Goal: Task Accomplishment & Management: Manage account settings

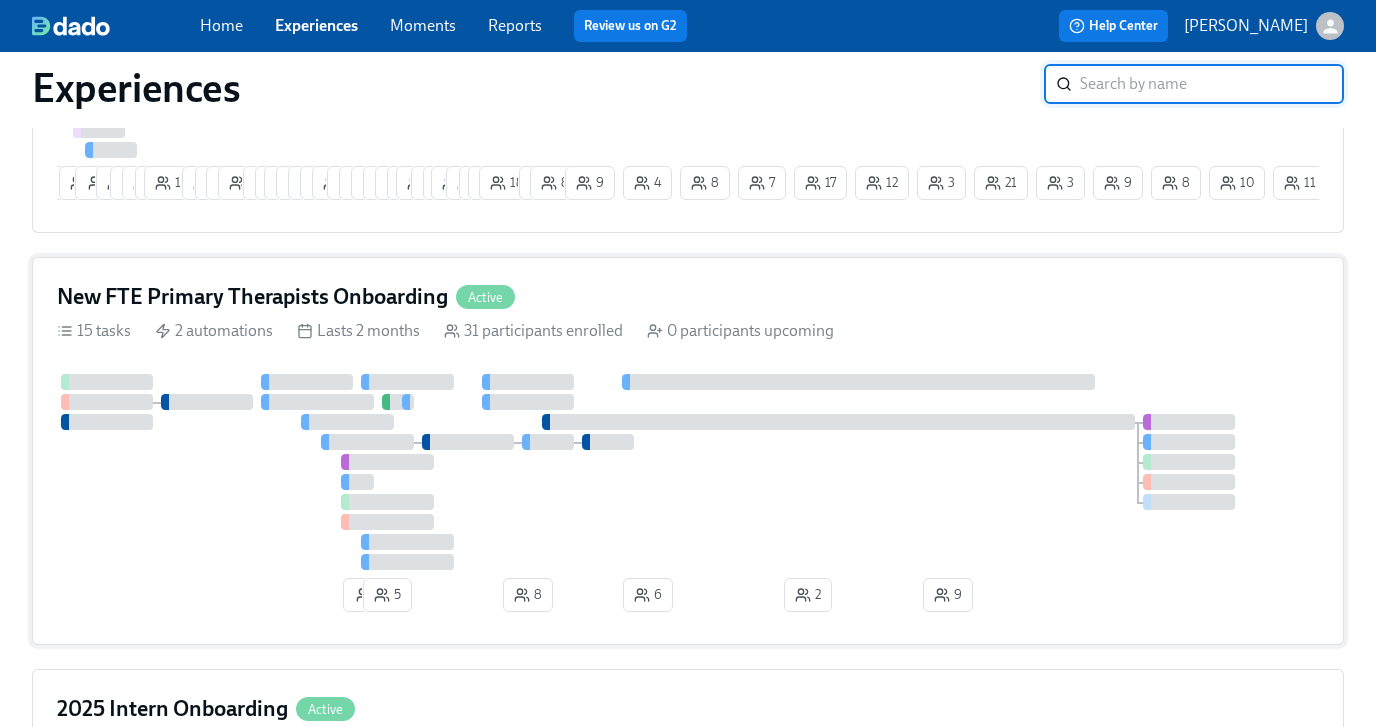
scroll to position [918, 0]
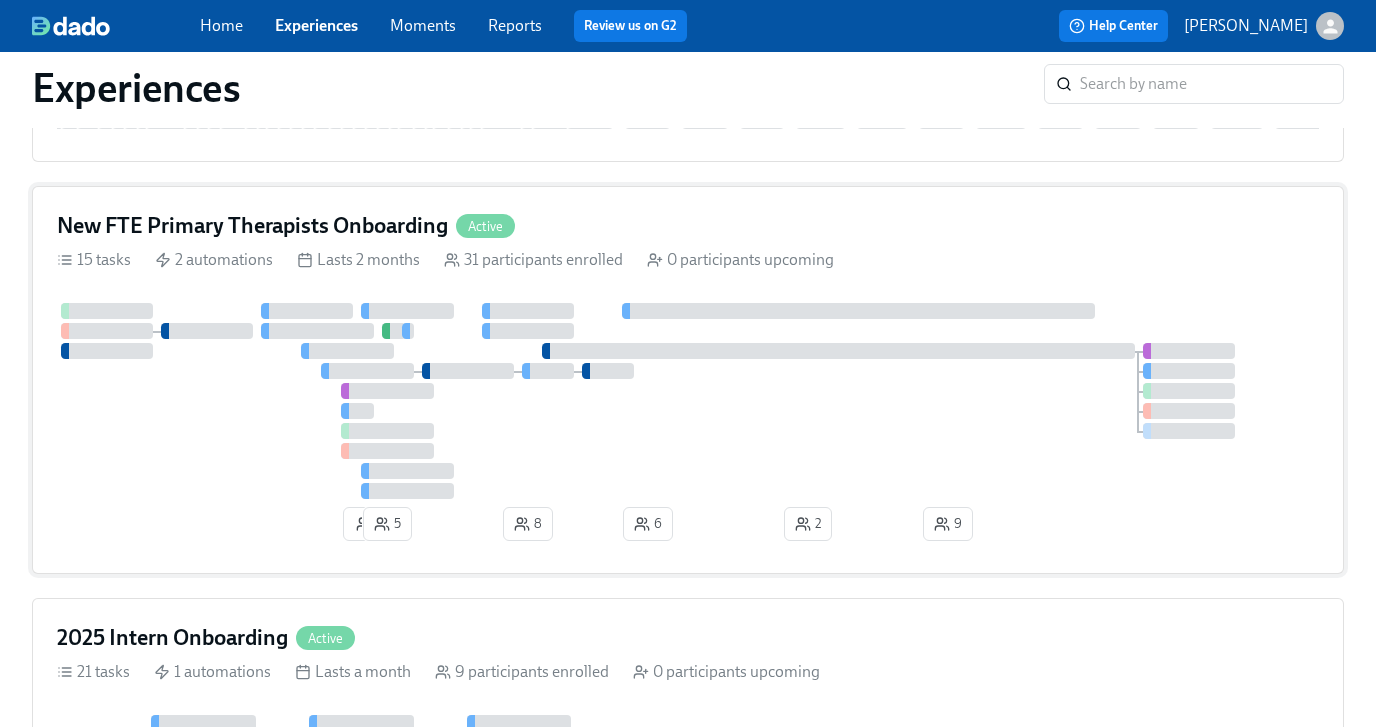
click at [598, 241] on div "New FTE Primary Therapists Onboarding Active" at bounding box center [688, 226] width 1262 height 30
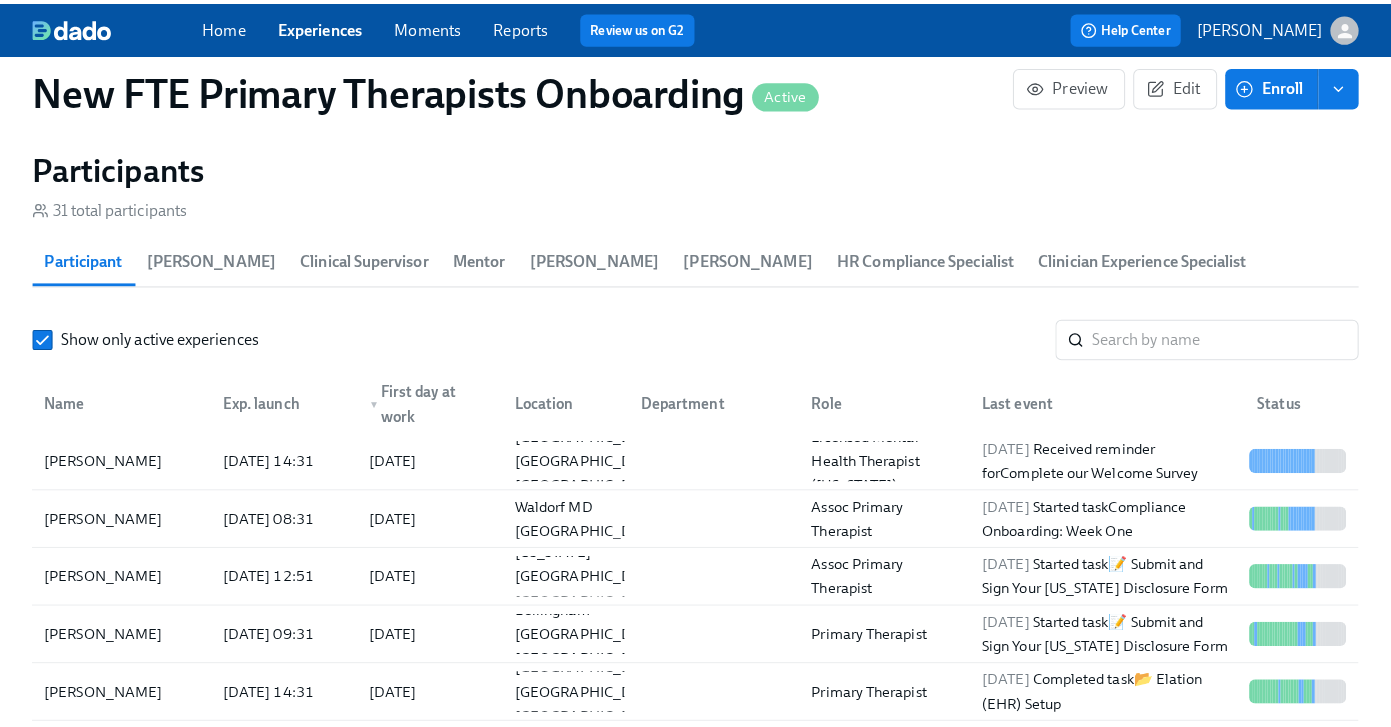
scroll to position [1917, 0]
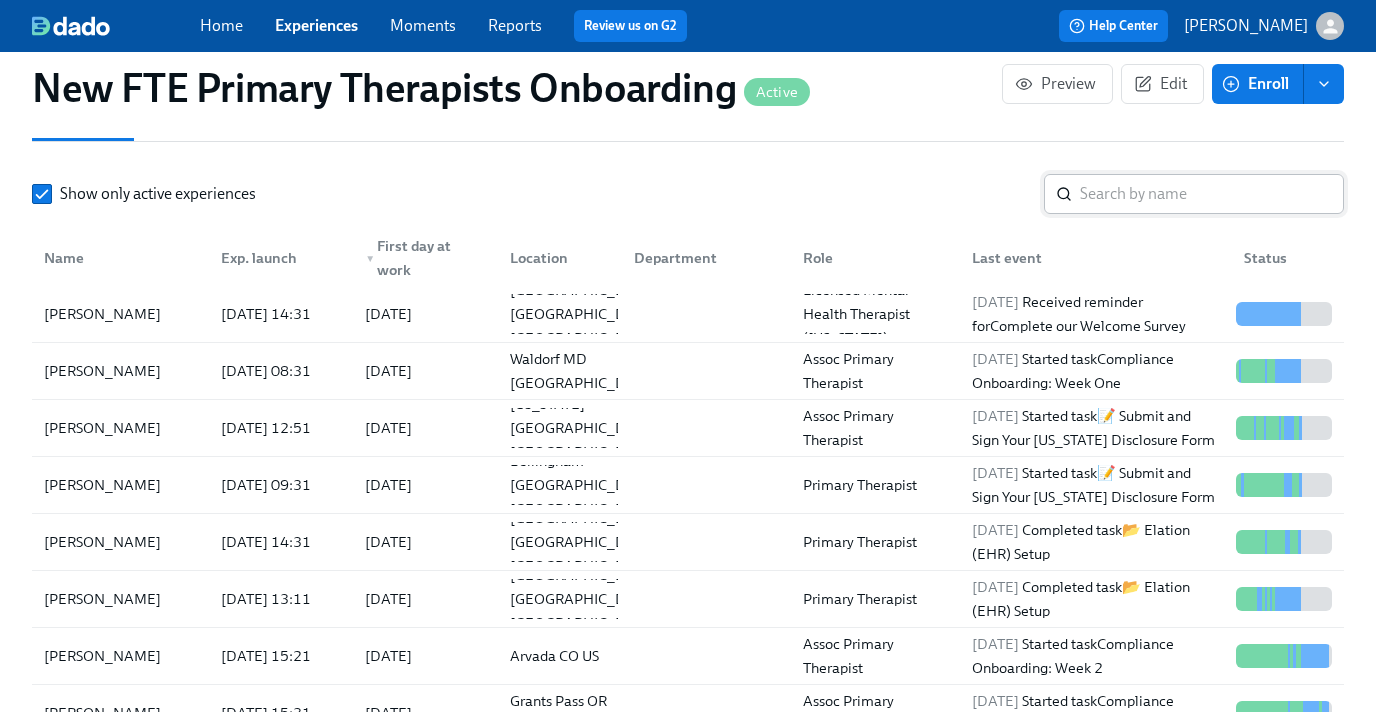
click at [1140, 204] on input "search" at bounding box center [1212, 194] width 264 height 40
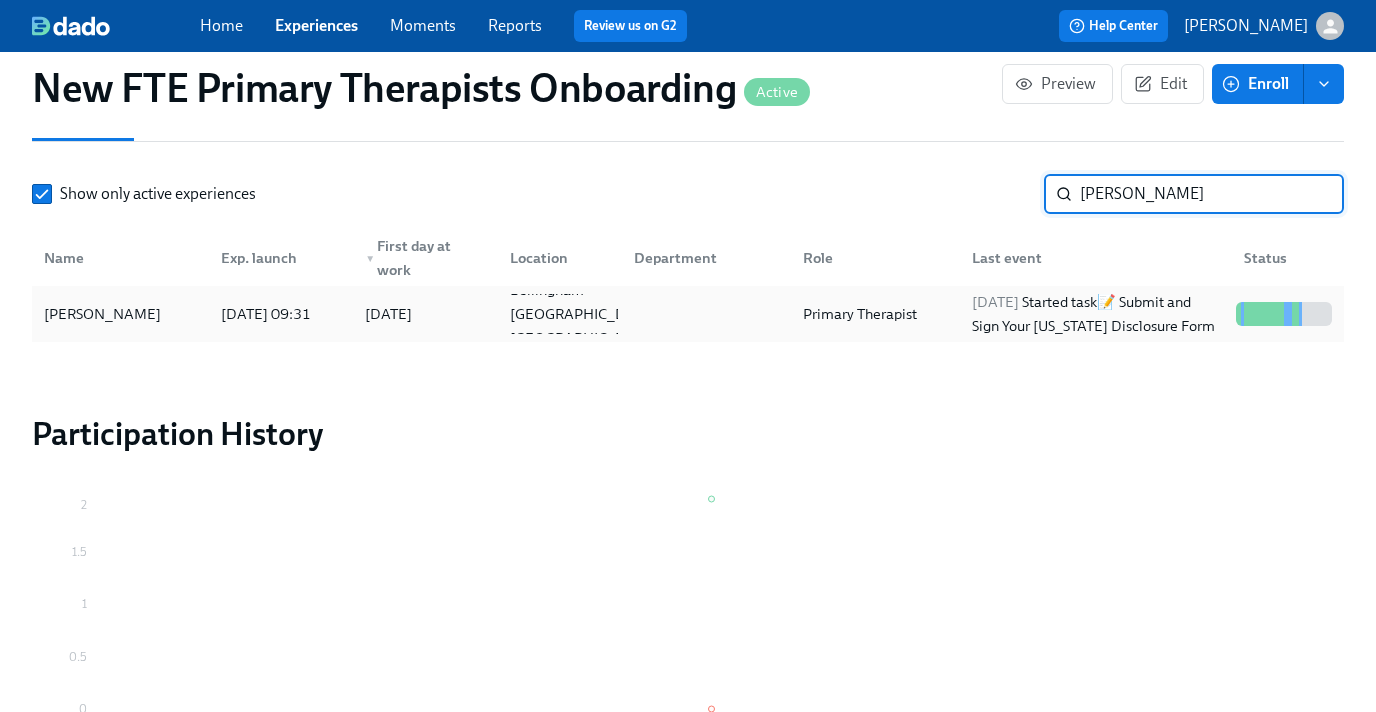
type input "[PERSON_NAME]"
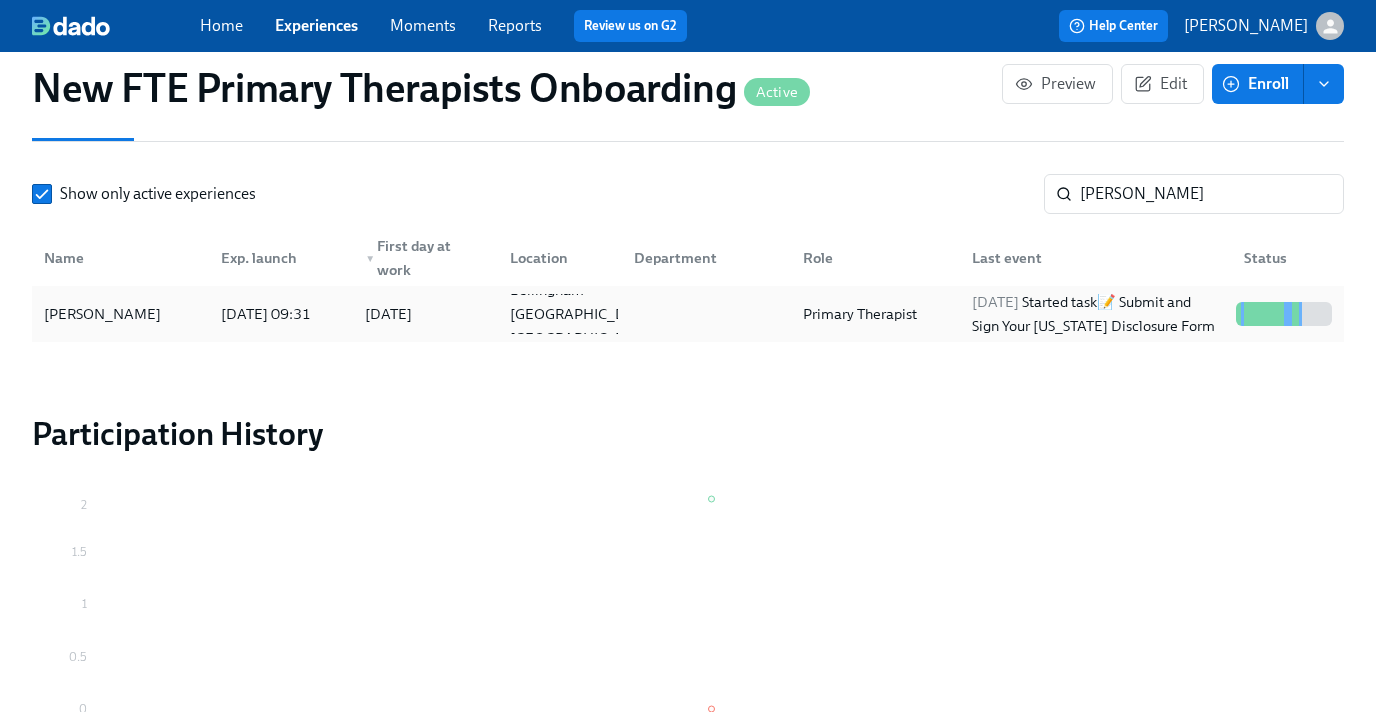
click at [77, 329] on div "[PERSON_NAME]" at bounding box center [120, 314] width 169 height 40
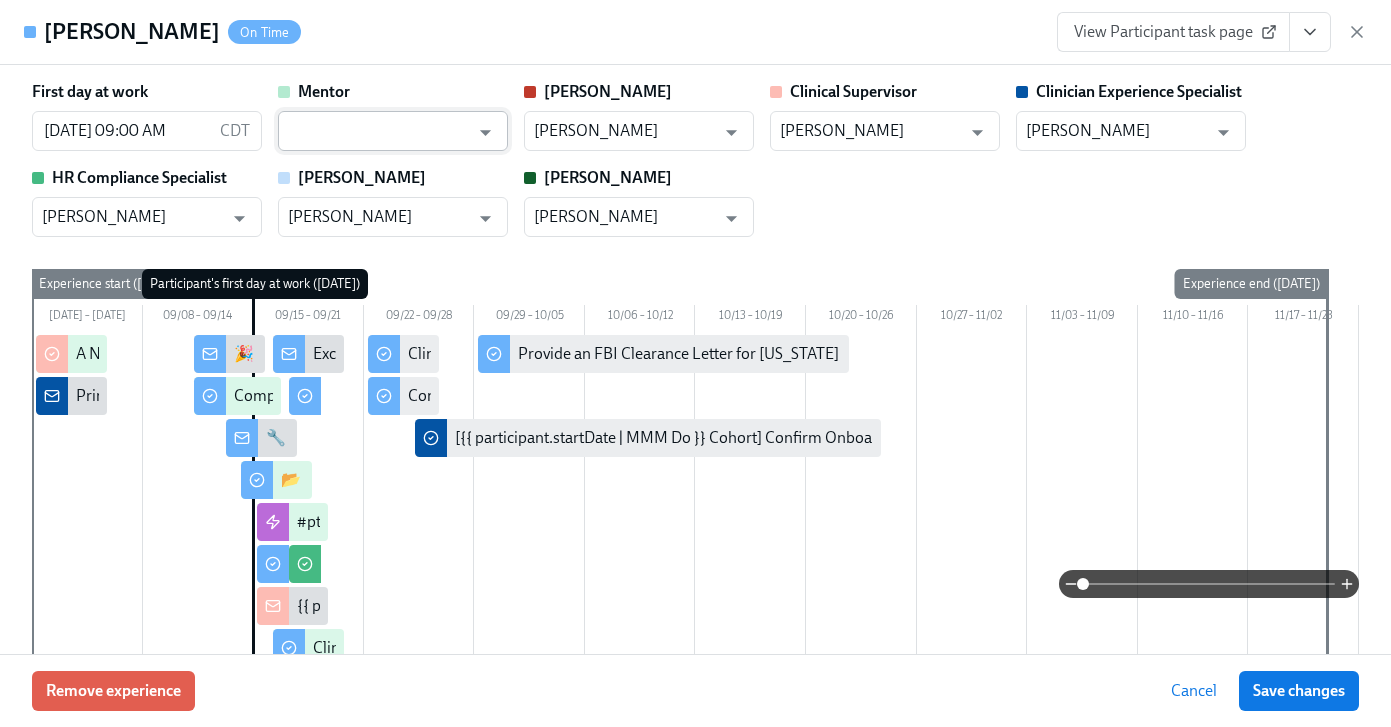
click at [375, 127] on input "text" at bounding box center [378, 131] width 181 height 40
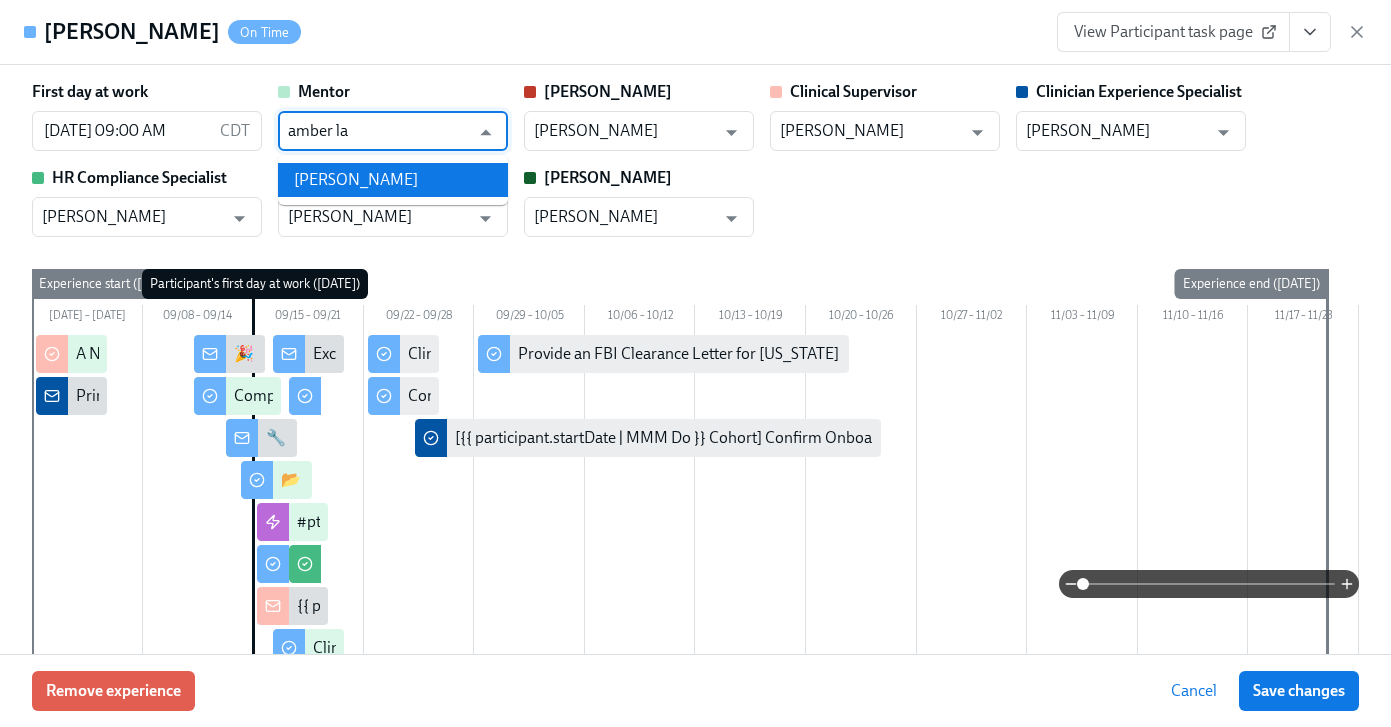
click at [421, 200] on ul "[PERSON_NAME]" at bounding box center [393, 180] width 230 height 50
click at [388, 185] on li "[PERSON_NAME]" at bounding box center [393, 180] width 230 height 34
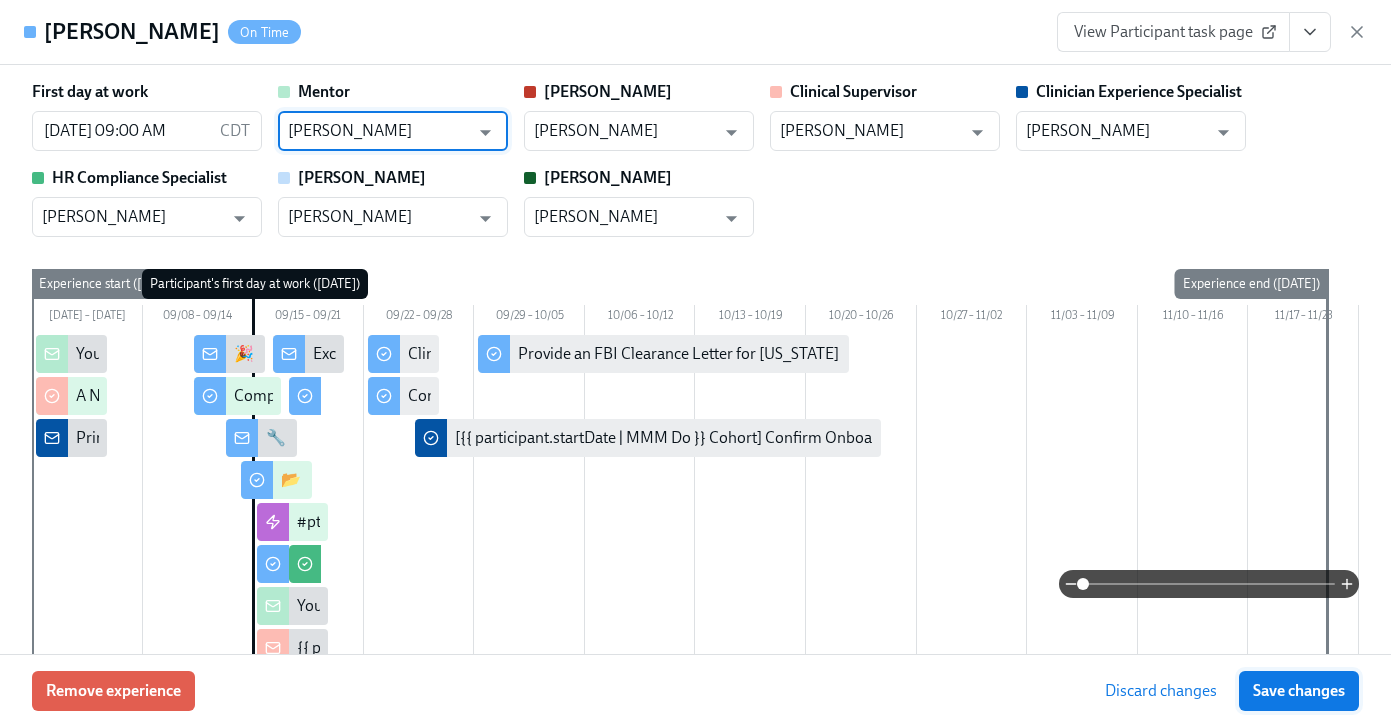
type input "[PERSON_NAME]"
click at [1342, 695] on span "Save changes" at bounding box center [1299, 691] width 92 height 20
type input "[PERSON_NAME]"
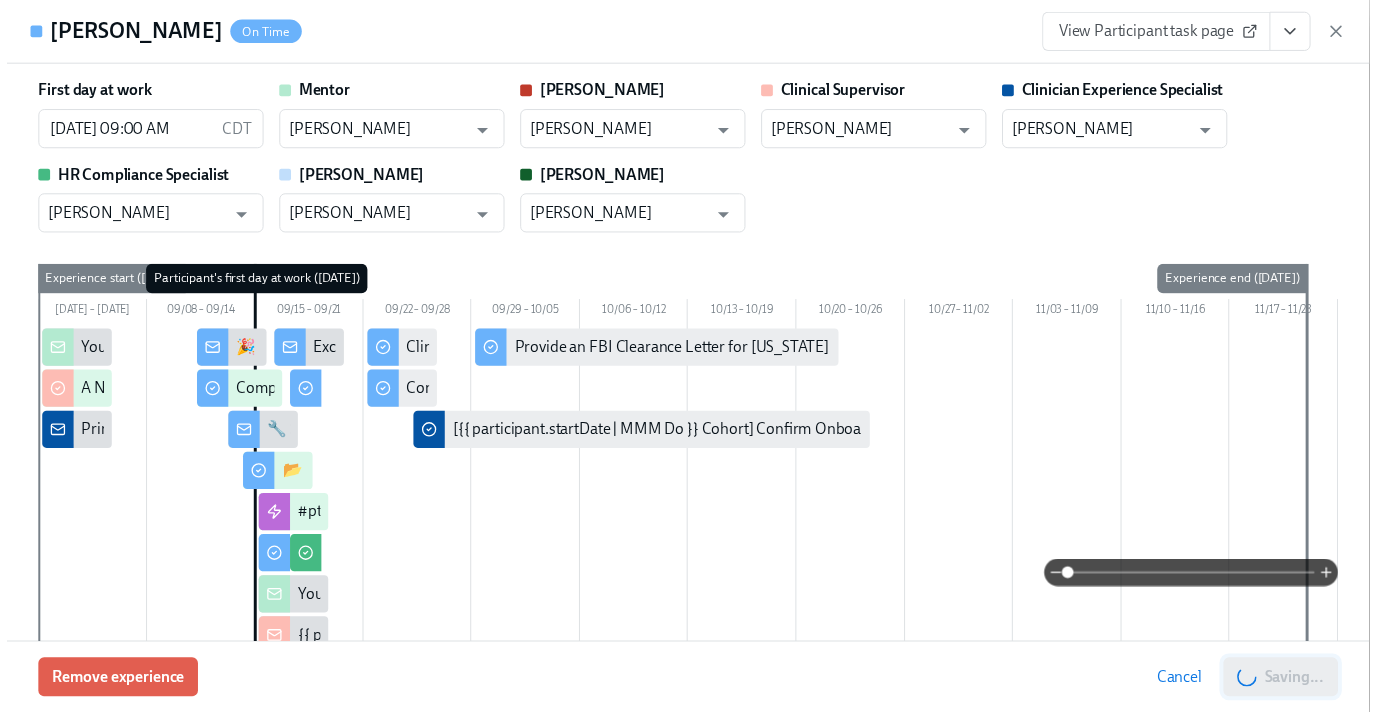
scroll to position [0, 11626]
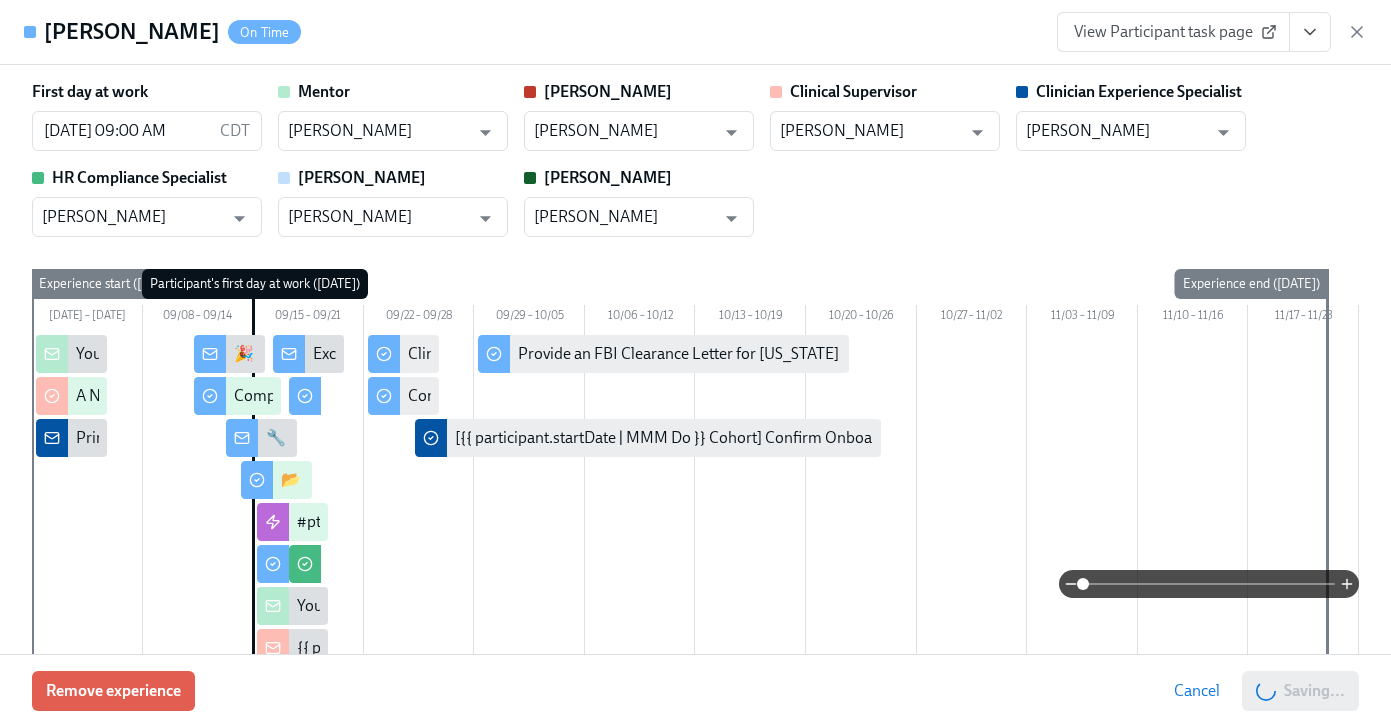
scroll to position [0, 11611]
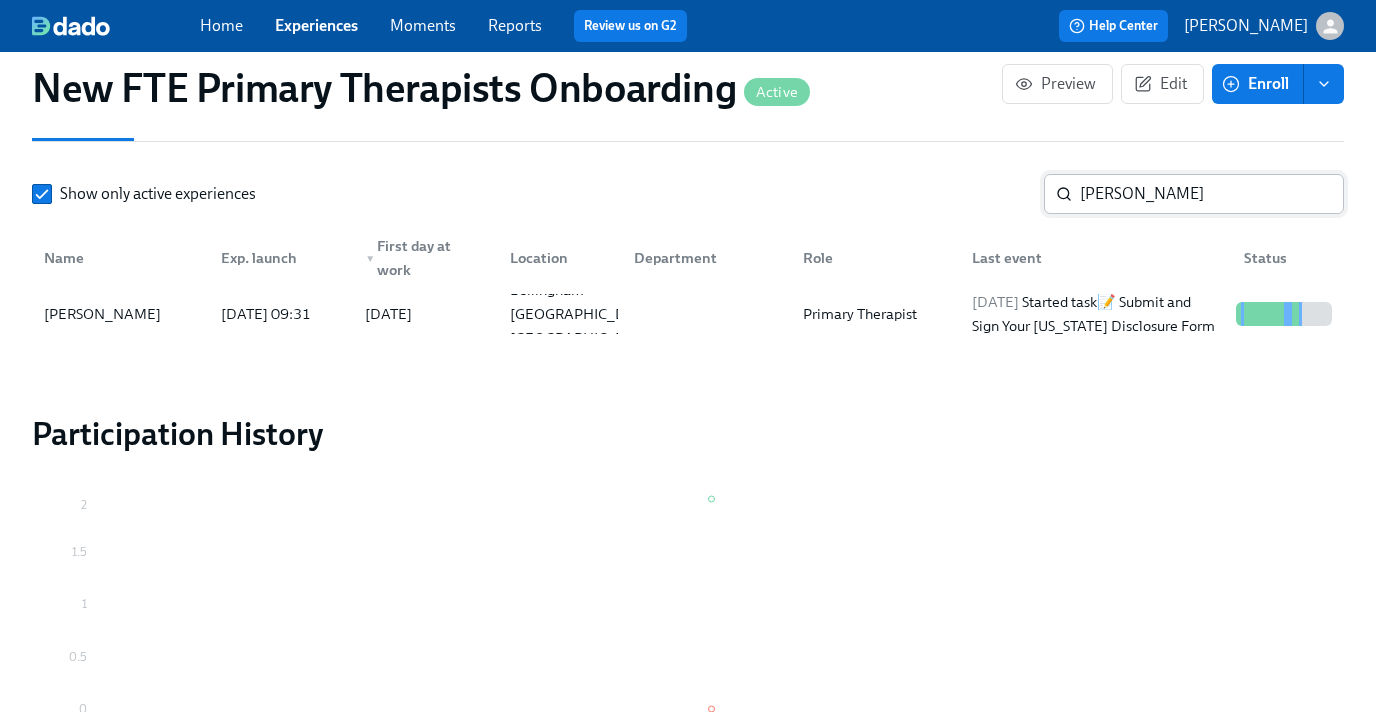
click at [1164, 190] on input "[PERSON_NAME]" at bounding box center [1212, 194] width 264 height 40
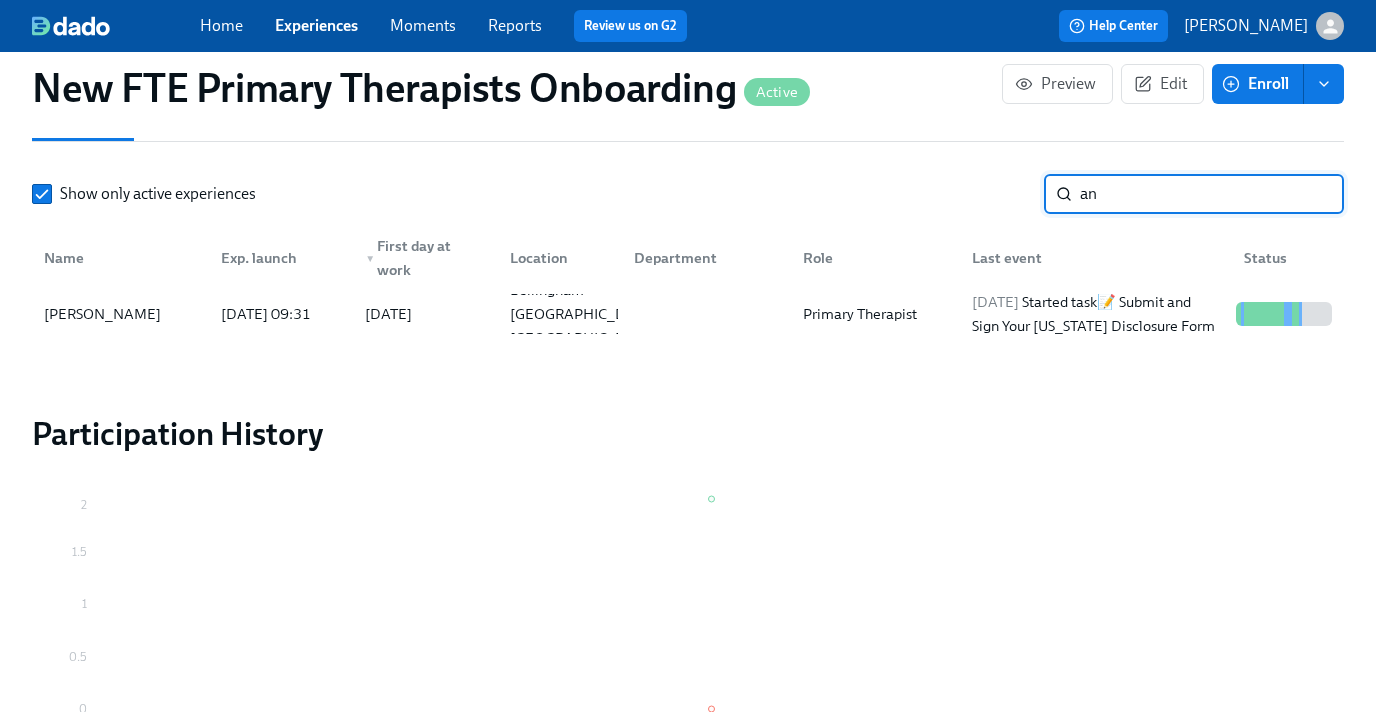
type input "a"
type input "noa"
click at [115, 318] on div "[PERSON_NAME]" at bounding box center [102, 314] width 133 height 24
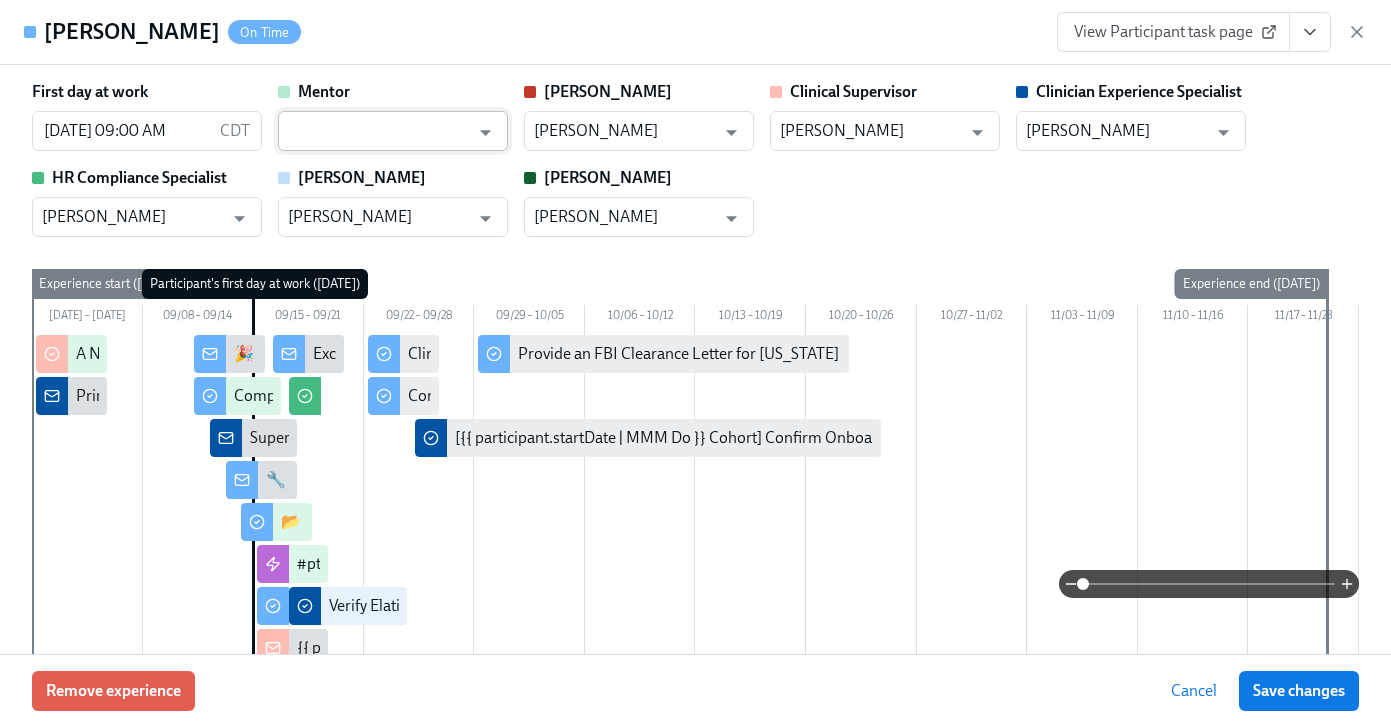
click at [406, 142] on input "text" at bounding box center [378, 131] width 181 height 40
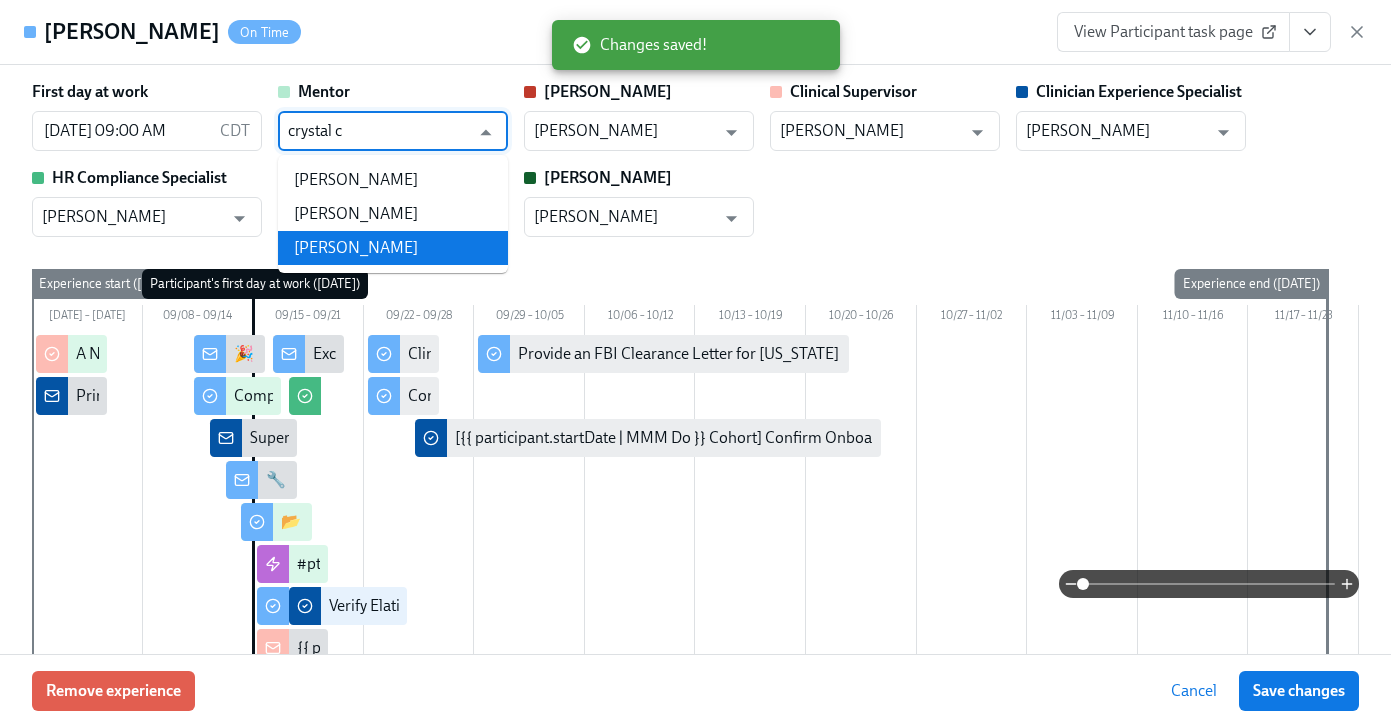
click at [399, 250] on li "[PERSON_NAME]" at bounding box center [393, 248] width 230 height 34
type input "[PERSON_NAME]"
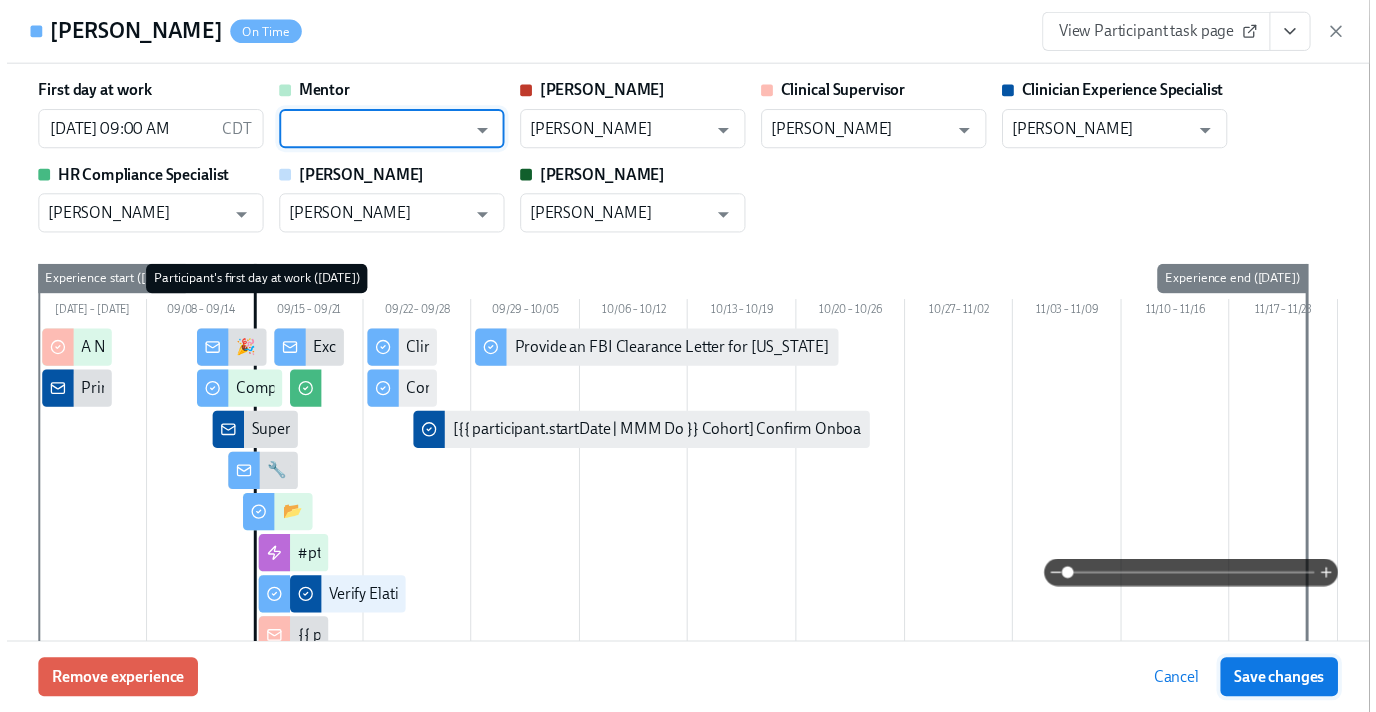
scroll to position [0, 11626]
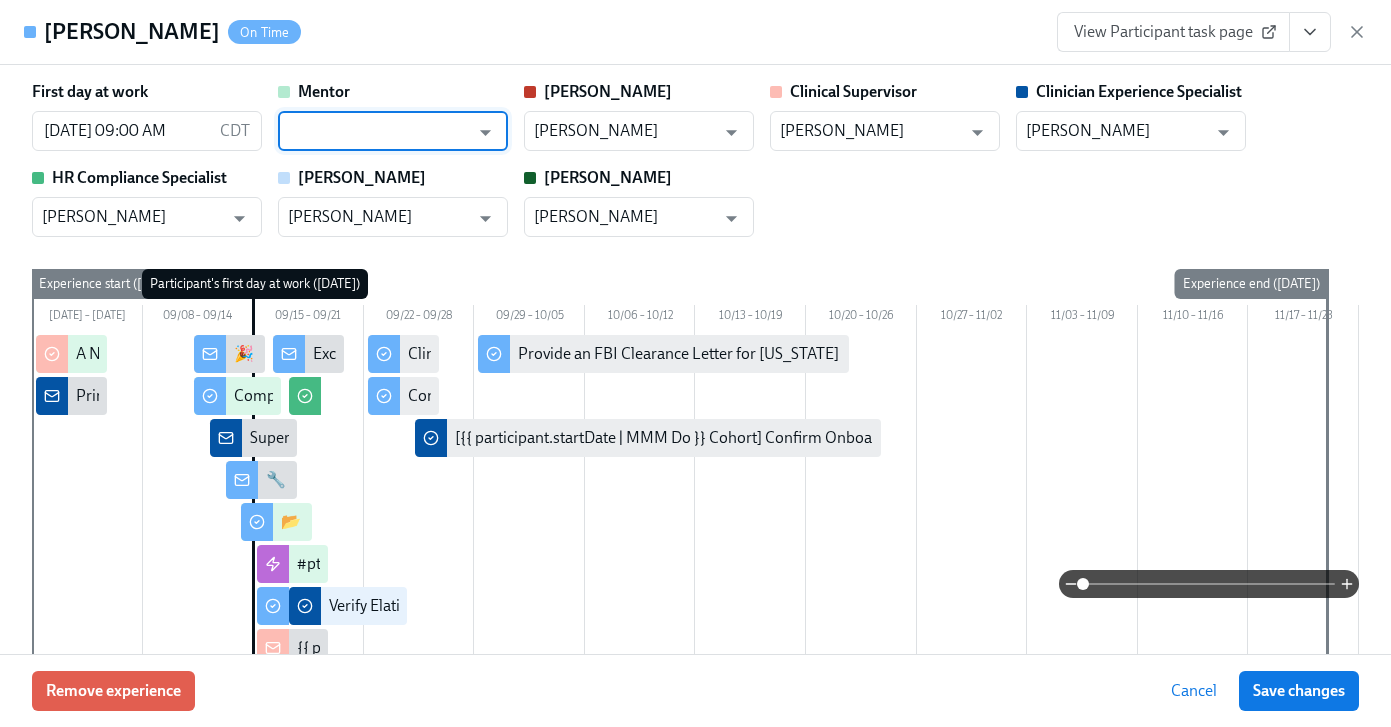
click at [355, 142] on input "text" at bounding box center [378, 131] width 181 height 40
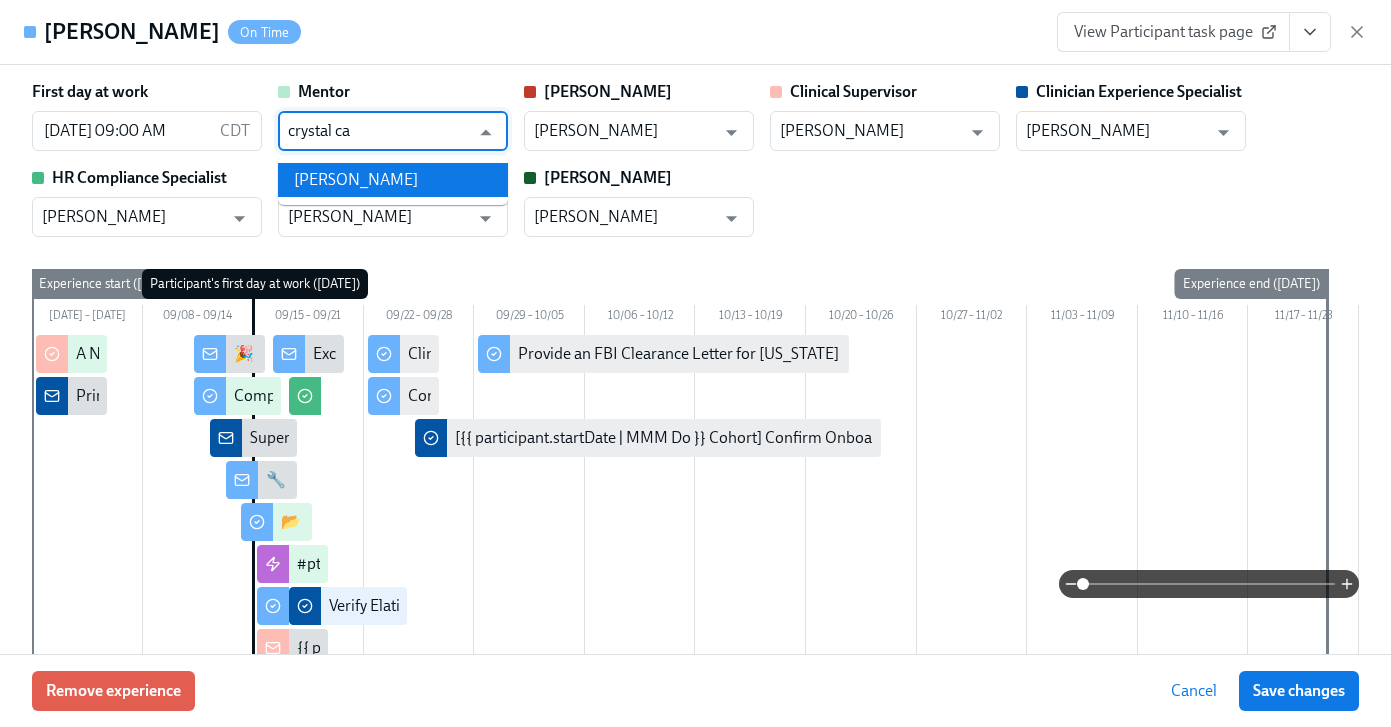
click at [352, 179] on li "[PERSON_NAME]" at bounding box center [393, 180] width 230 height 34
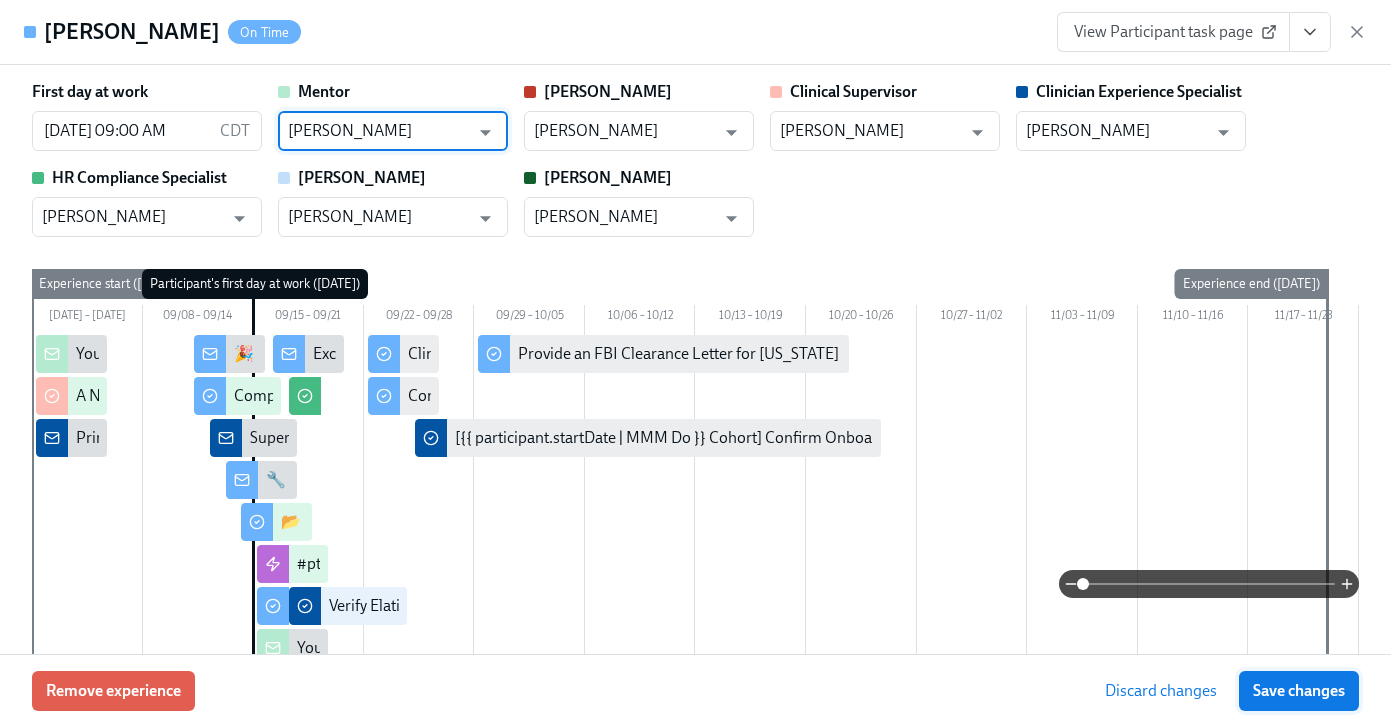
type input "[PERSON_NAME]"
click at [1286, 683] on span "Save changes" at bounding box center [1299, 691] width 92 height 20
type input "[PERSON_NAME]"
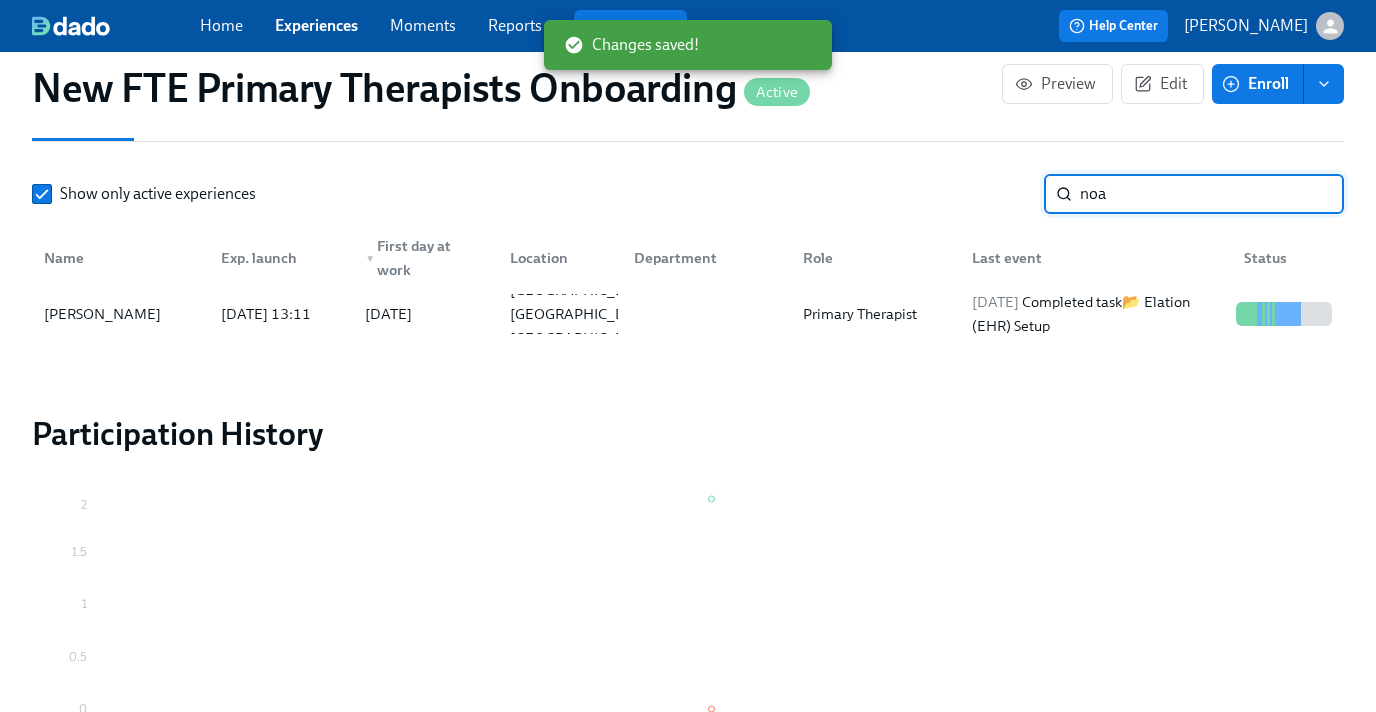
scroll to position [0, 11626]
click at [1189, 208] on input "noa" at bounding box center [1212, 194] width 264 height 40
type input "n"
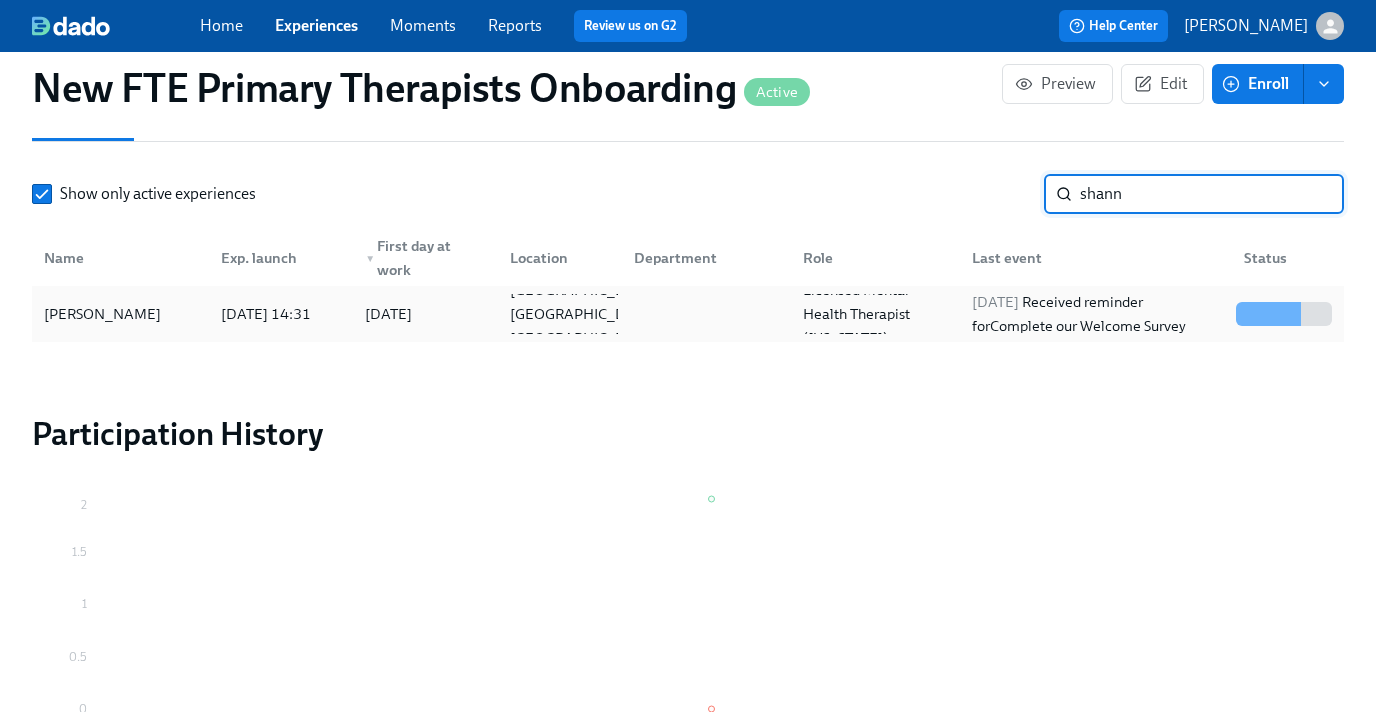
type input "shann"
click at [76, 324] on div "[PERSON_NAME]" at bounding box center [102, 314] width 133 height 24
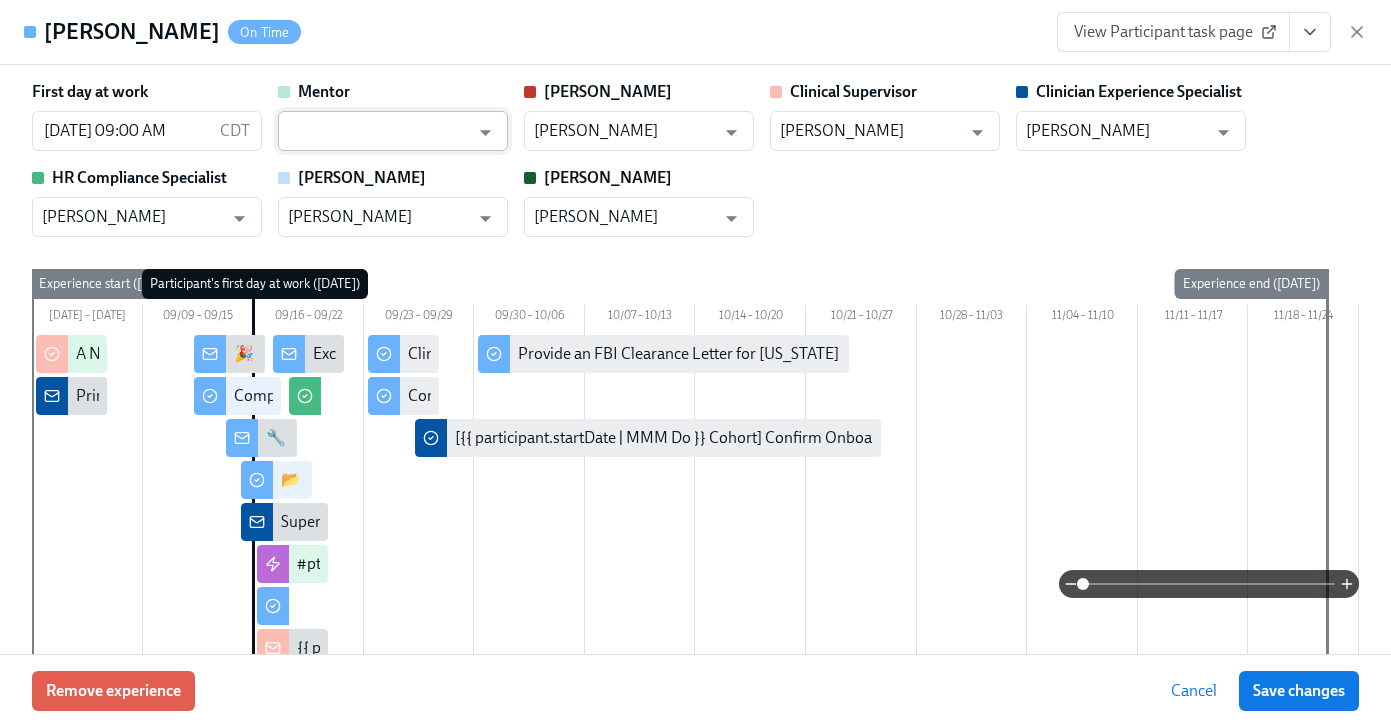
click at [370, 121] on input "text" at bounding box center [378, 131] width 181 height 40
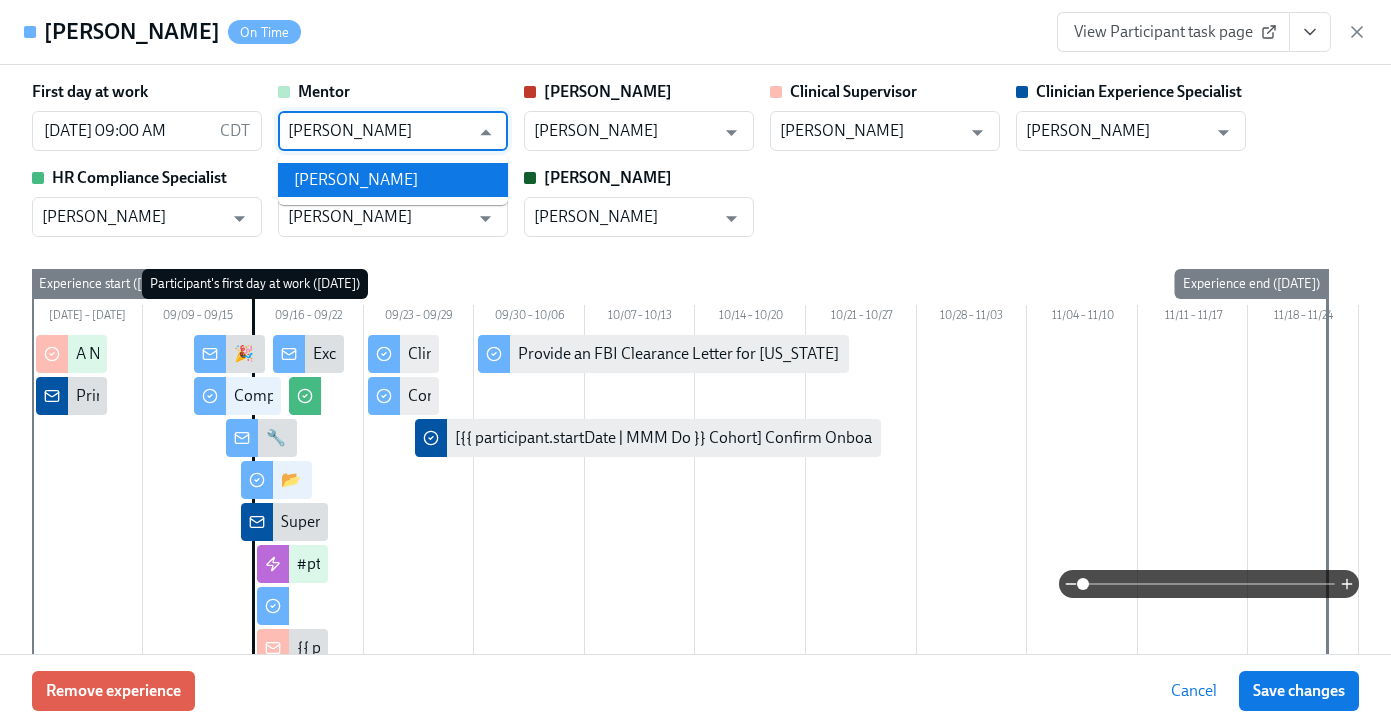
click at [382, 169] on li "[PERSON_NAME]" at bounding box center [393, 180] width 230 height 34
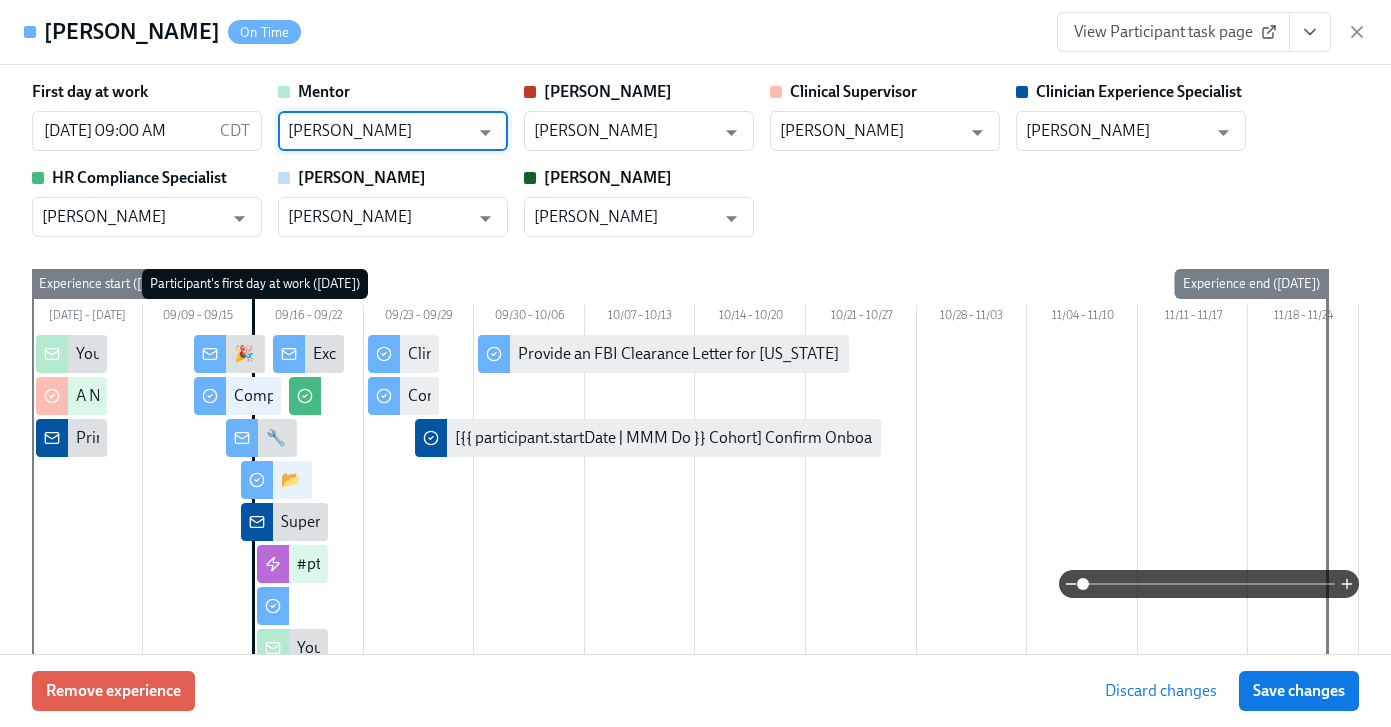
type input "[PERSON_NAME]"
click at [1309, 697] on span "Save changes" at bounding box center [1299, 691] width 92 height 20
type input "[PERSON_NAME]"
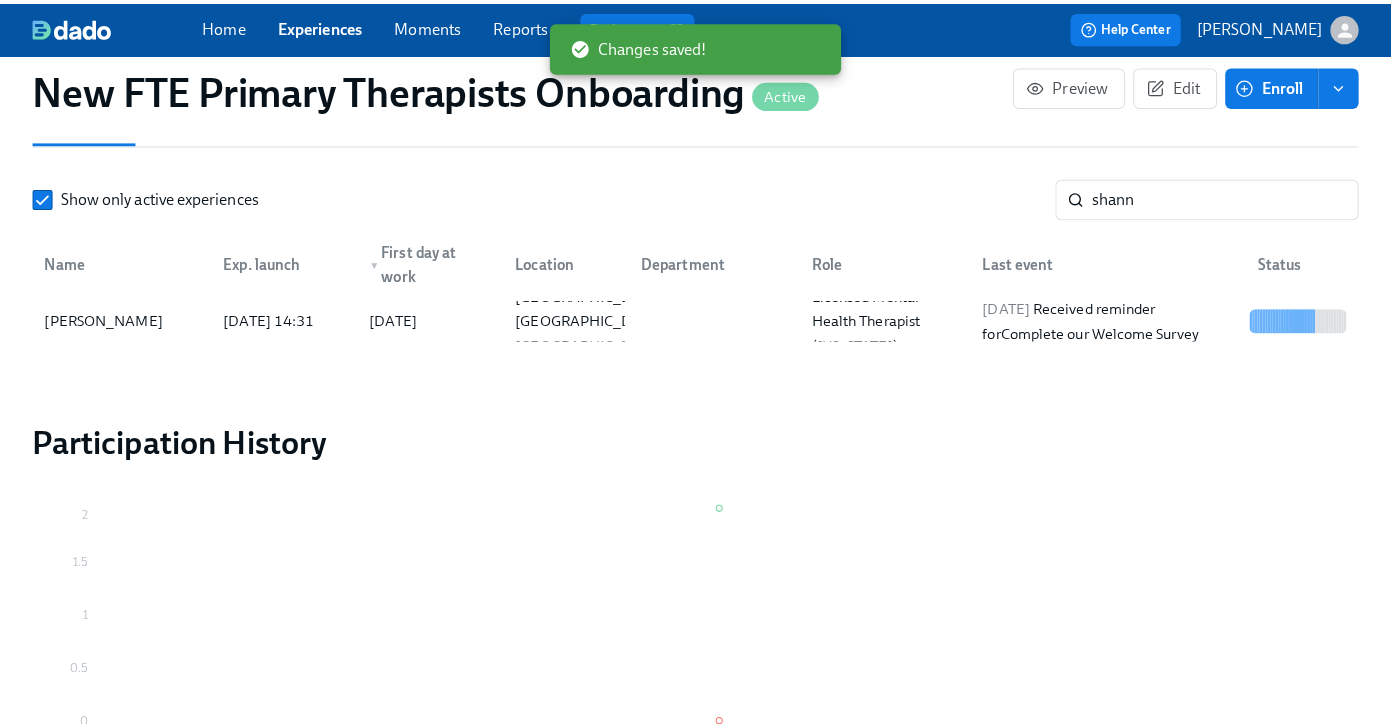
scroll to position [0, 11611]
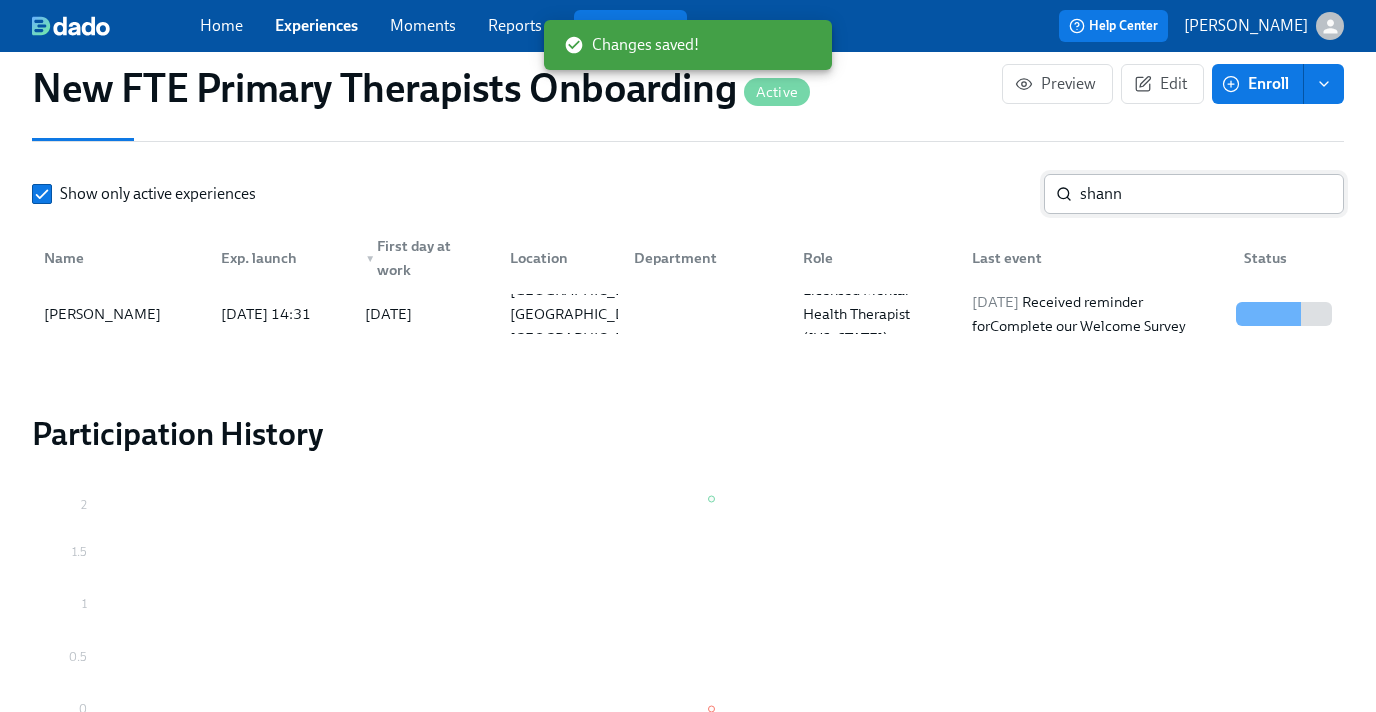
click at [1175, 205] on input "shann" at bounding box center [1212, 194] width 264 height 40
type input "s"
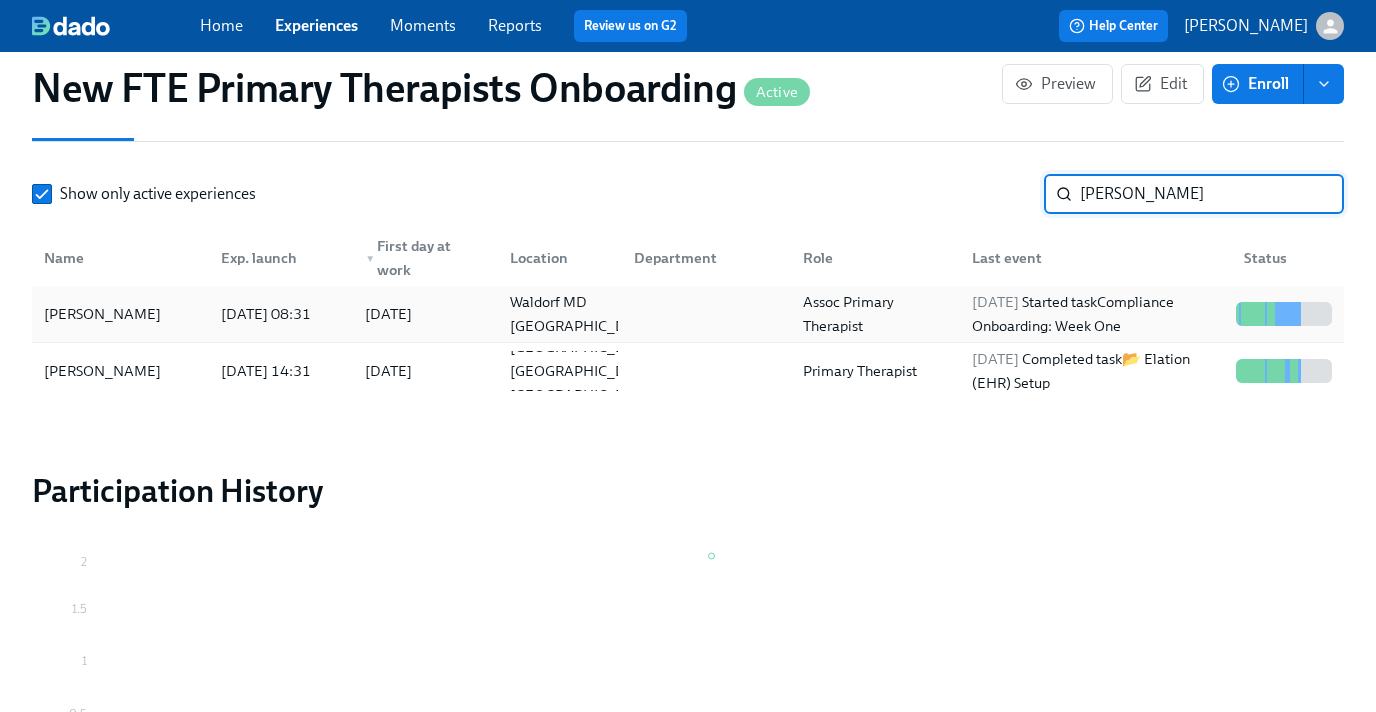
type input "[PERSON_NAME]"
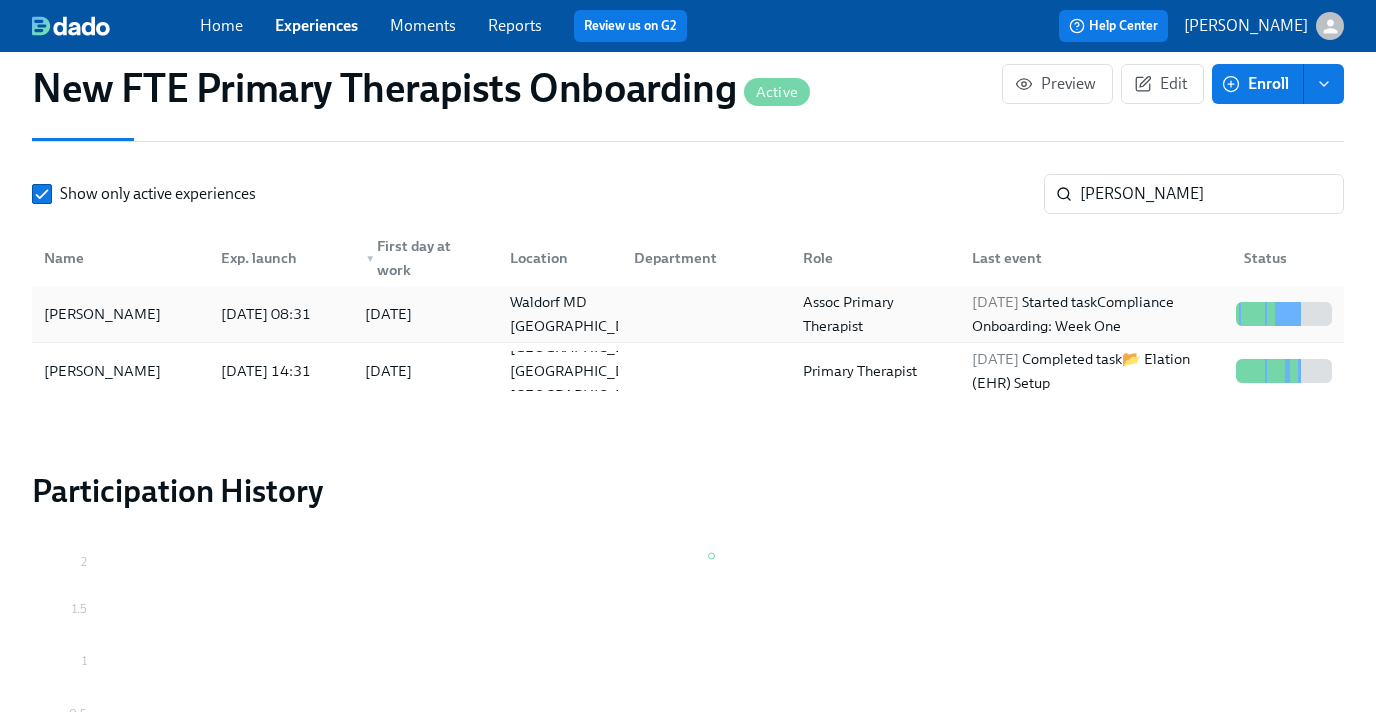
click at [58, 311] on div "[PERSON_NAME]" at bounding box center [102, 314] width 133 height 24
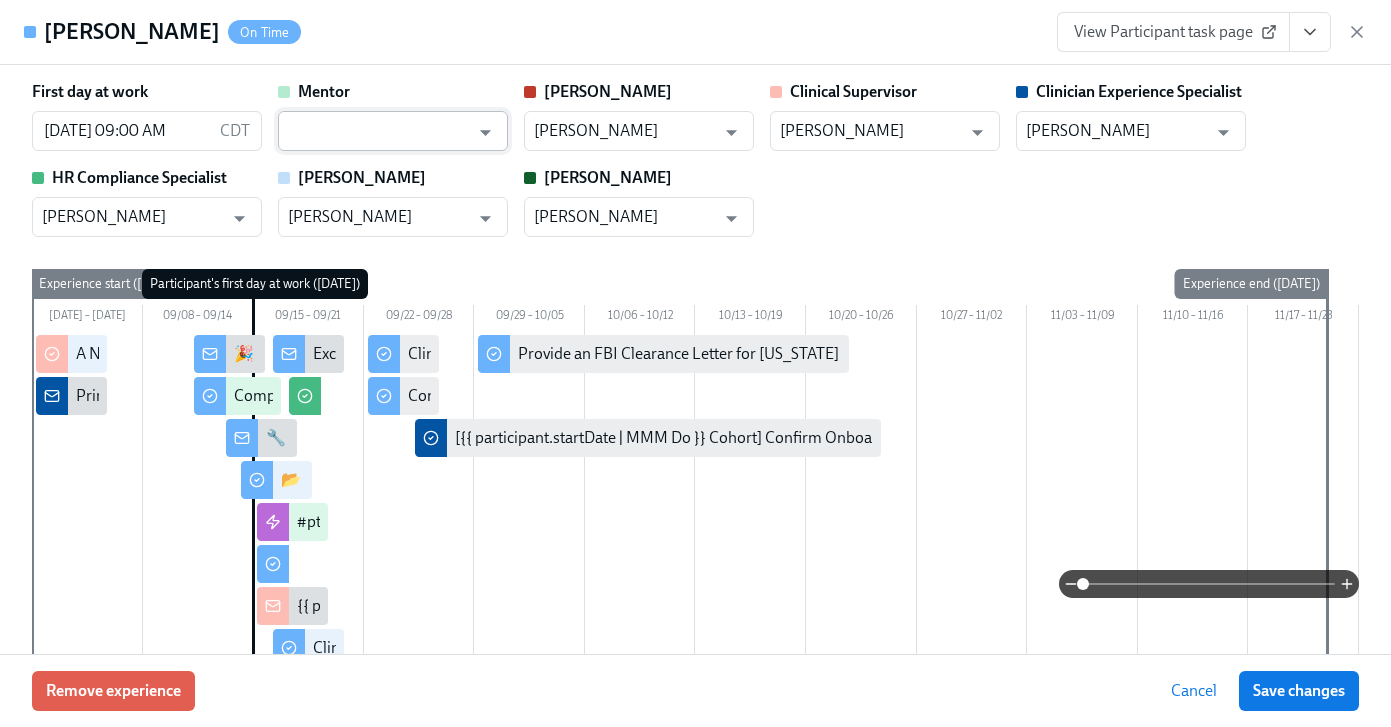
click at [349, 129] on input "text" at bounding box center [378, 131] width 181 height 40
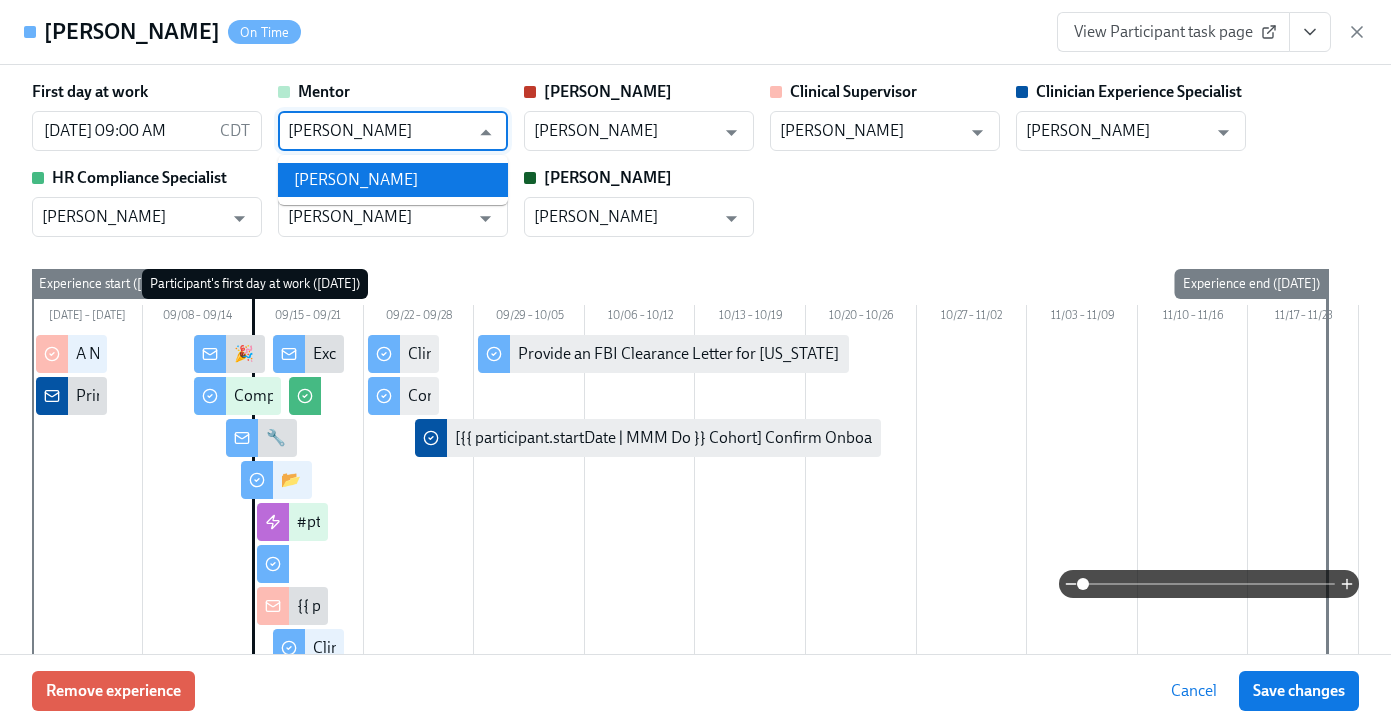
click at [365, 178] on li "[PERSON_NAME]" at bounding box center [393, 180] width 230 height 34
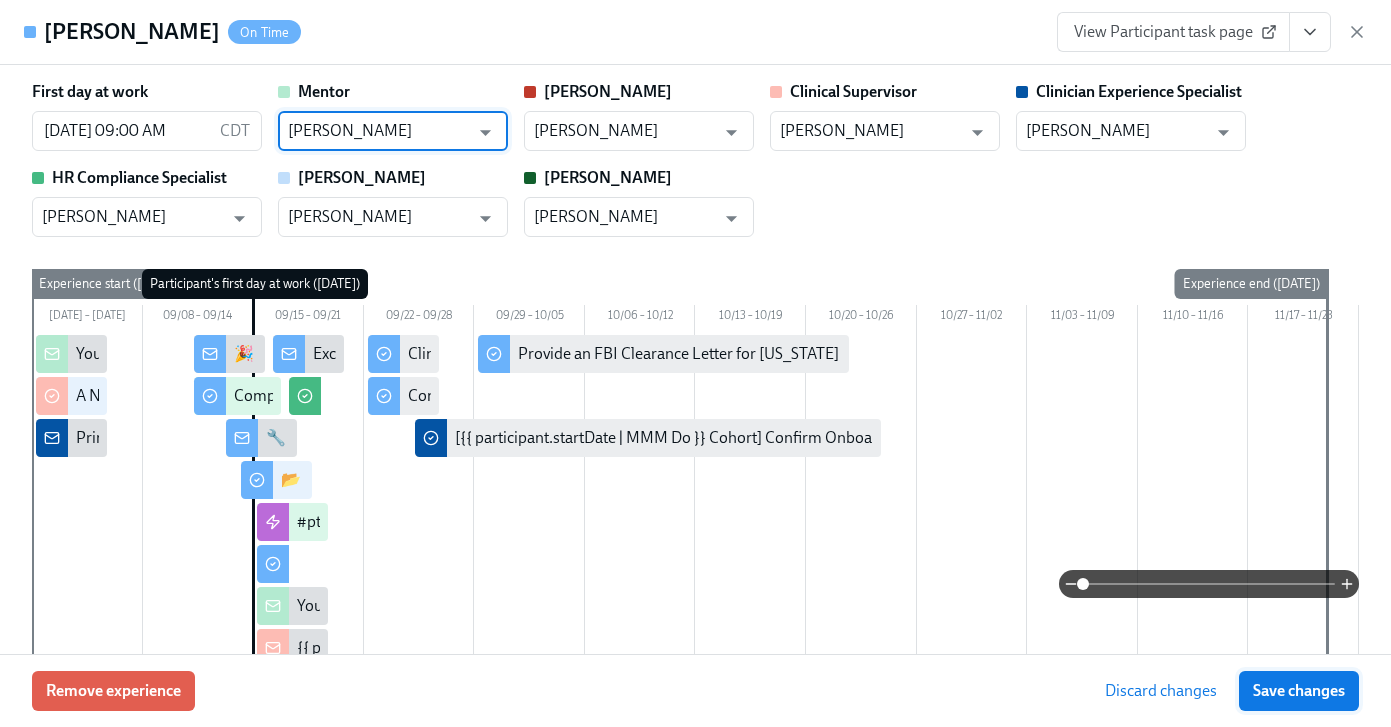
type input "[PERSON_NAME]"
click at [1264, 694] on span "Save changes" at bounding box center [1299, 691] width 92 height 20
type input "[PERSON_NAME]"
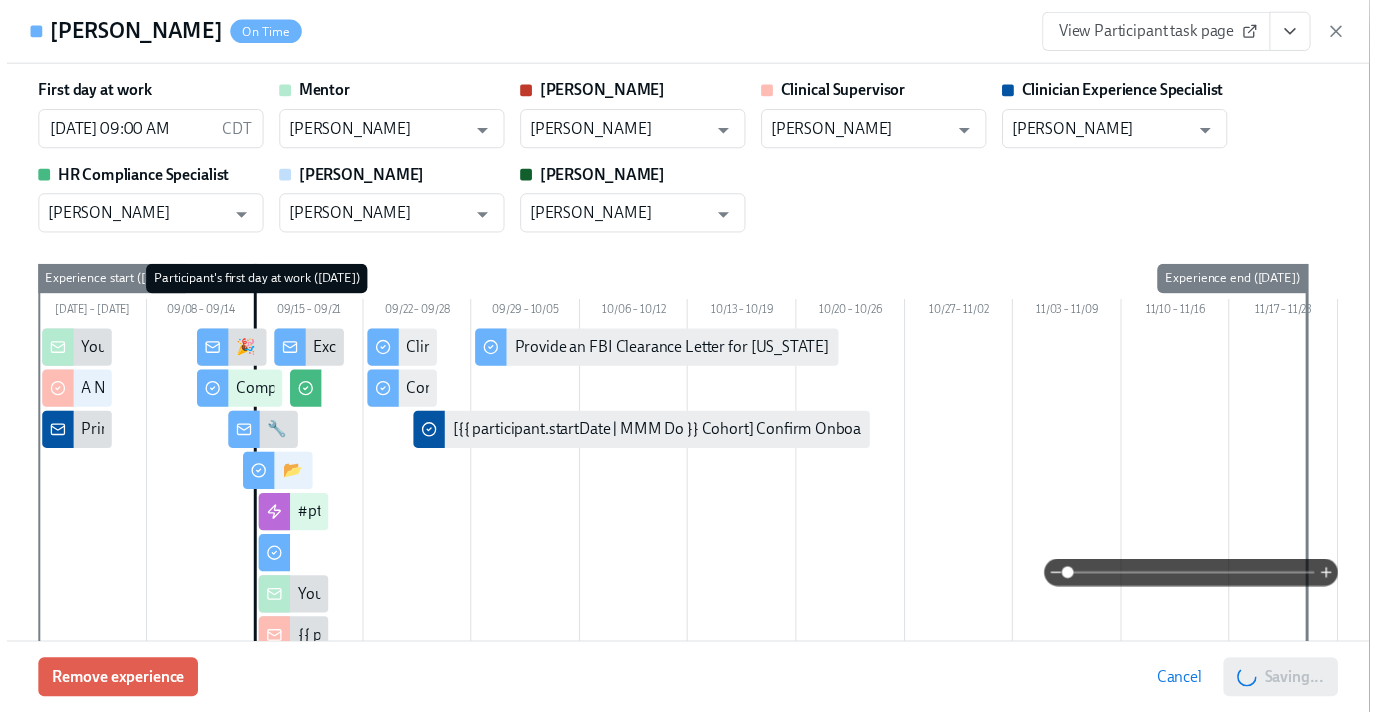
scroll to position [0, 11626]
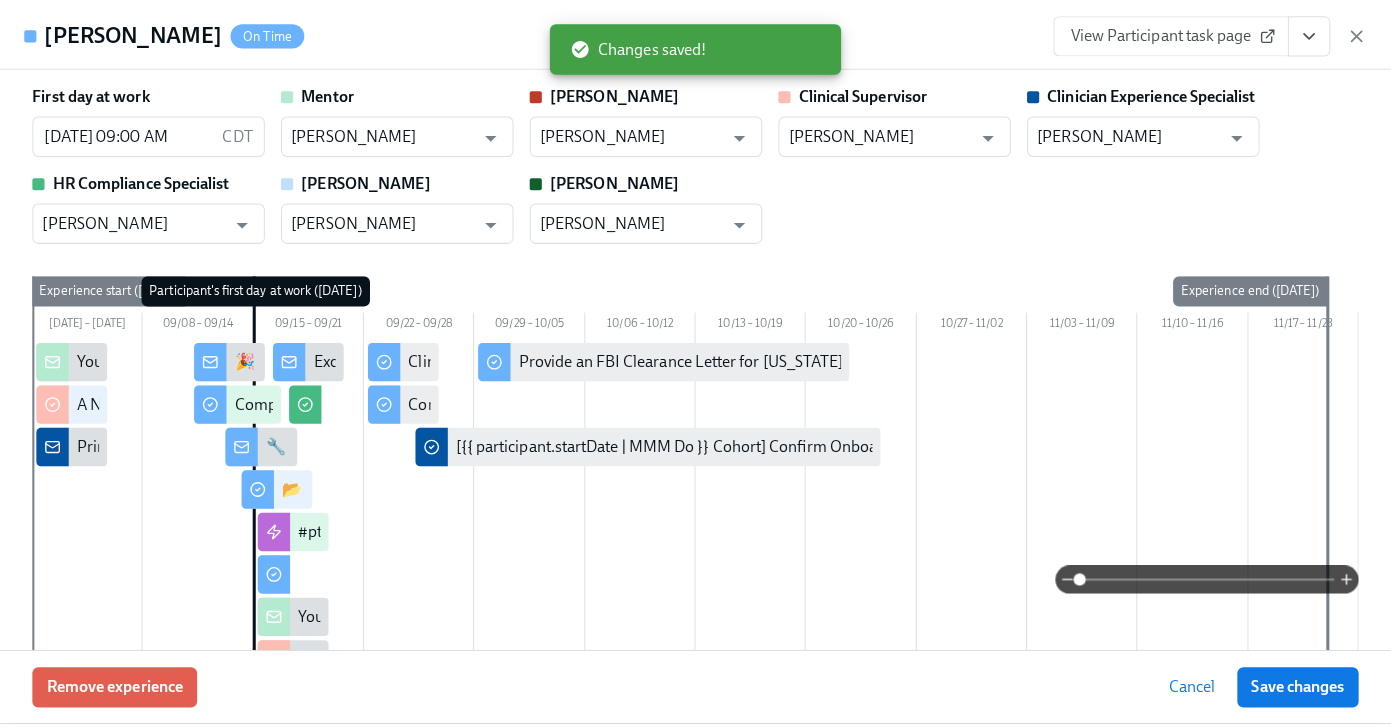
scroll to position [0, 11611]
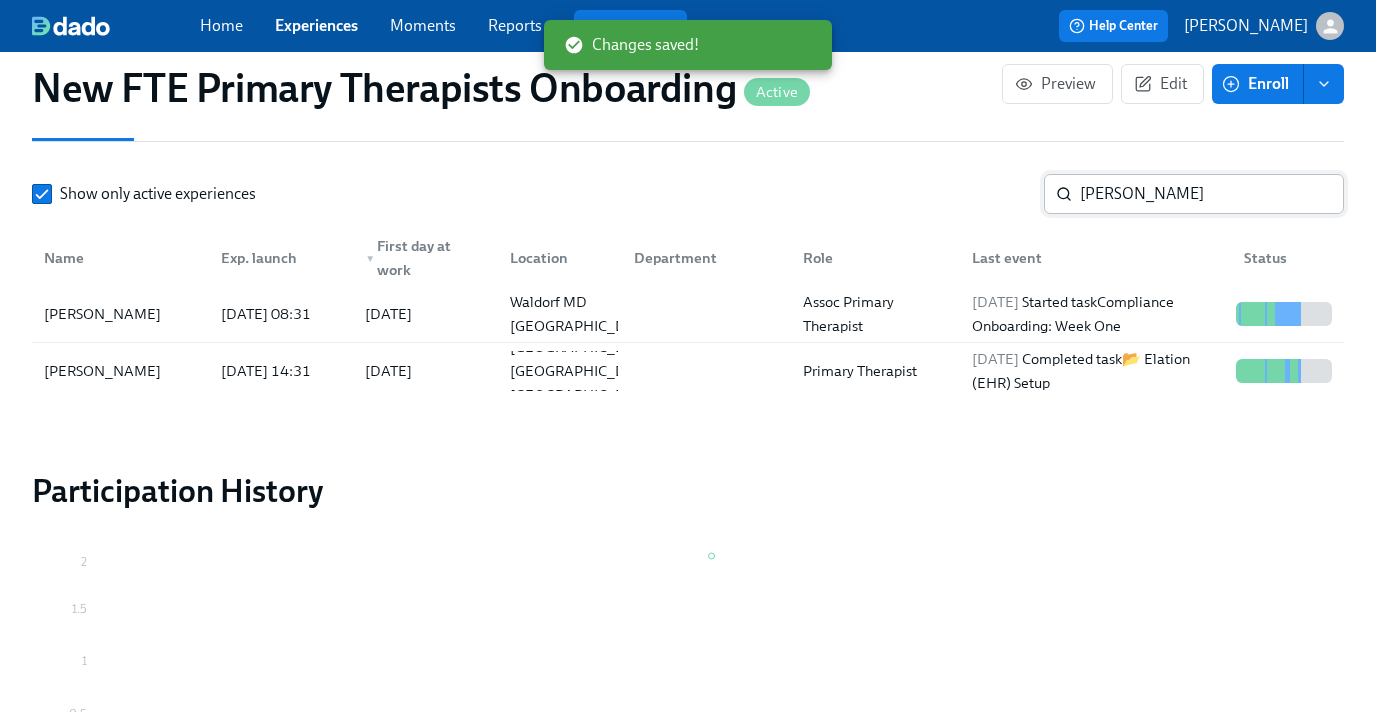
click at [1172, 209] on input "[PERSON_NAME]" at bounding box center [1212, 194] width 264 height 40
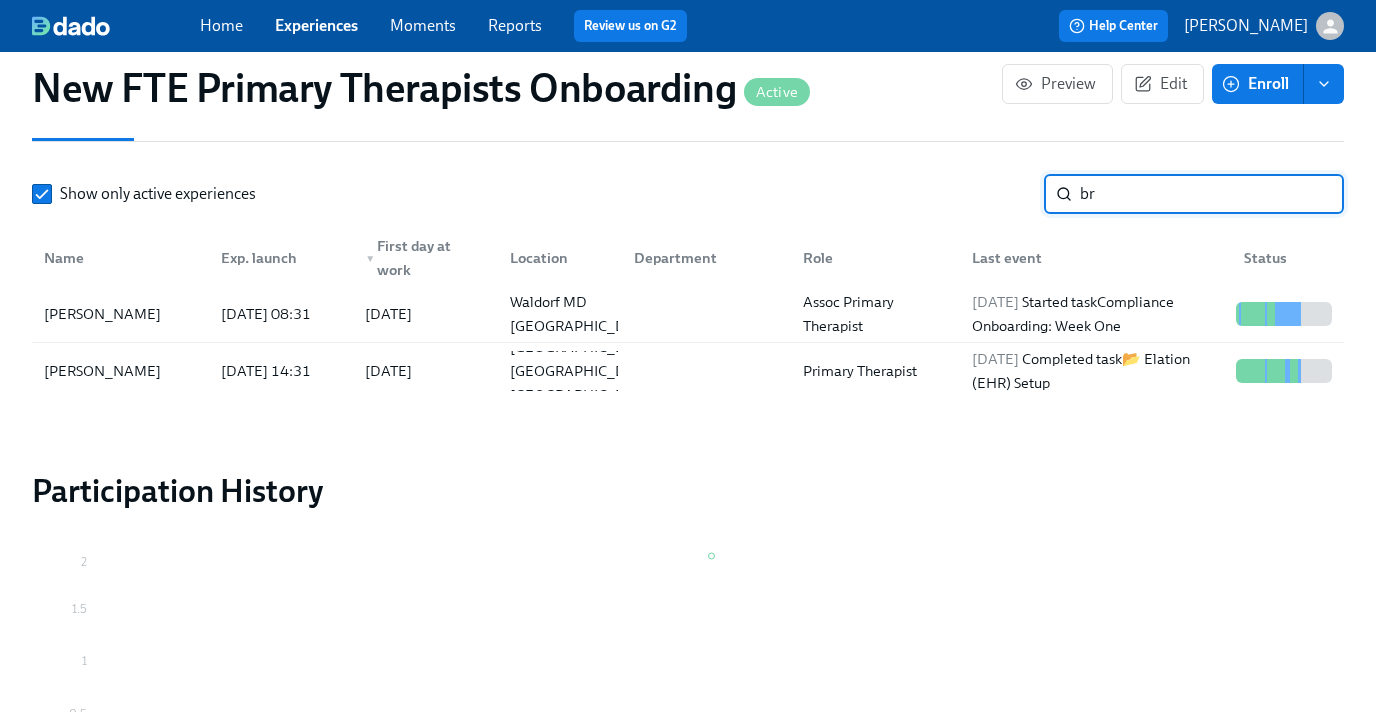
type input "b"
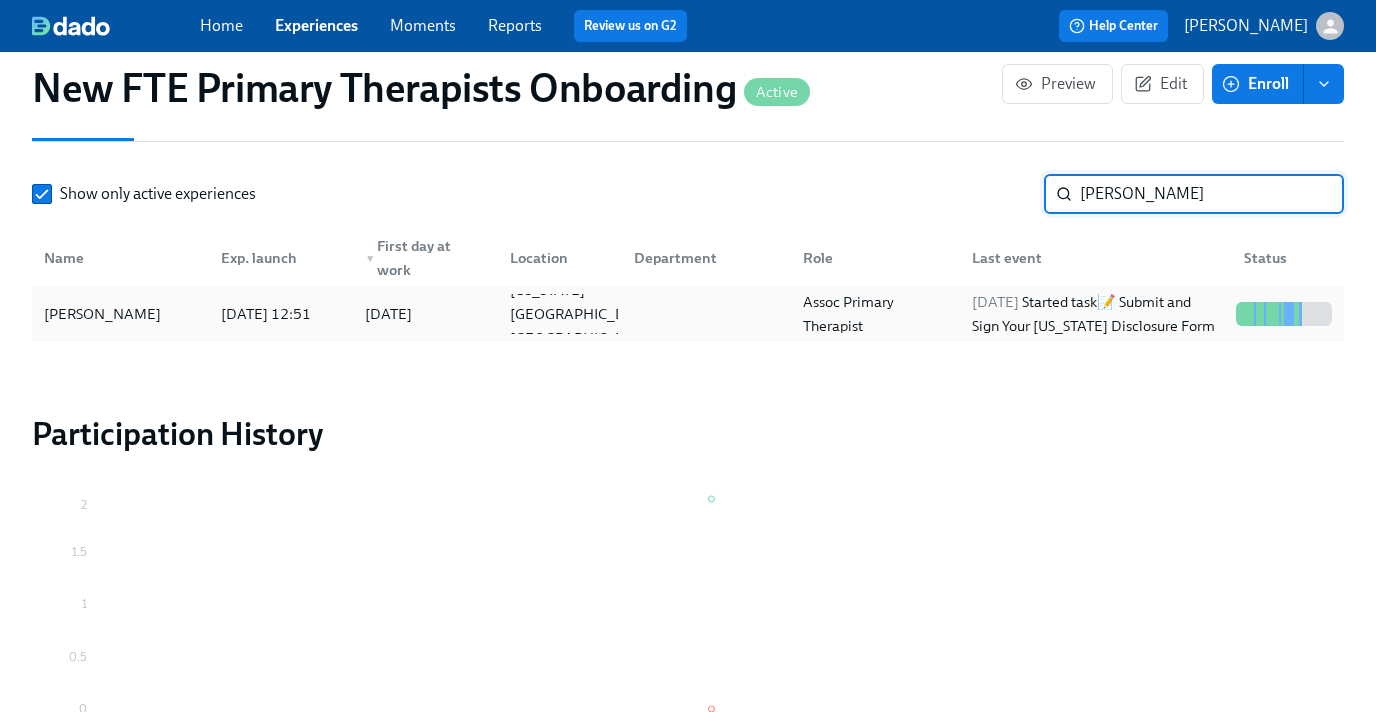
type input "[PERSON_NAME]"
click at [128, 307] on div "[PERSON_NAME]" at bounding box center [102, 314] width 133 height 24
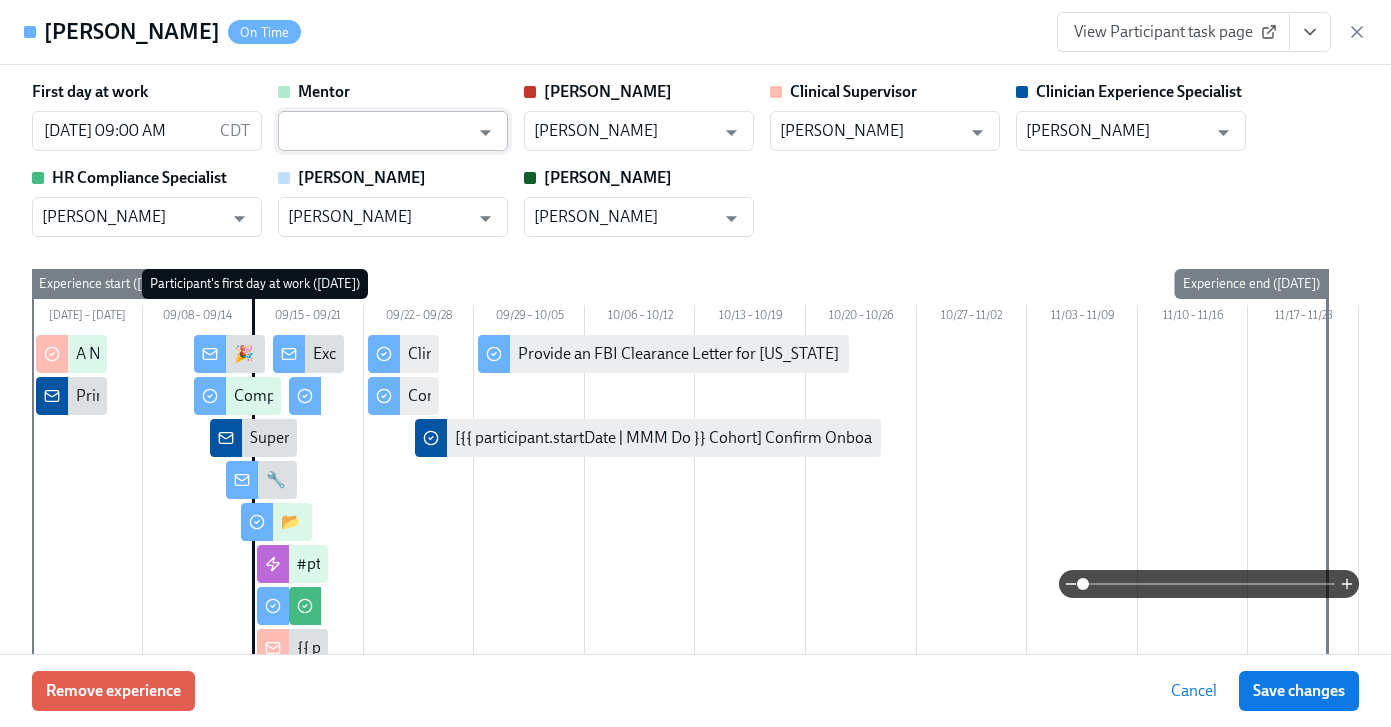
click at [424, 126] on input "text" at bounding box center [378, 131] width 181 height 40
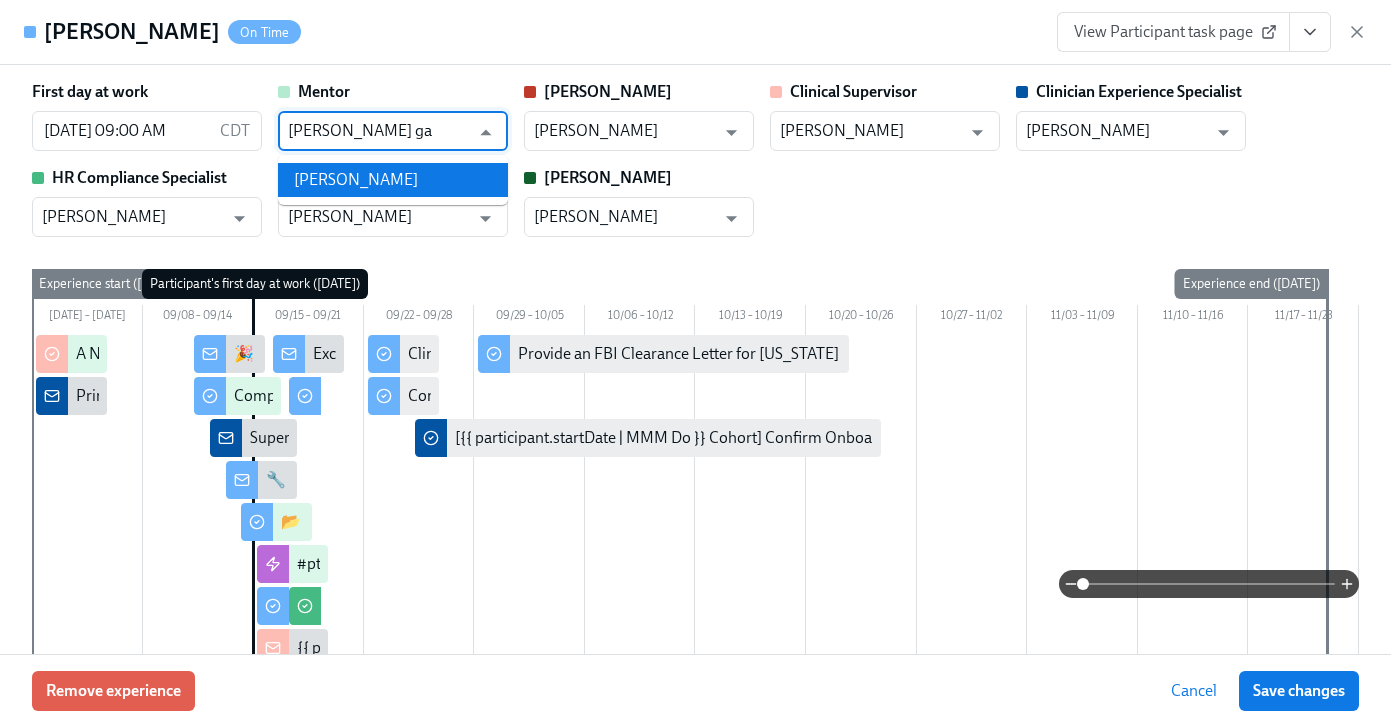
click at [429, 174] on li "[PERSON_NAME]" at bounding box center [393, 180] width 230 height 34
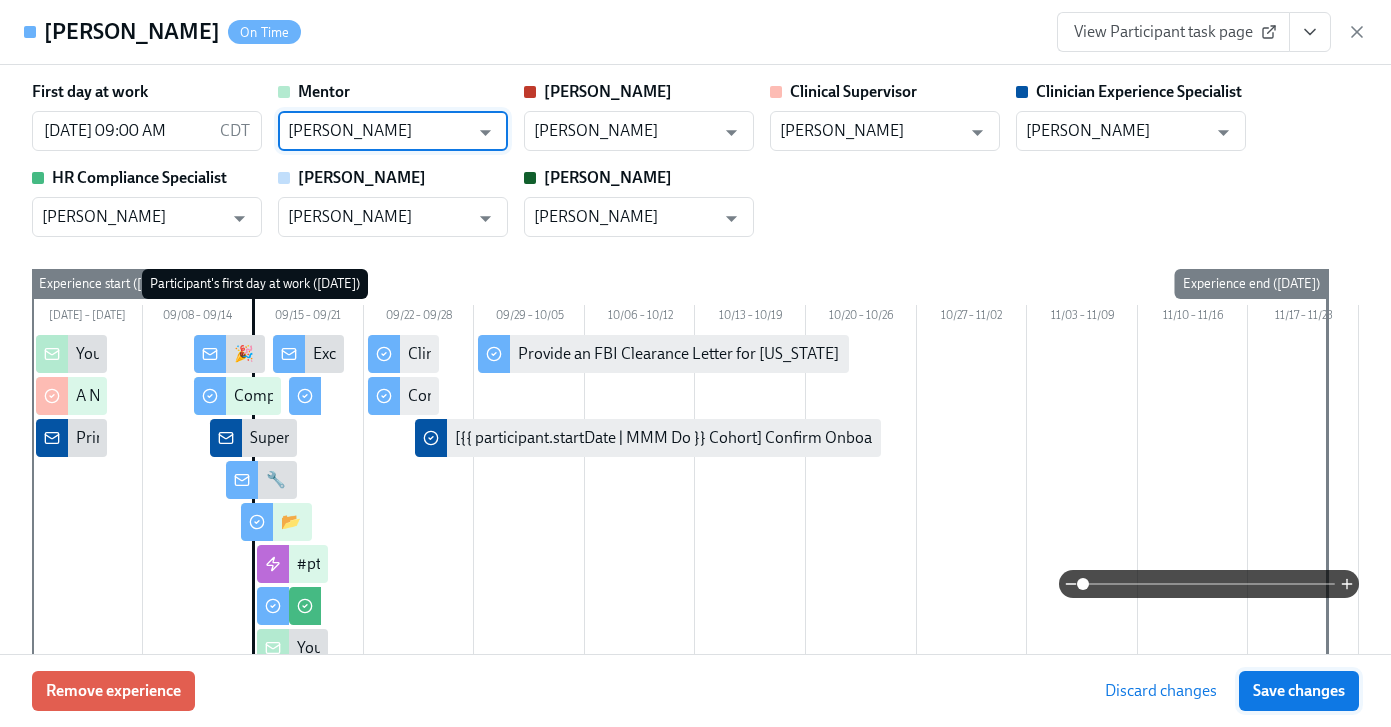
type input "[PERSON_NAME]"
click at [1295, 677] on button "Save changes" at bounding box center [1299, 691] width 120 height 40
type input "[PERSON_NAME]"
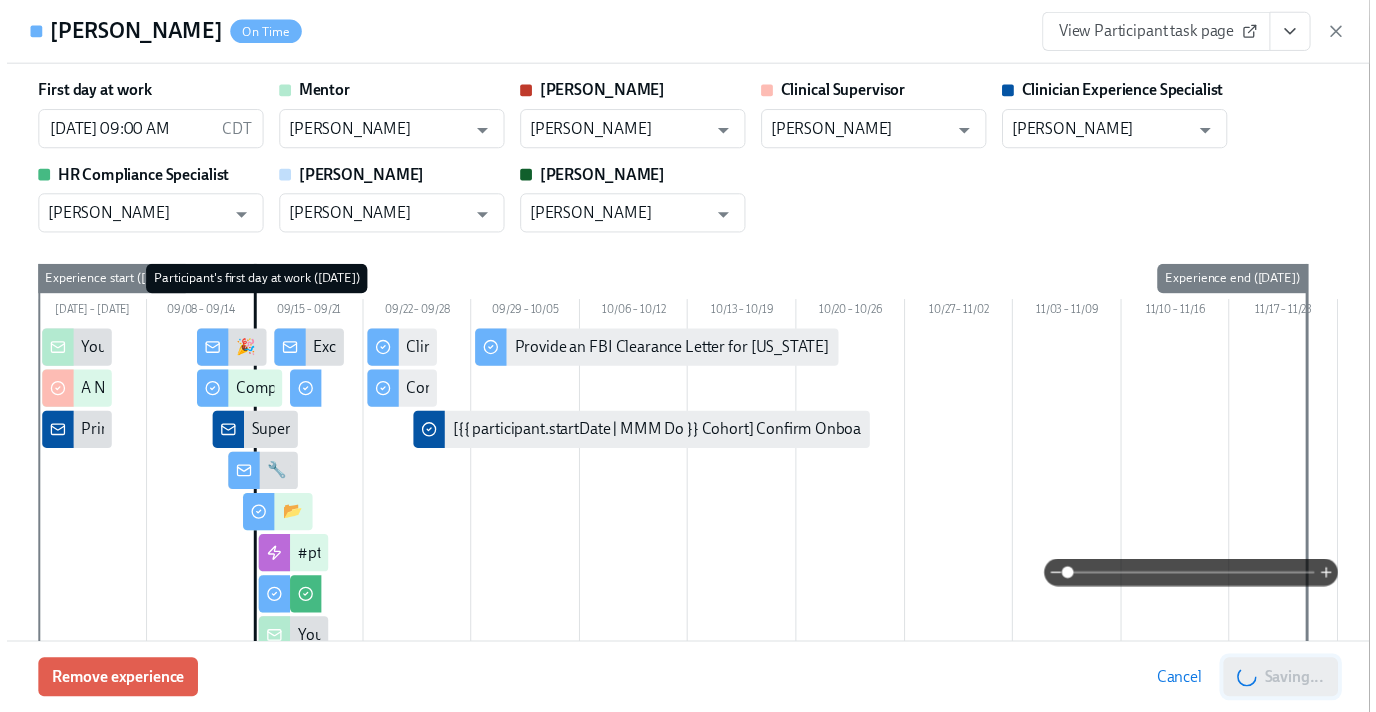
scroll to position [0, 11626]
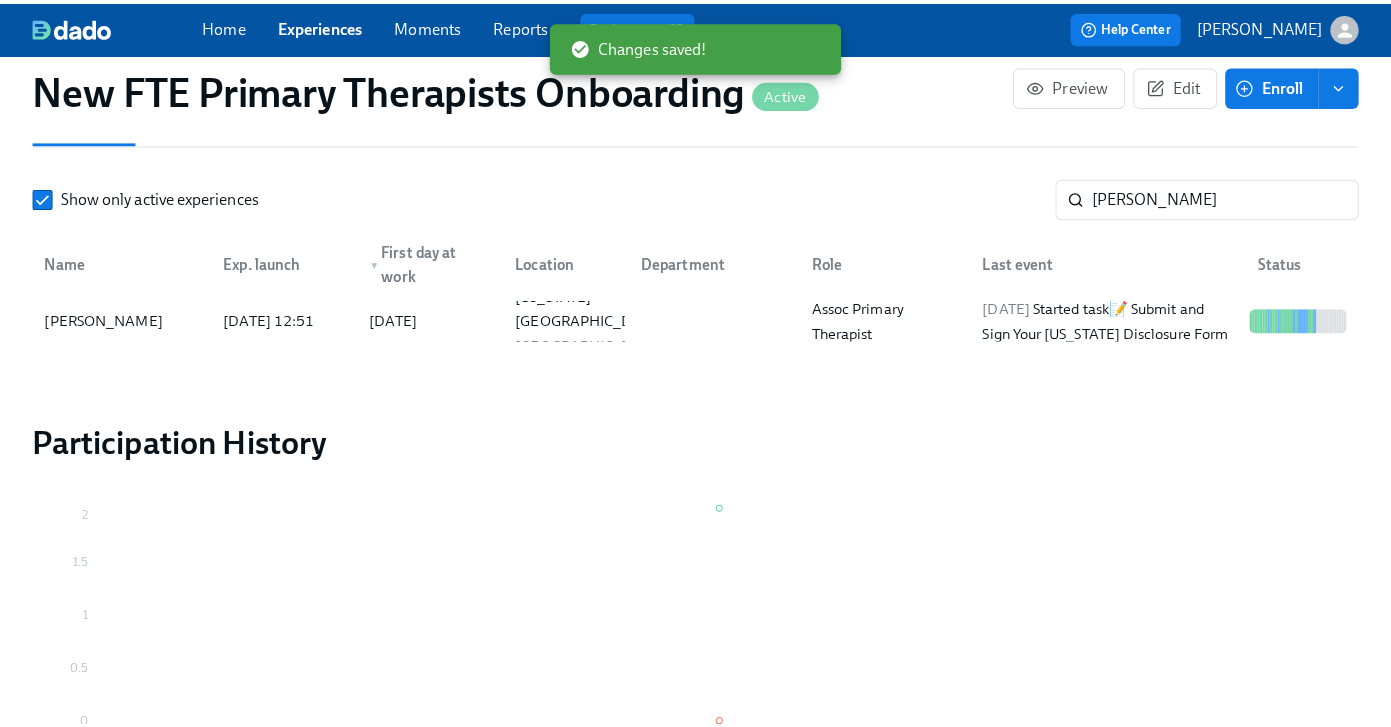
scroll to position [0, 11611]
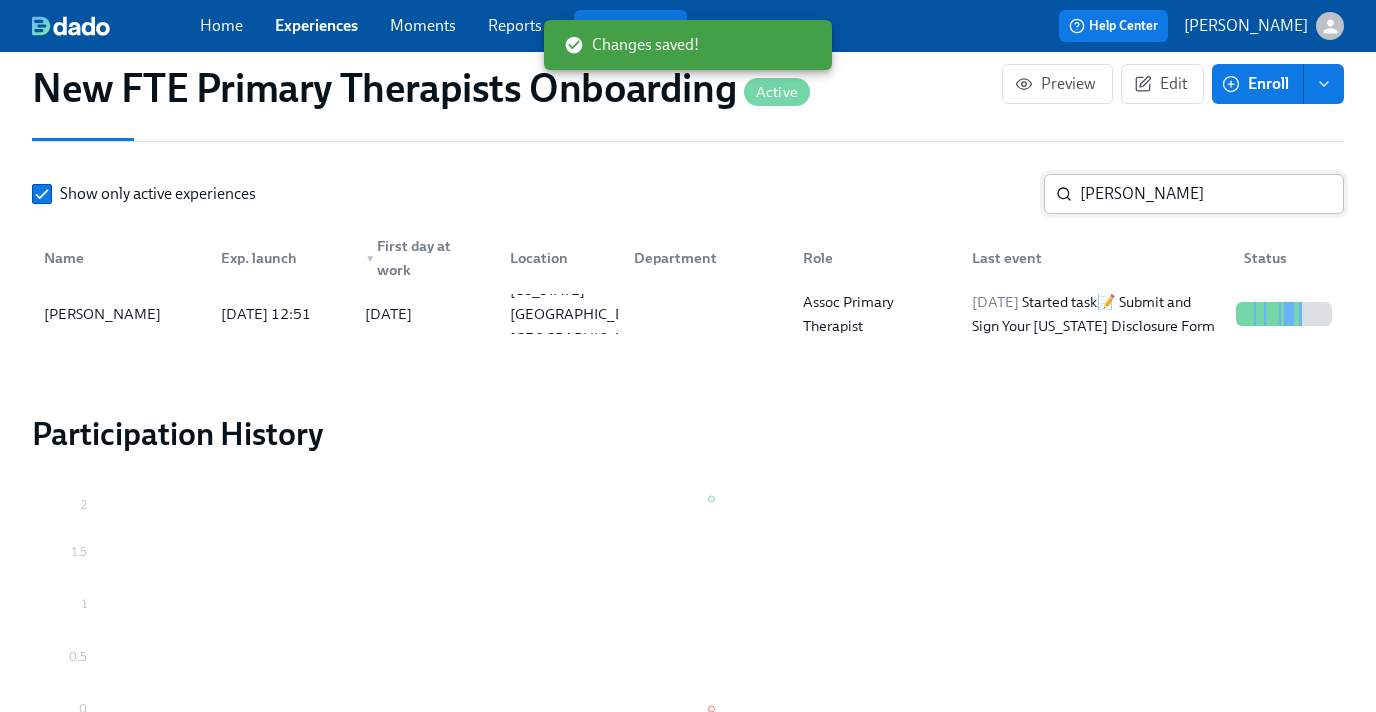
click at [1134, 193] on input "[PERSON_NAME]" at bounding box center [1212, 194] width 264 height 40
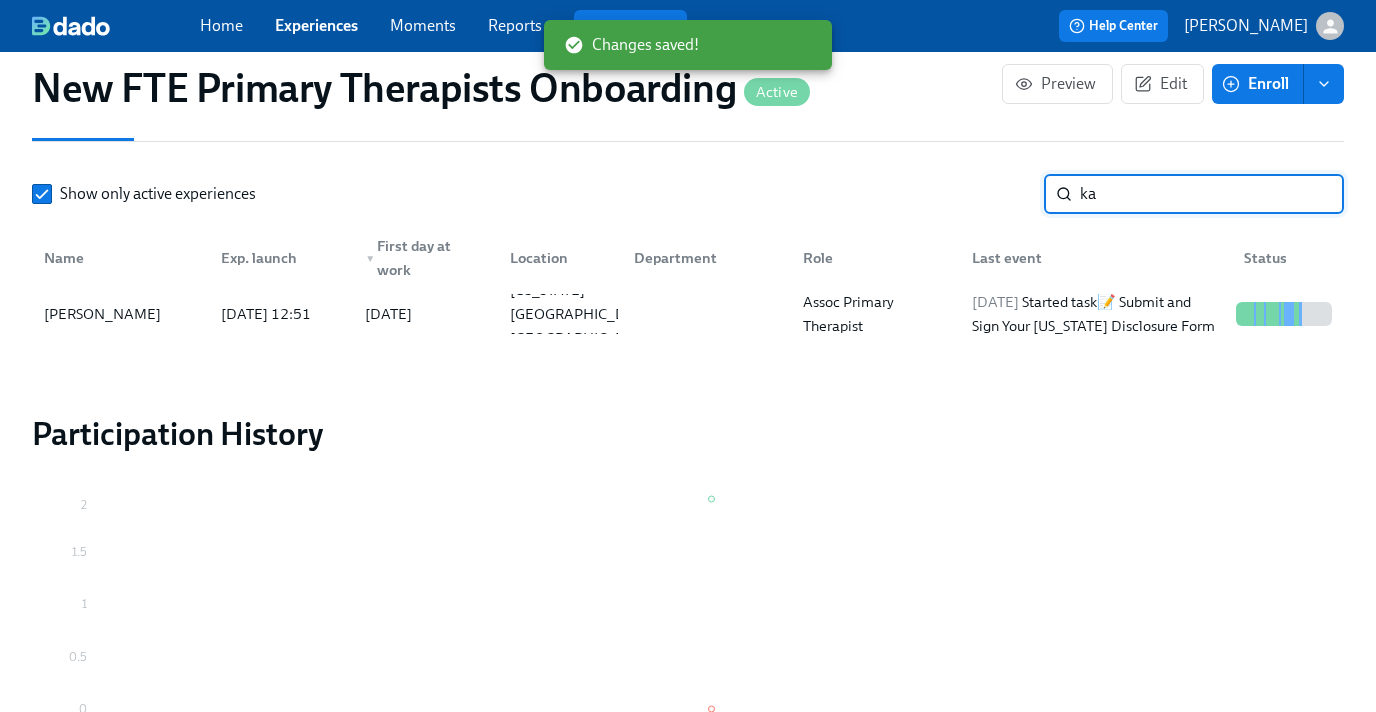
type input "k"
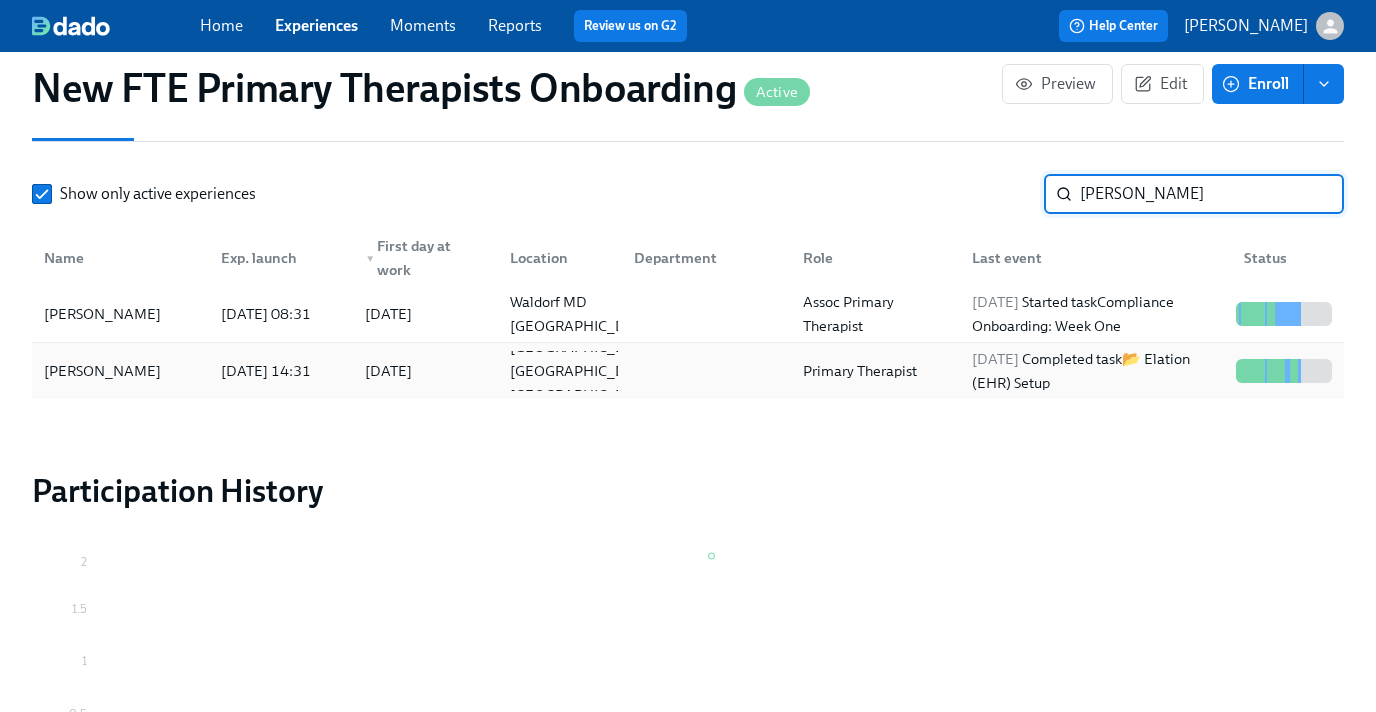
type input "[PERSON_NAME]"
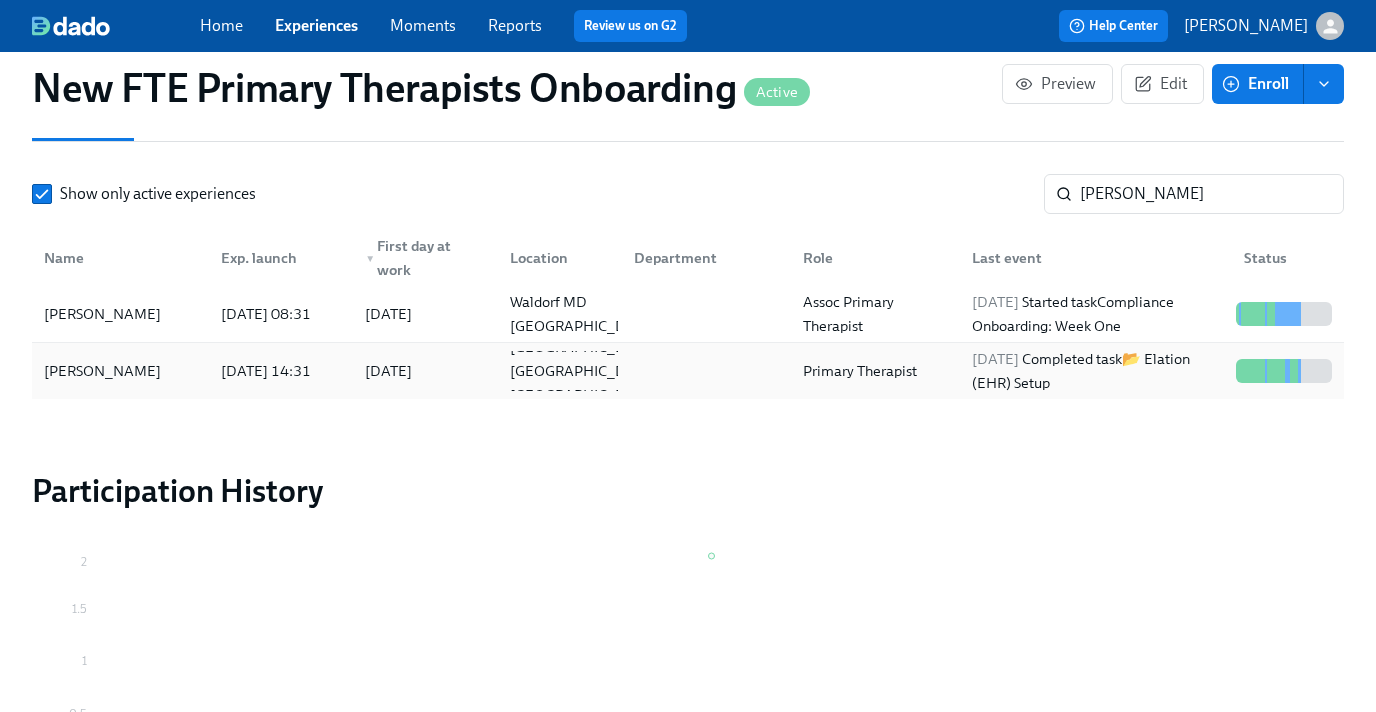
click at [155, 371] on div "[PERSON_NAME]" at bounding box center [102, 371] width 133 height 24
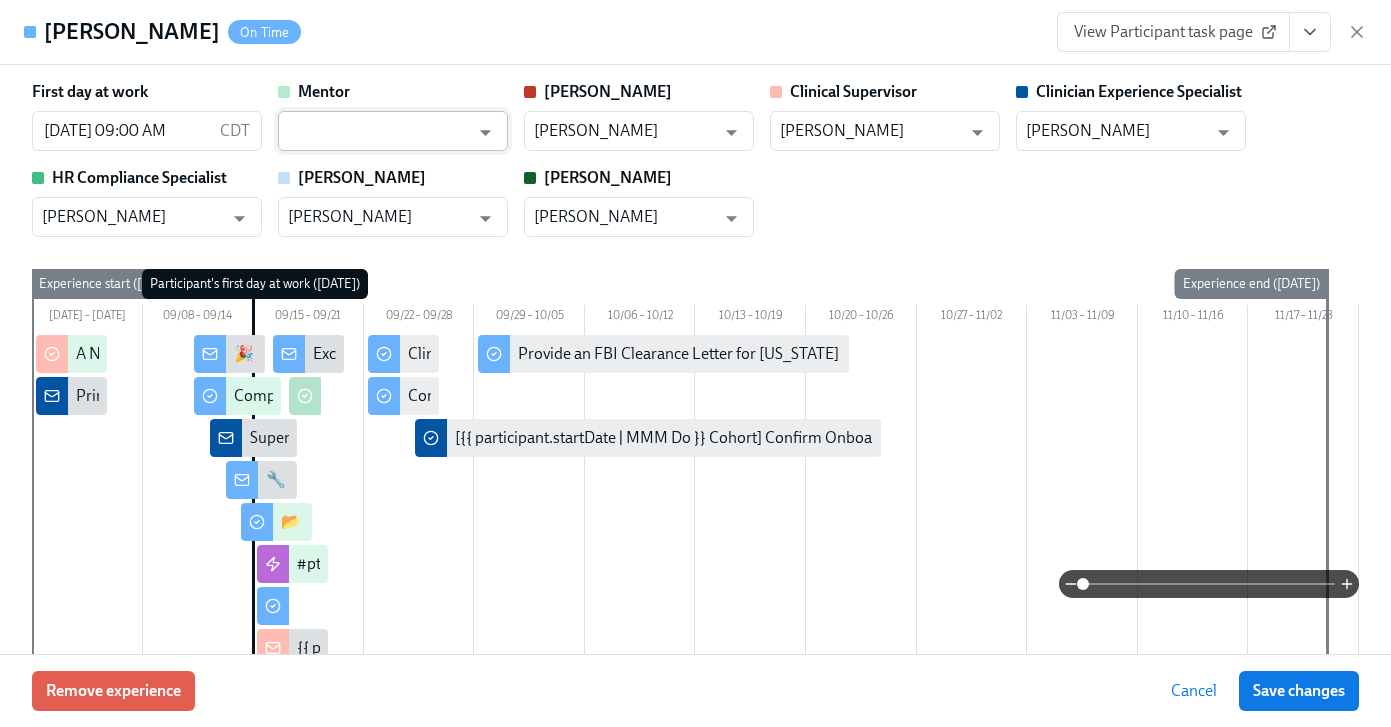
click at [368, 130] on input "text" at bounding box center [378, 131] width 181 height 40
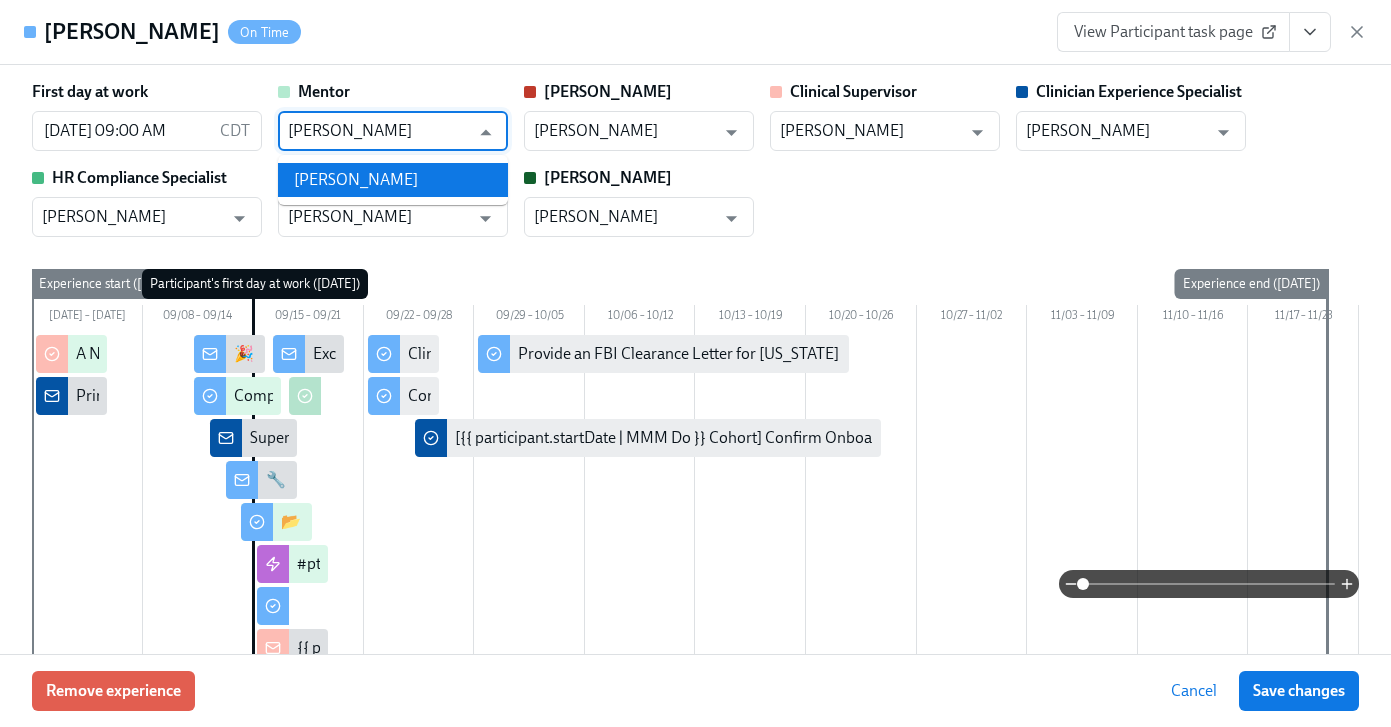
click at [365, 170] on li "[PERSON_NAME]" at bounding box center [393, 180] width 230 height 34
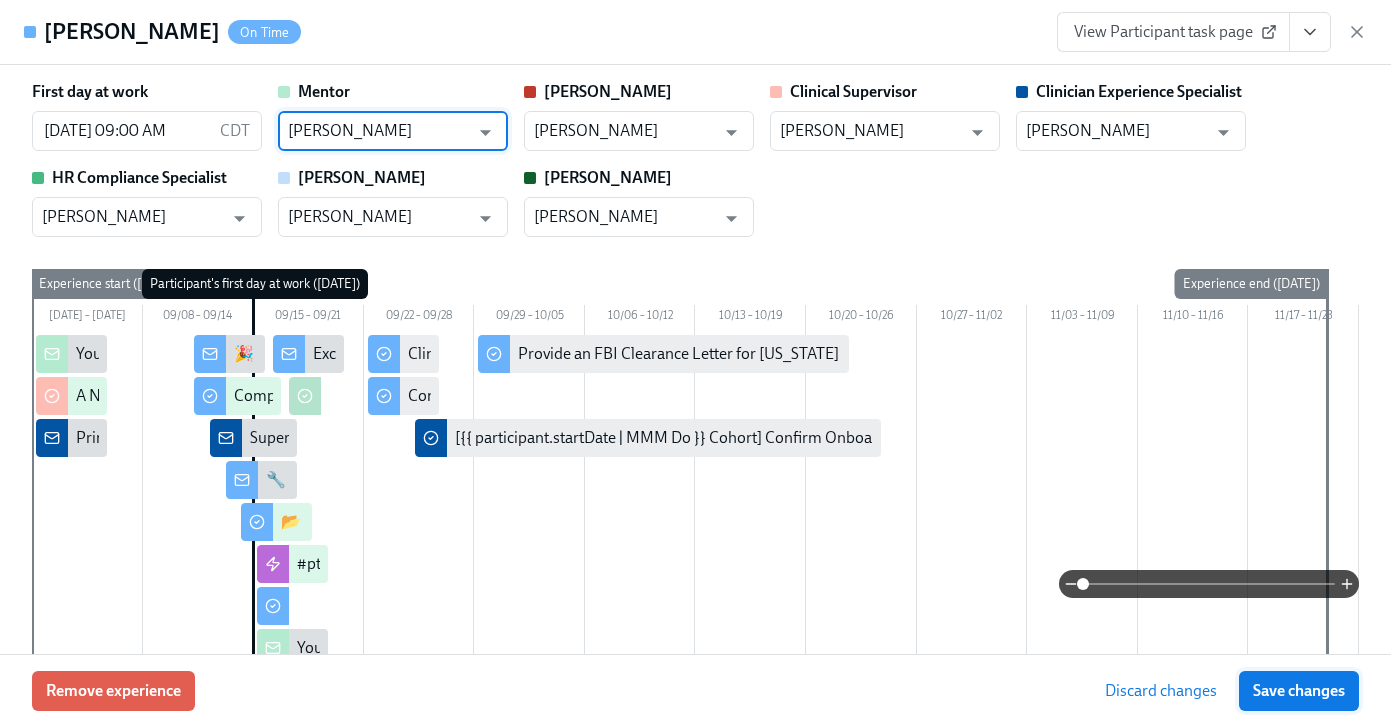
type input "[PERSON_NAME]"
click at [1317, 682] on span "Save changes" at bounding box center [1299, 691] width 92 height 20
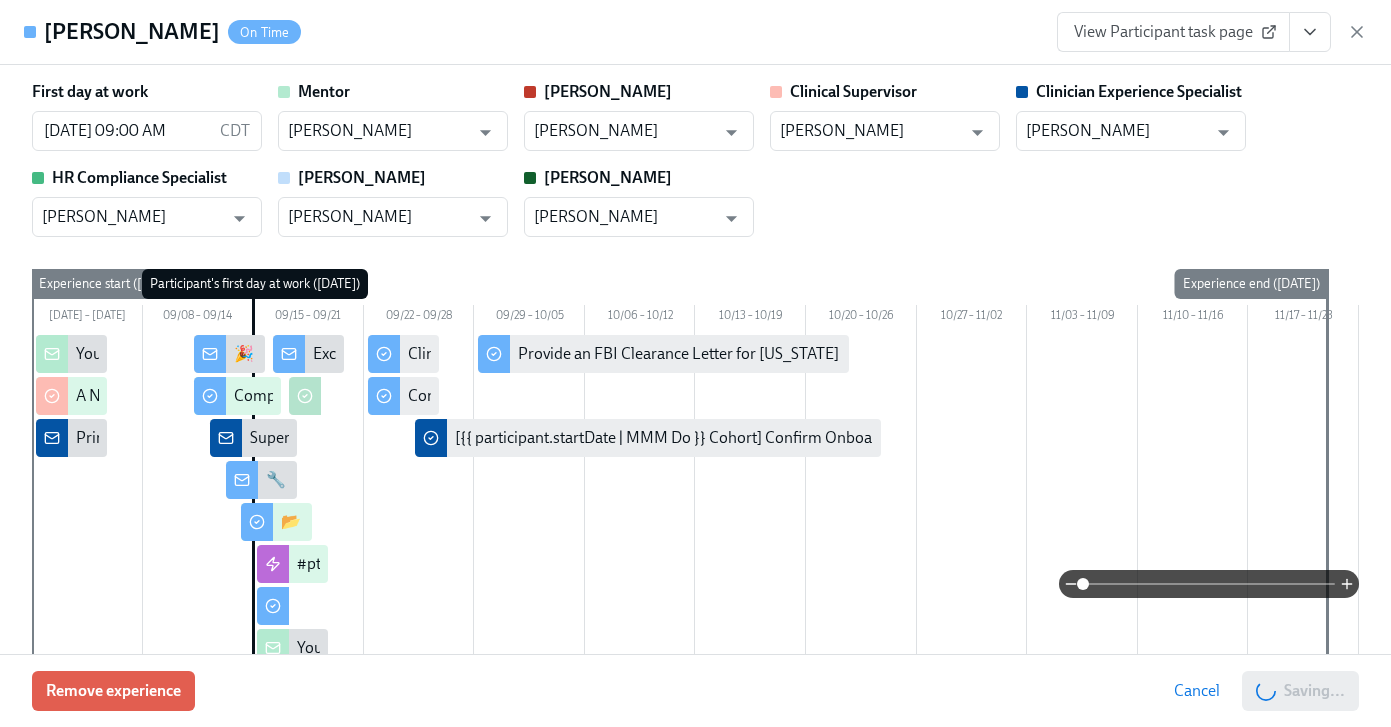
type input "[PERSON_NAME]"
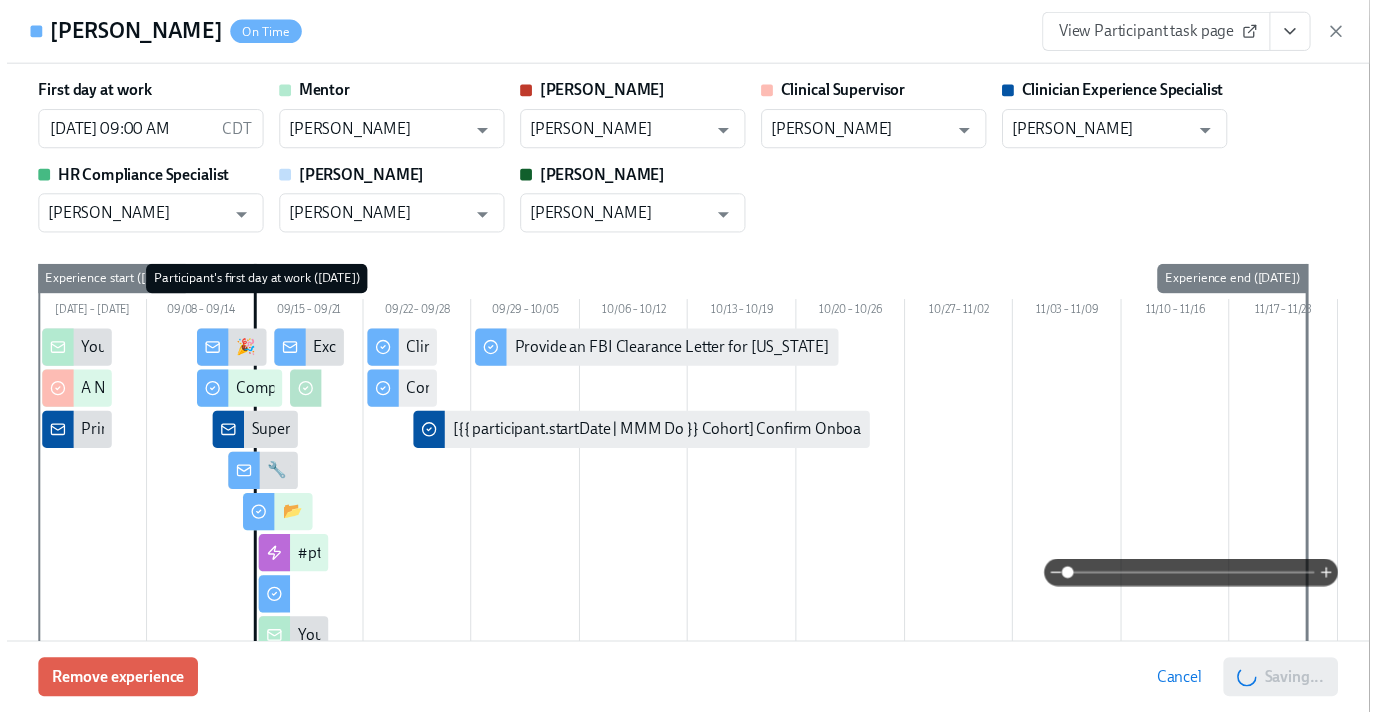
scroll to position [0, 11626]
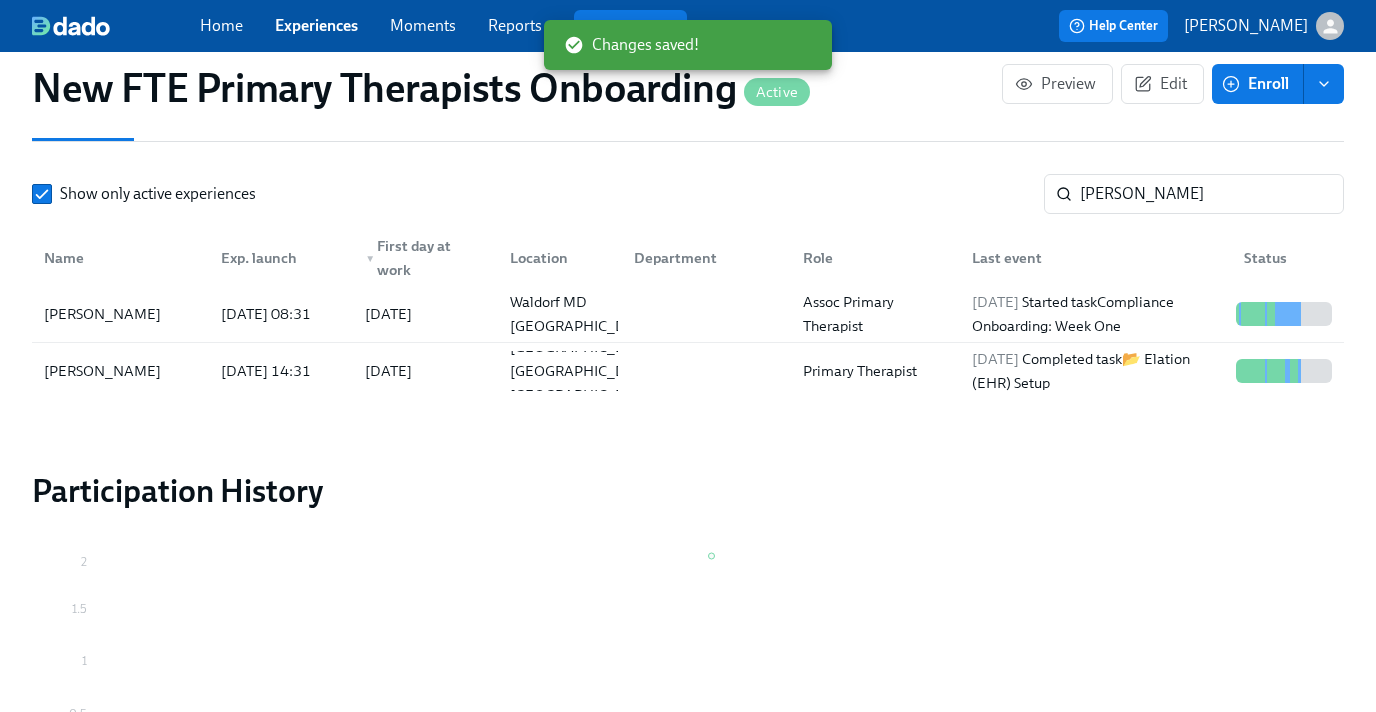
scroll to position [0, 11611]
click at [321, 29] on link "Experiences" at bounding box center [316, 25] width 83 height 19
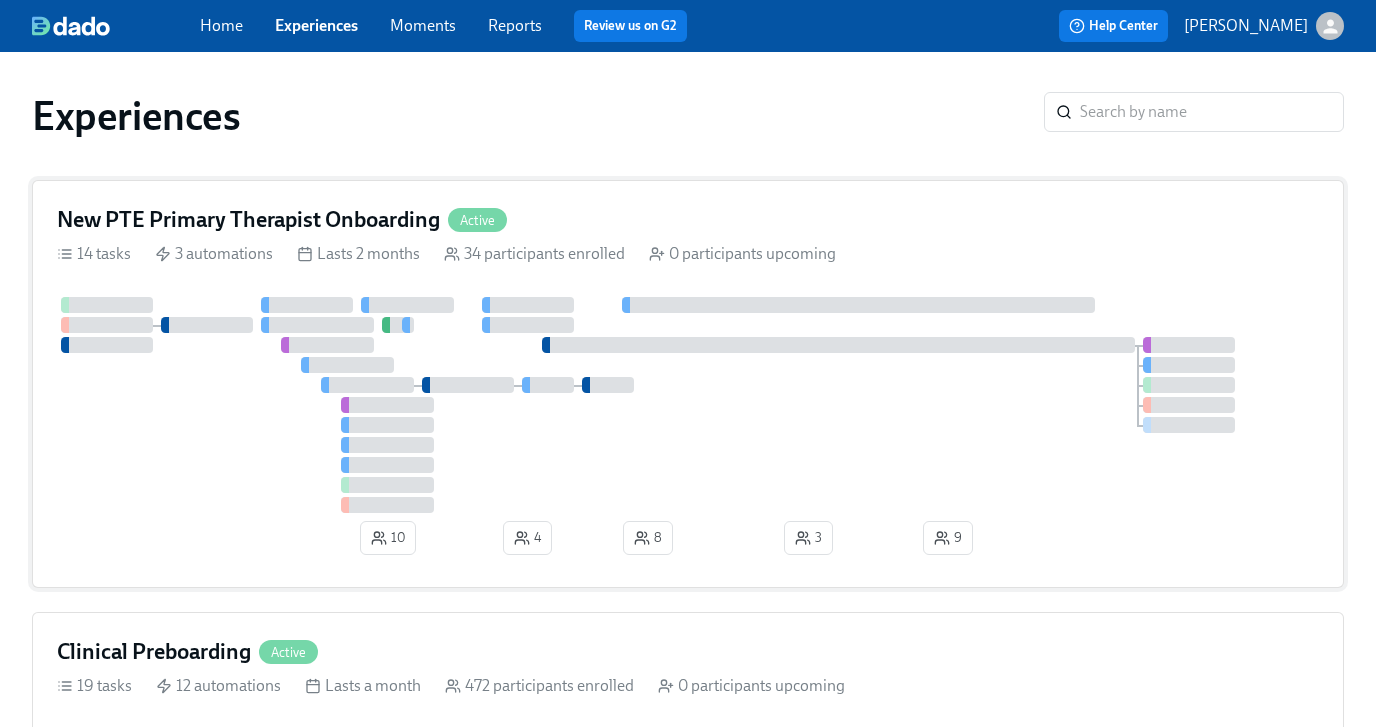
click at [573, 208] on div "New PTE Primary Therapist Onboarding Active" at bounding box center [688, 220] width 1262 height 30
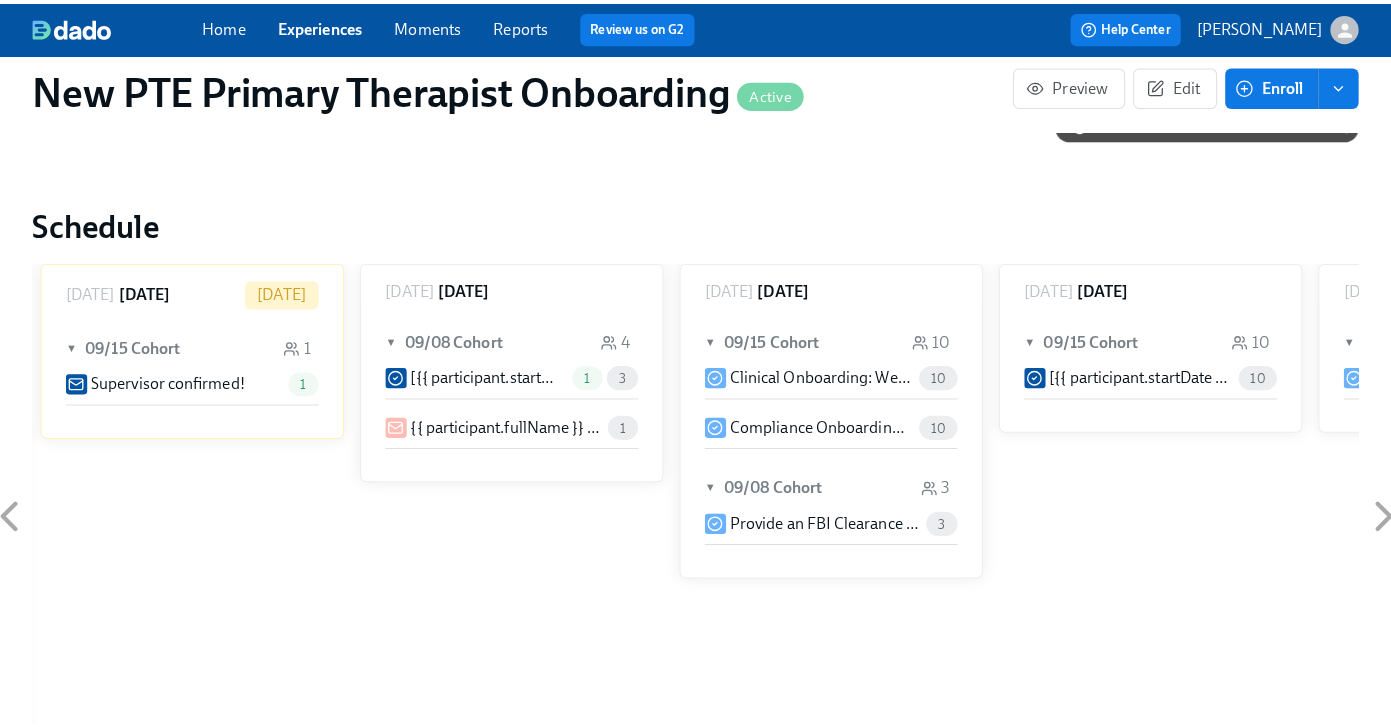
scroll to position [1839, 0]
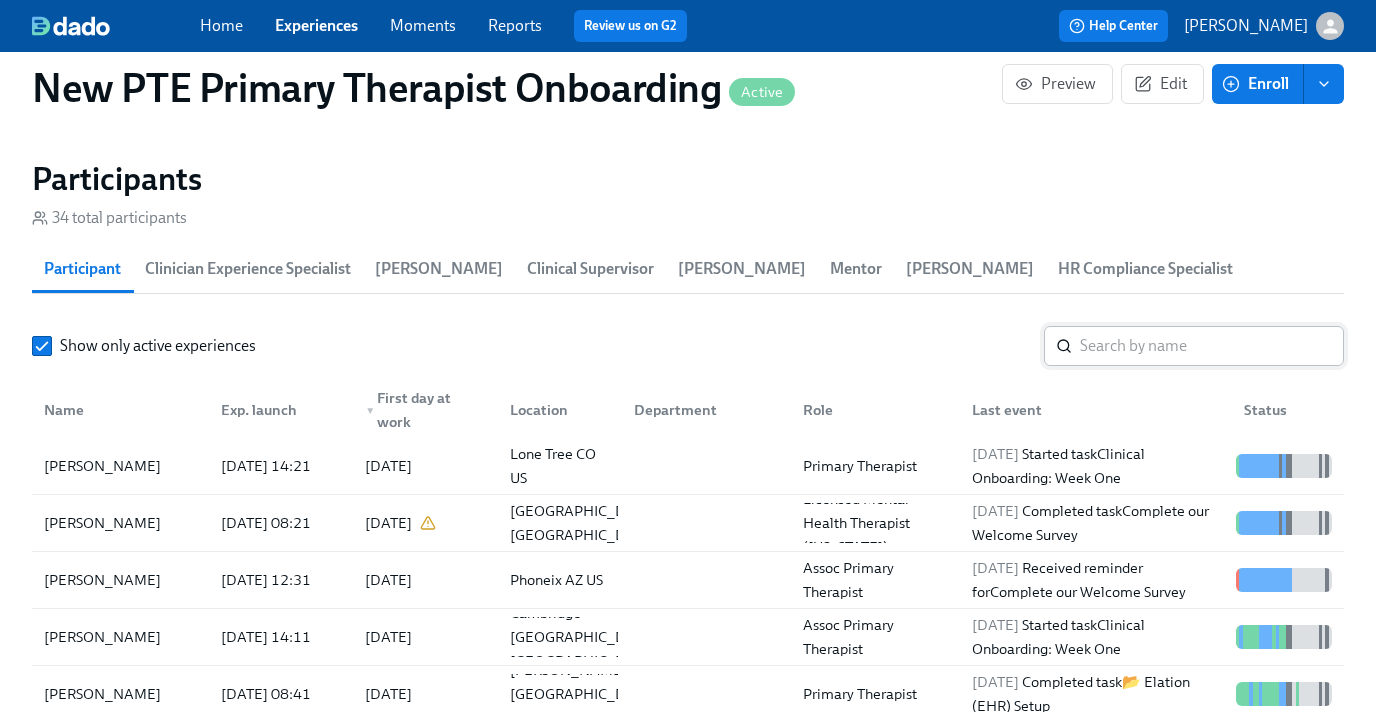
click at [1162, 356] on input "search" at bounding box center [1212, 346] width 264 height 40
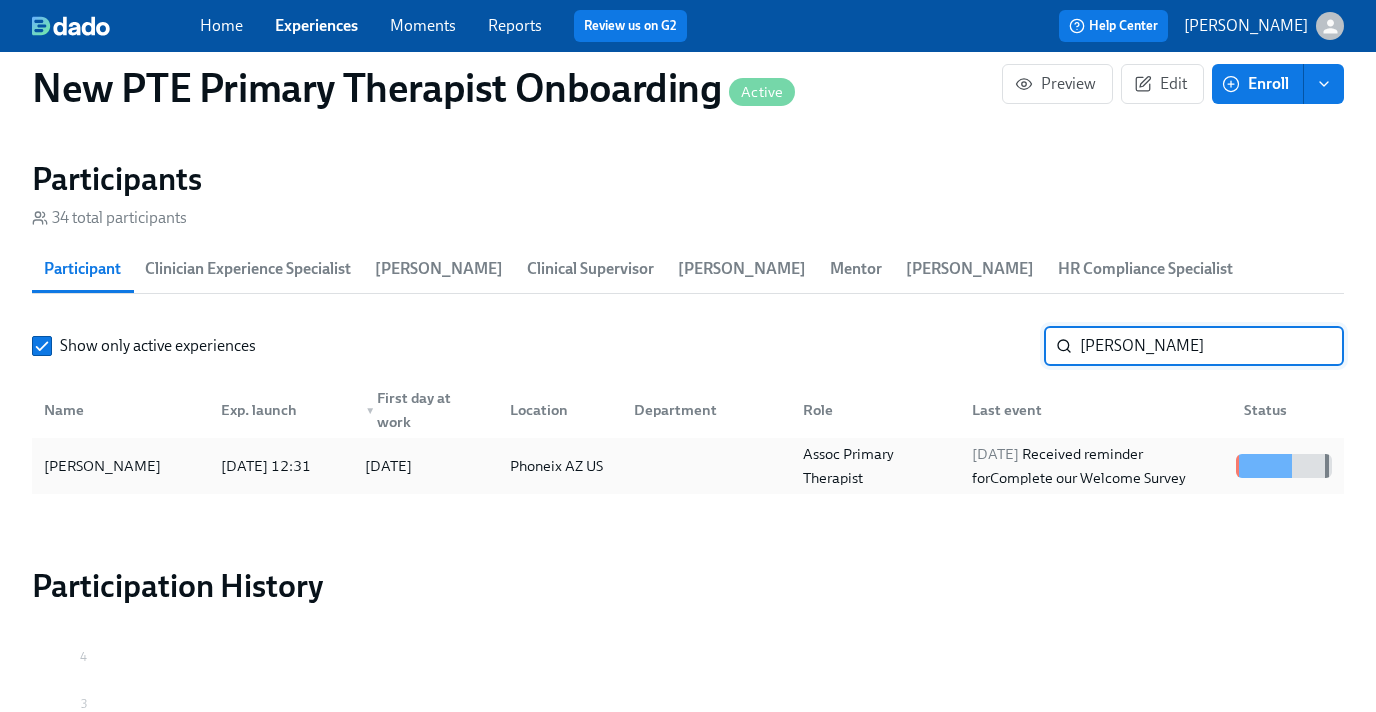
type input "[PERSON_NAME]"
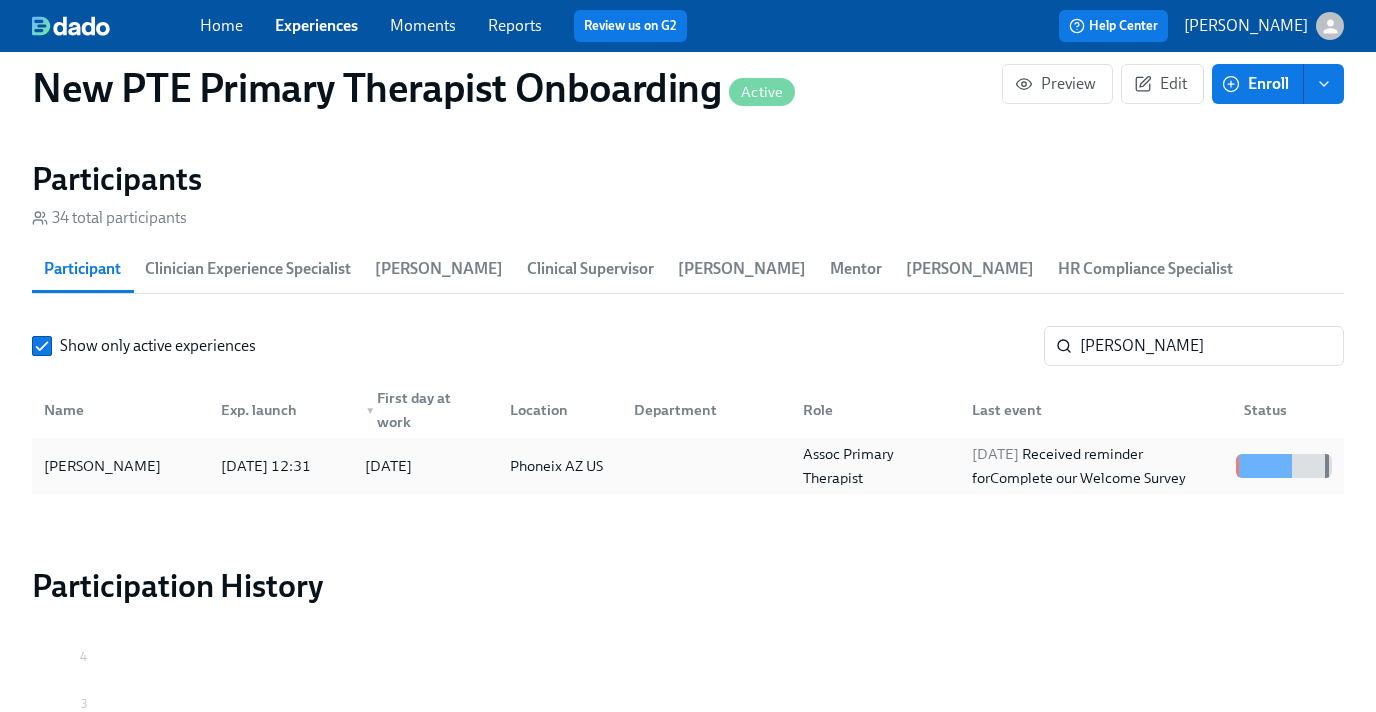
click at [136, 463] on div "[PERSON_NAME]" at bounding box center [102, 466] width 133 height 24
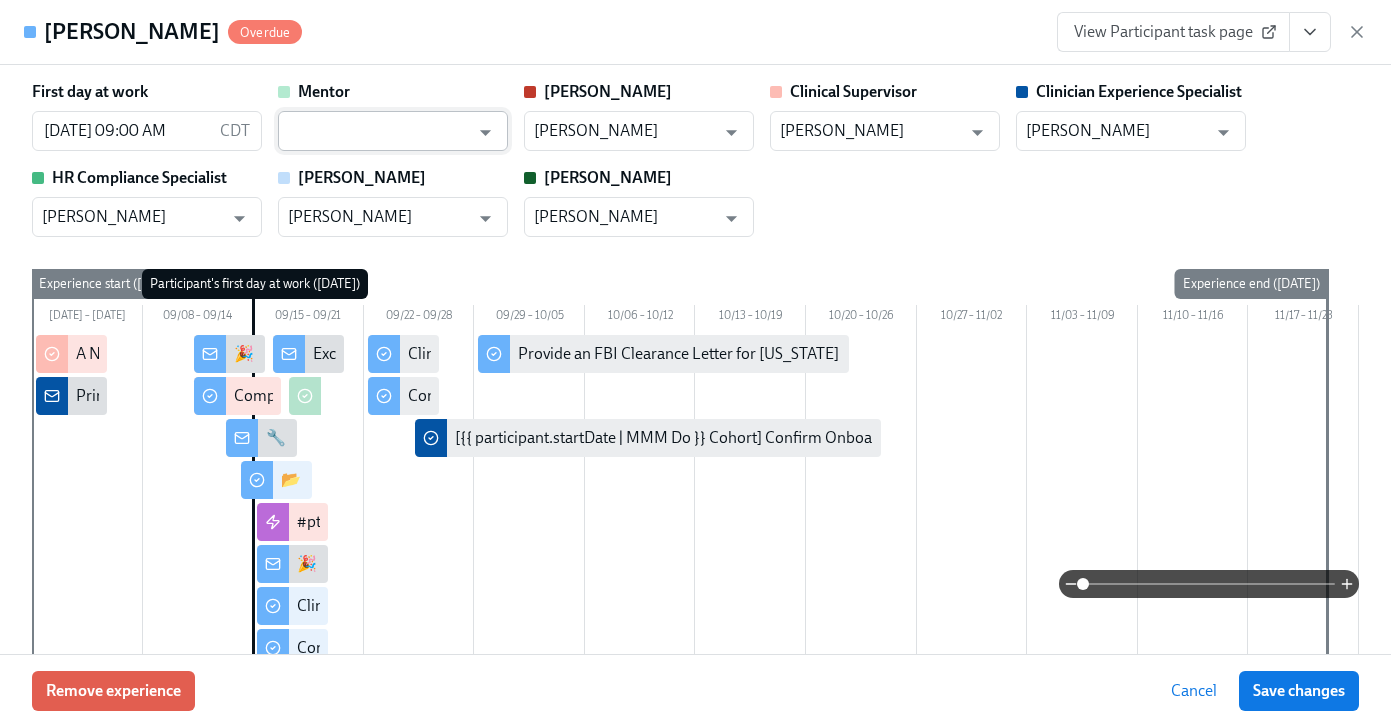
click at [364, 119] on input "text" at bounding box center [378, 131] width 181 height 40
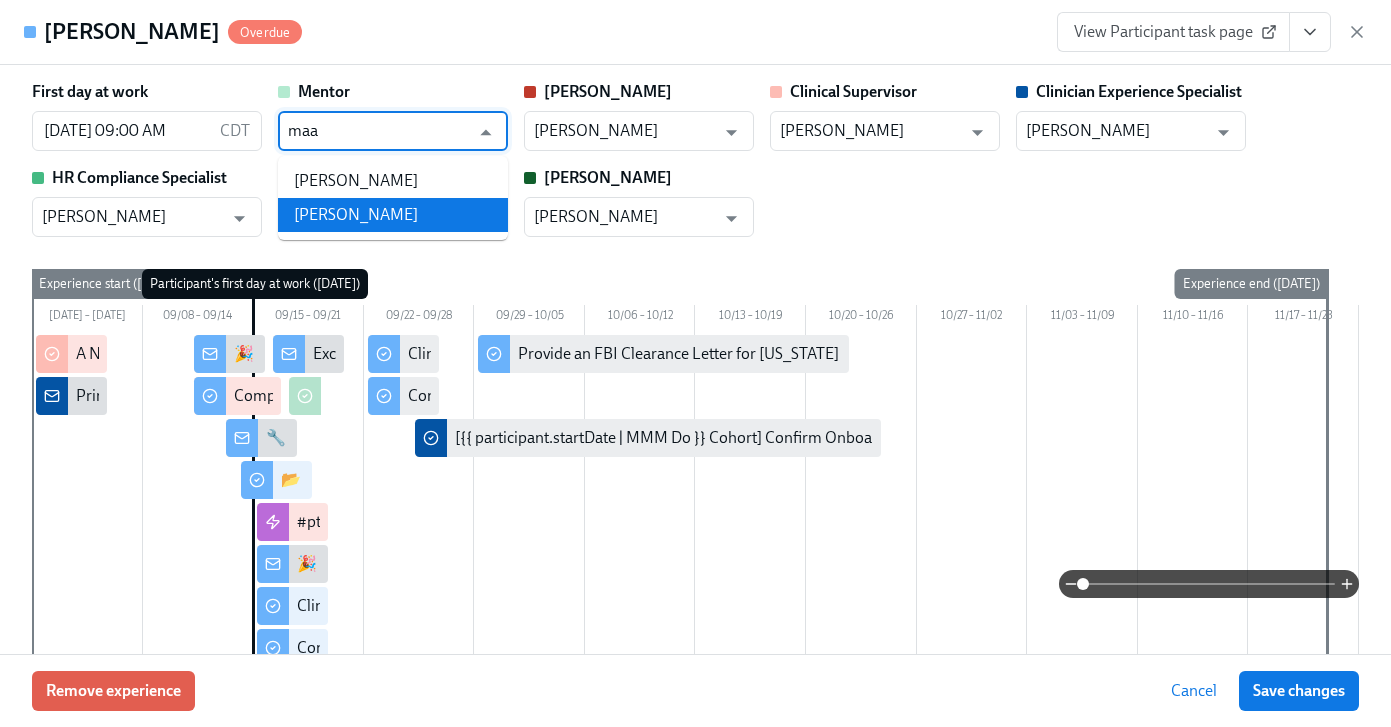
click at [336, 213] on li "[PERSON_NAME]" at bounding box center [393, 215] width 230 height 34
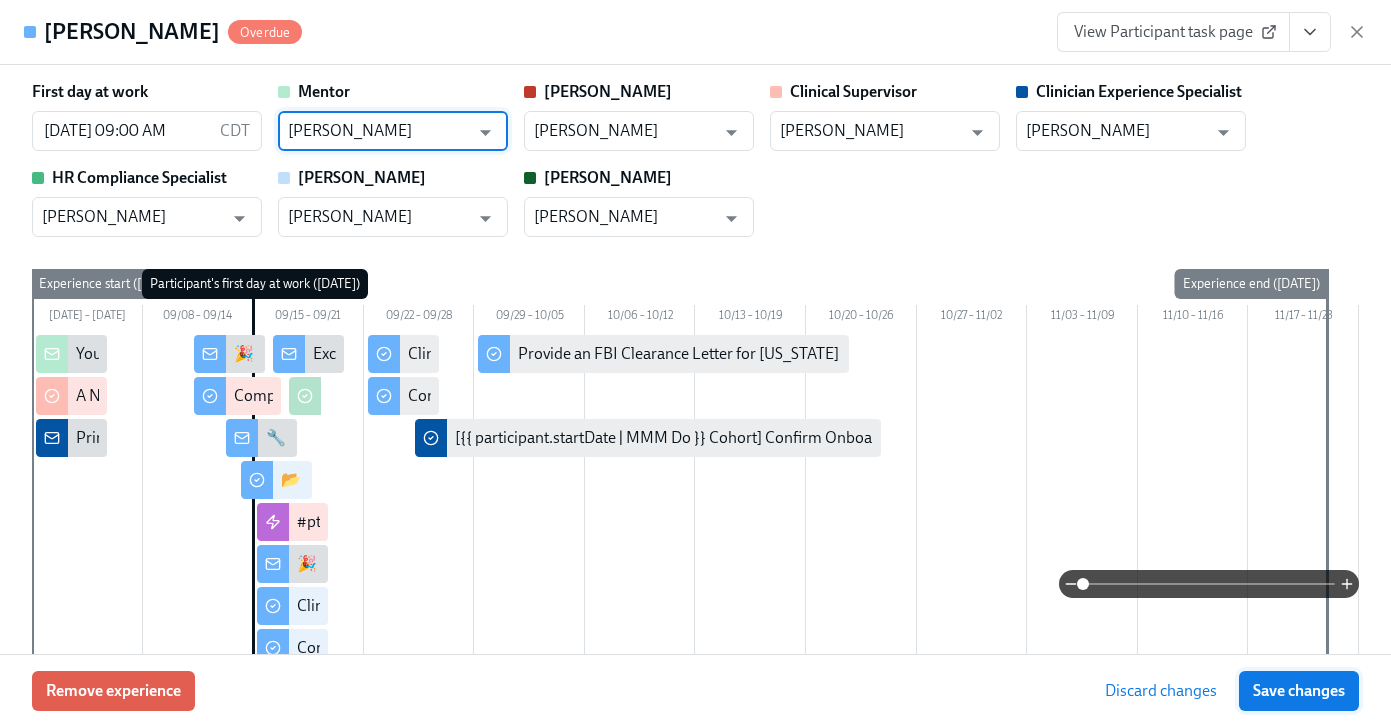
type input "[PERSON_NAME]"
click at [1326, 683] on span "Save changes" at bounding box center [1299, 691] width 92 height 20
type input "[PERSON_NAME]"
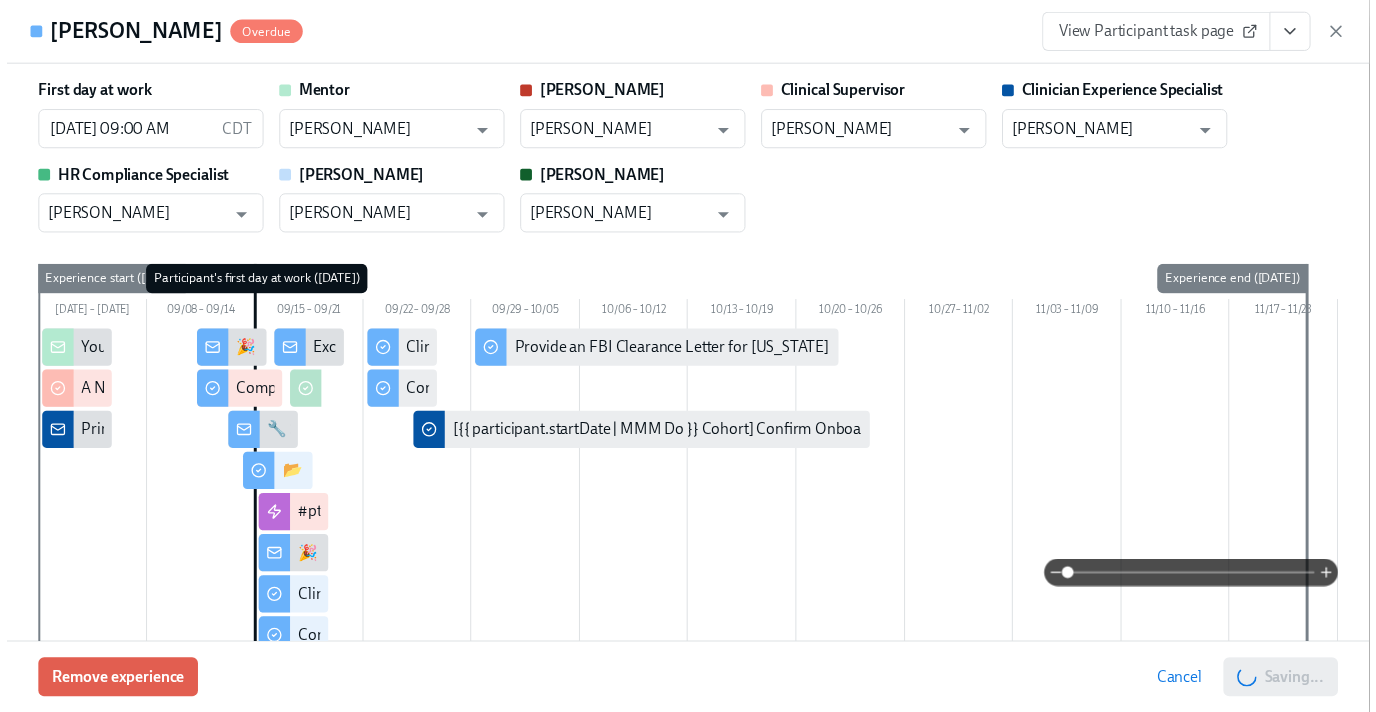
scroll to position [0, 10679]
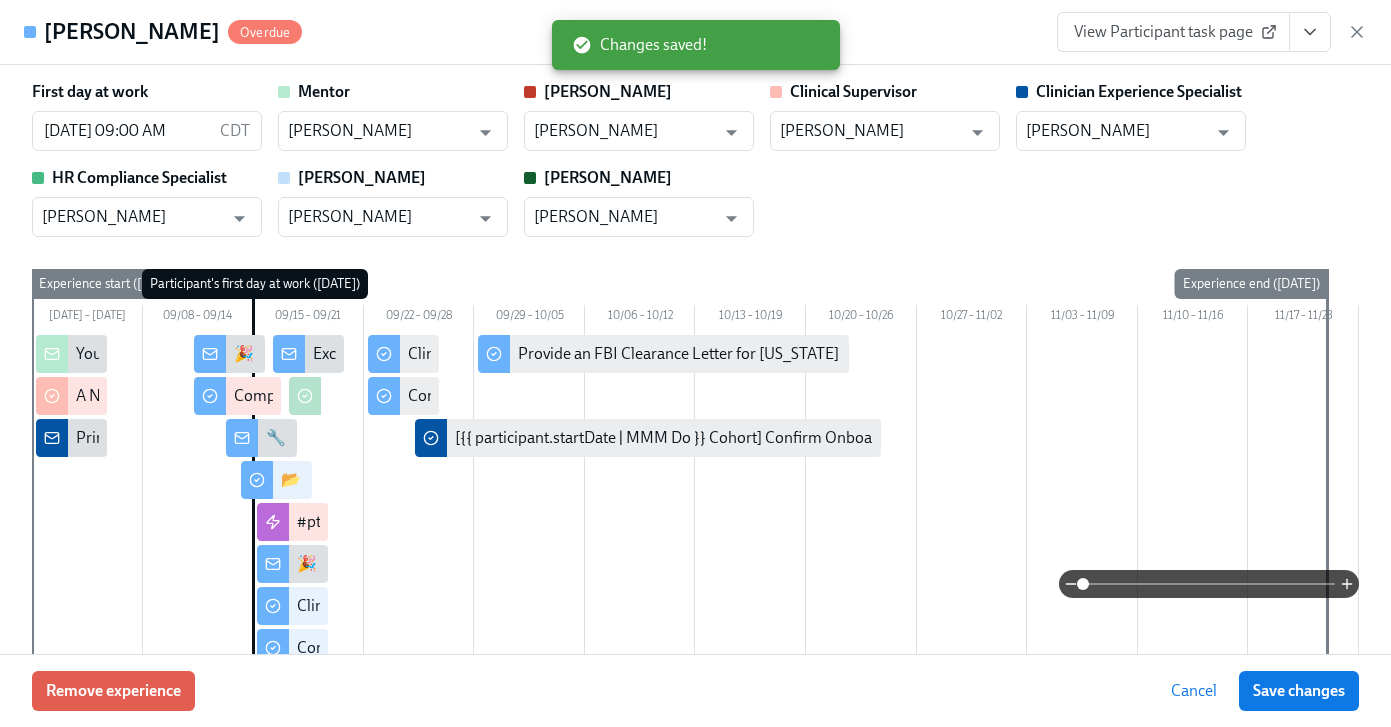
scroll to position [0, 10664]
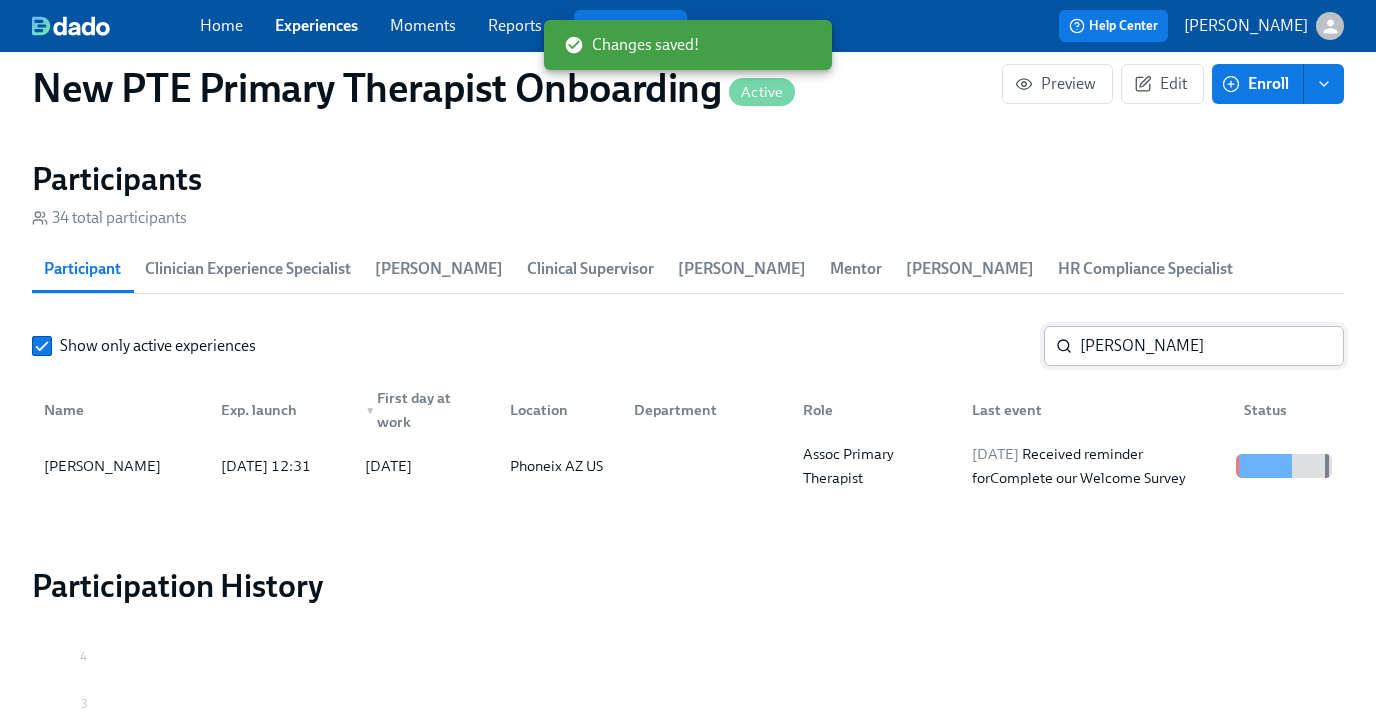
click at [1182, 344] on input "[PERSON_NAME]" at bounding box center [1212, 346] width 264 height 40
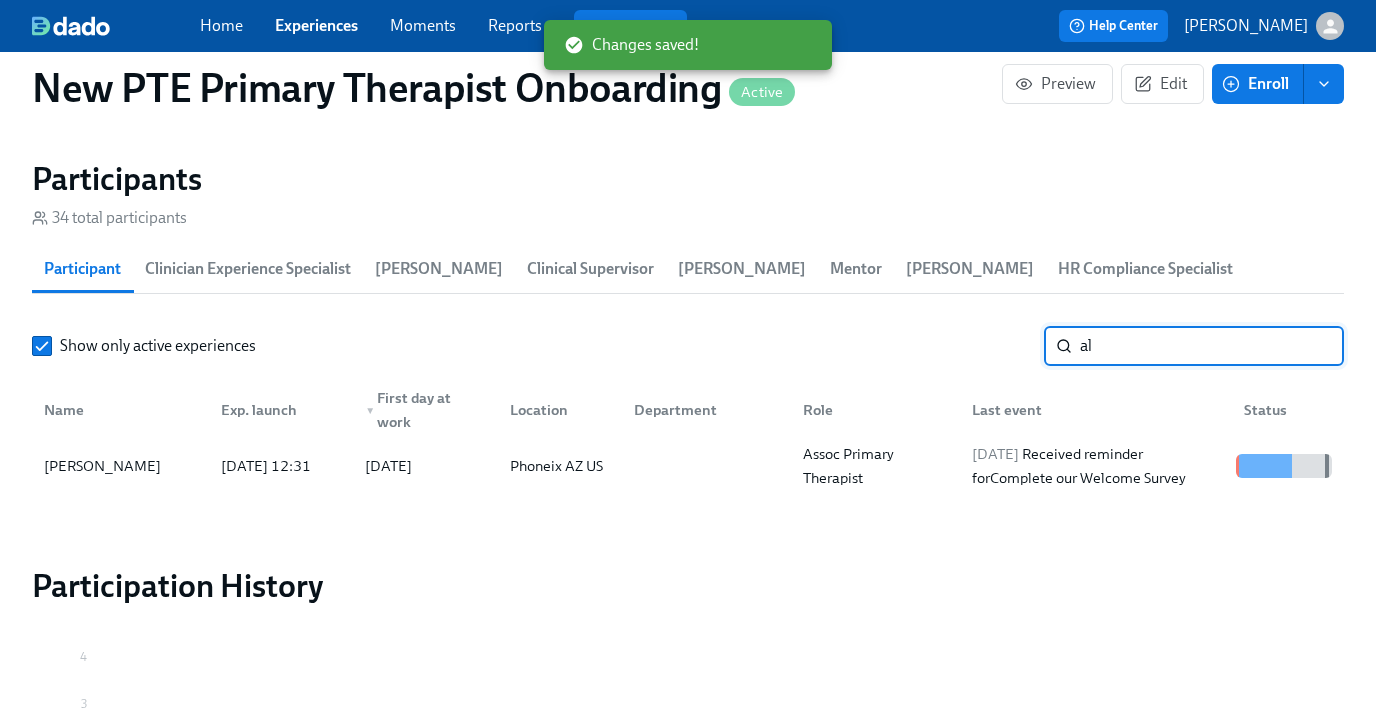
type input "a"
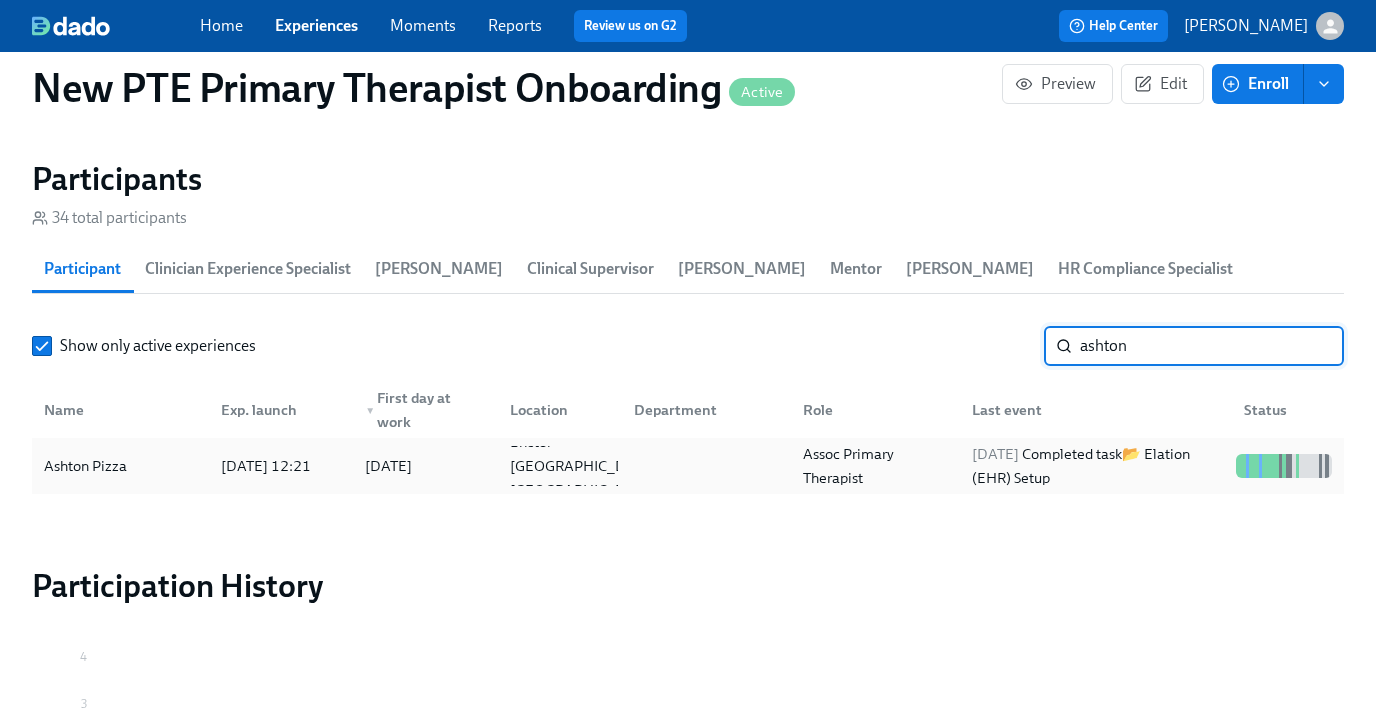
type input "ashton"
click at [158, 462] on div "Ashton Pizza" at bounding box center [120, 466] width 169 height 40
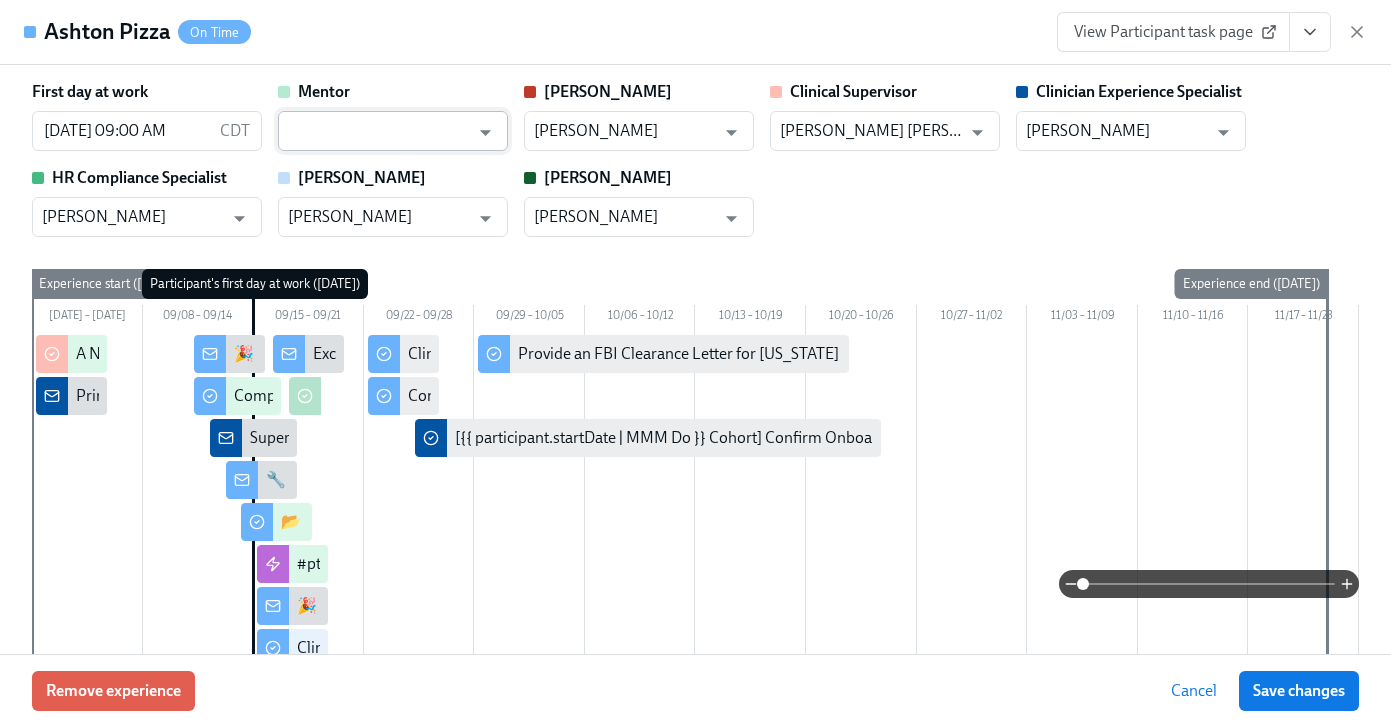
click at [408, 119] on input "text" at bounding box center [378, 131] width 181 height 40
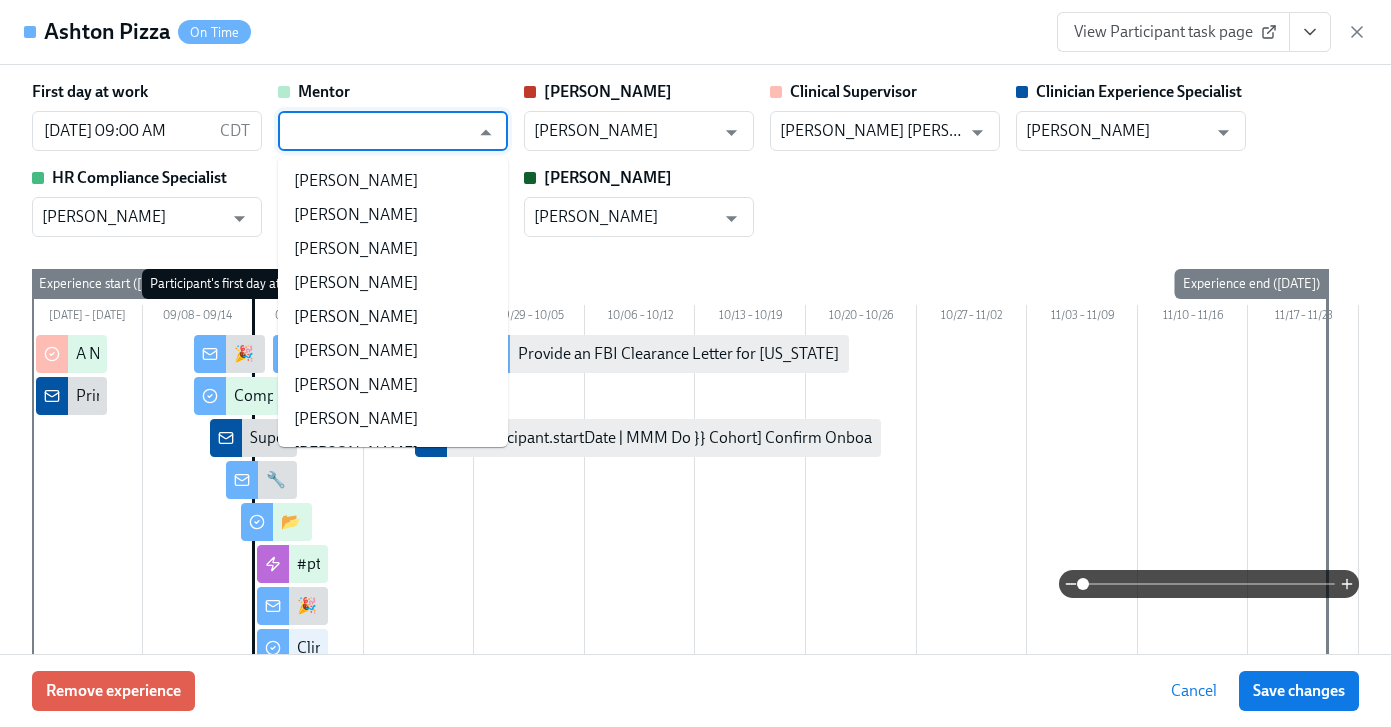
scroll to position [0, 10664]
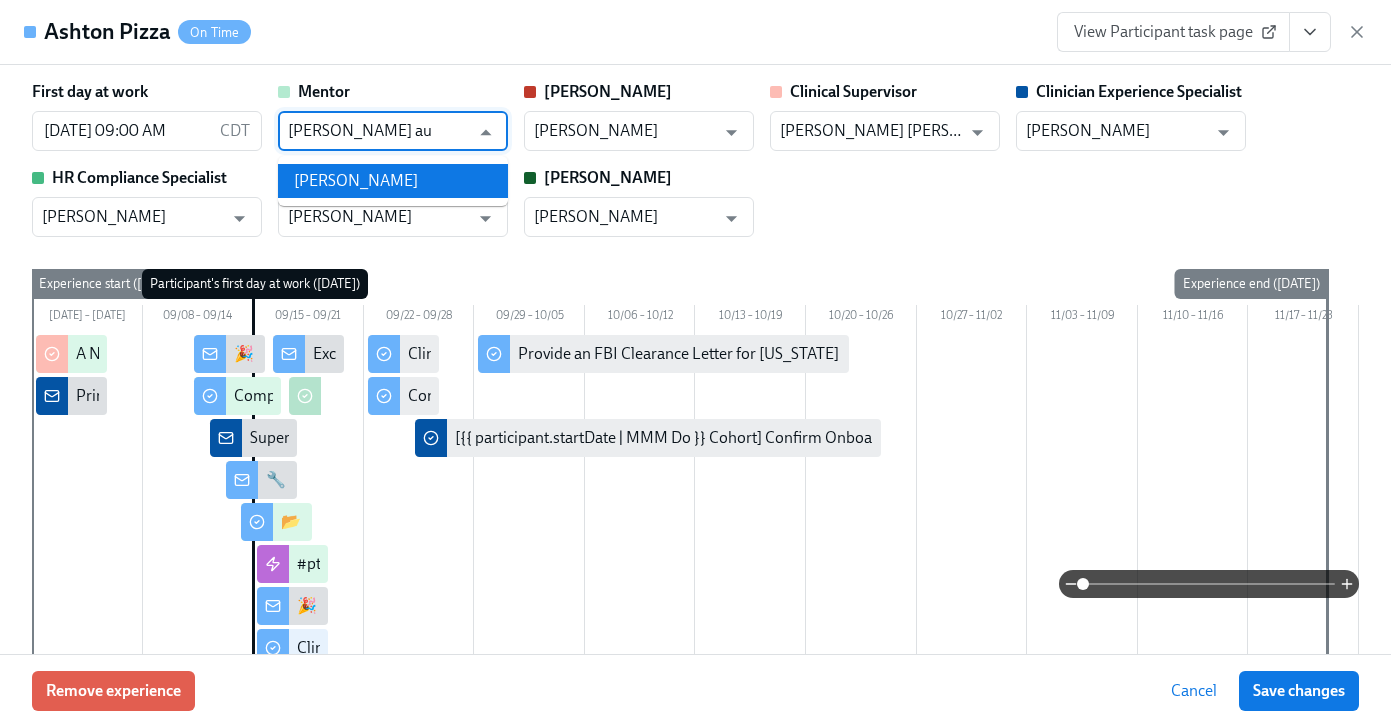
click at [427, 179] on li "[PERSON_NAME]" at bounding box center [393, 181] width 230 height 34
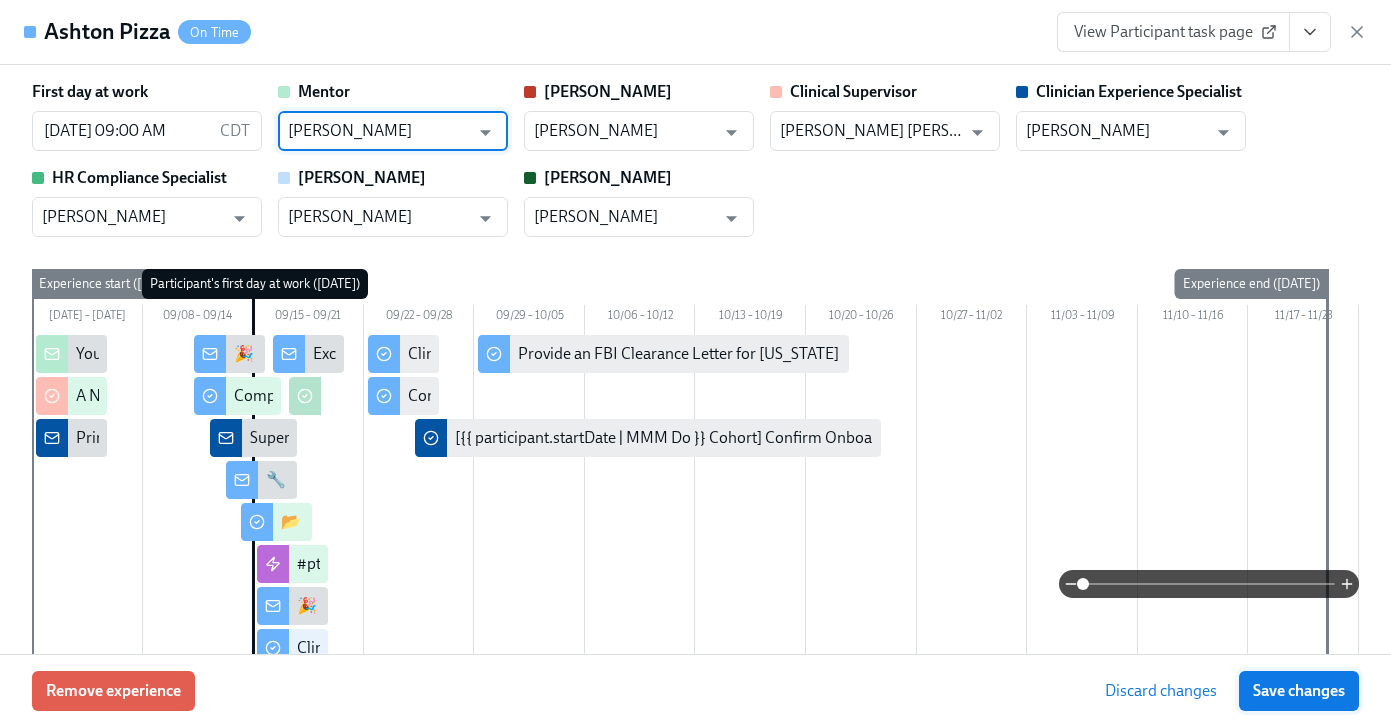
type input "[PERSON_NAME]"
click at [1346, 692] on button "Save changes" at bounding box center [1299, 691] width 120 height 40
type input "[PERSON_NAME]"
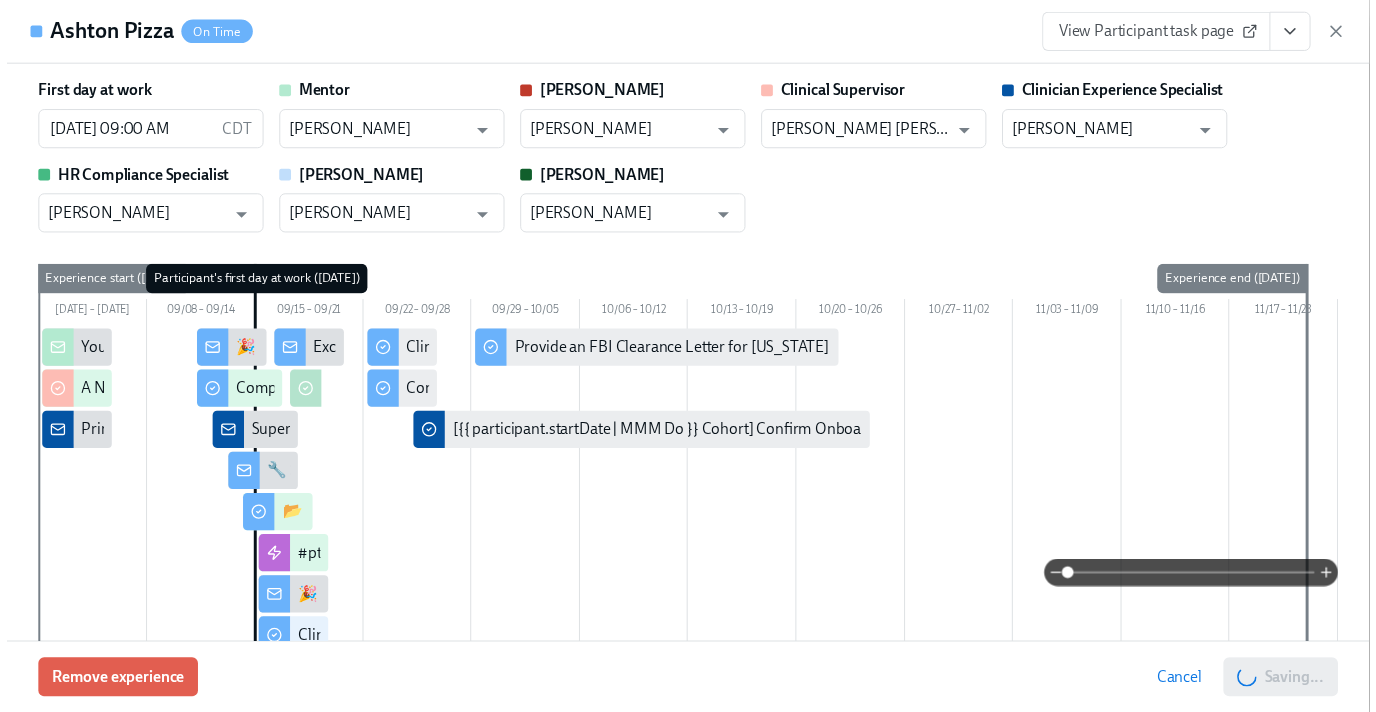
scroll to position [0, 10679]
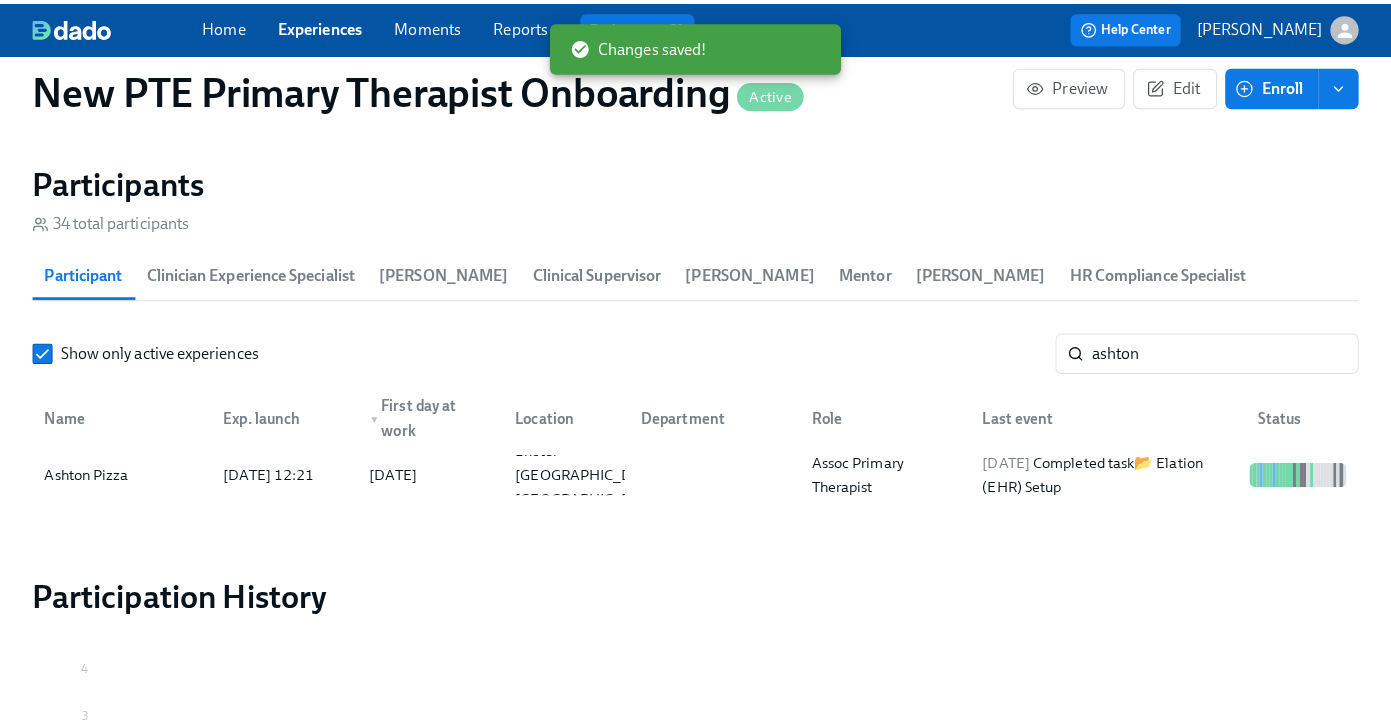
scroll to position [0, 10664]
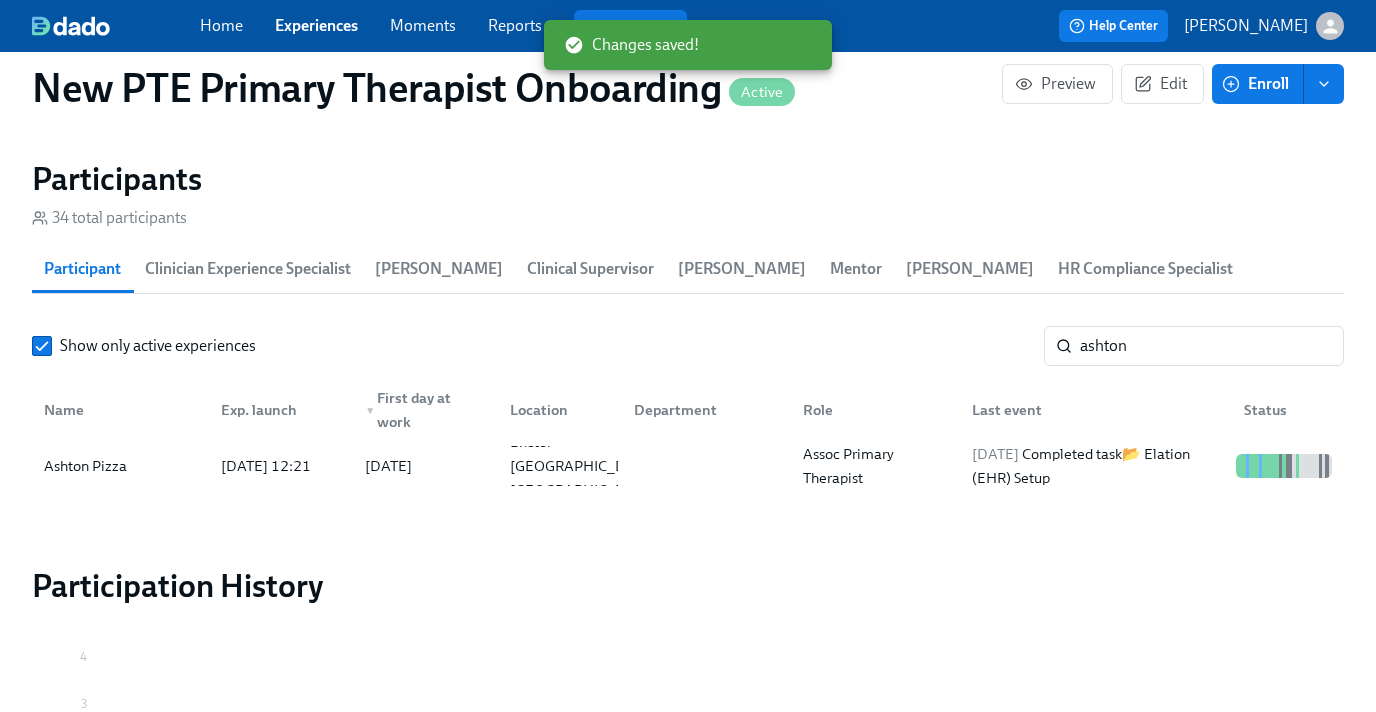
click at [1232, 369] on div "Show only active experiences ashton ​ Name Exp. launch ▼ First day at work Loca…" at bounding box center [688, 410] width 1312 height 168
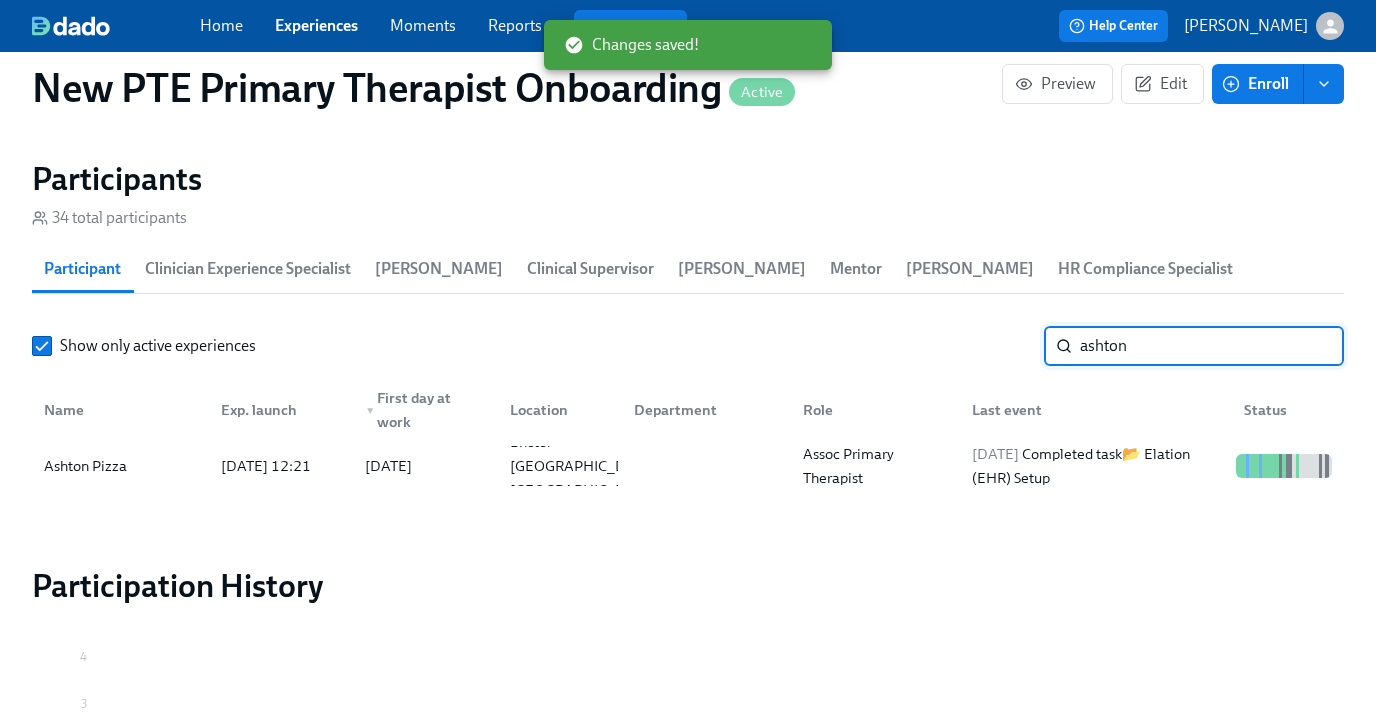
click at [1162, 341] on input "ashton" at bounding box center [1212, 346] width 264 height 40
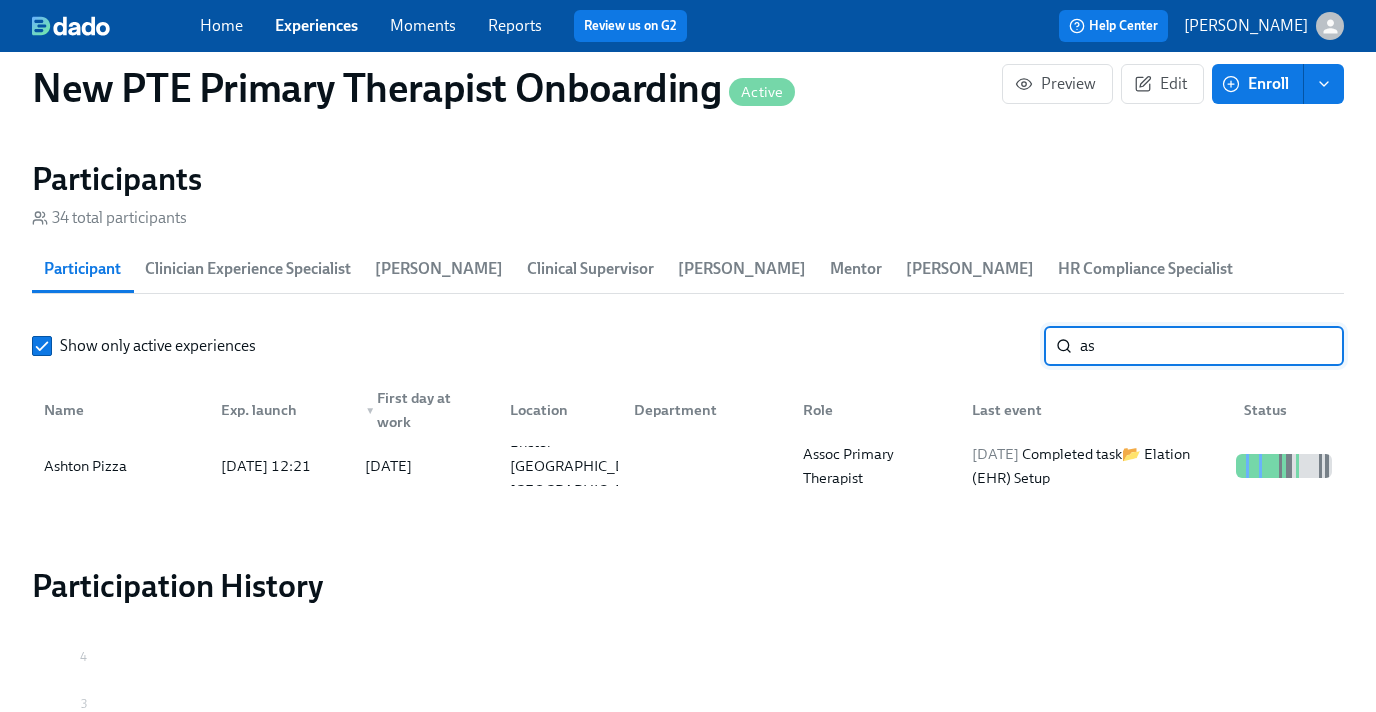
type input "a"
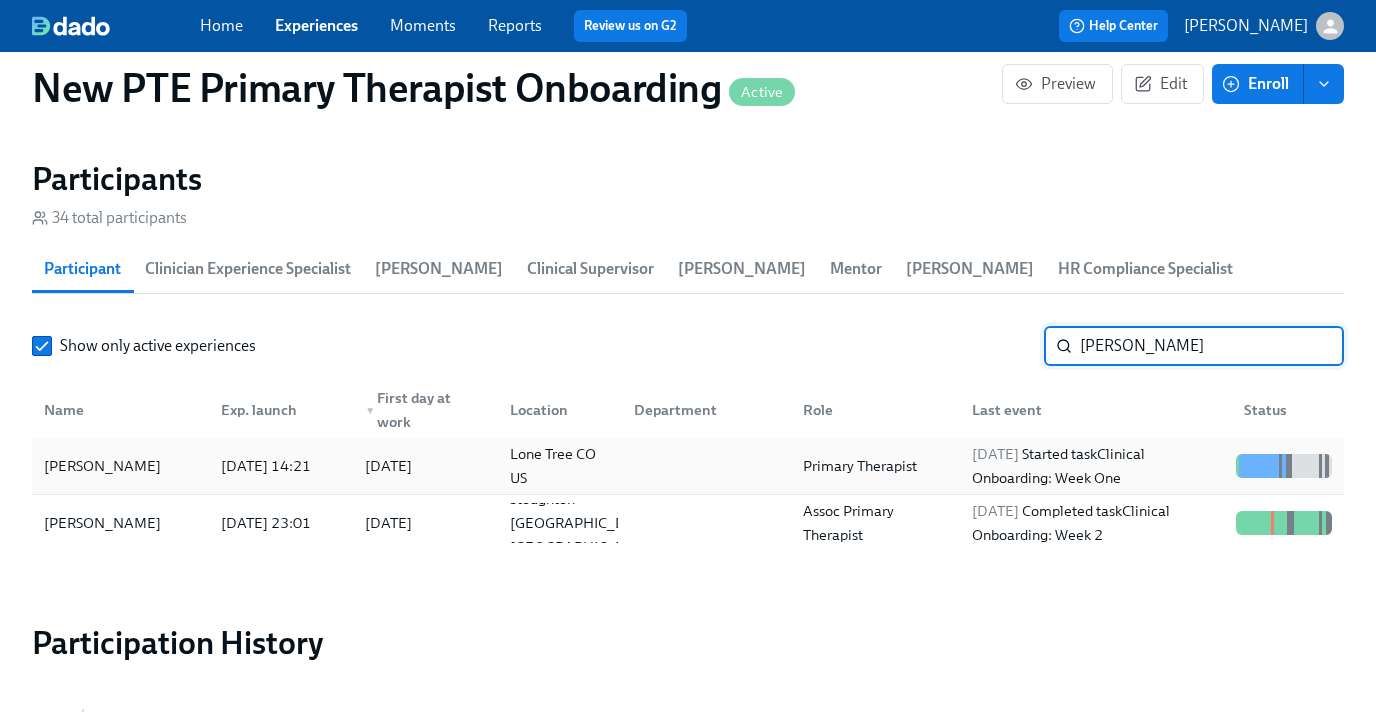
type input "nicole"
click at [158, 451] on div "[PERSON_NAME]" at bounding box center [120, 466] width 169 height 40
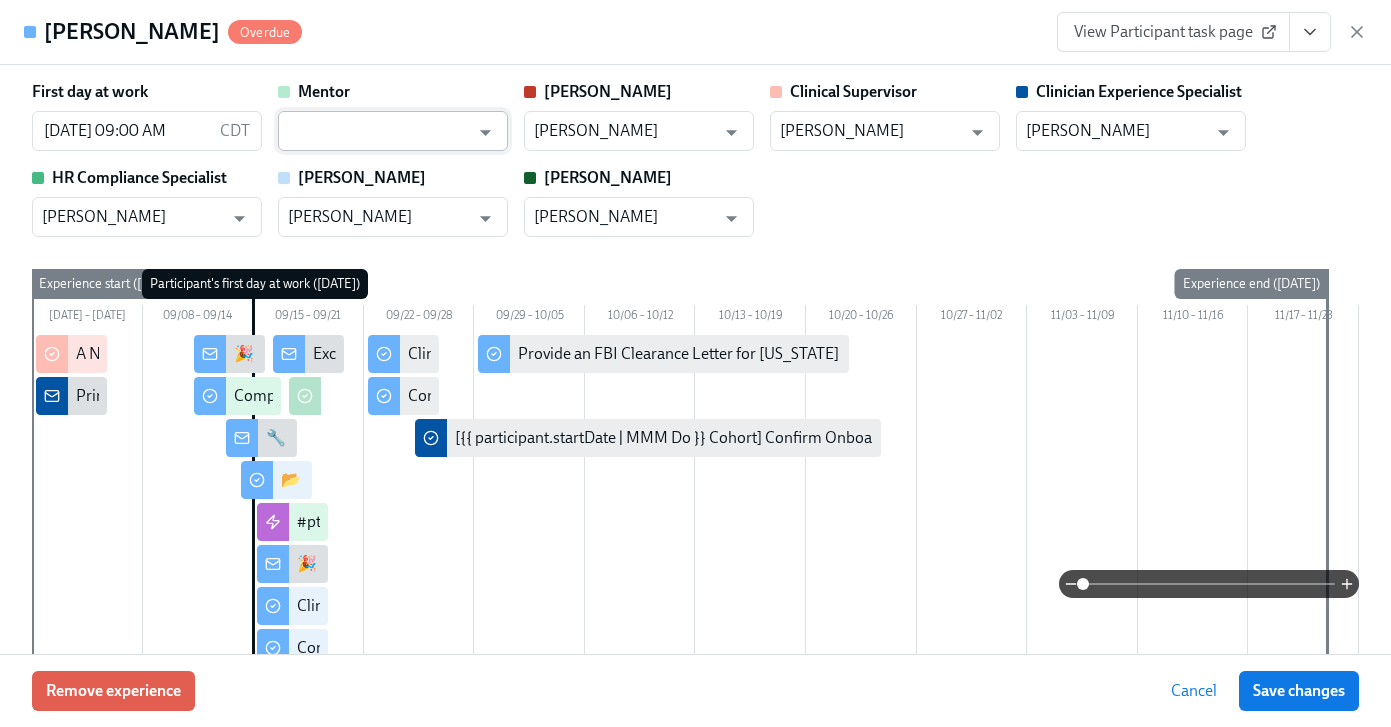
click at [418, 145] on input "text" at bounding box center [378, 131] width 181 height 40
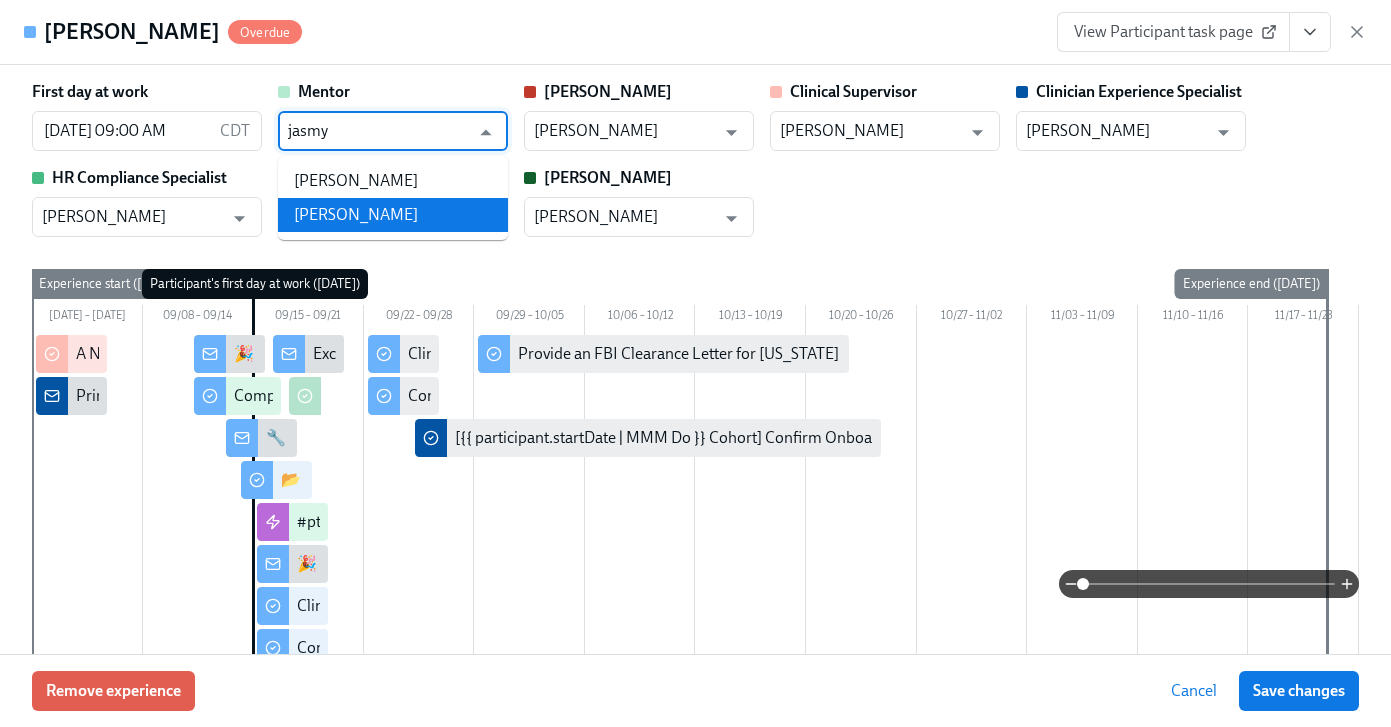
click at [362, 213] on li "[PERSON_NAME]" at bounding box center [393, 215] width 230 height 34
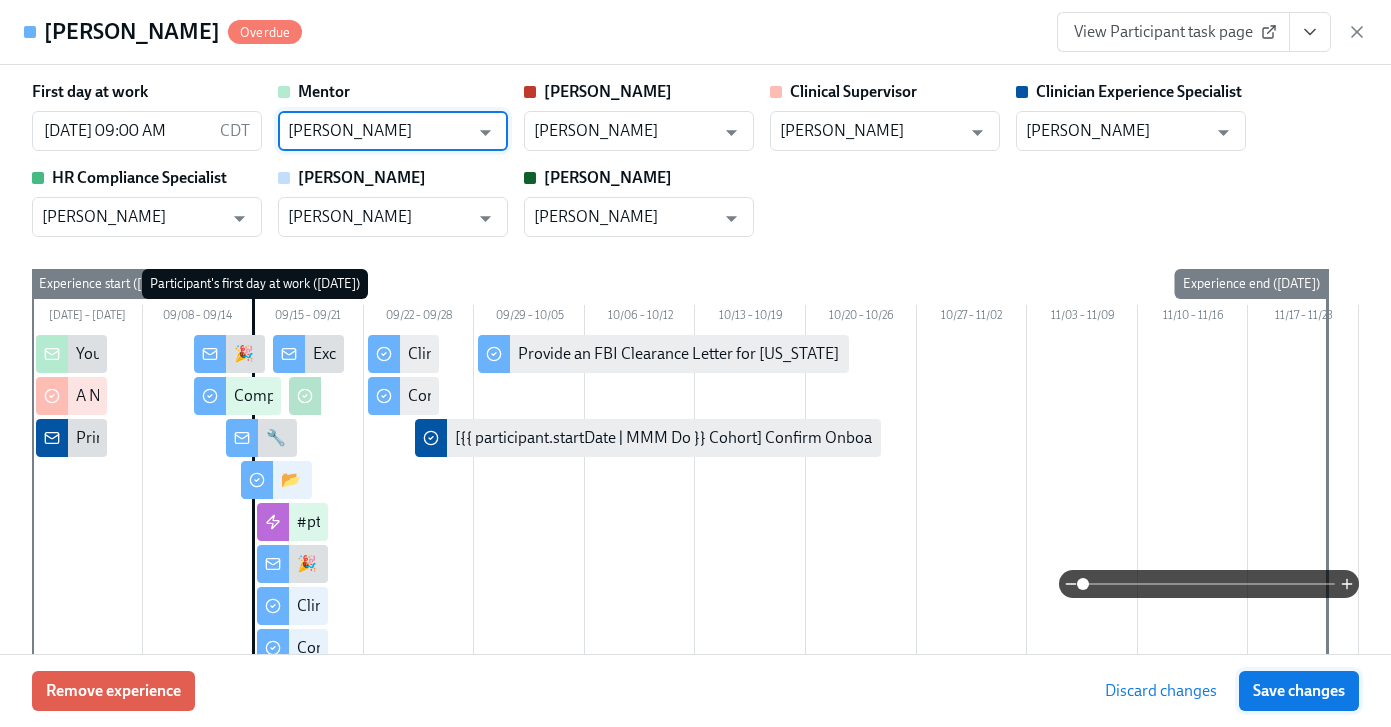
type input "[PERSON_NAME]"
click at [1329, 704] on button "Save changes" at bounding box center [1299, 691] width 120 height 40
type input "[PERSON_NAME]"
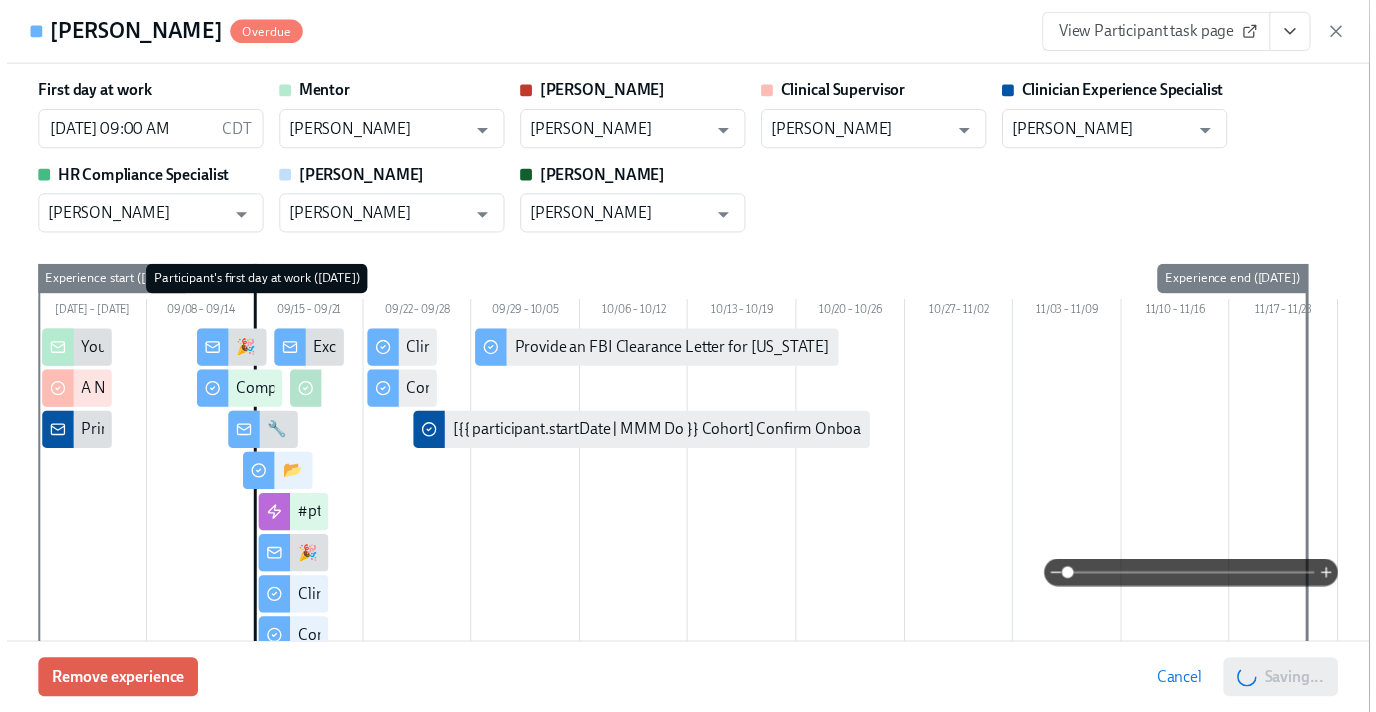
scroll to position [0, 10679]
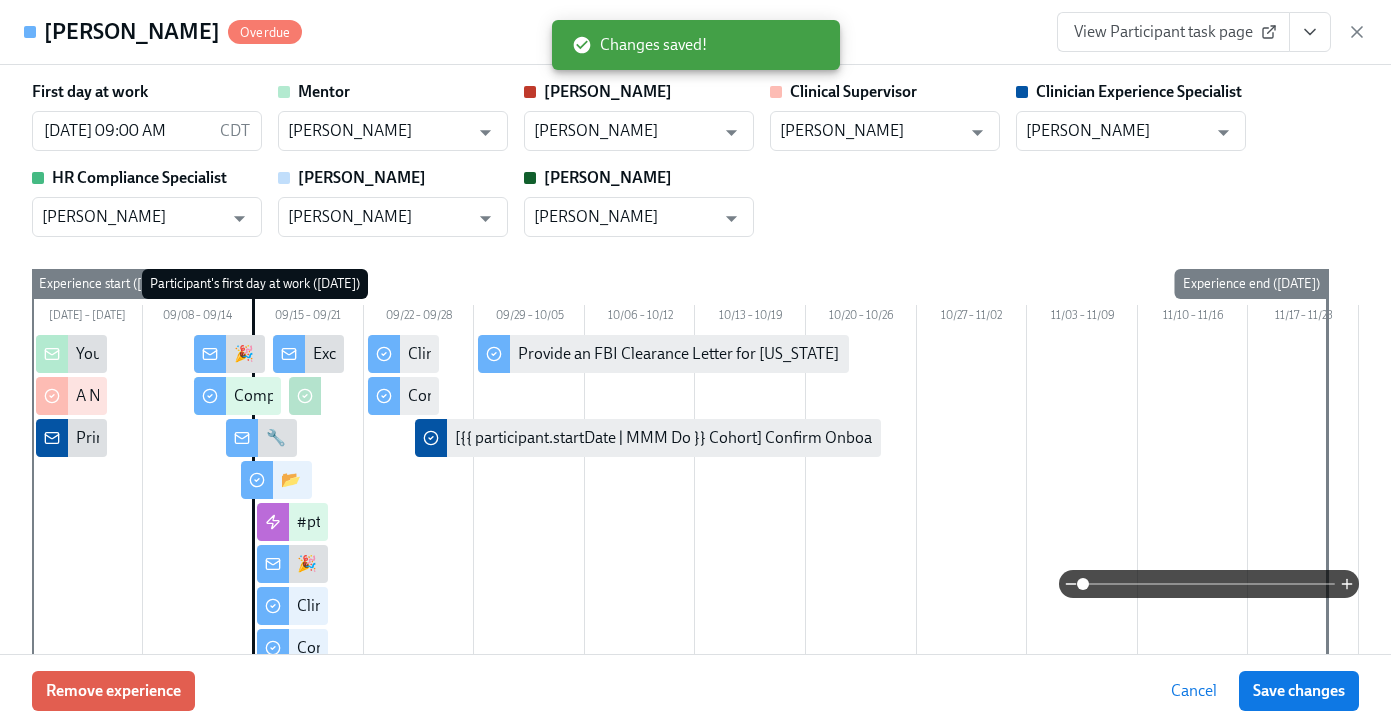
scroll to position [0, 10664]
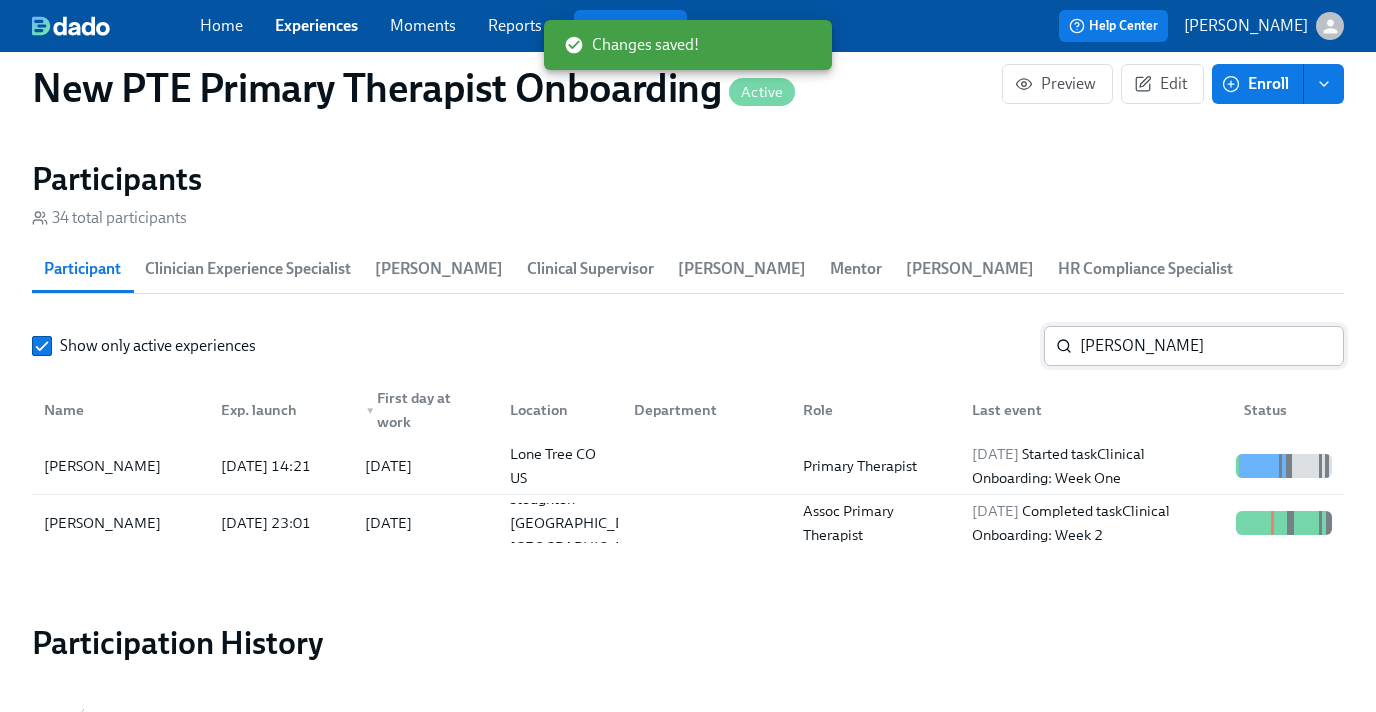
click at [1130, 343] on input "nicole" at bounding box center [1212, 346] width 264 height 40
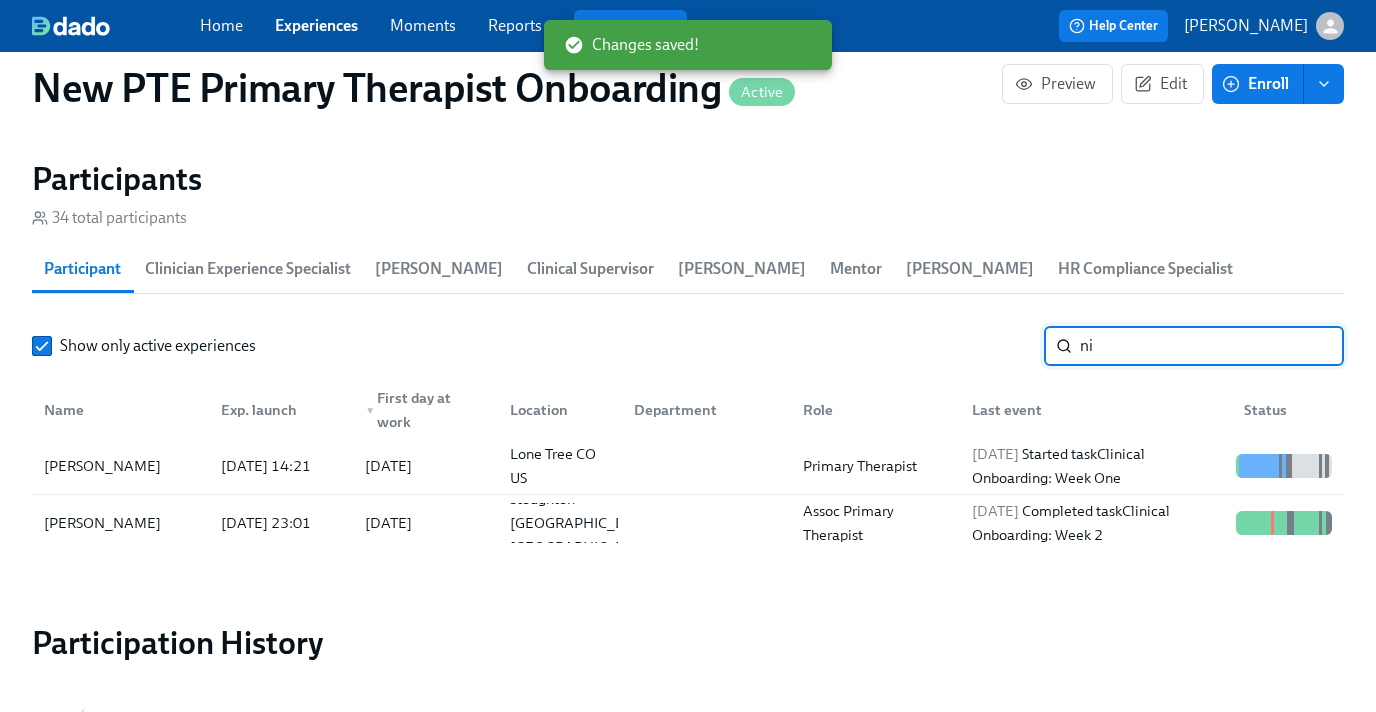
type input "n"
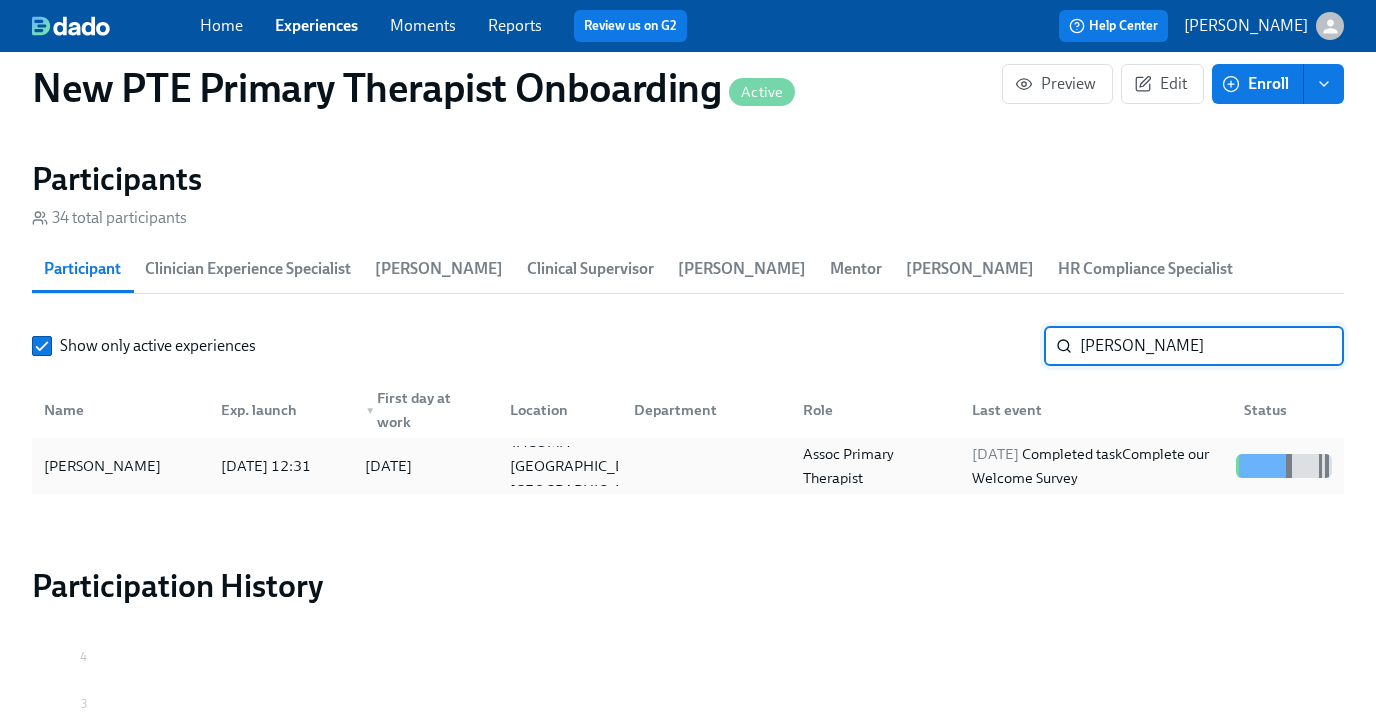
type input "jaymi"
click at [158, 467] on div "[PERSON_NAME]" at bounding box center [120, 466] width 169 height 40
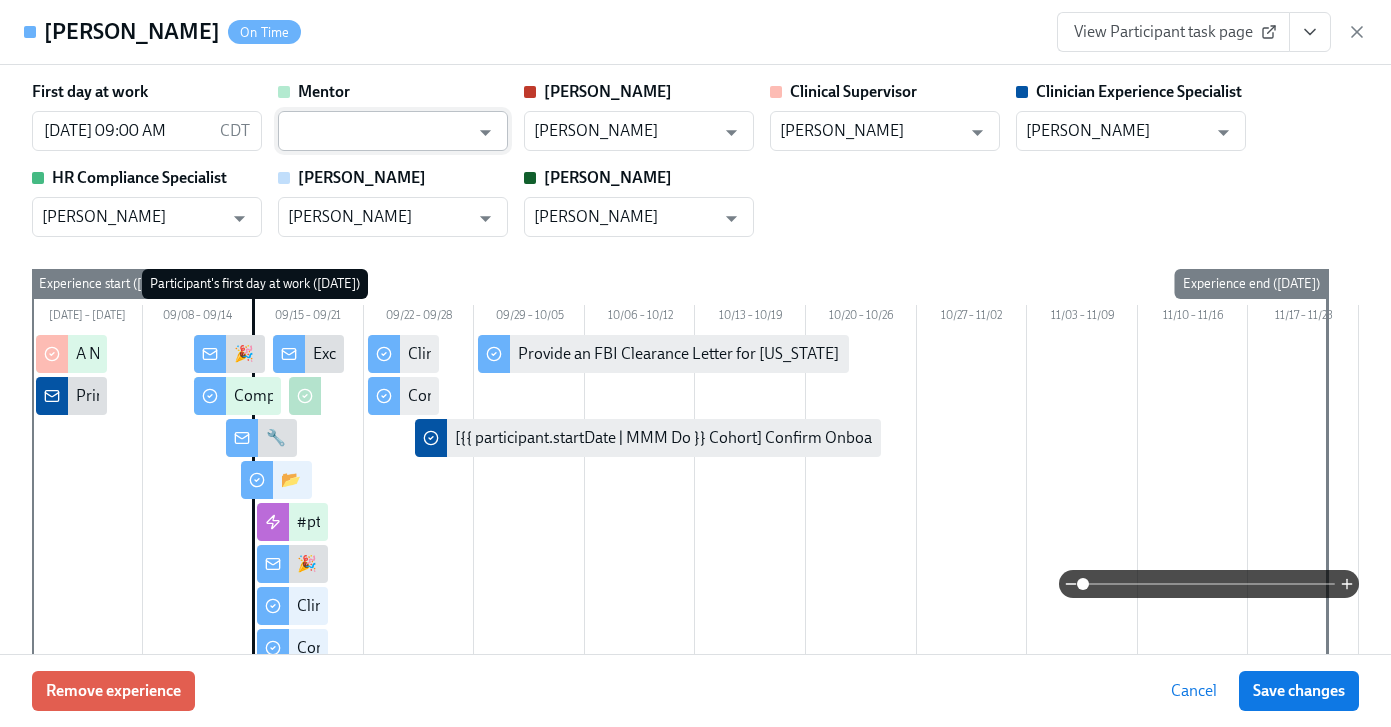
click at [402, 131] on input "text" at bounding box center [378, 131] width 181 height 40
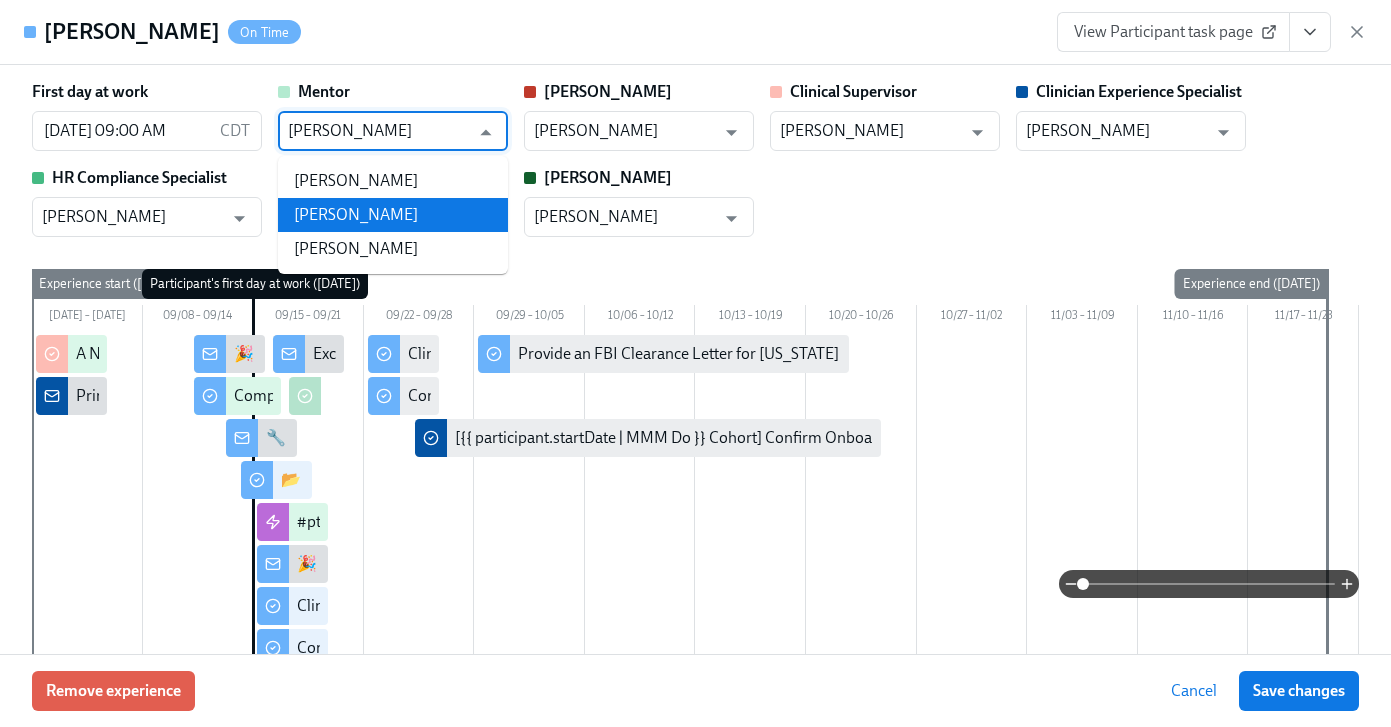
click at [483, 218] on li "[PERSON_NAME]" at bounding box center [393, 215] width 230 height 34
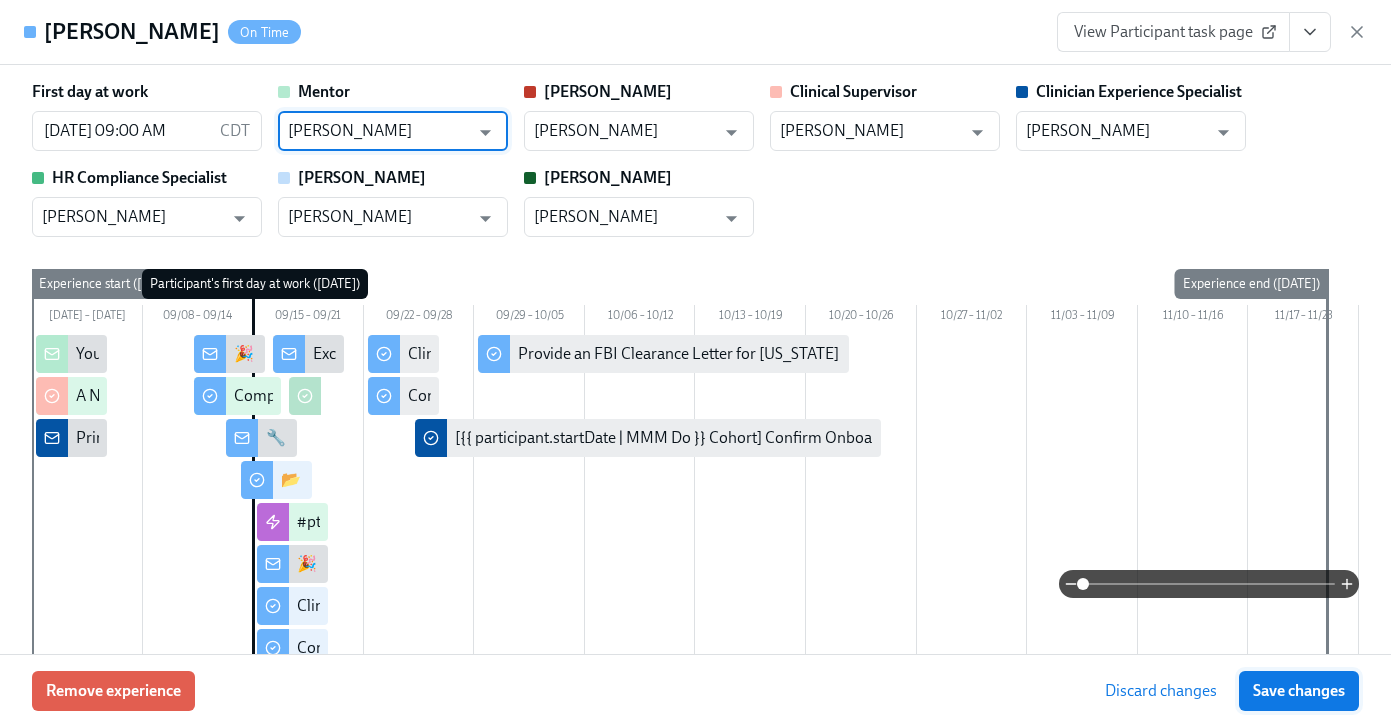
type input "[PERSON_NAME]"
click at [1300, 686] on span "Save changes" at bounding box center [1299, 691] width 92 height 20
type input "[PERSON_NAME]"
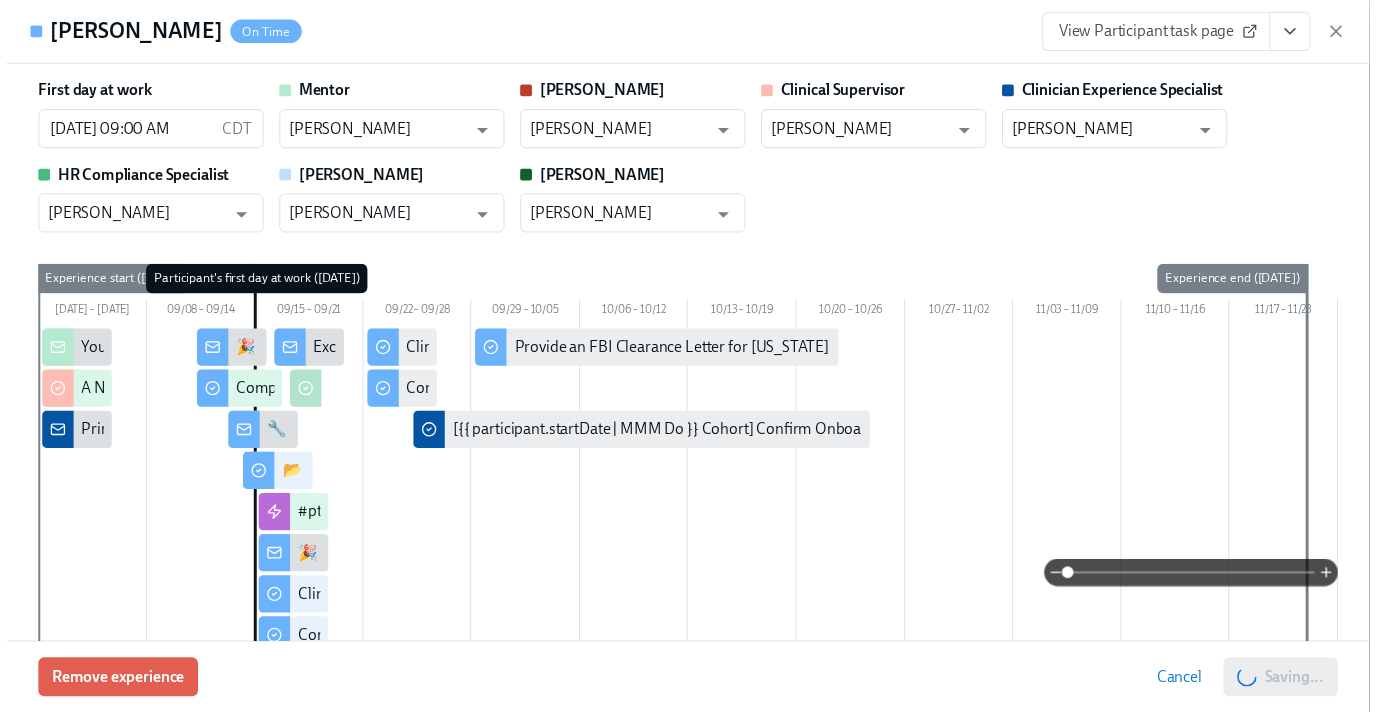
scroll to position [0, 10679]
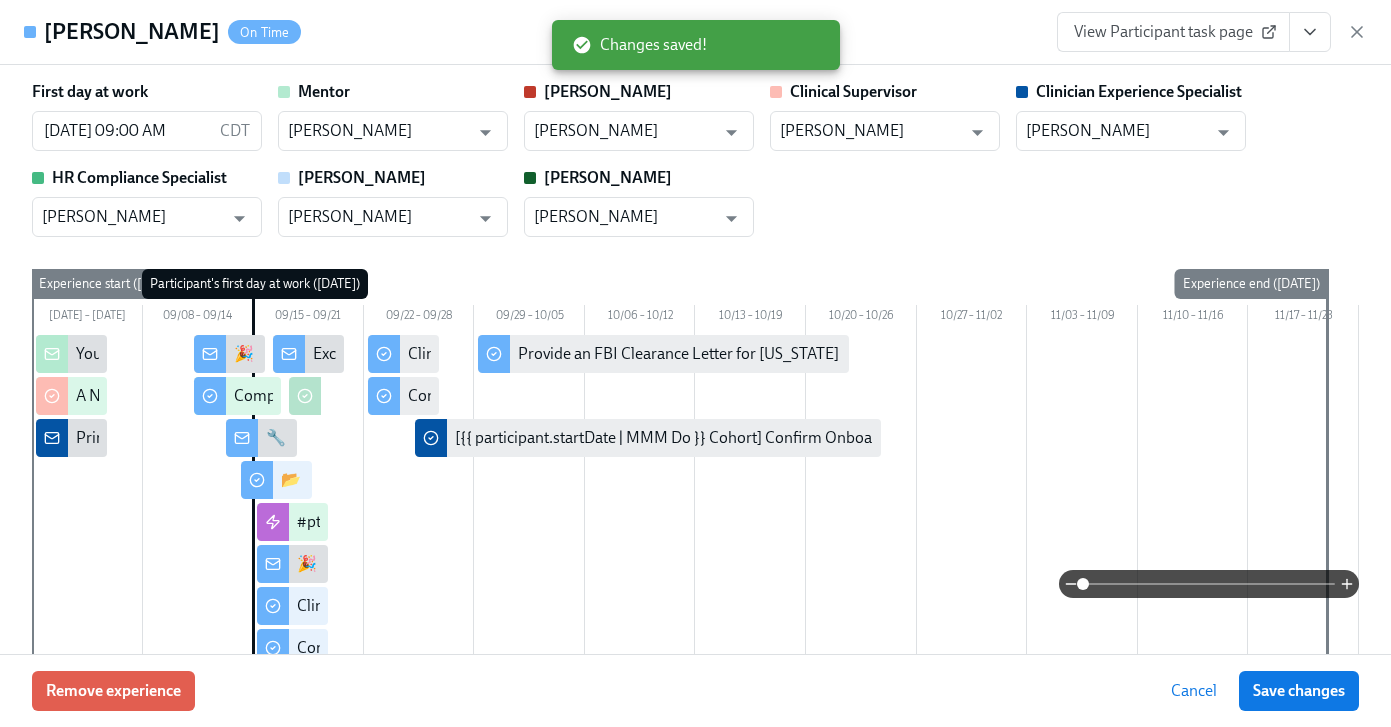
scroll to position [0, 10664]
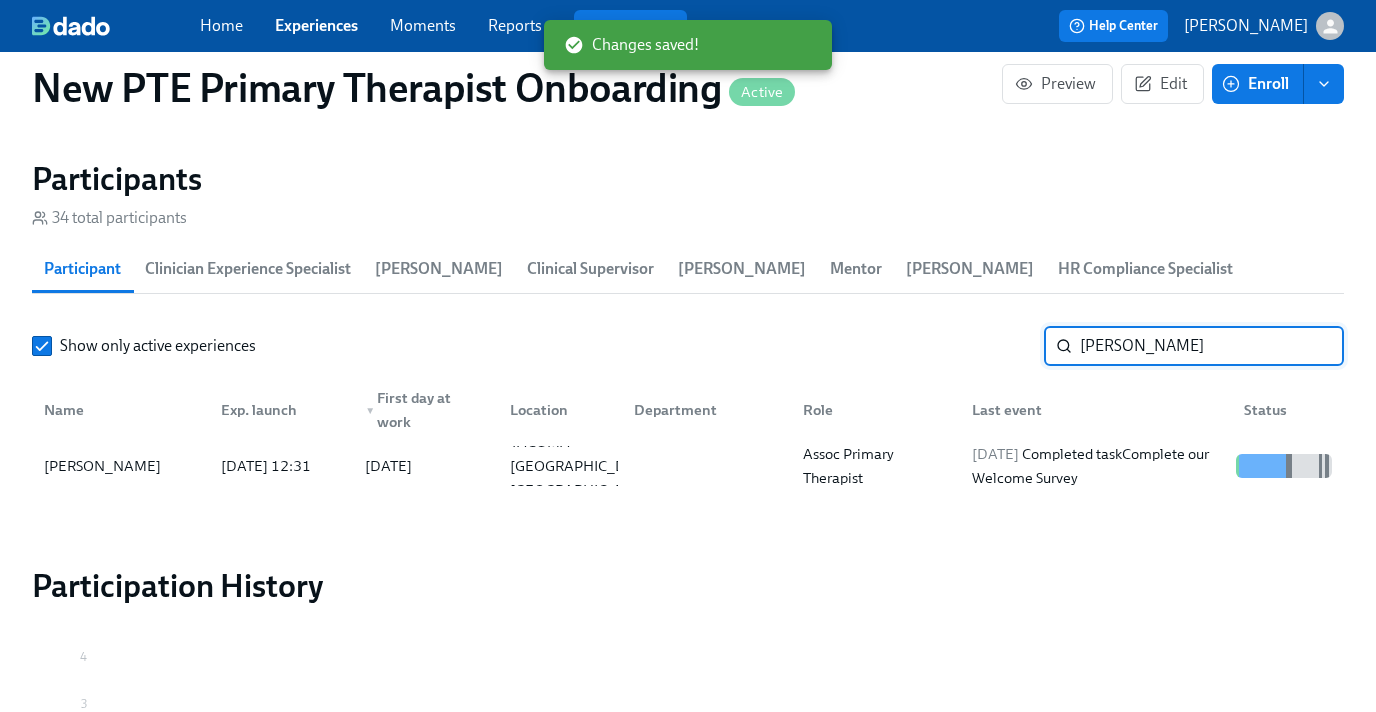
click at [1178, 356] on input "jaymi" at bounding box center [1212, 346] width 264 height 40
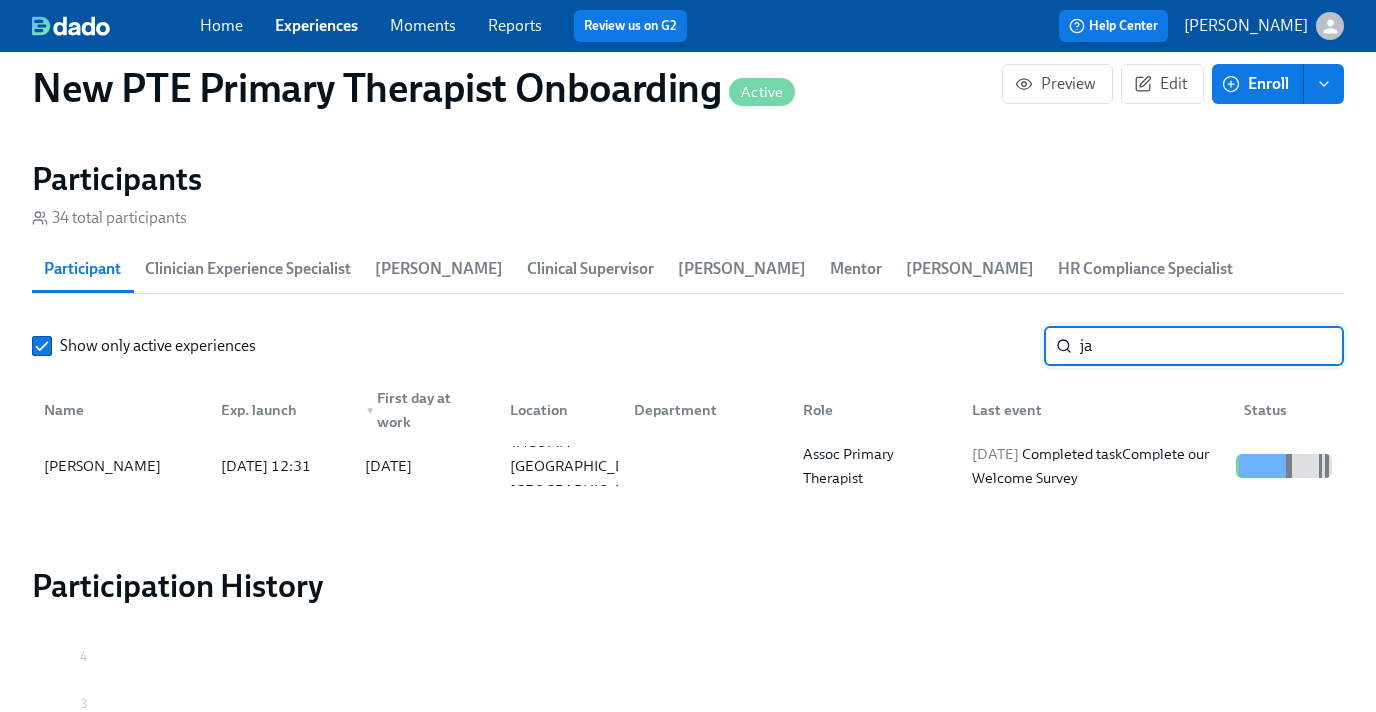
type input "j"
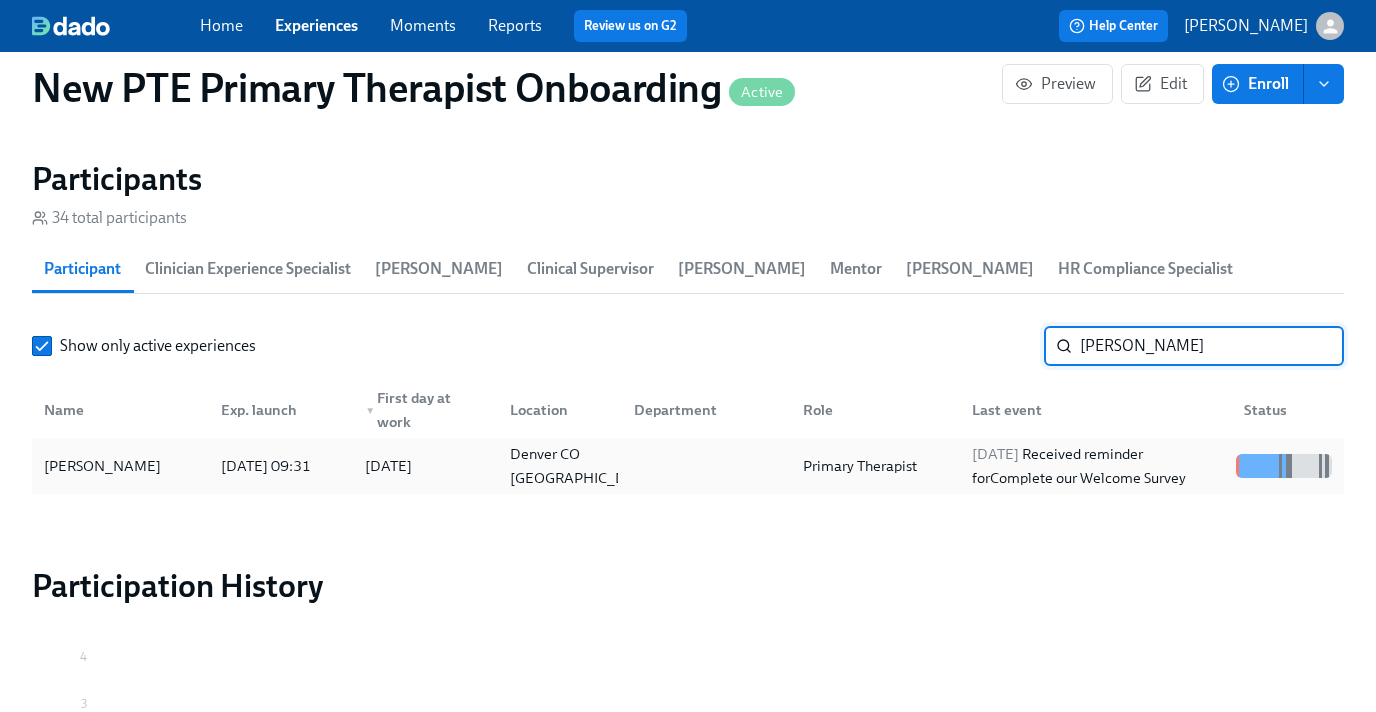
type input "elena"
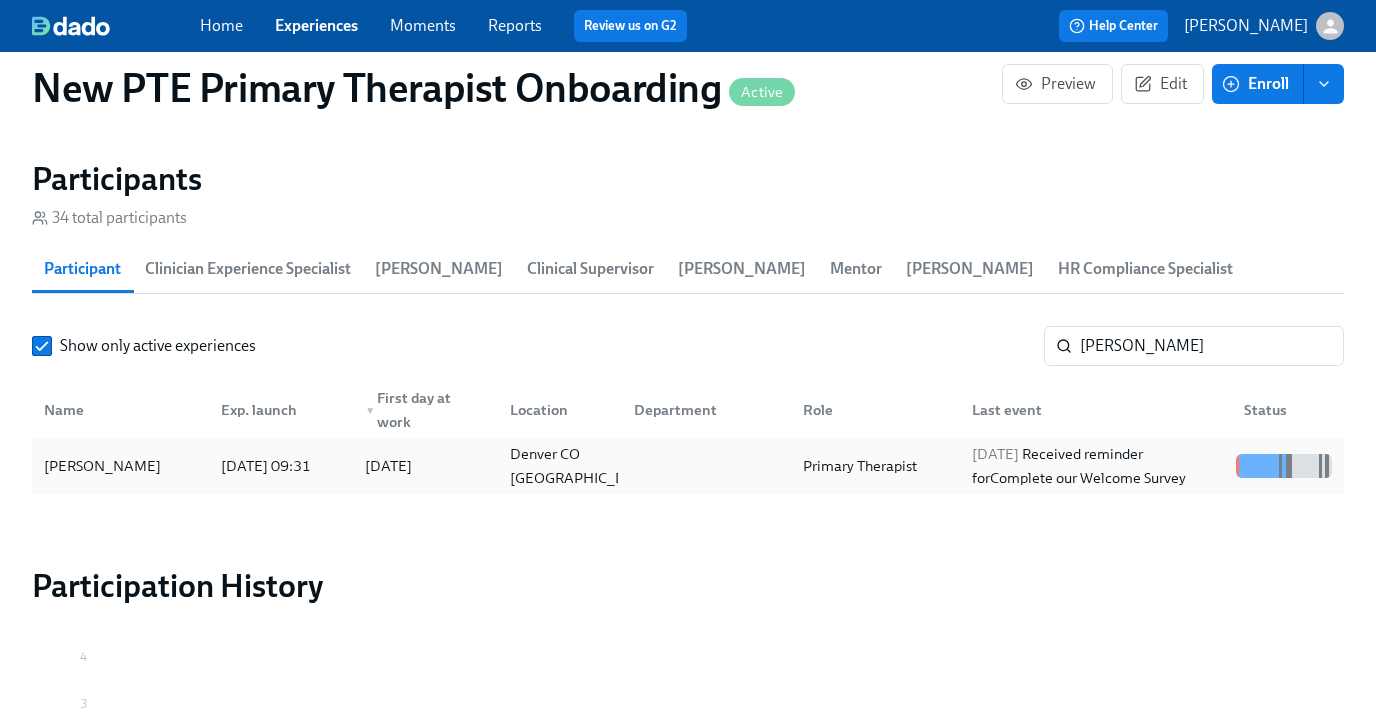
click at [112, 487] on div "Elena Pensa 2025/09/11 09:31 2025/09/15 Denver CO US Primary Therapist 2025/09/…" at bounding box center [688, 466] width 1312 height 56
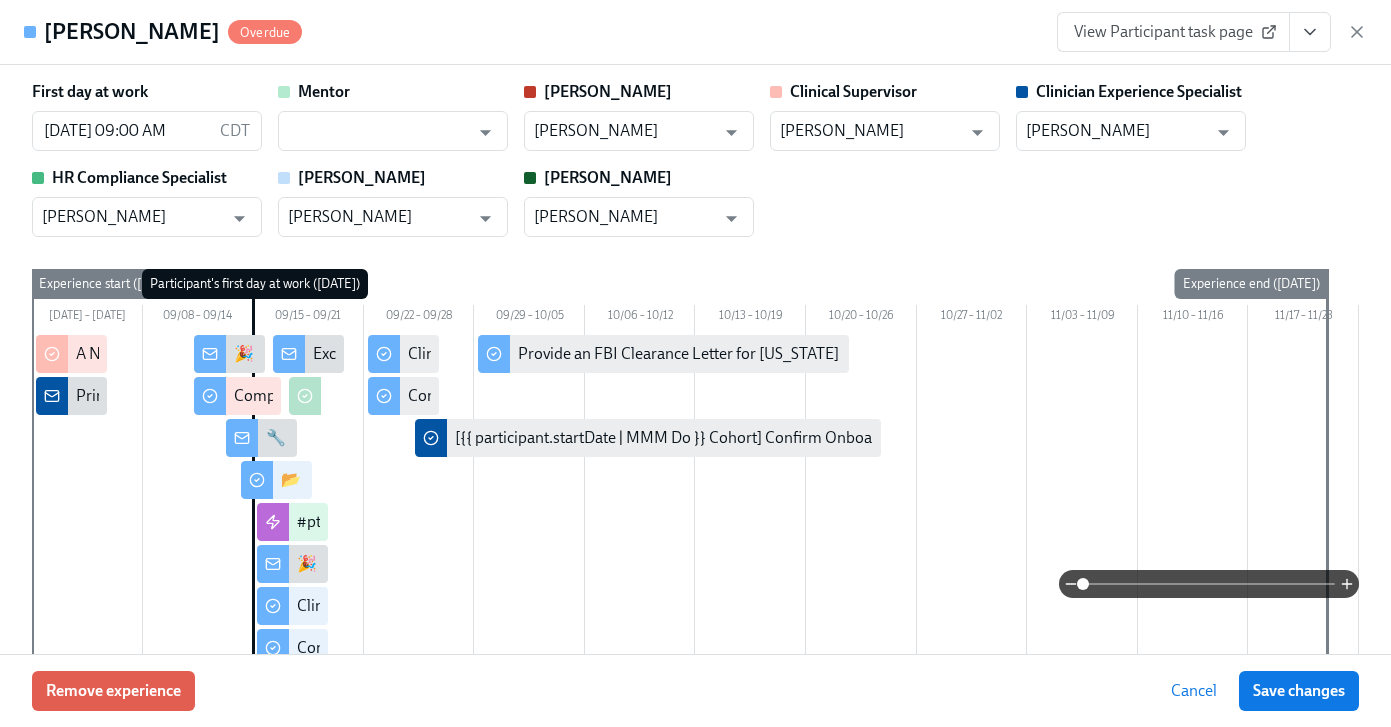
click at [361, 139] on input "text" at bounding box center [378, 131] width 181 height 40
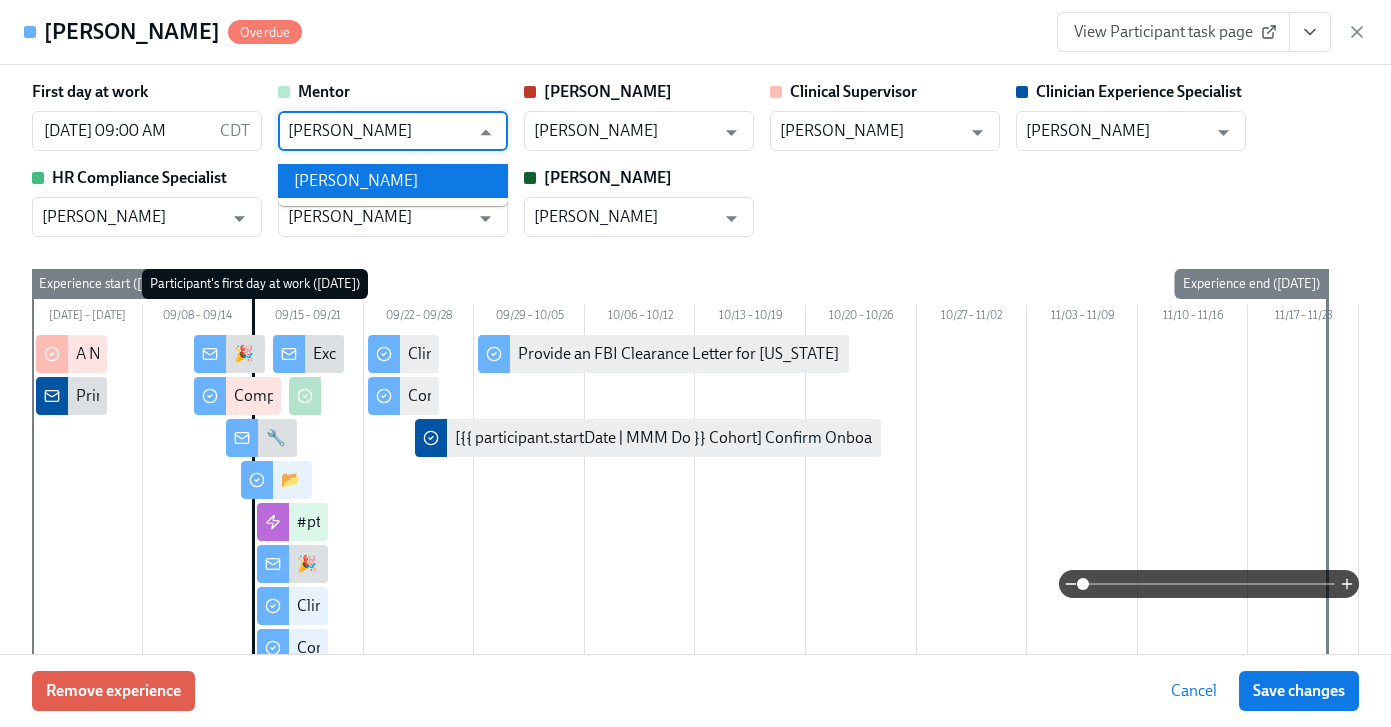
click at [393, 187] on li "[PERSON_NAME]" at bounding box center [393, 181] width 230 height 34
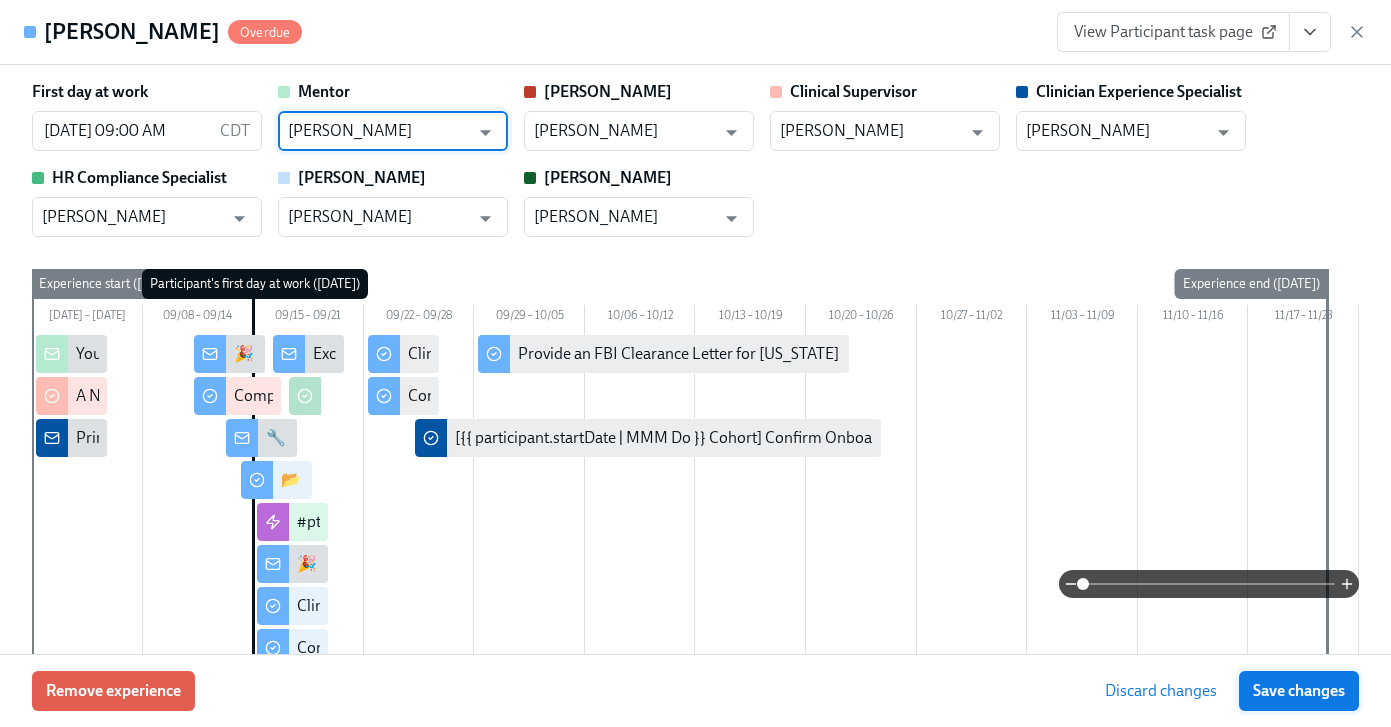
type input "[PERSON_NAME]"
click at [1297, 674] on button "Save changes" at bounding box center [1299, 691] width 120 height 40
type input "[PERSON_NAME]"
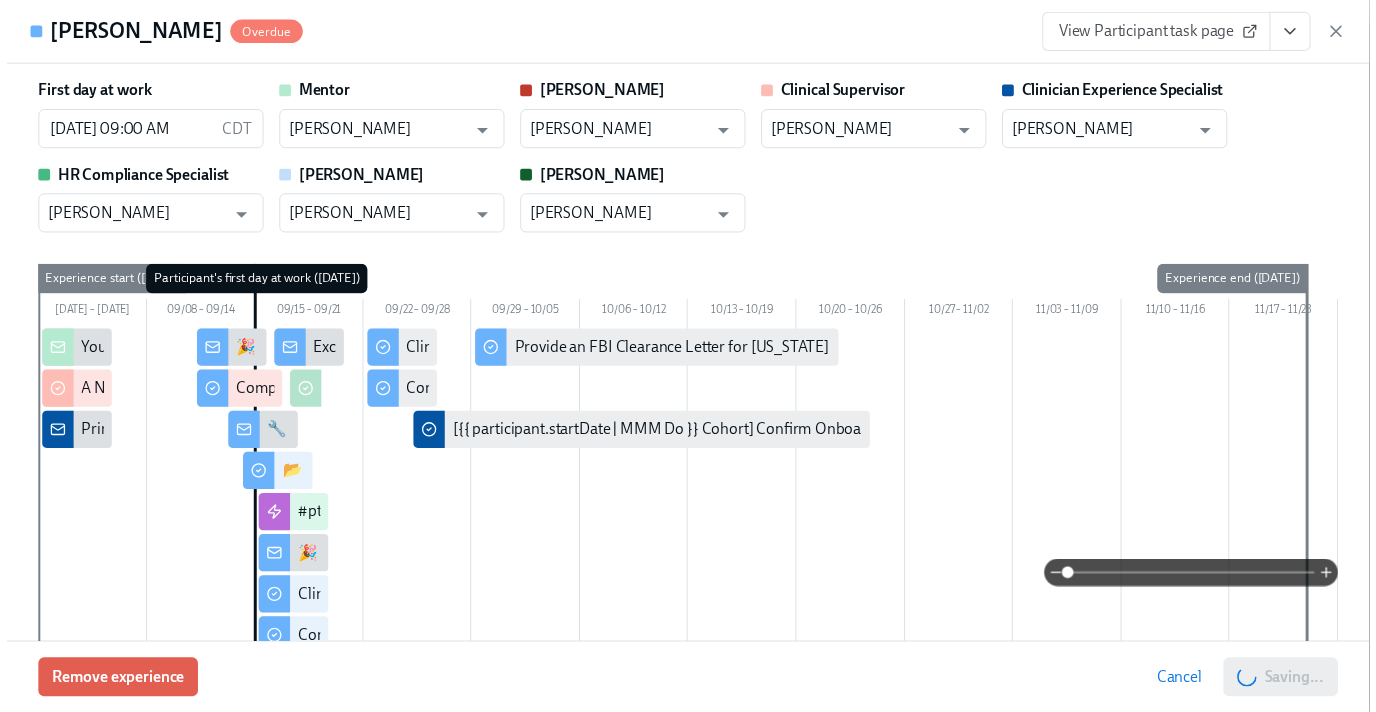
scroll to position [0, 10679]
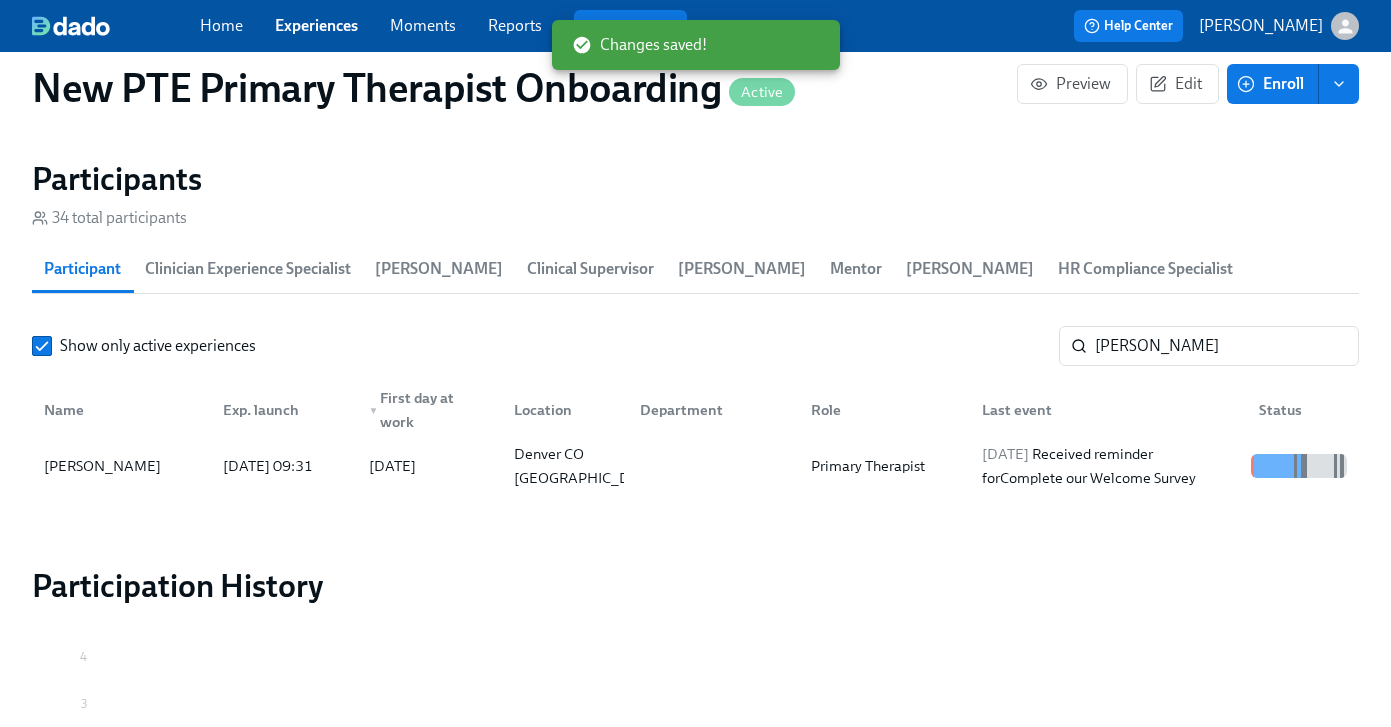
scroll to position [0, 10664]
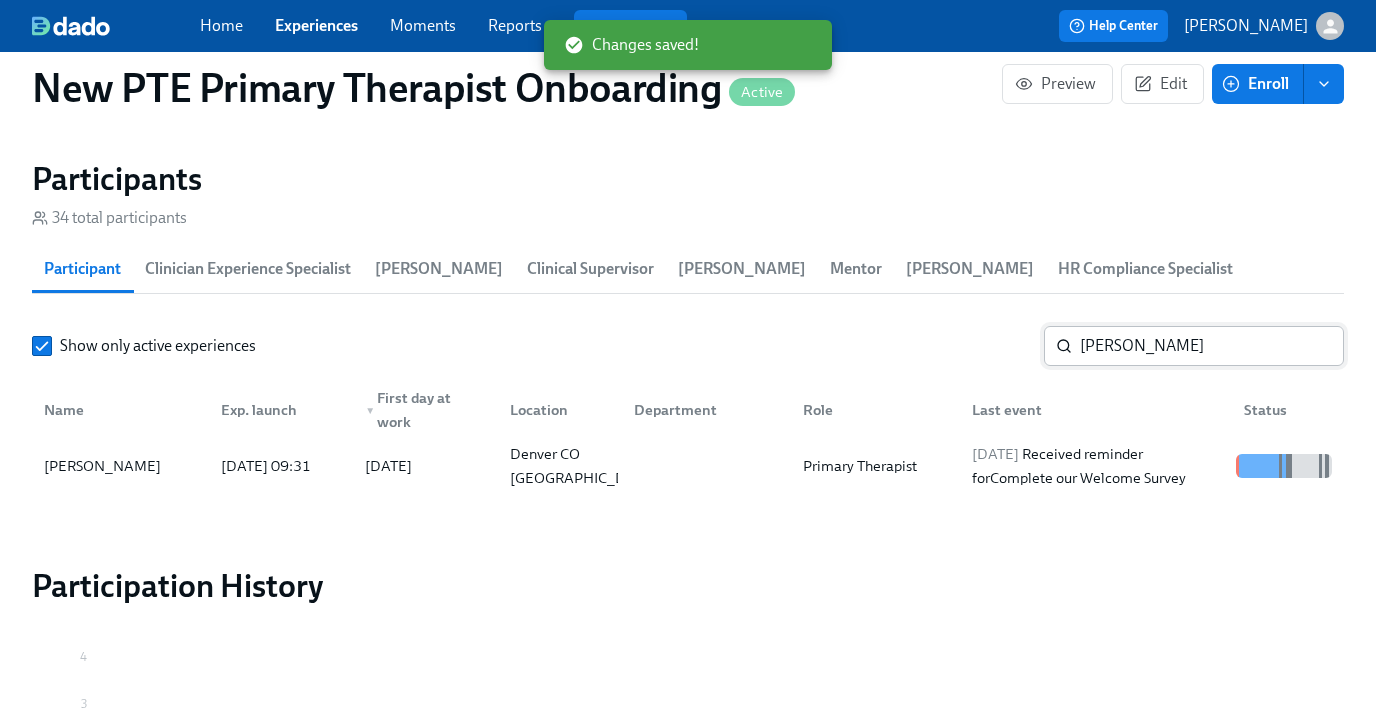
click at [1214, 357] on input "elena" at bounding box center [1212, 346] width 264 height 40
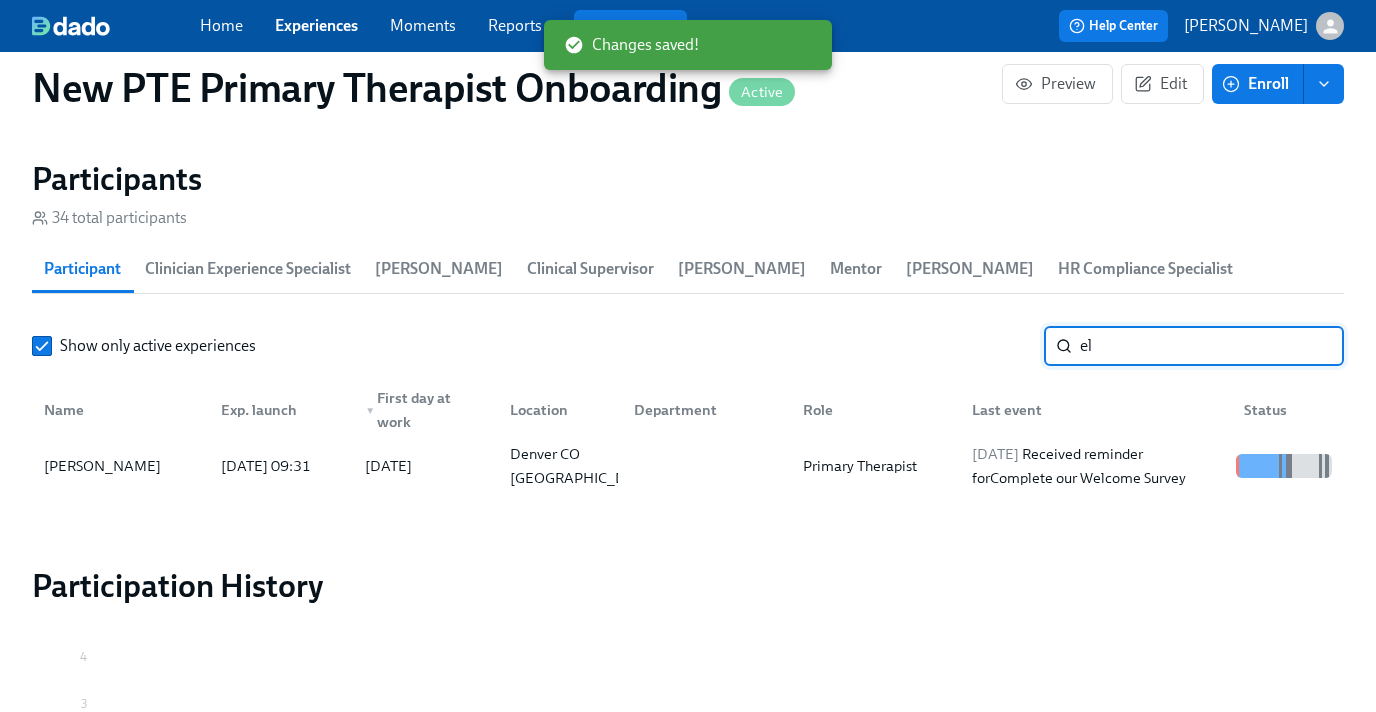
type input "e"
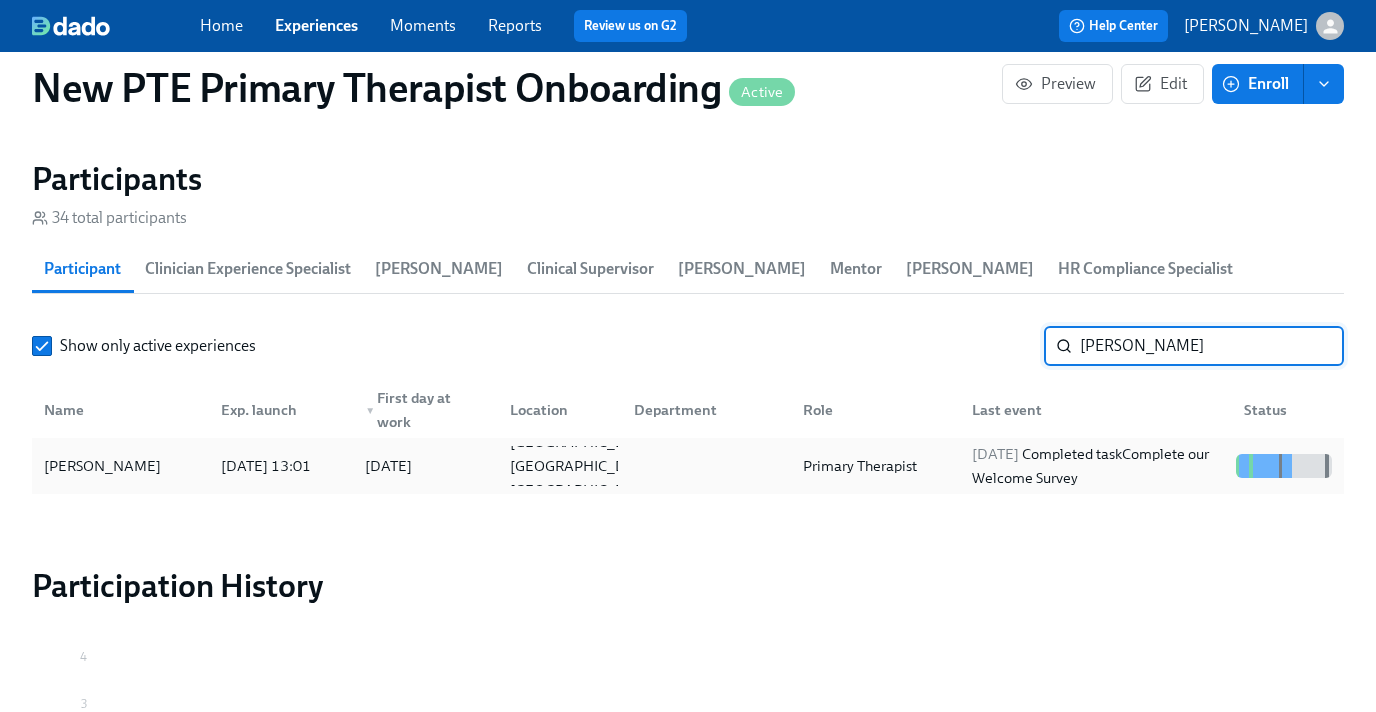
type input "erica t"
click at [143, 470] on div "[PERSON_NAME]" at bounding box center [120, 466] width 169 height 40
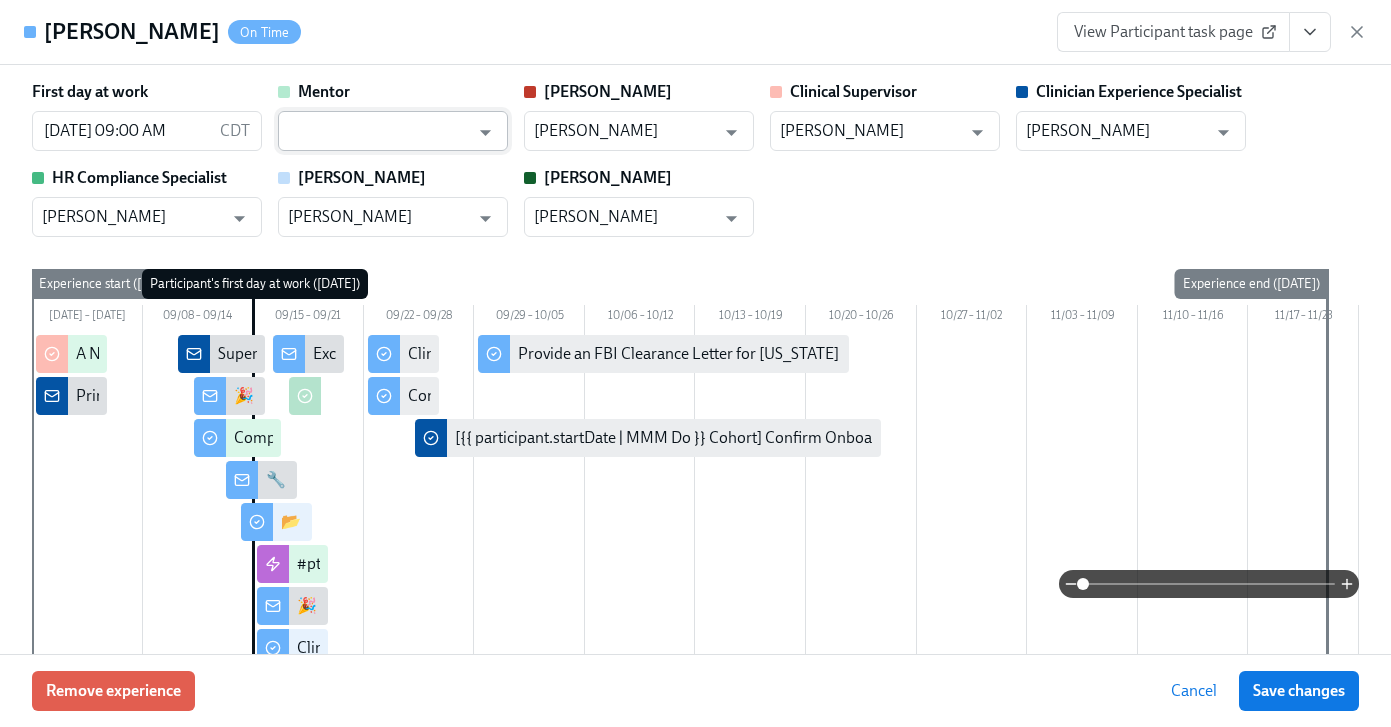
click at [362, 142] on input "text" at bounding box center [378, 131] width 181 height 40
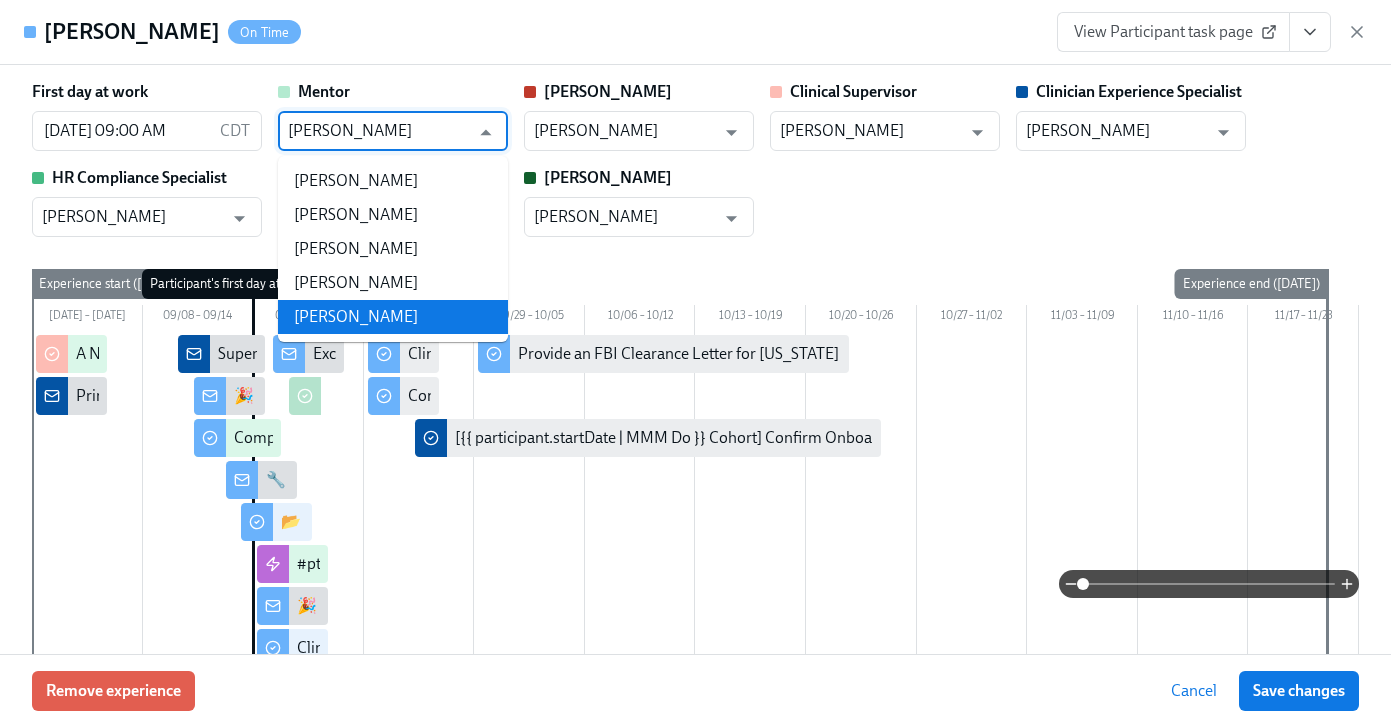
click at [308, 327] on li "[PERSON_NAME]" at bounding box center [393, 317] width 230 height 34
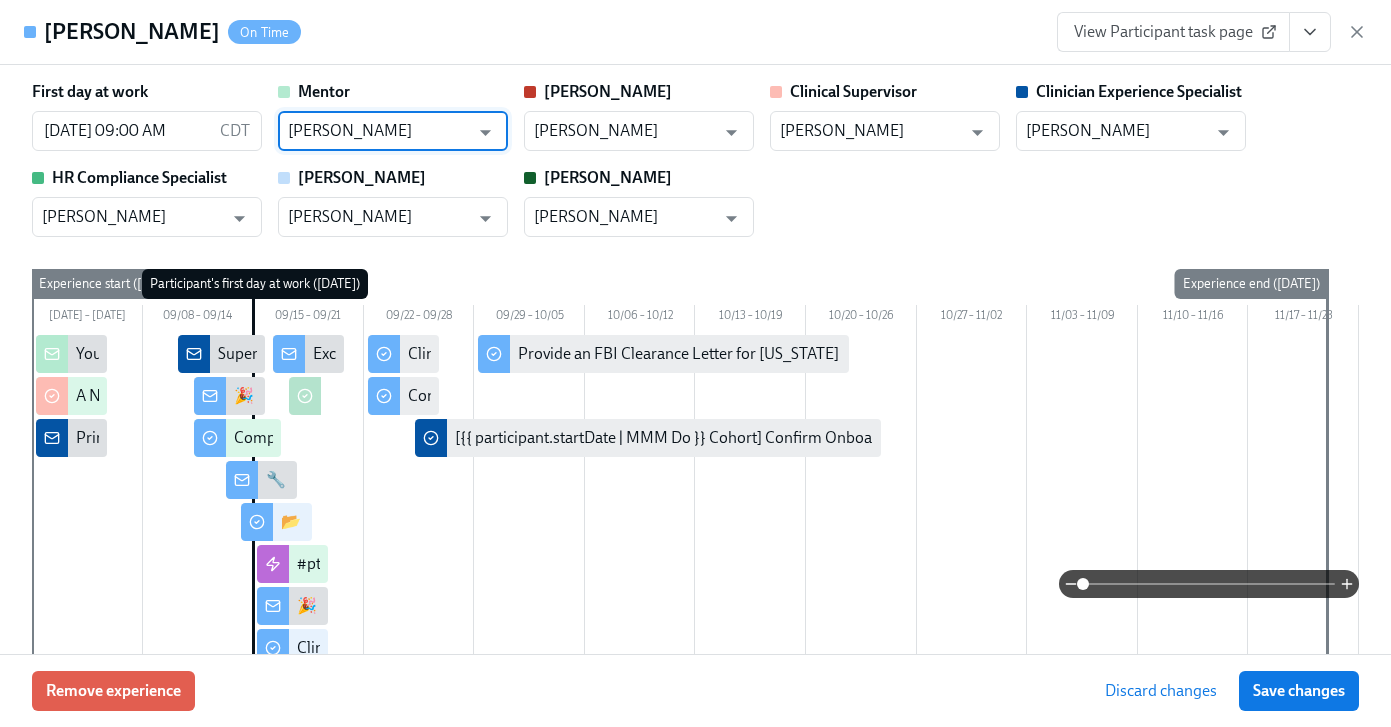
type input "[PERSON_NAME]"
click at [1308, 688] on span "Save changes" at bounding box center [1299, 691] width 92 height 20
type input "[PERSON_NAME]"
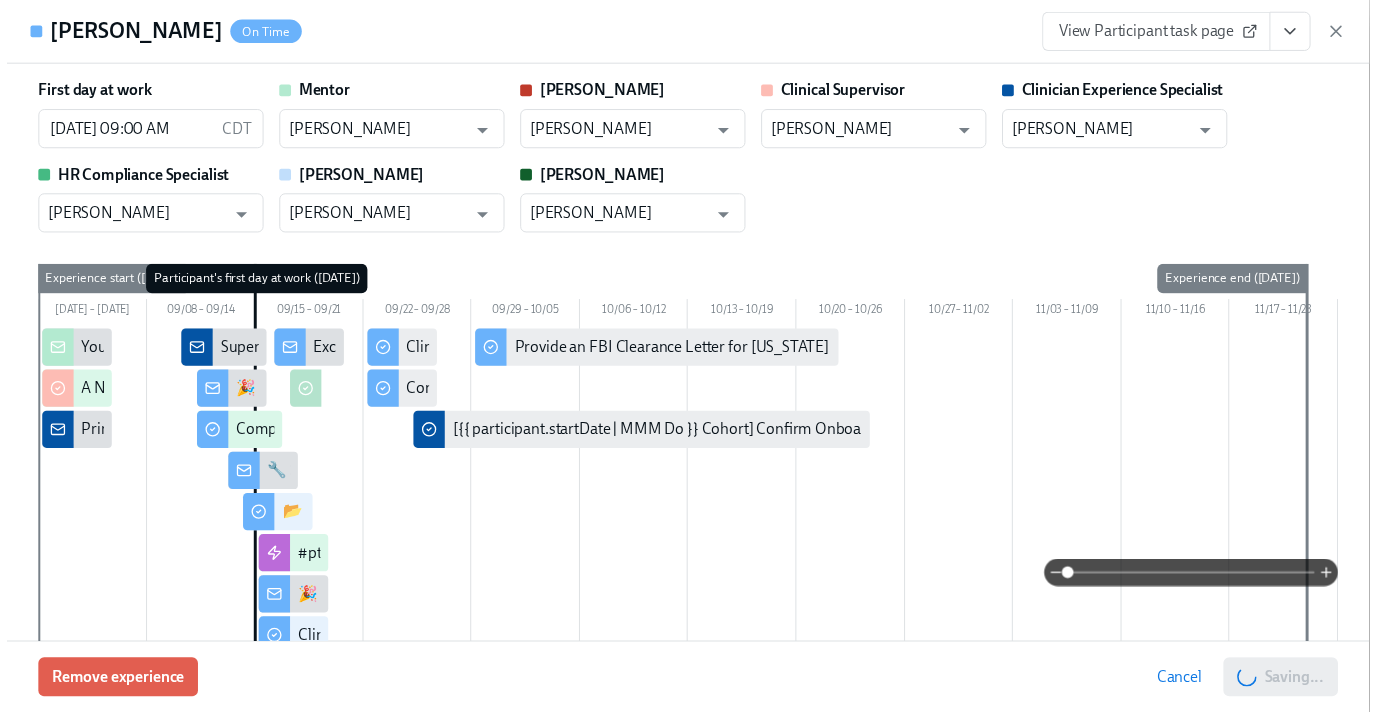
scroll to position [0, 10679]
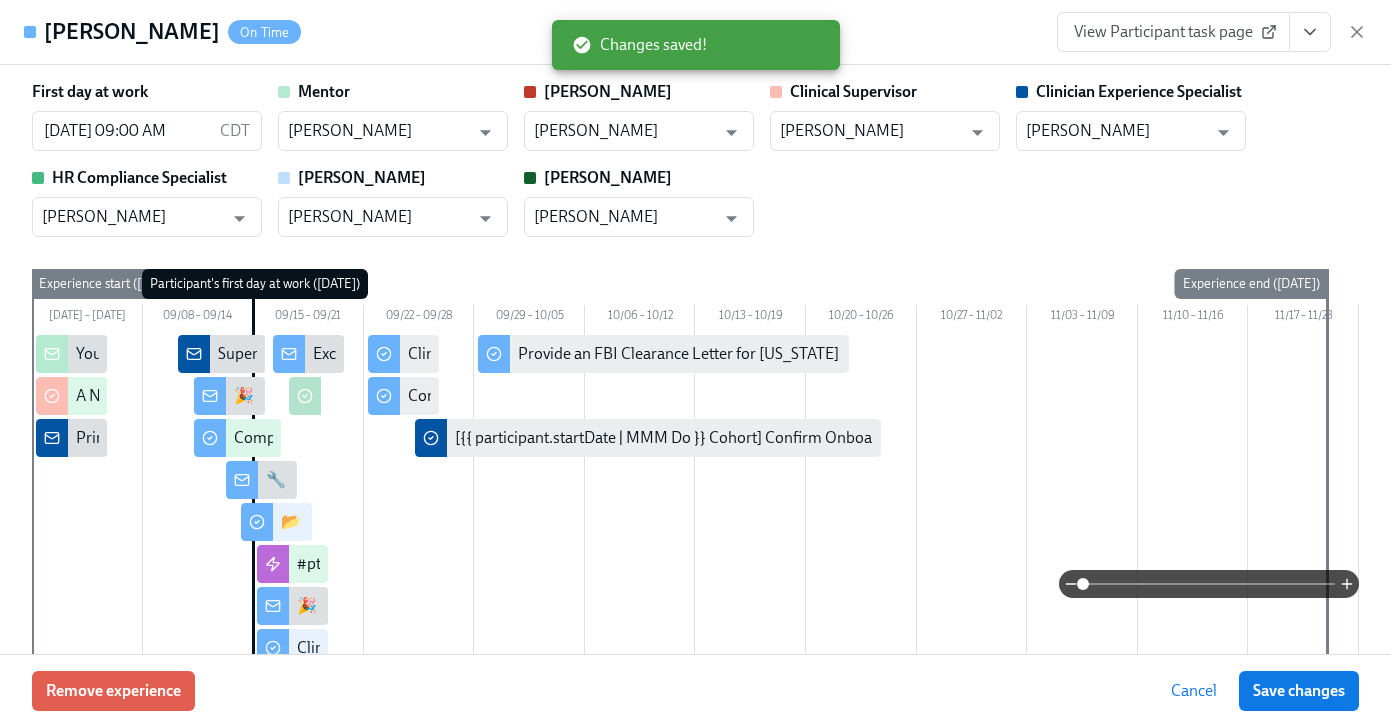
scroll to position [0, 10664]
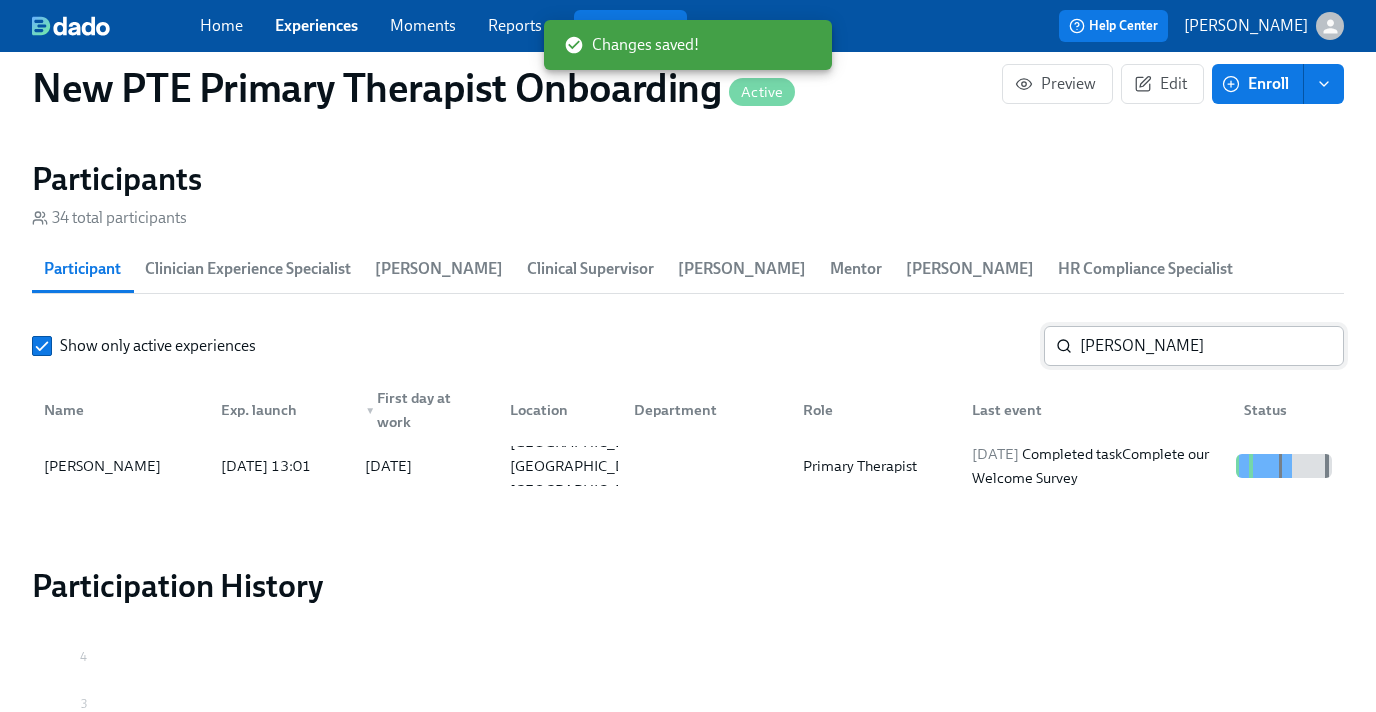
click at [1219, 350] on input "erica t" at bounding box center [1212, 346] width 264 height 40
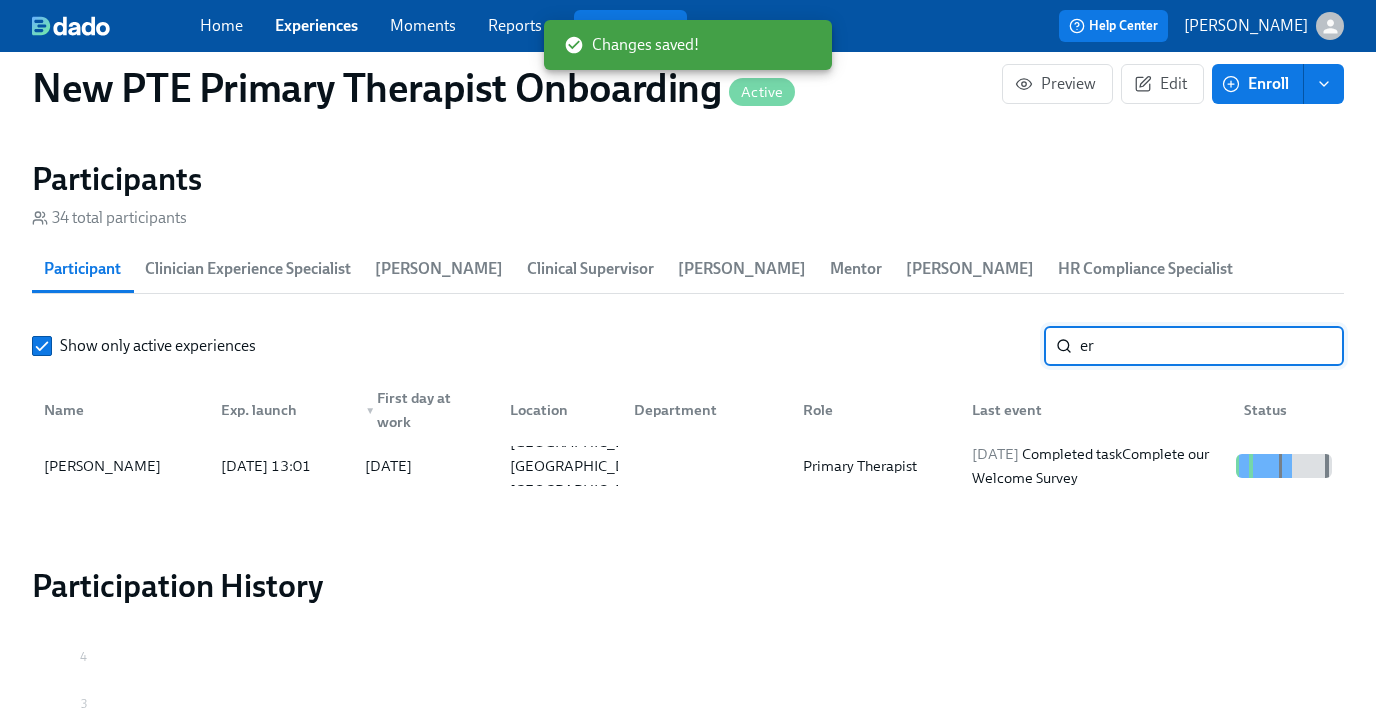
type input "e"
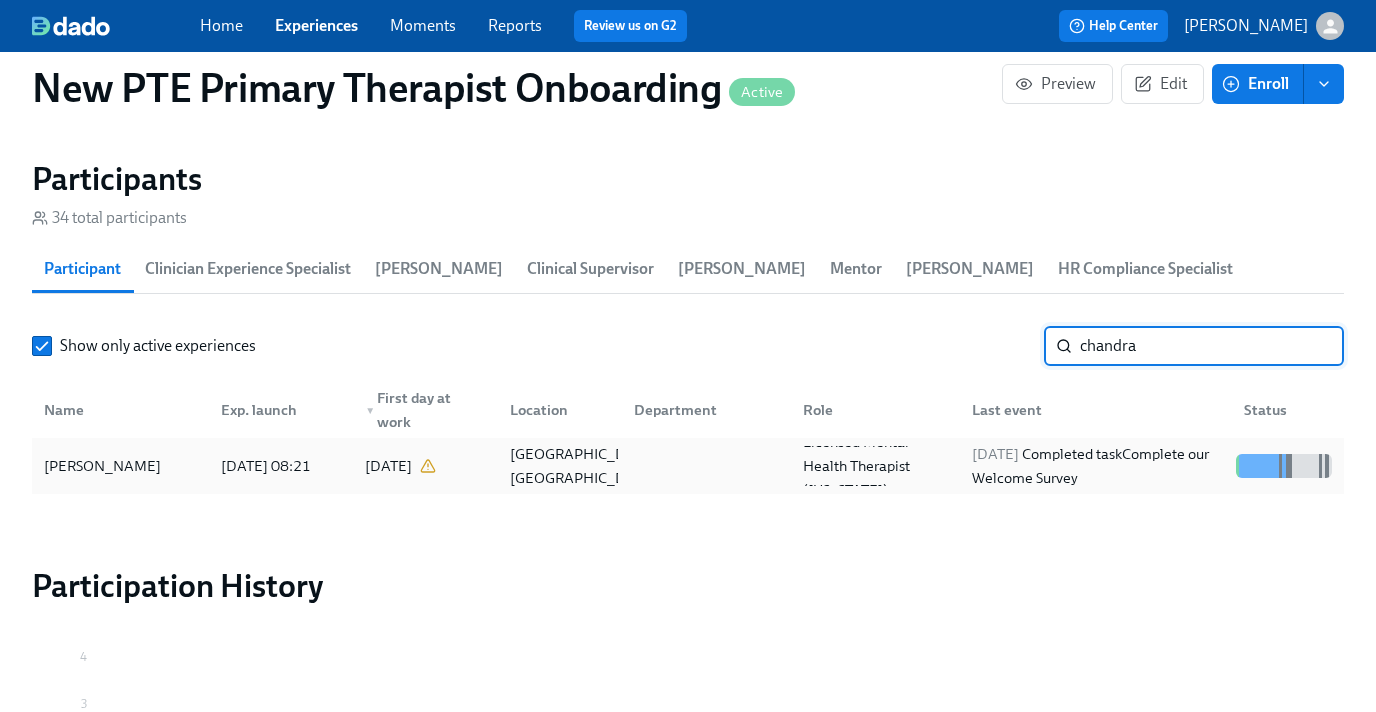
type input "chandra"
click at [183, 468] on div "[PERSON_NAME]" at bounding box center [120, 466] width 169 height 40
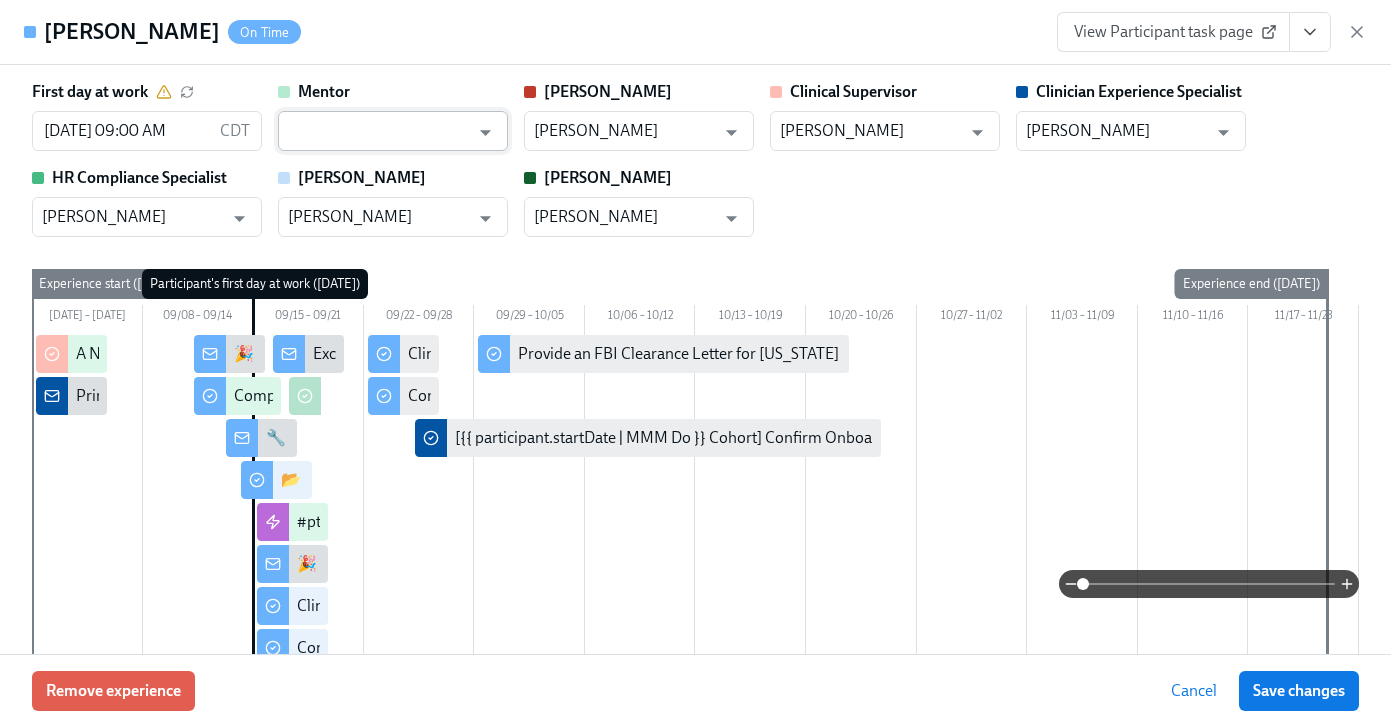
click at [399, 133] on input "text" at bounding box center [378, 131] width 181 height 40
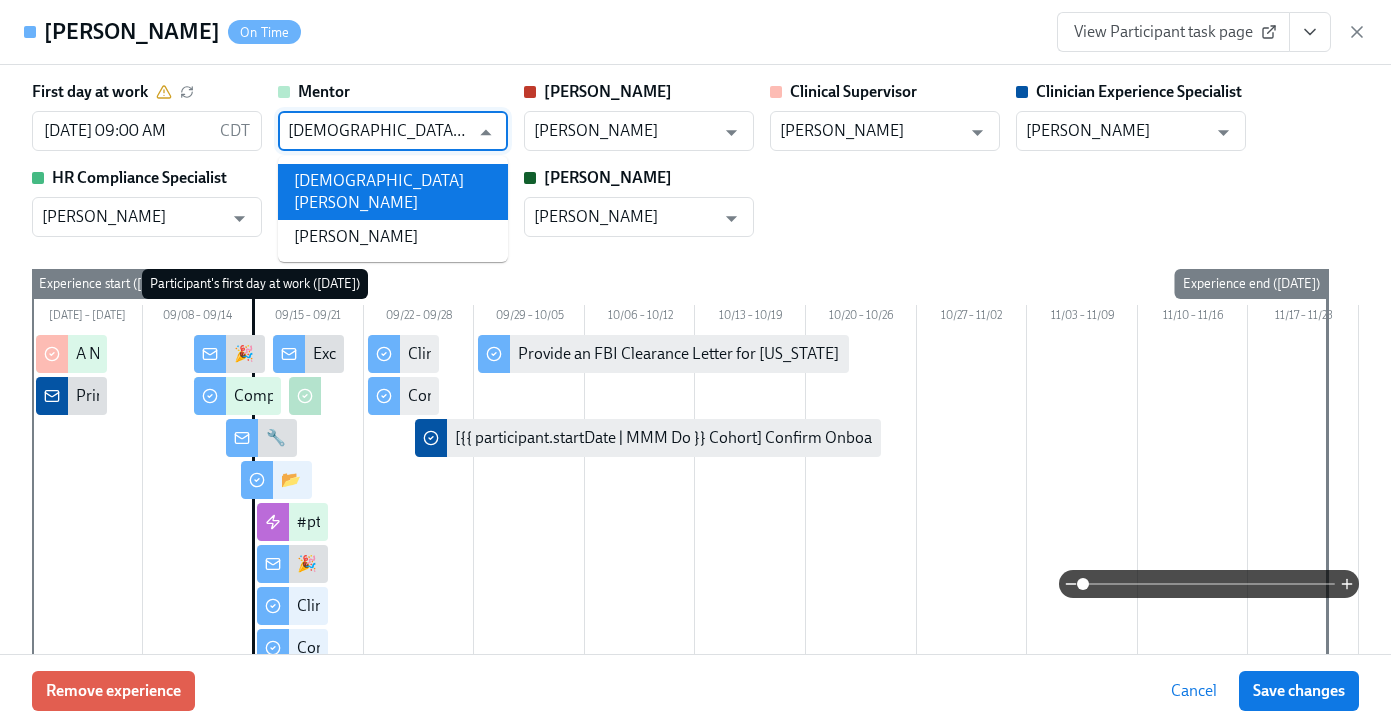
click at [408, 179] on li "[DEMOGRAPHIC_DATA][PERSON_NAME]" at bounding box center [393, 192] width 230 height 56
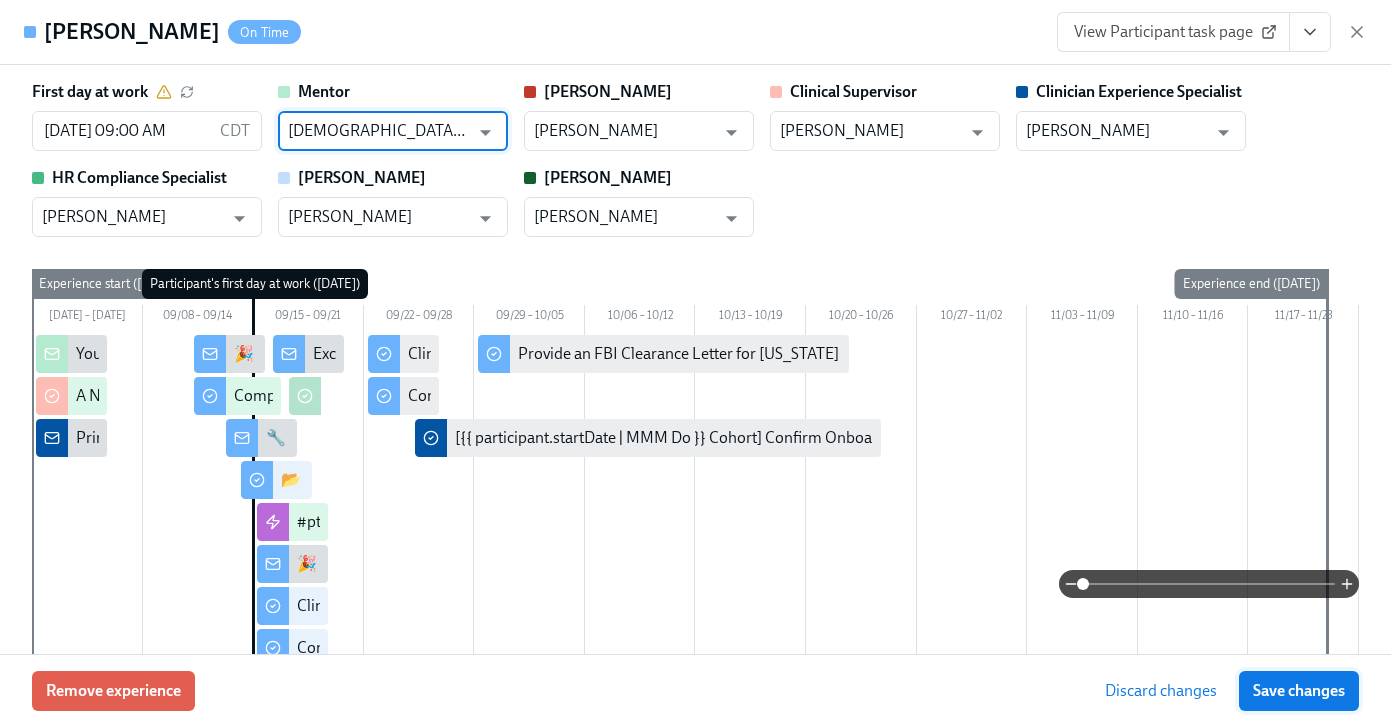
type input "[DEMOGRAPHIC_DATA][PERSON_NAME]"
drag, startPoint x: 1306, startPoint y: 695, endPoint x: 1375, endPoint y: 678, distance: 71.1
click at [1306, 694] on span "Save changes" at bounding box center [1299, 691] width 92 height 20
type input "[DEMOGRAPHIC_DATA][PERSON_NAME]"
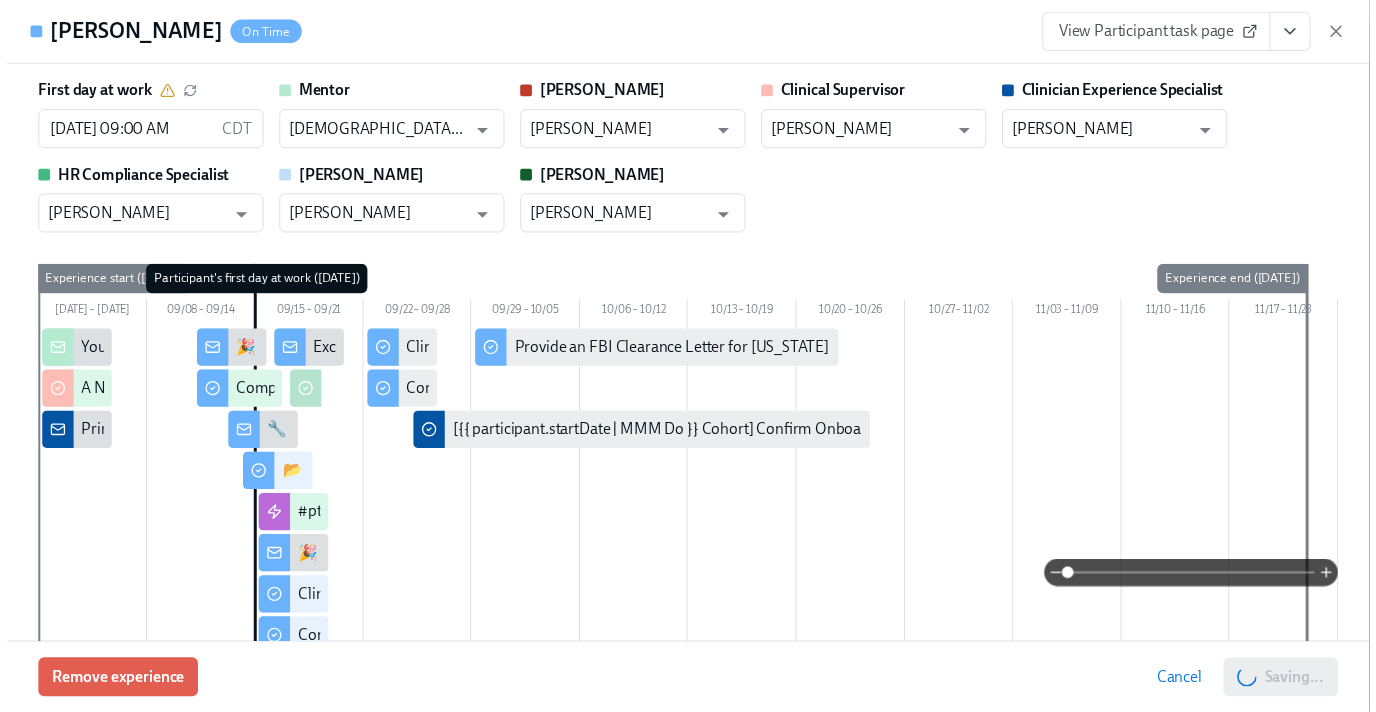
scroll to position [0, 10679]
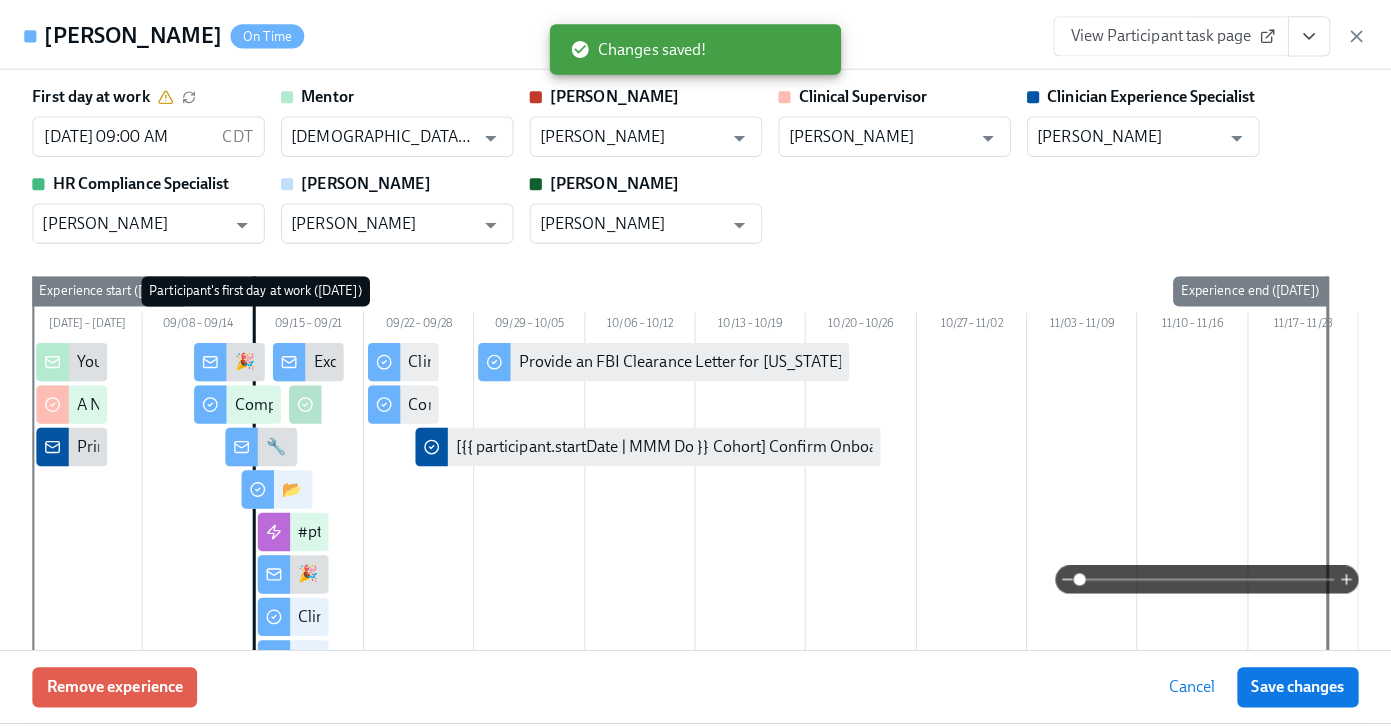
scroll to position [0, 10664]
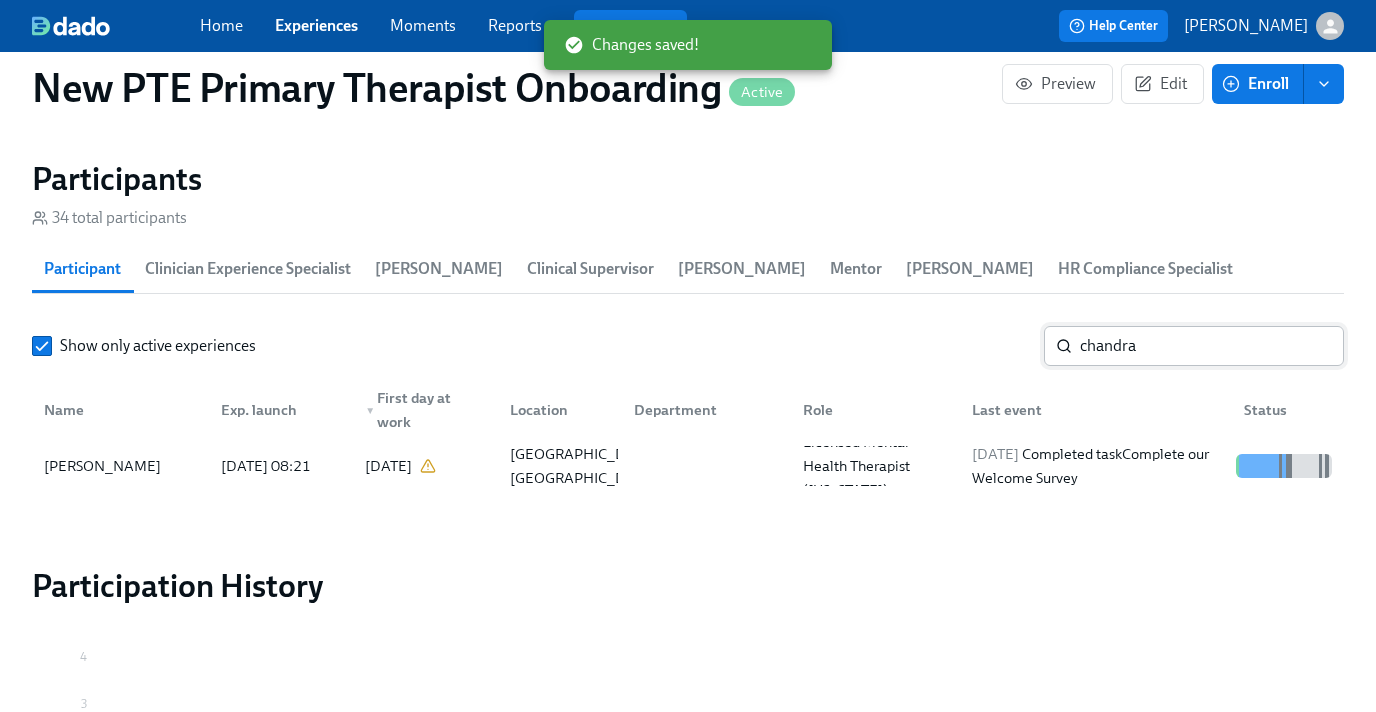
click at [1218, 348] on input "chandra" at bounding box center [1212, 346] width 264 height 40
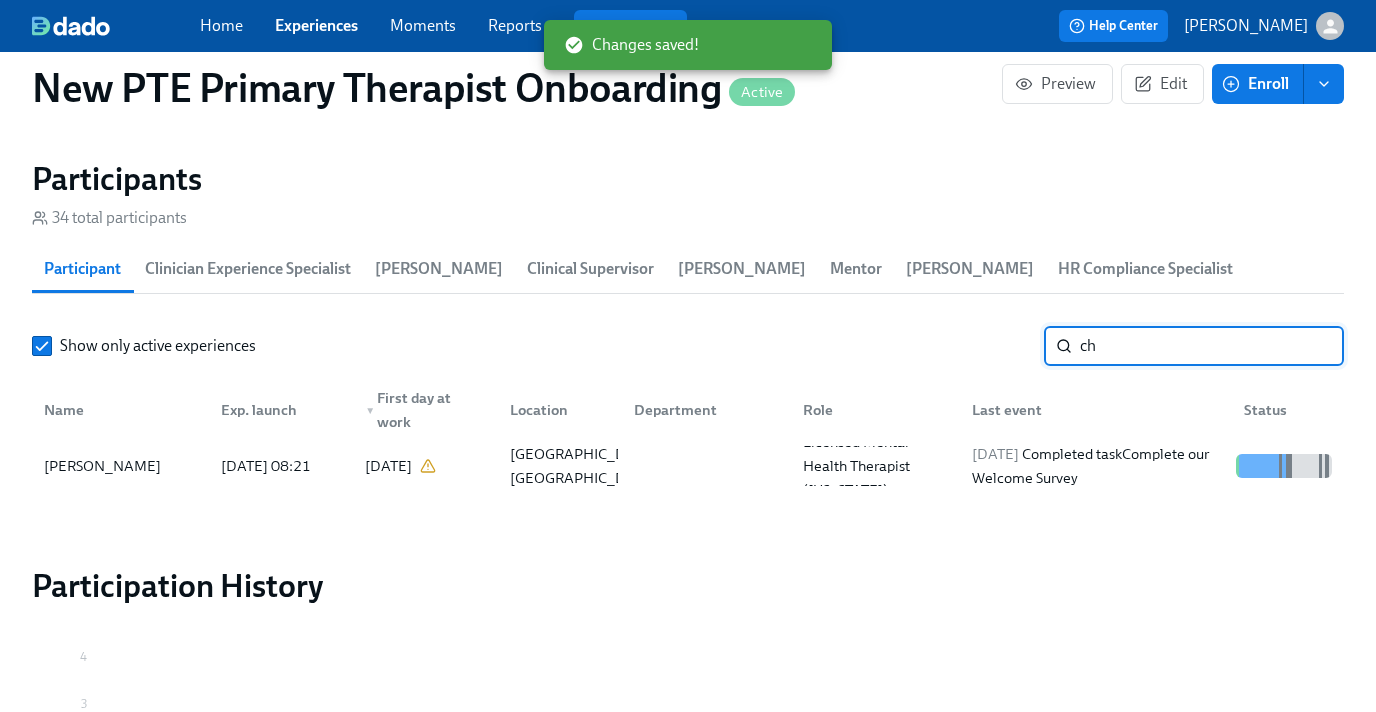
type input "c"
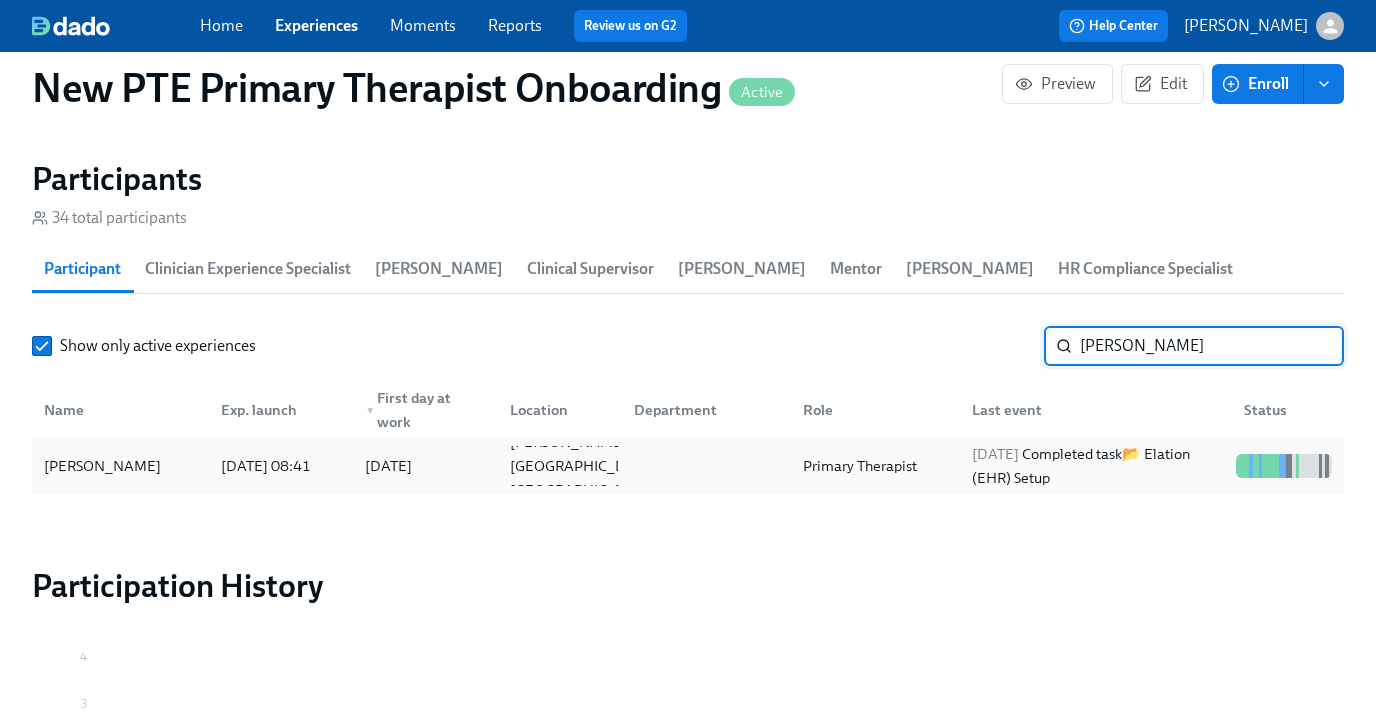
type input "laurin"
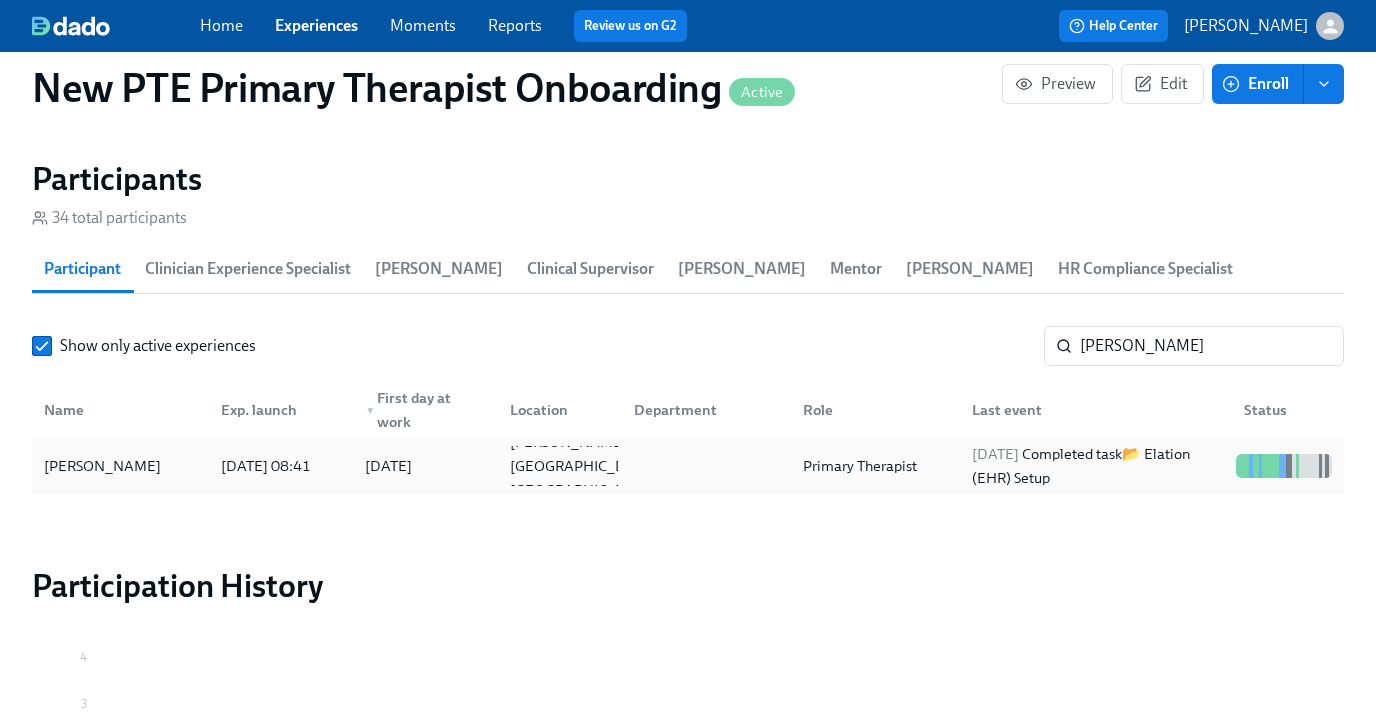
click at [77, 466] on div "[PERSON_NAME]" at bounding box center [102, 466] width 133 height 24
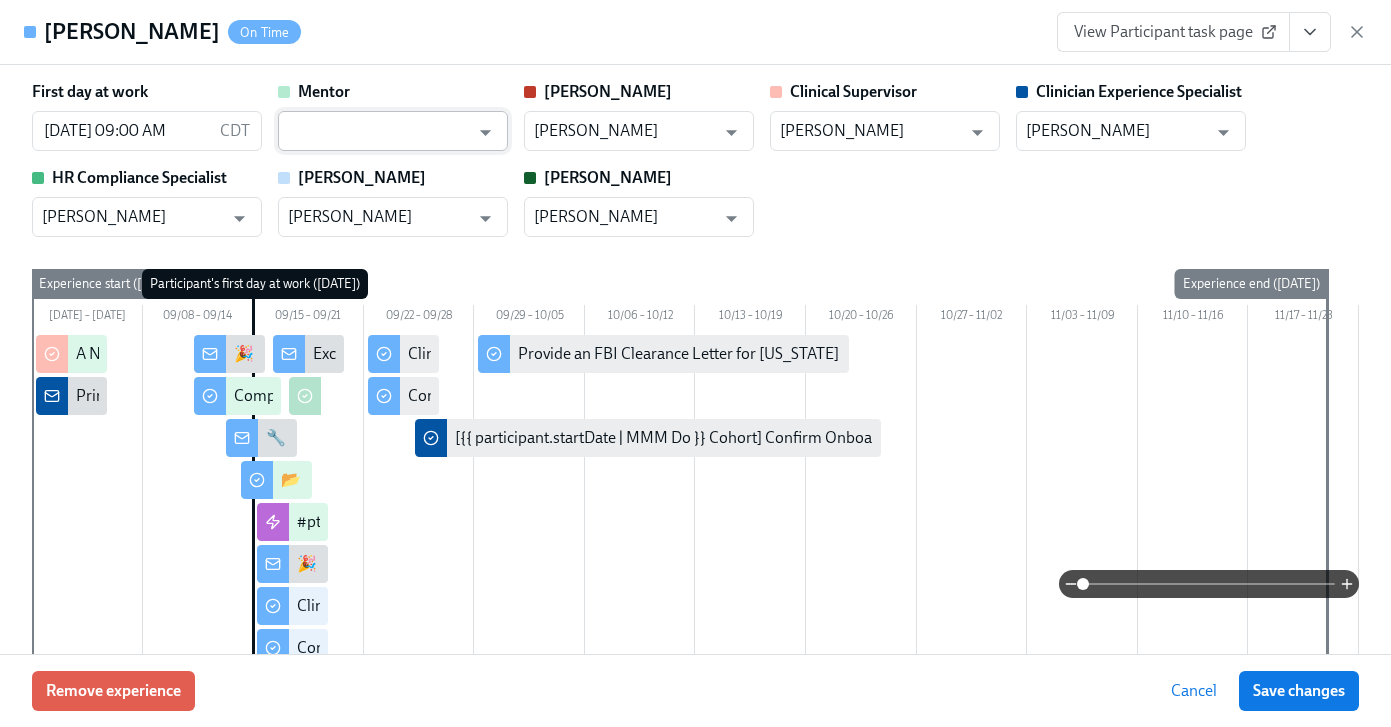
click at [435, 123] on input "text" at bounding box center [378, 131] width 181 height 40
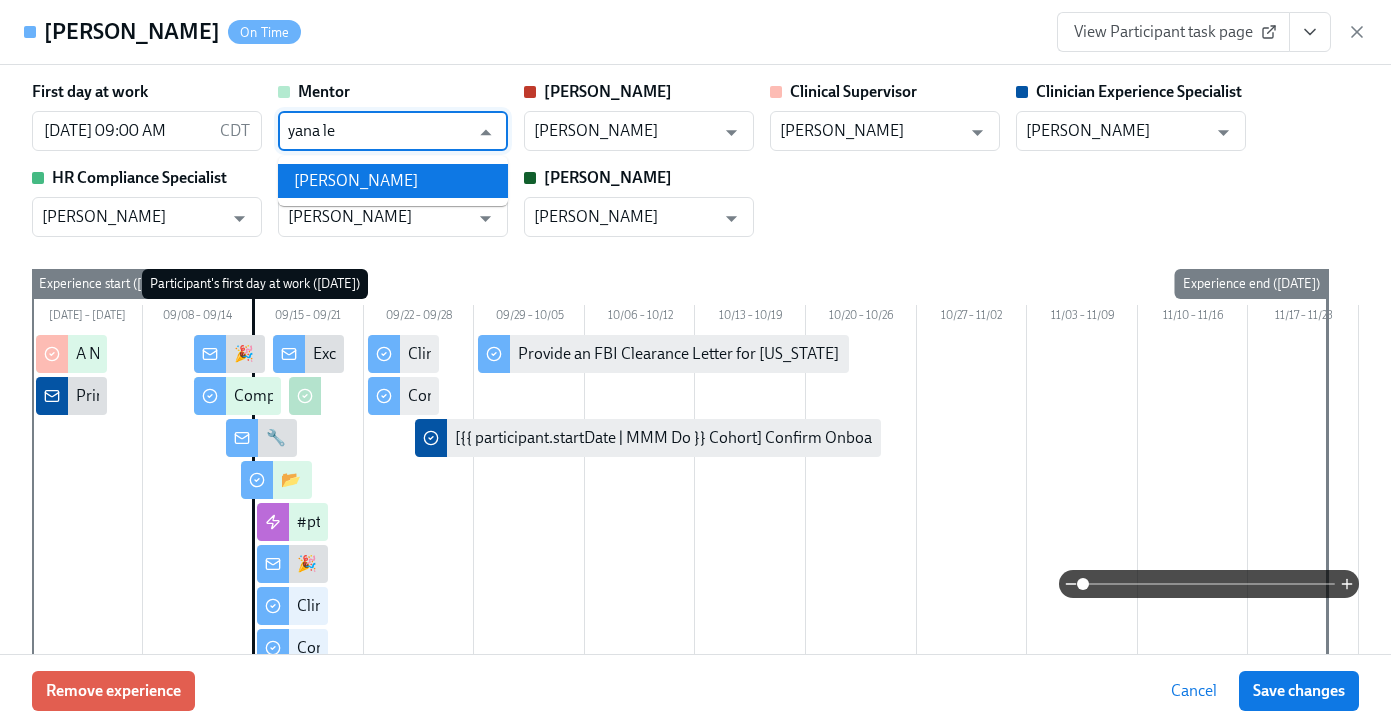
click at [440, 174] on li "[PERSON_NAME]" at bounding box center [393, 181] width 230 height 34
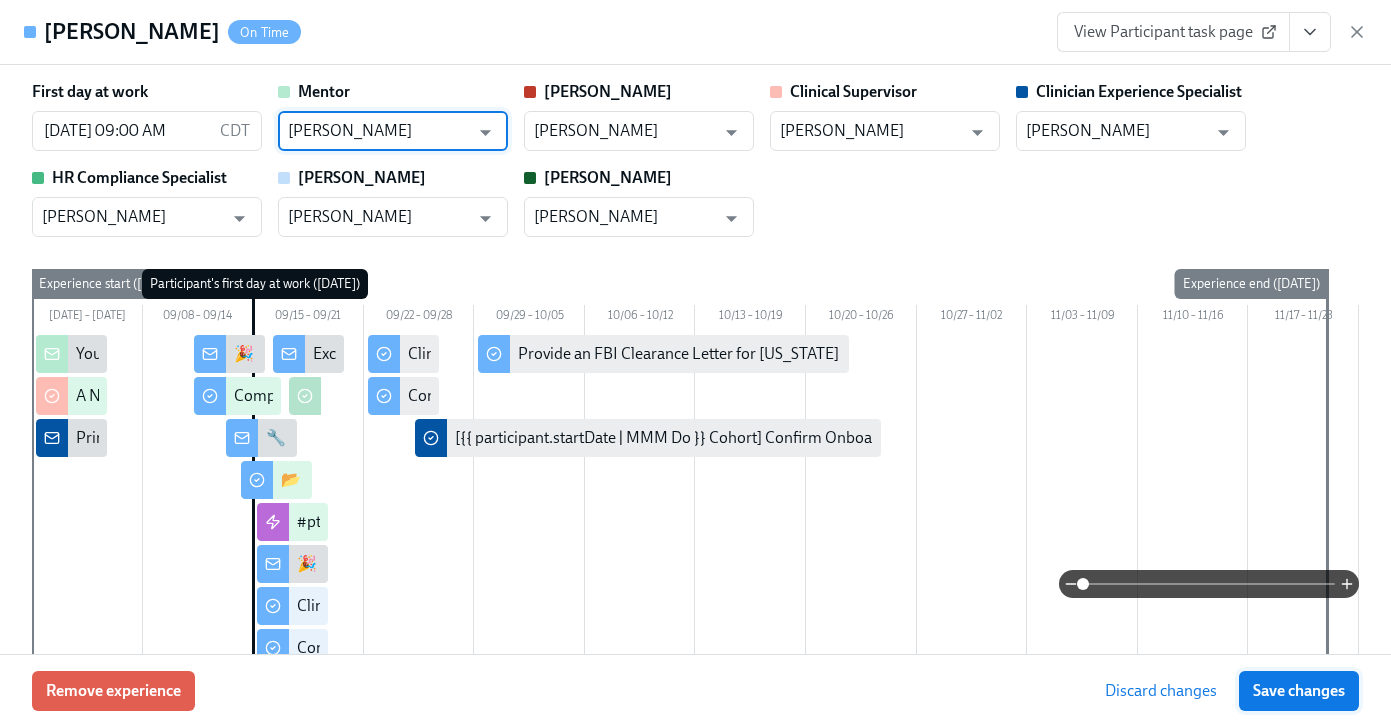
type input "[PERSON_NAME]"
click at [1285, 689] on span "Save changes" at bounding box center [1299, 691] width 92 height 20
type input "[PERSON_NAME]"
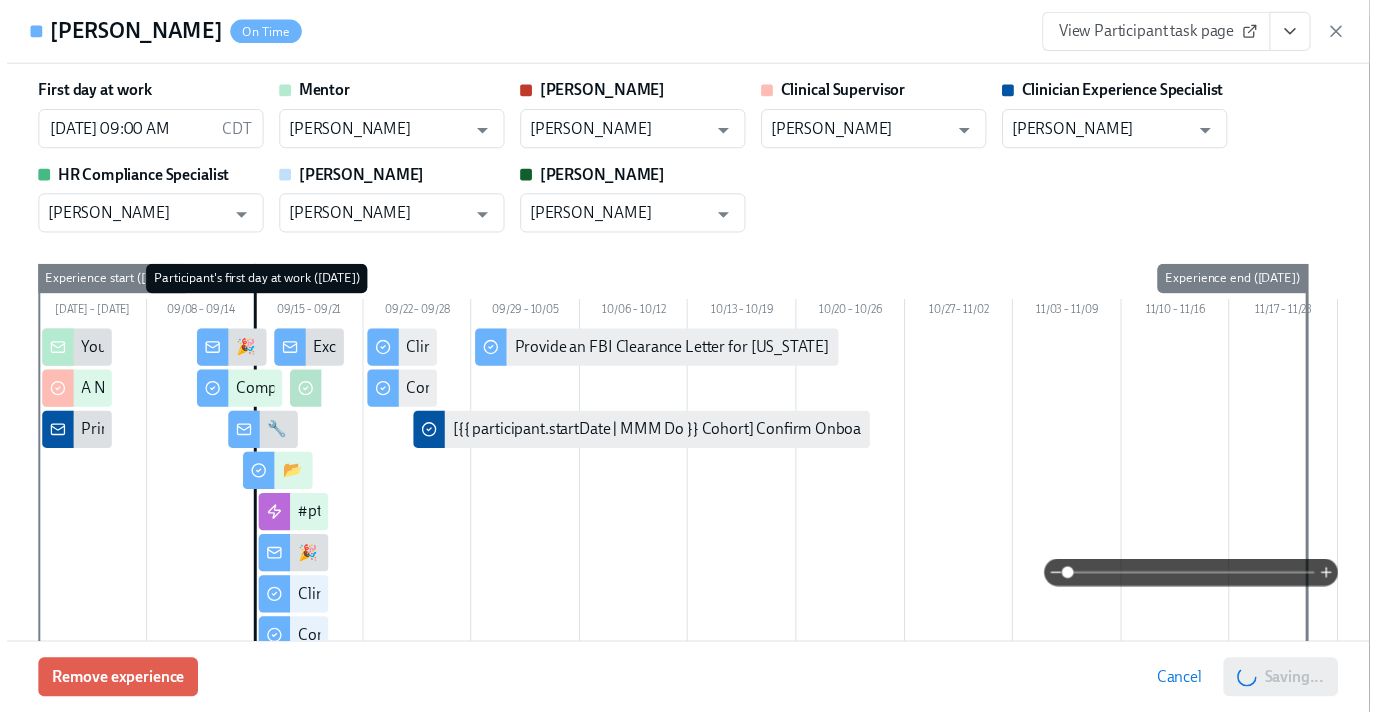
scroll to position [0, 10679]
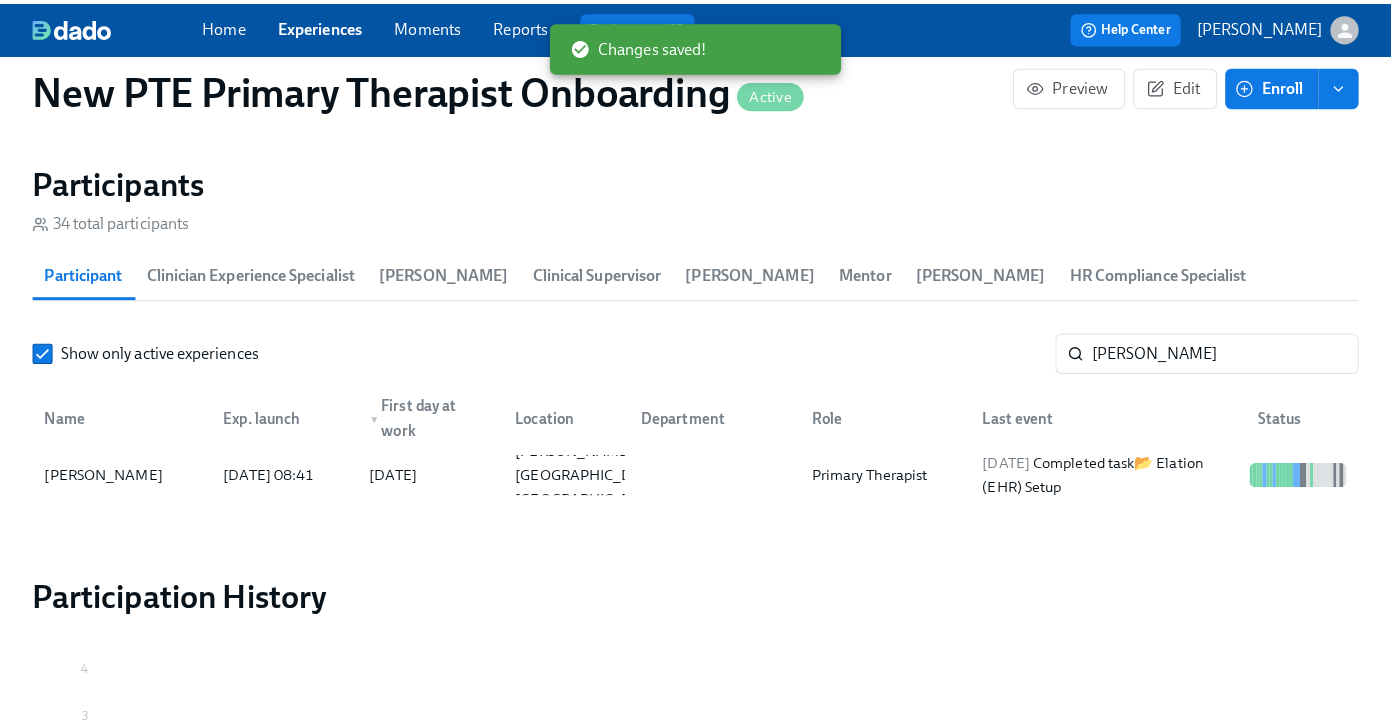
scroll to position [0, 10664]
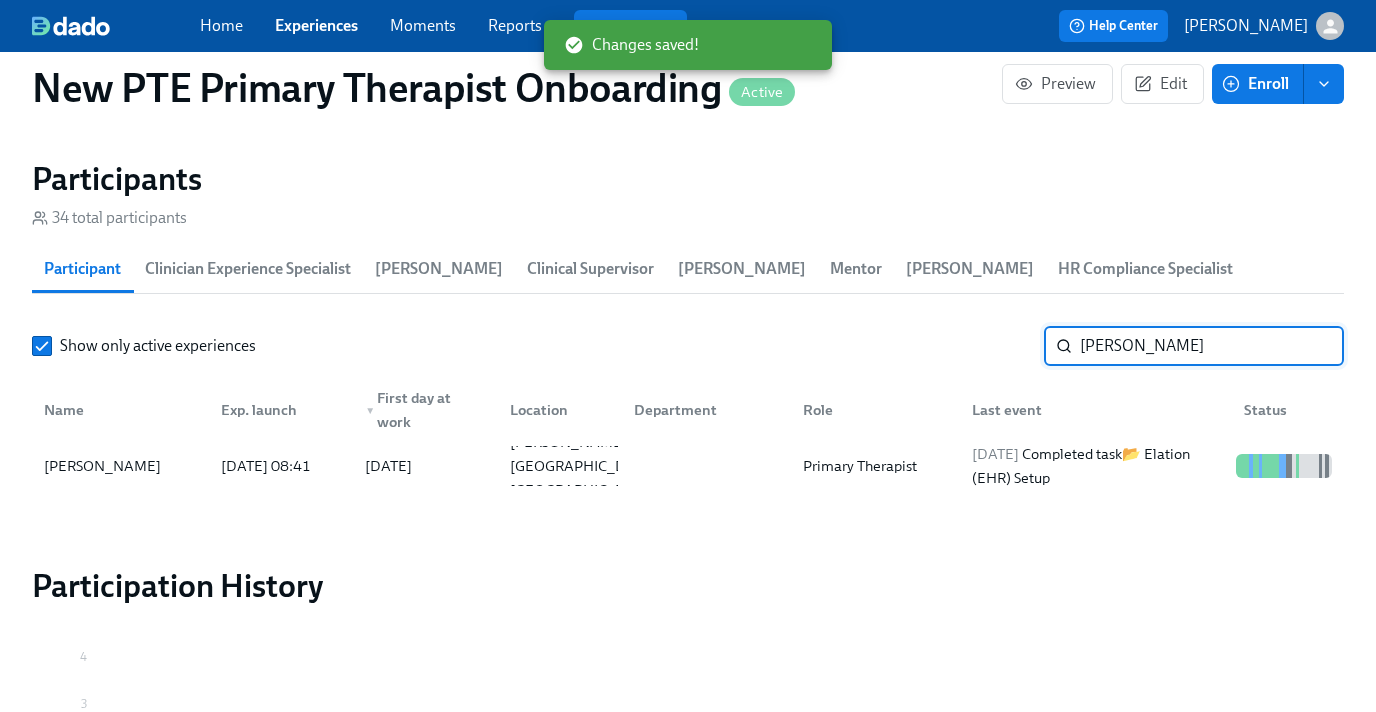
click at [1166, 354] on input "laurin" at bounding box center [1212, 346] width 264 height 40
type input "l"
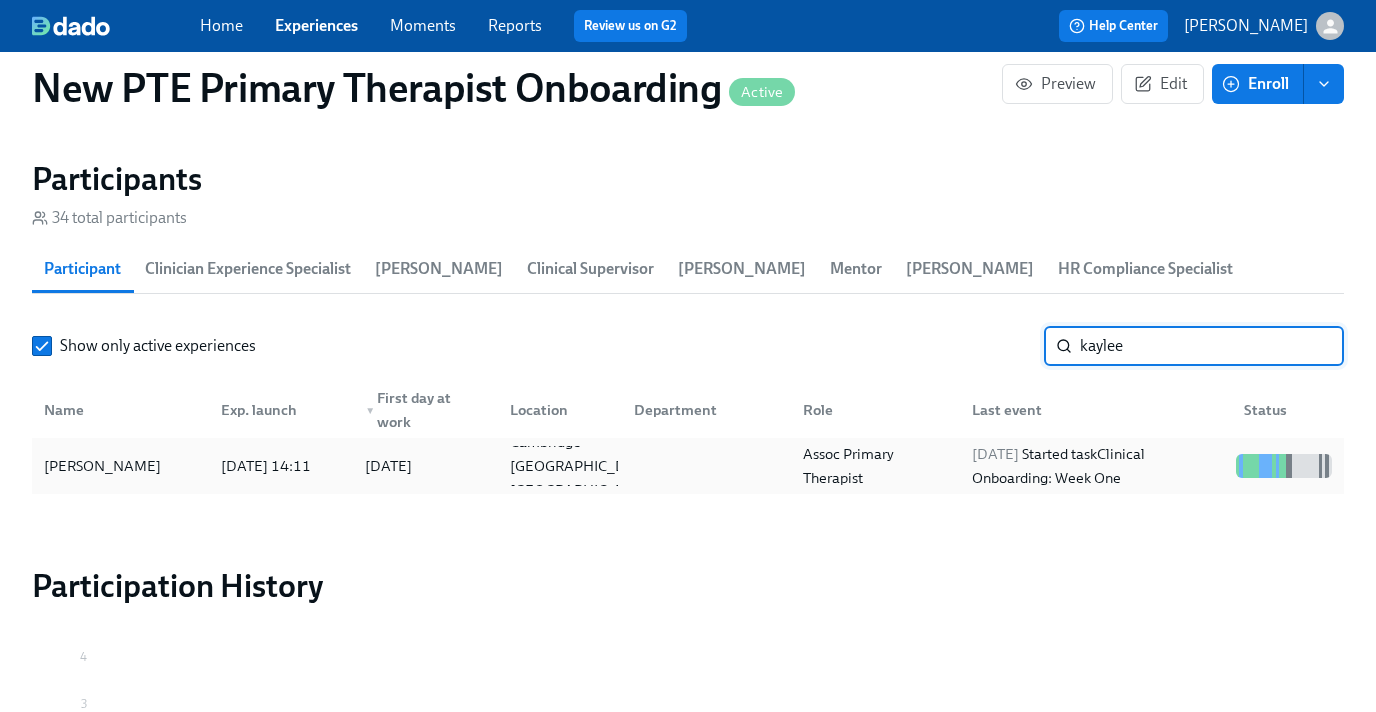
type input "kaylee"
click at [175, 482] on div "[PERSON_NAME]" at bounding box center [120, 466] width 169 height 40
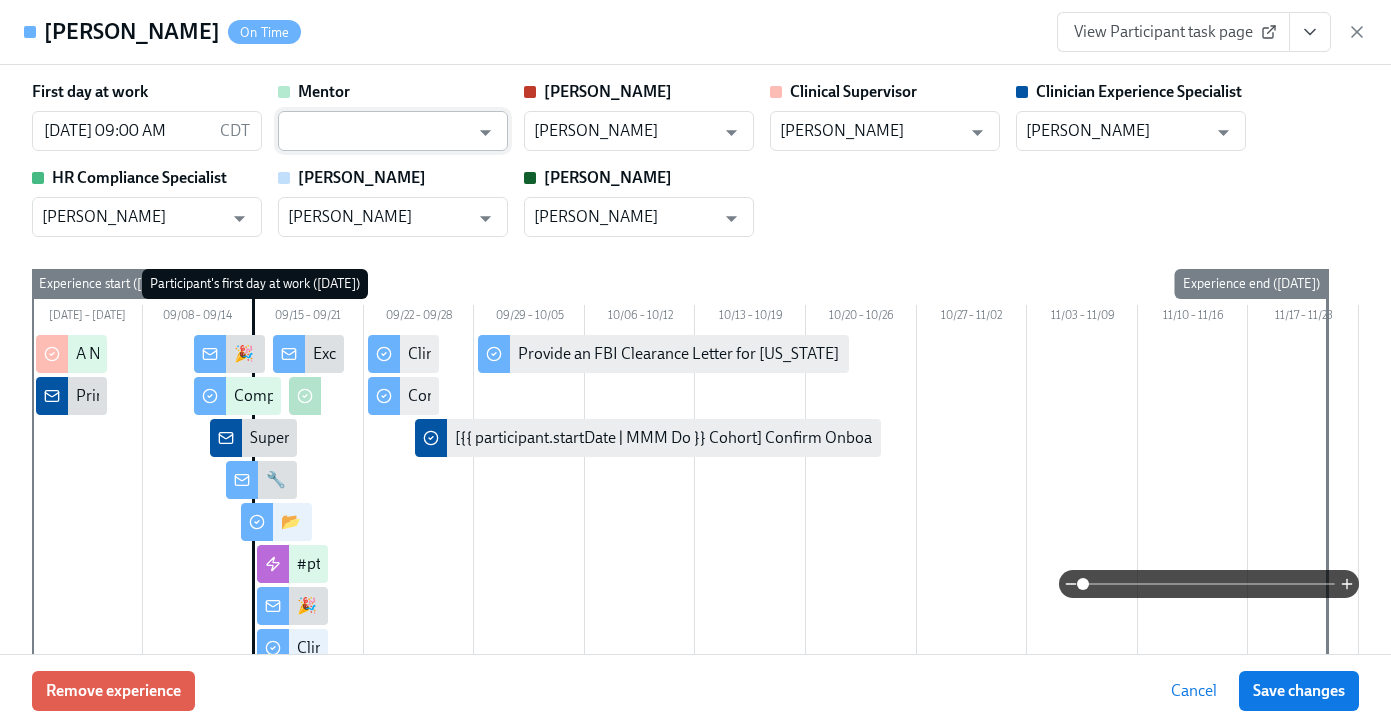
click at [360, 123] on input "text" at bounding box center [378, 131] width 181 height 40
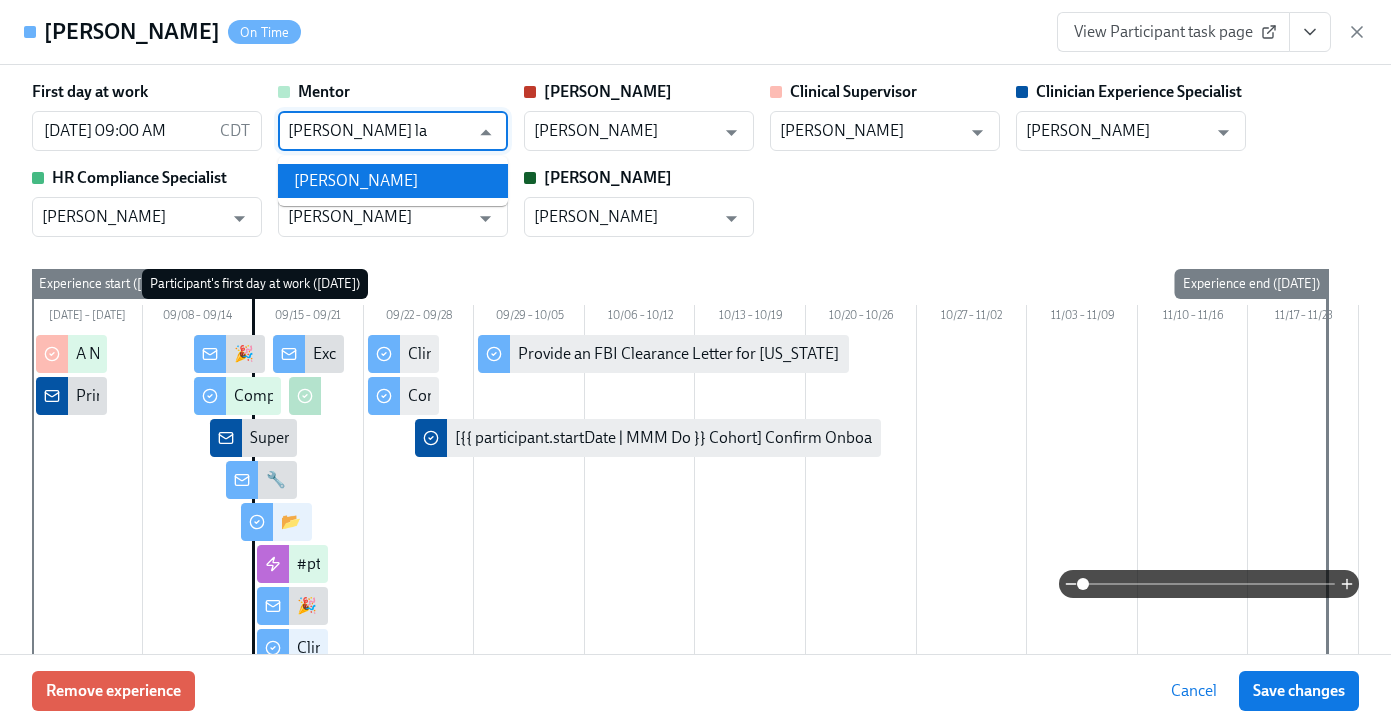
click at [366, 175] on li "[PERSON_NAME]" at bounding box center [393, 181] width 230 height 34
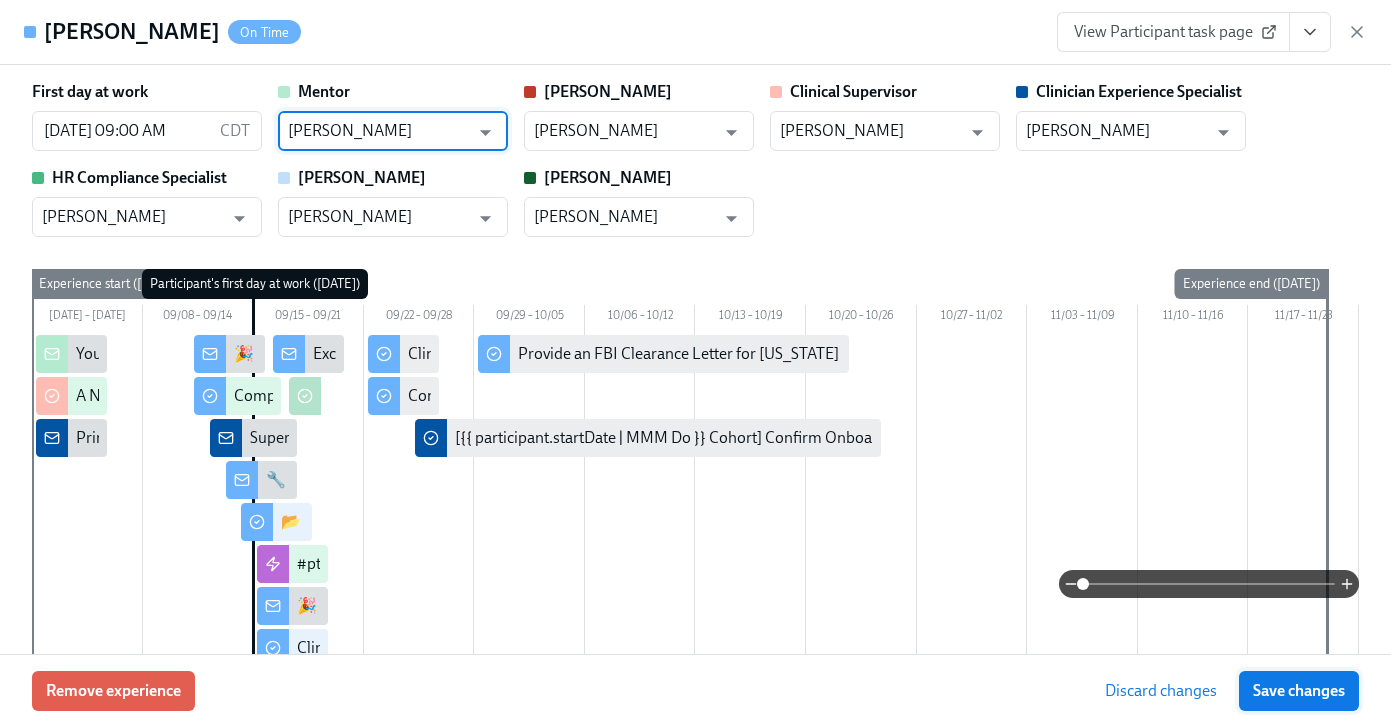
type input "[PERSON_NAME]"
click at [1314, 693] on span "Save changes" at bounding box center [1299, 691] width 92 height 20
type input "[PERSON_NAME]"
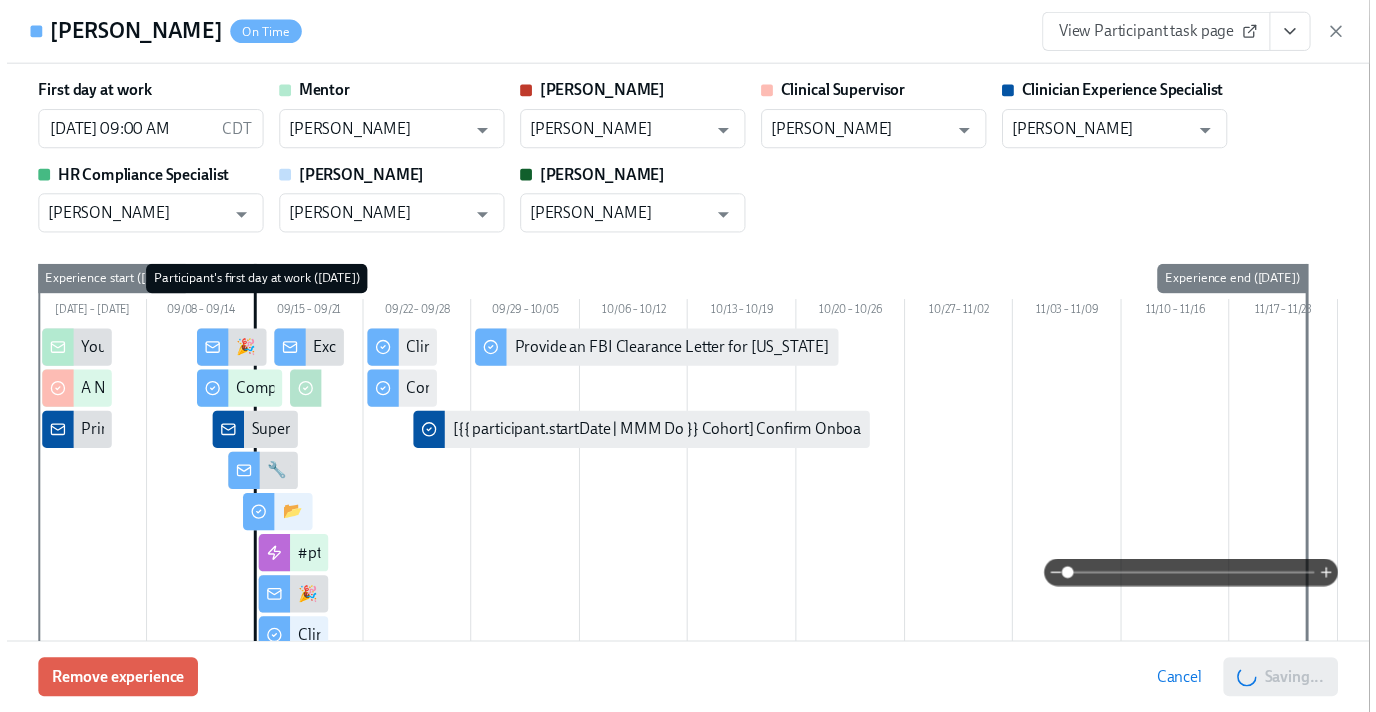
scroll to position [0, 10679]
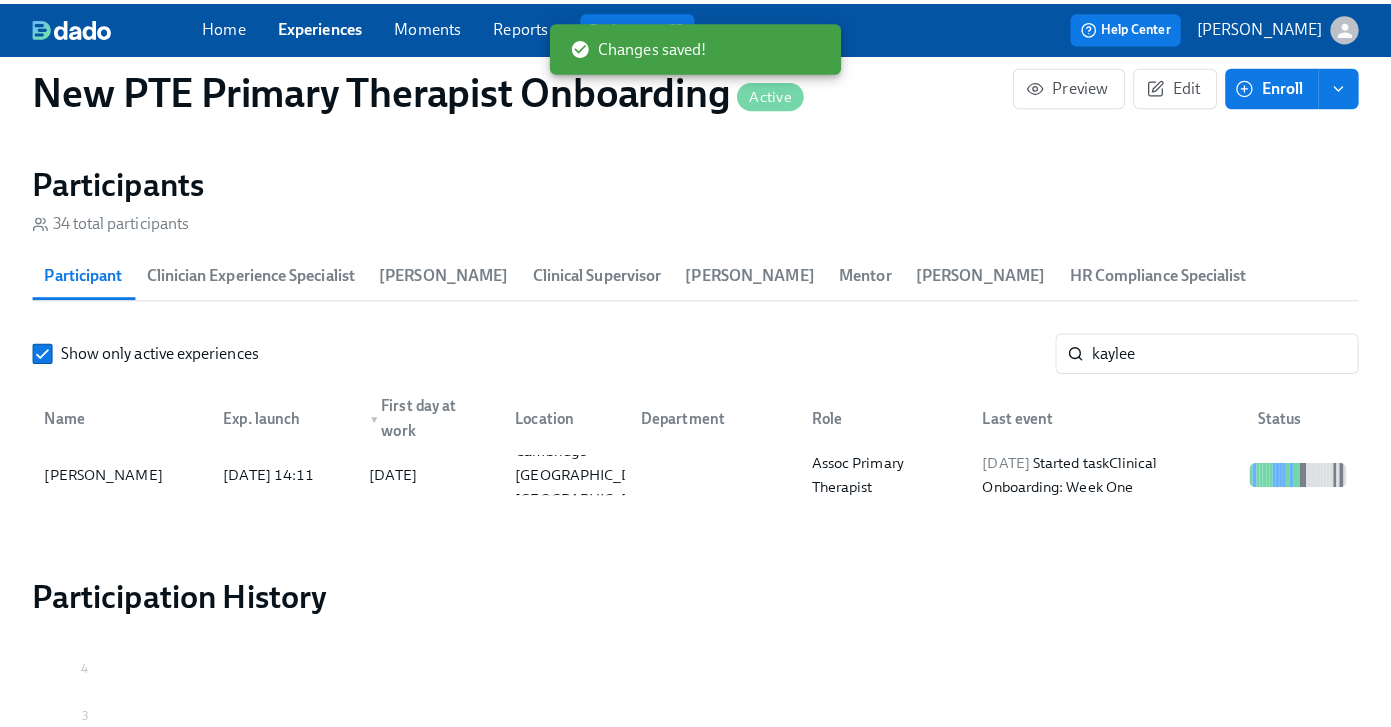
scroll to position [0, 10664]
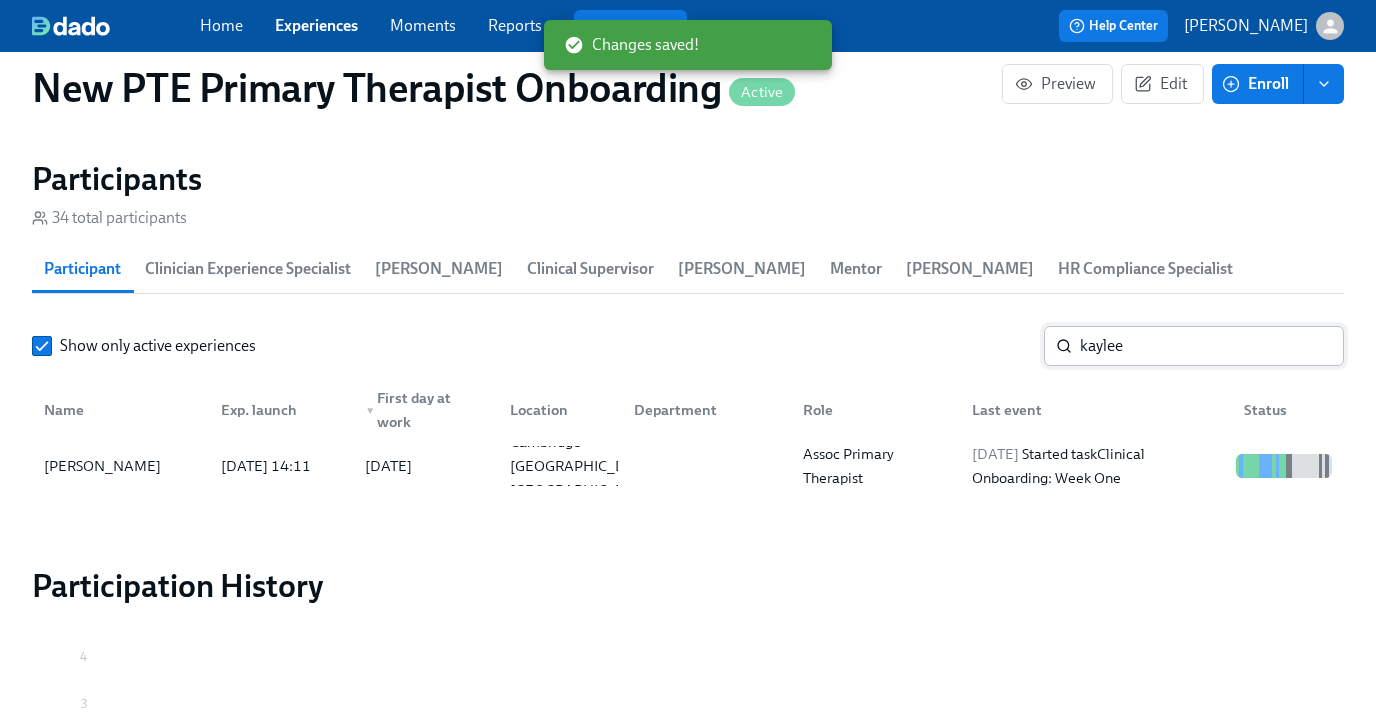
click at [1166, 349] on input "kaylee" at bounding box center [1212, 346] width 264 height 40
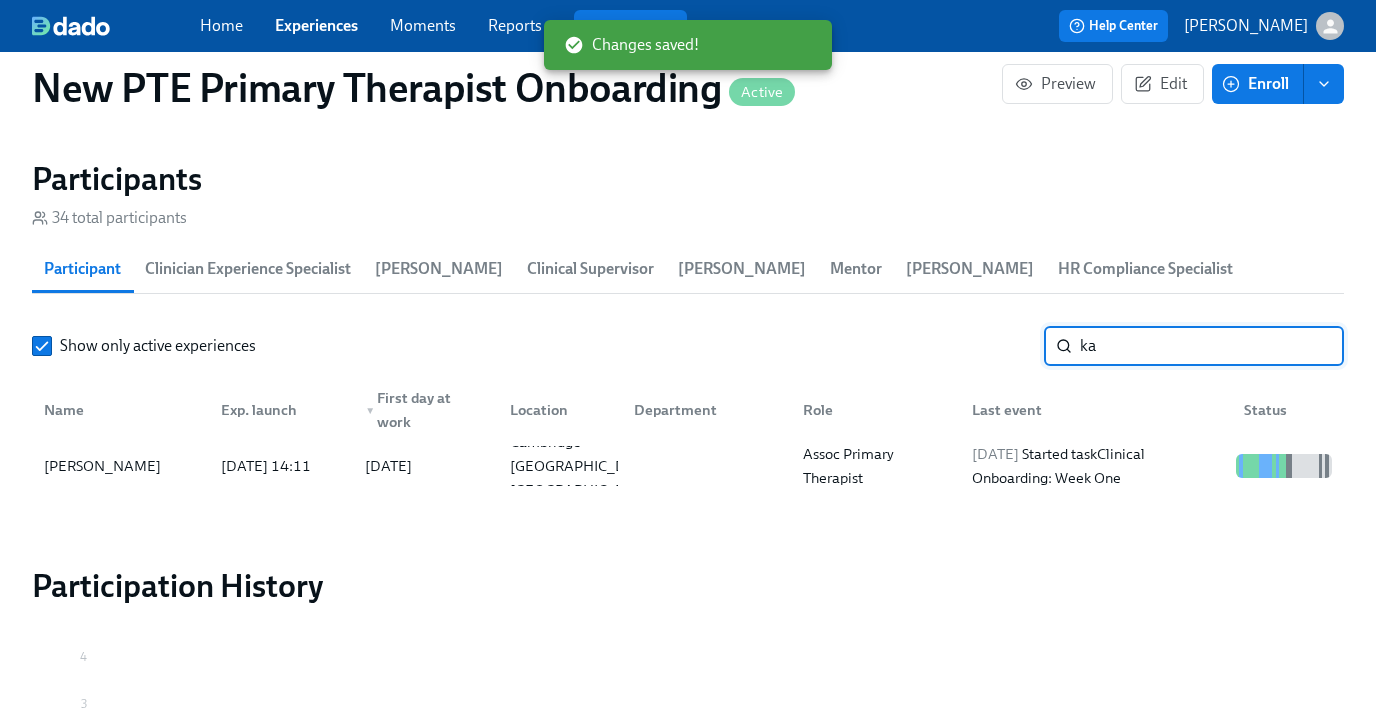
type input "k"
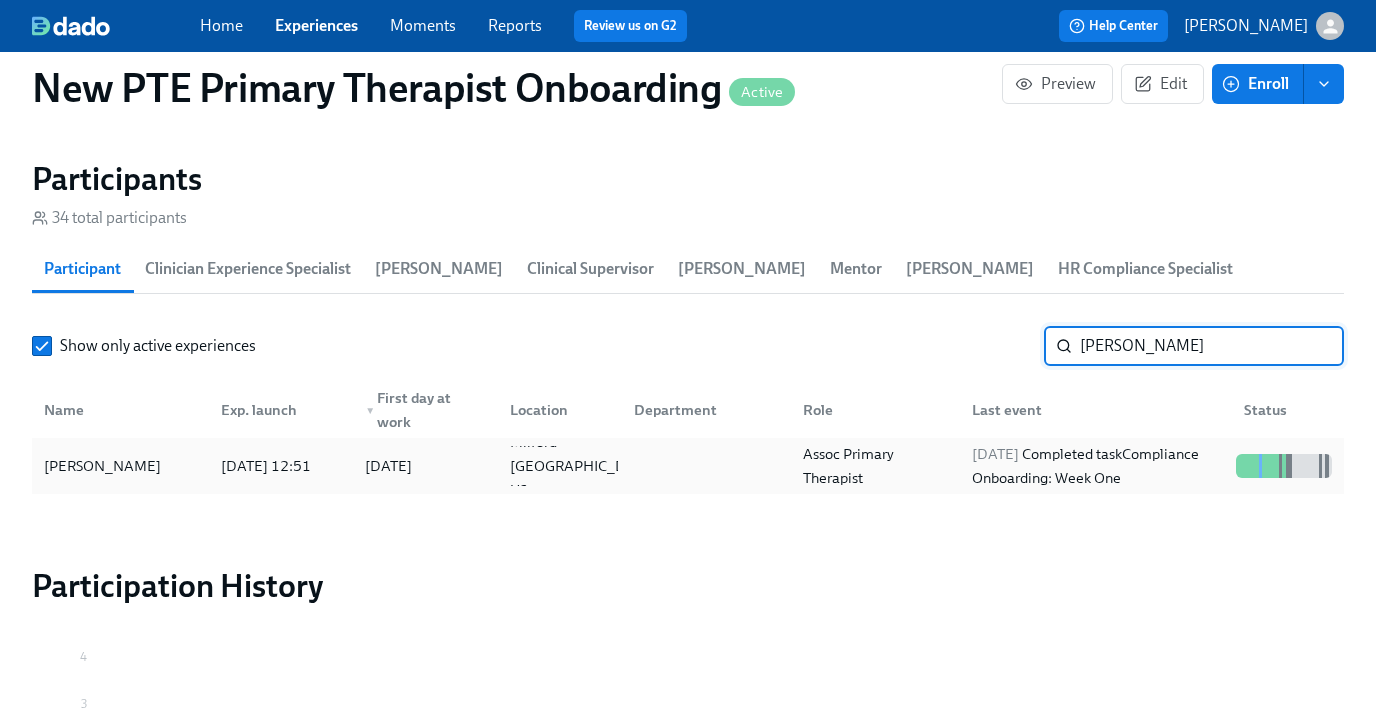
type input "celia"
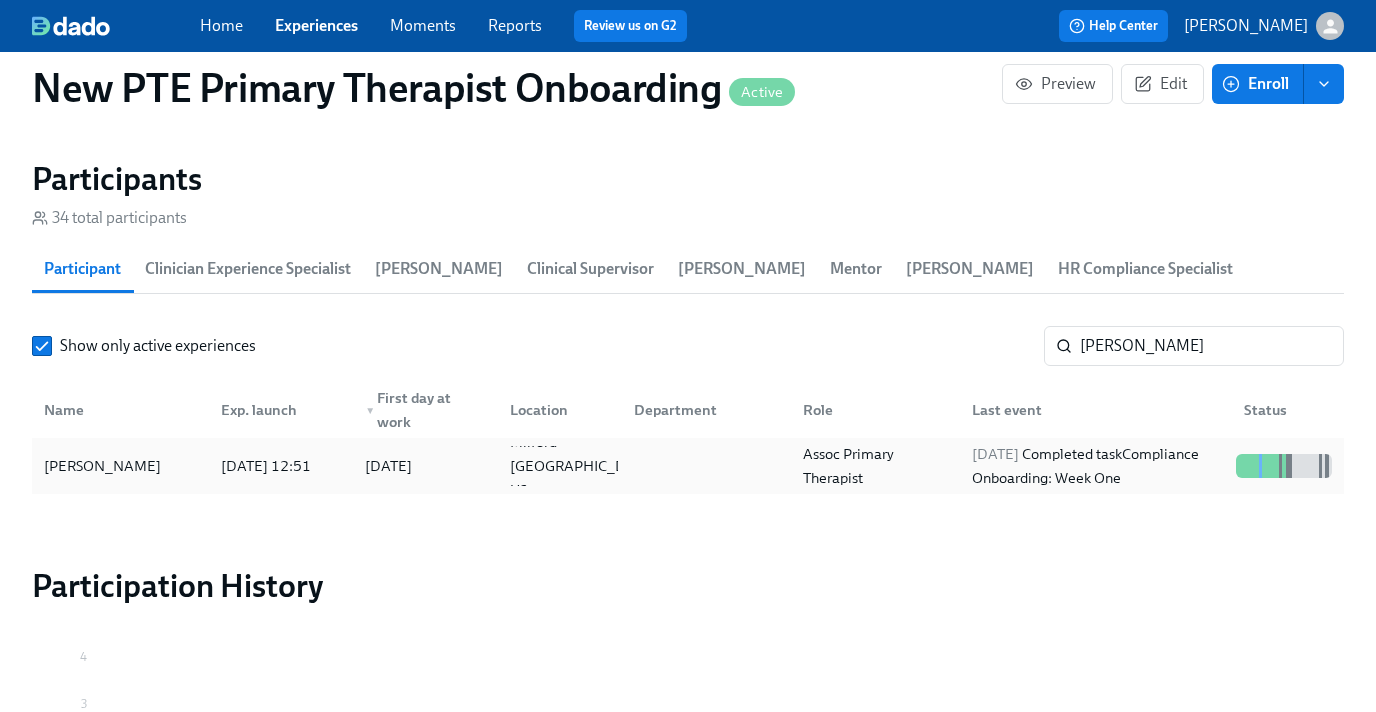
click at [98, 474] on div "[PERSON_NAME]" at bounding box center [102, 466] width 133 height 24
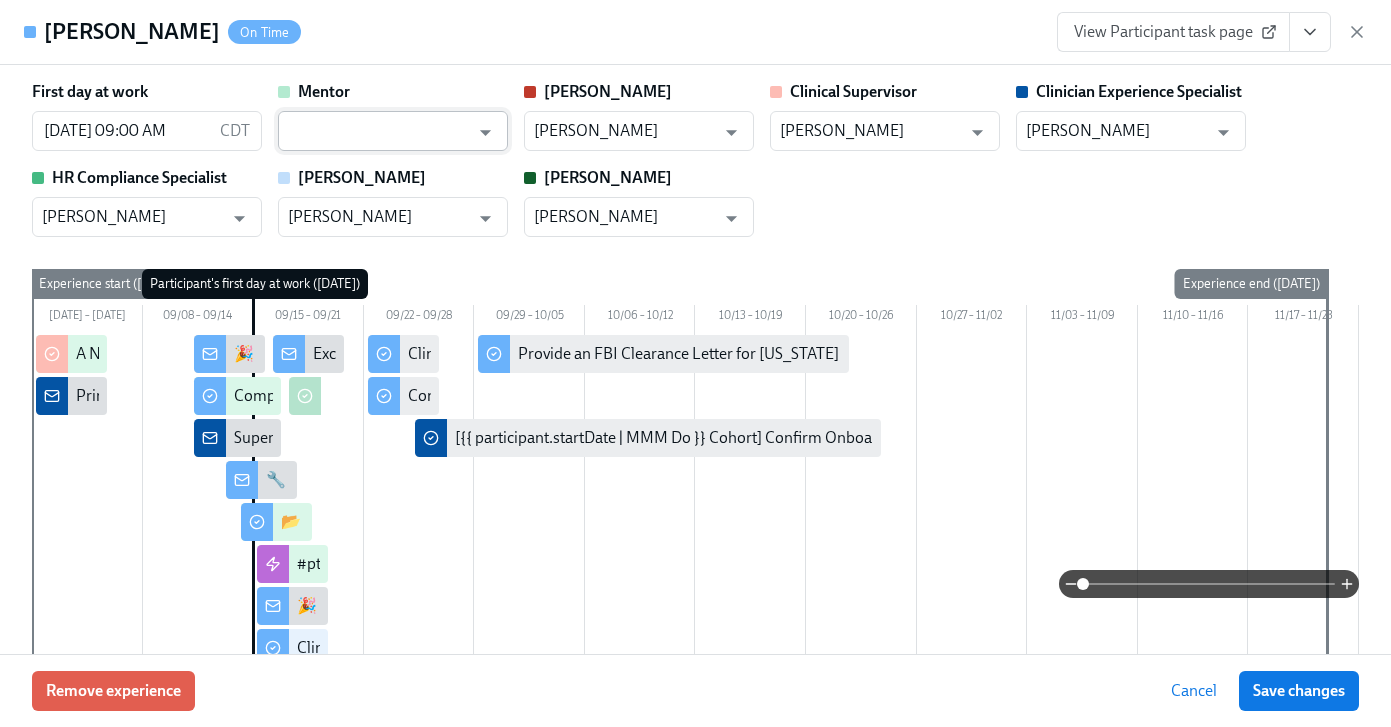
click at [408, 127] on input "text" at bounding box center [378, 131] width 181 height 40
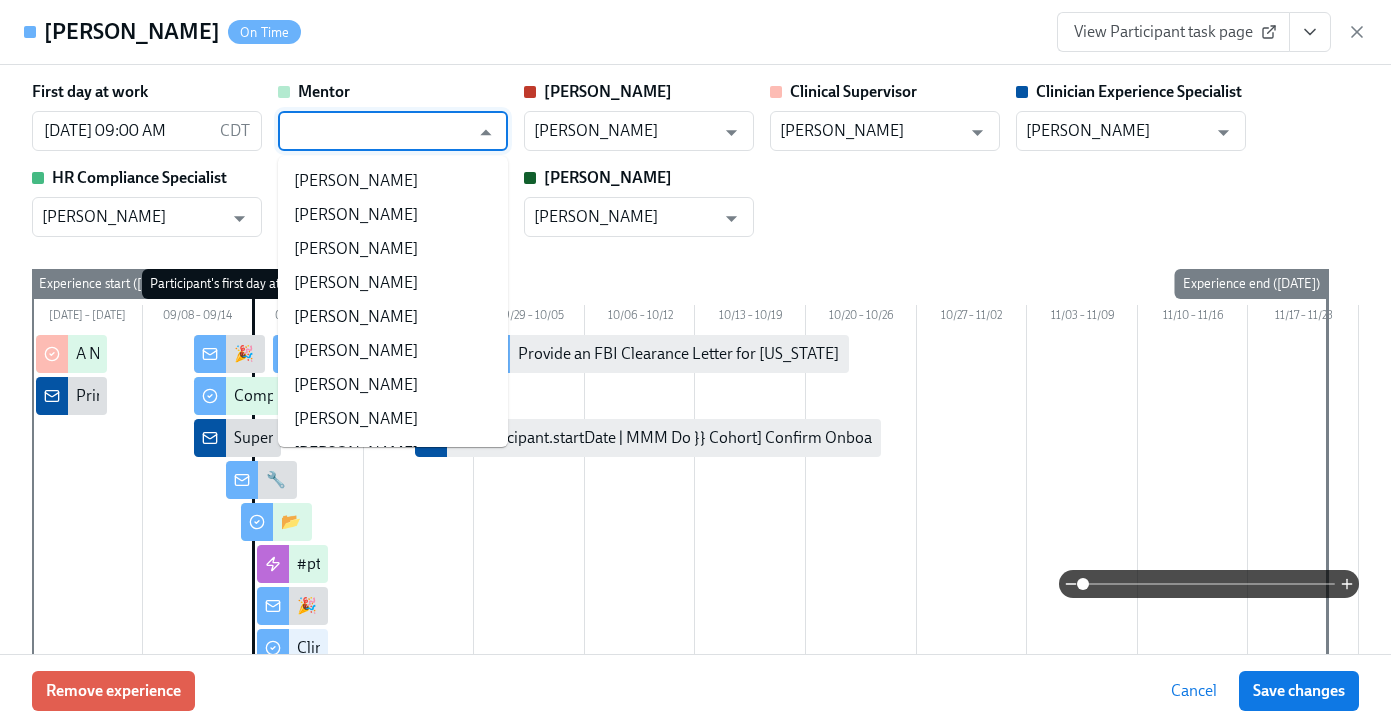
scroll to position [0, 10664]
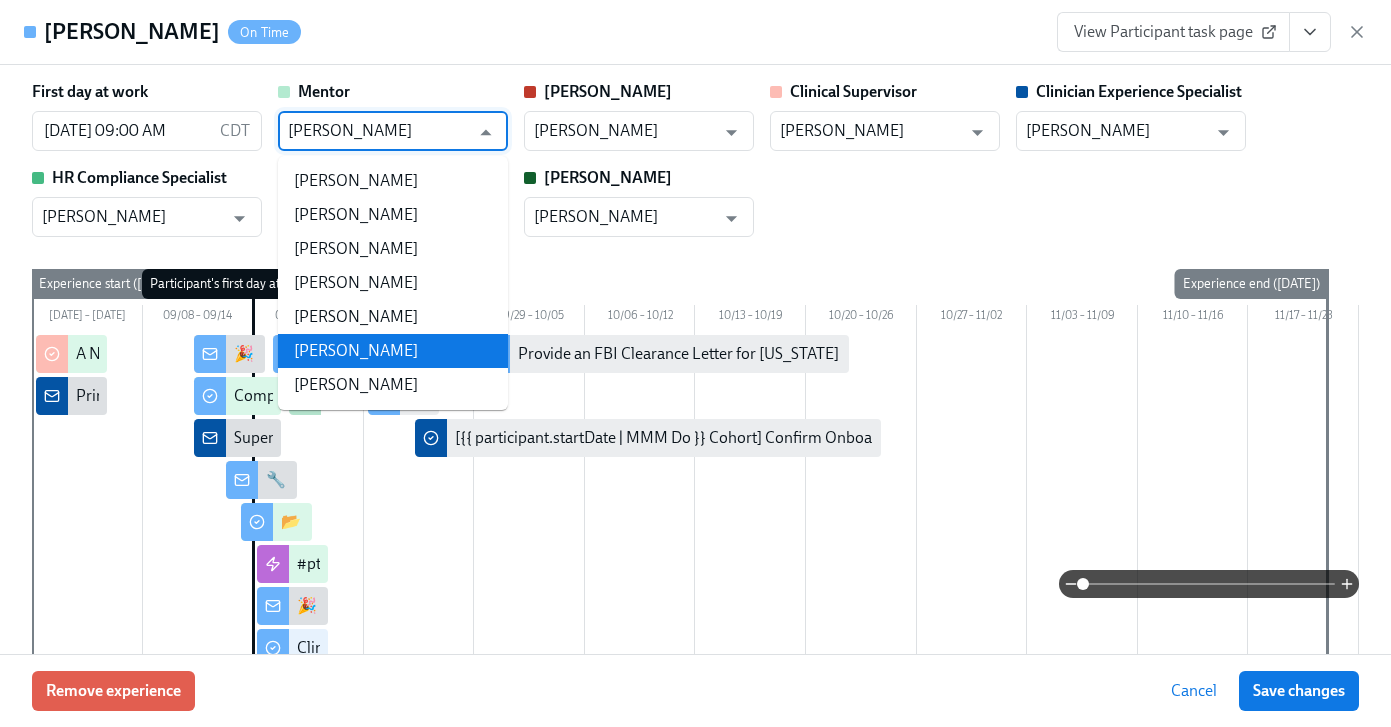
click at [405, 360] on li "[PERSON_NAME]" at bounding box center [393, 351] width 230 height 34
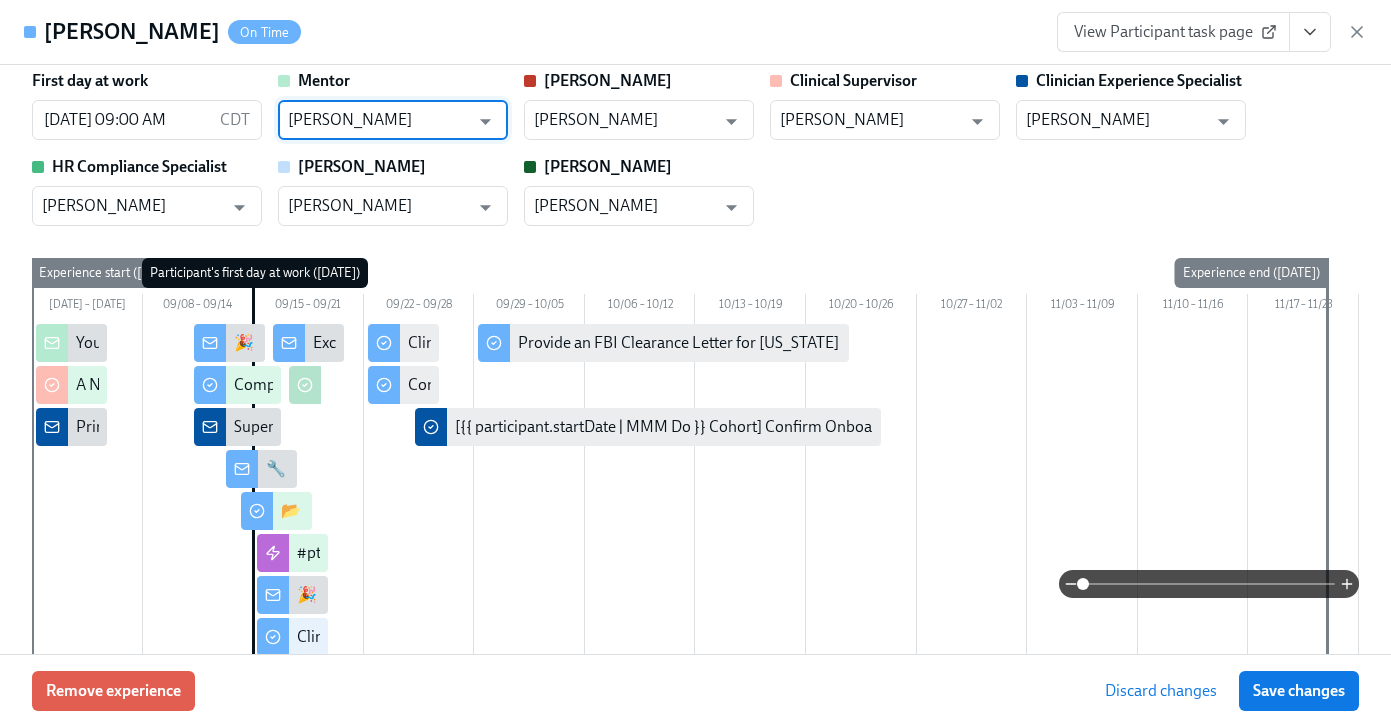
scroll to position [13, 0]
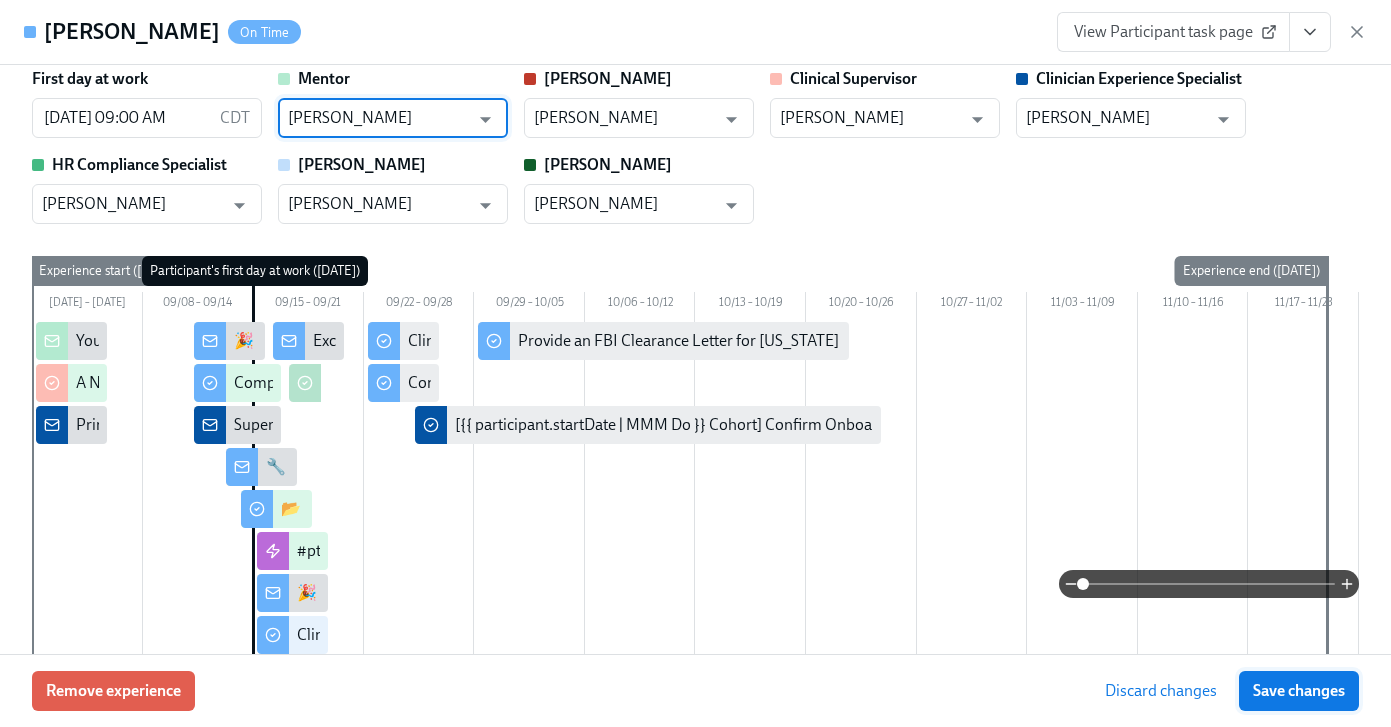
type input "[PERSON_NAME]"
click at [1306, 693] on span "Save changes" at bounding box center [1299, 691] width 92 height 20
type input "[PERSON_NAME]"
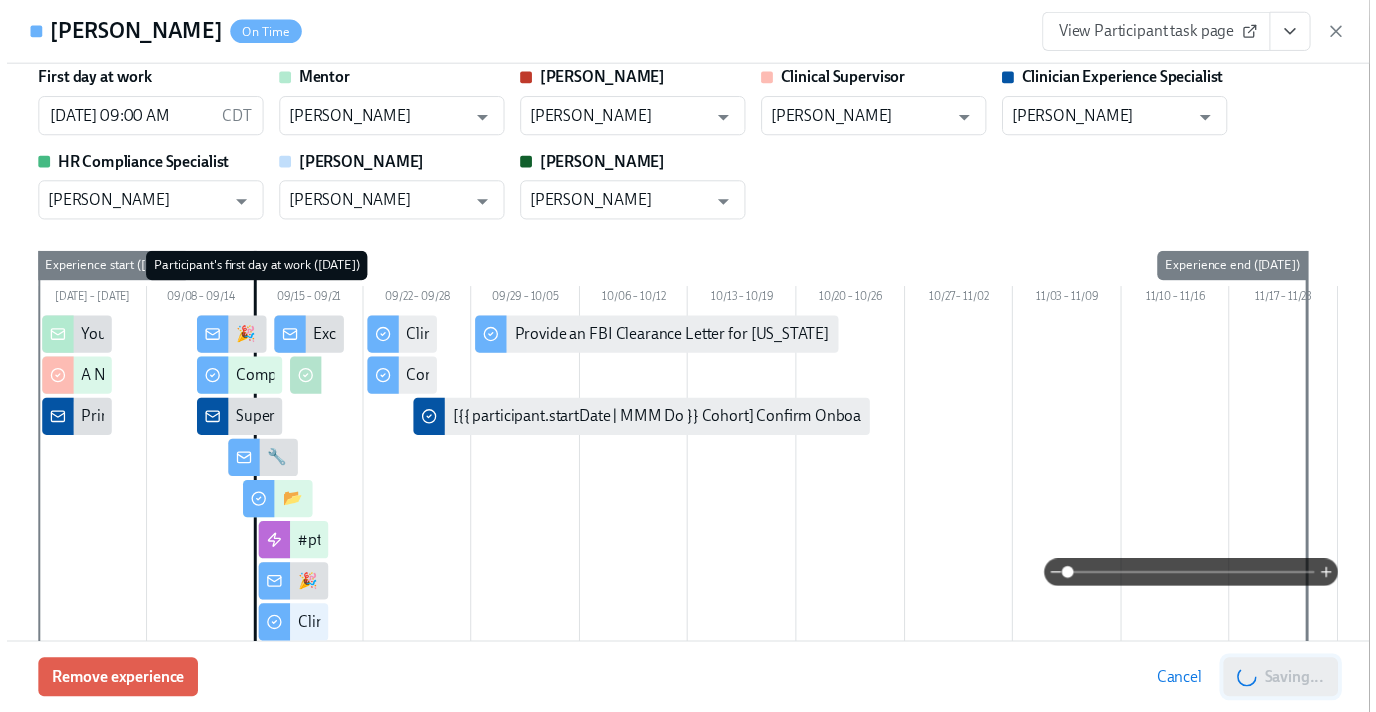
scroll to position [0, 10679]
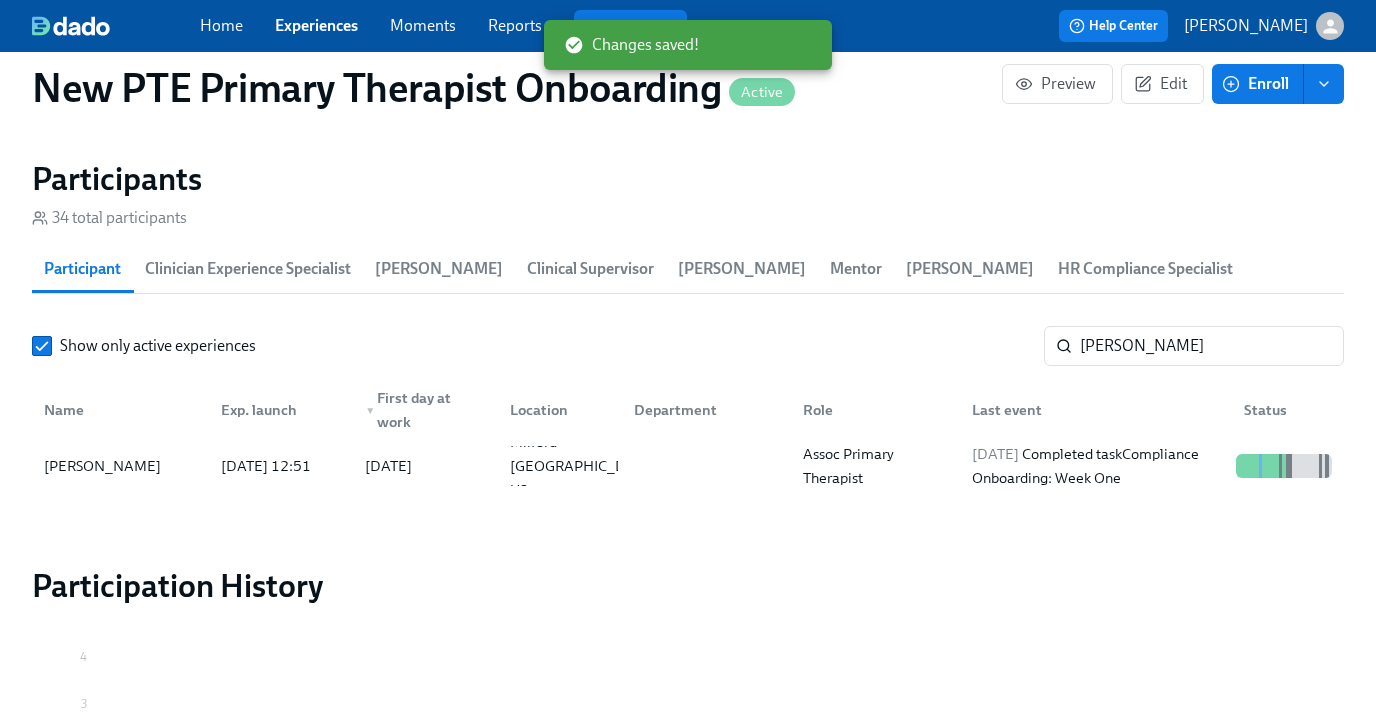
scroll to position [0, 10664]
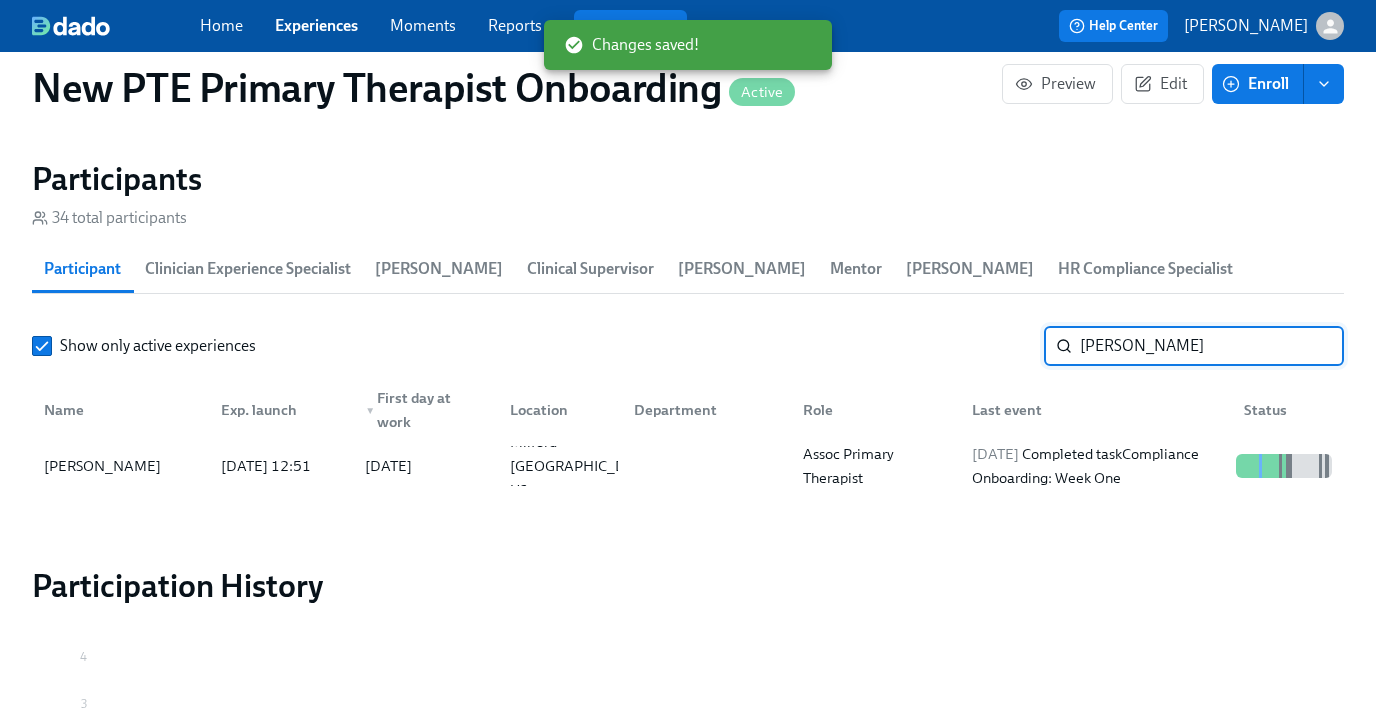
click at [1187, 356] on input "celia" at bounding box center [1212, 346] width 264 height 40
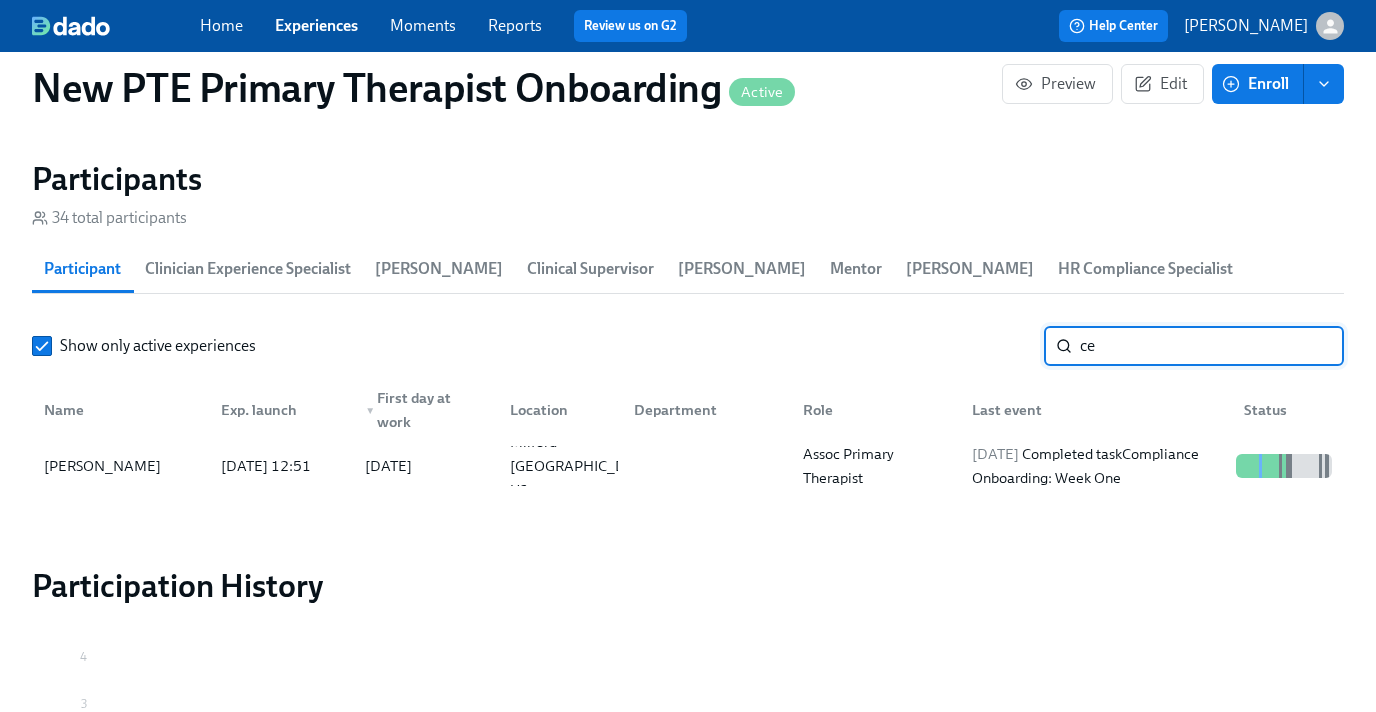
type input "c"
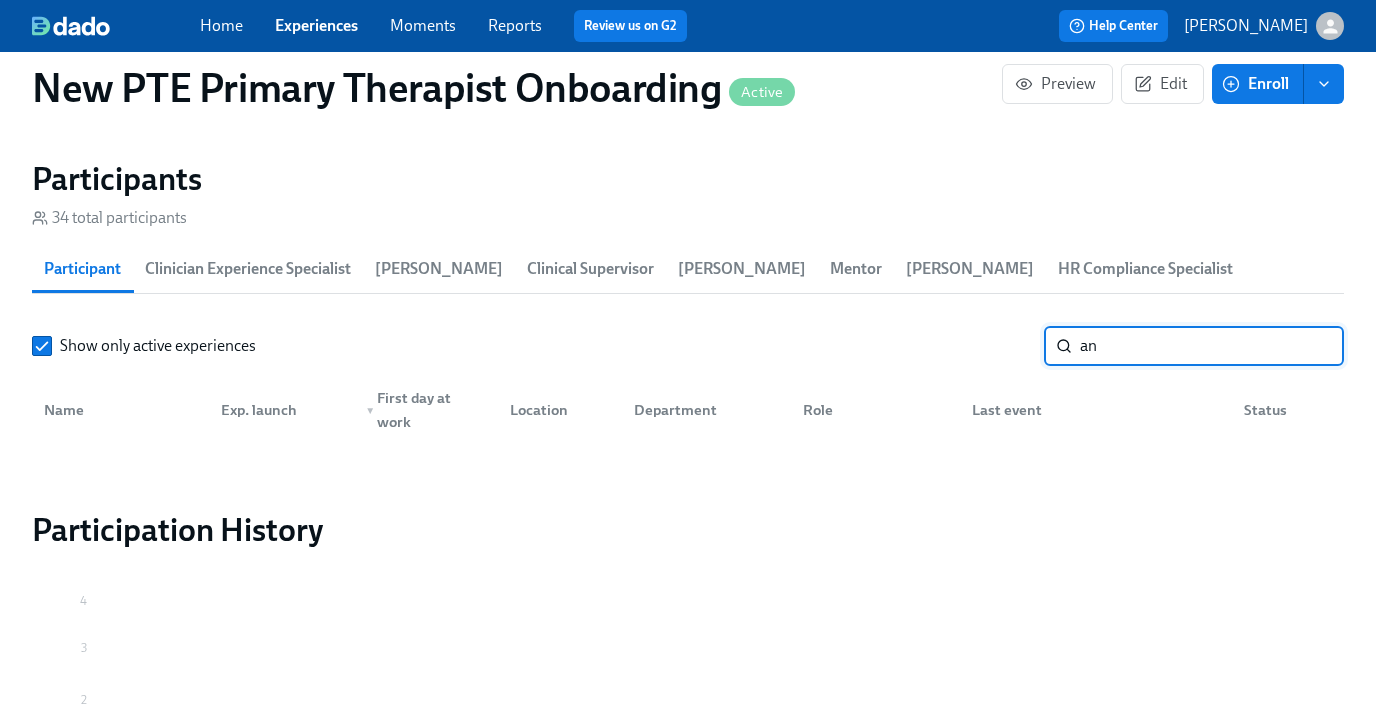
type input "a"
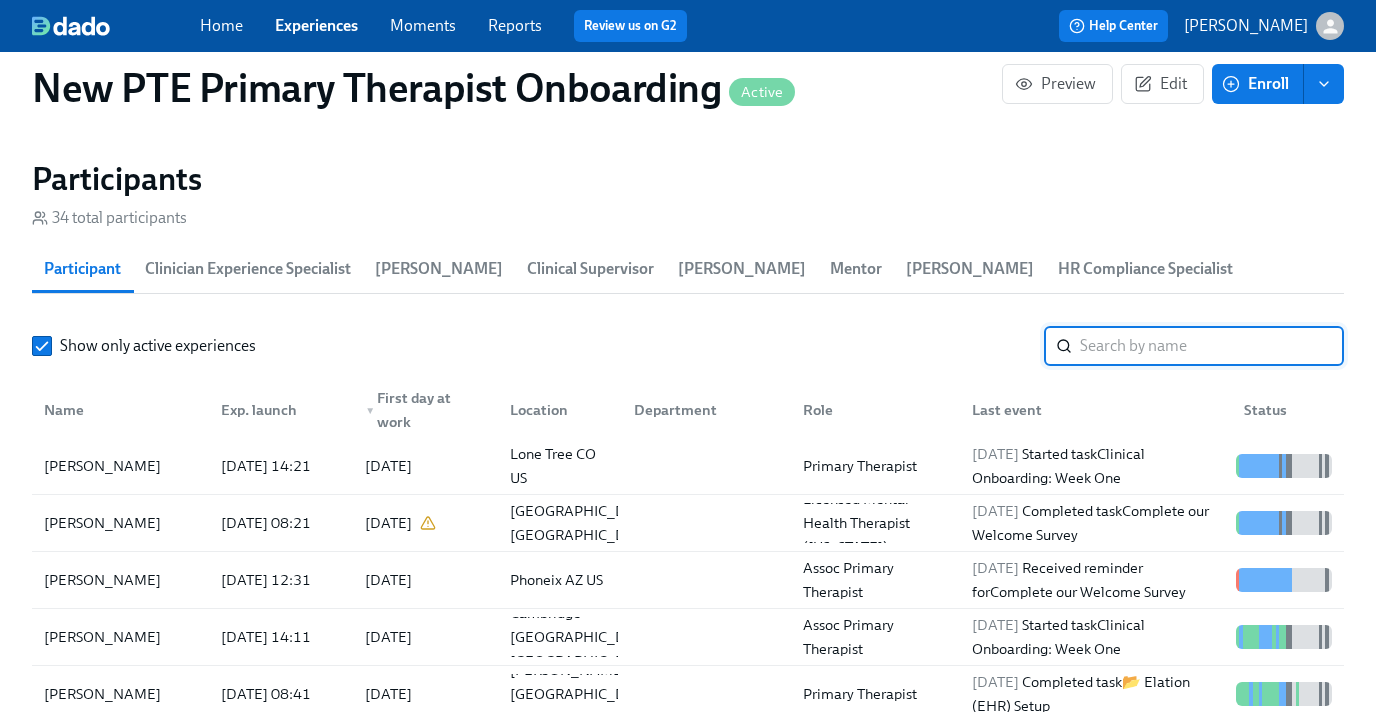
click at [324, 32] on link "Experiences" at bounding box center [316, 25] width 83 height 19
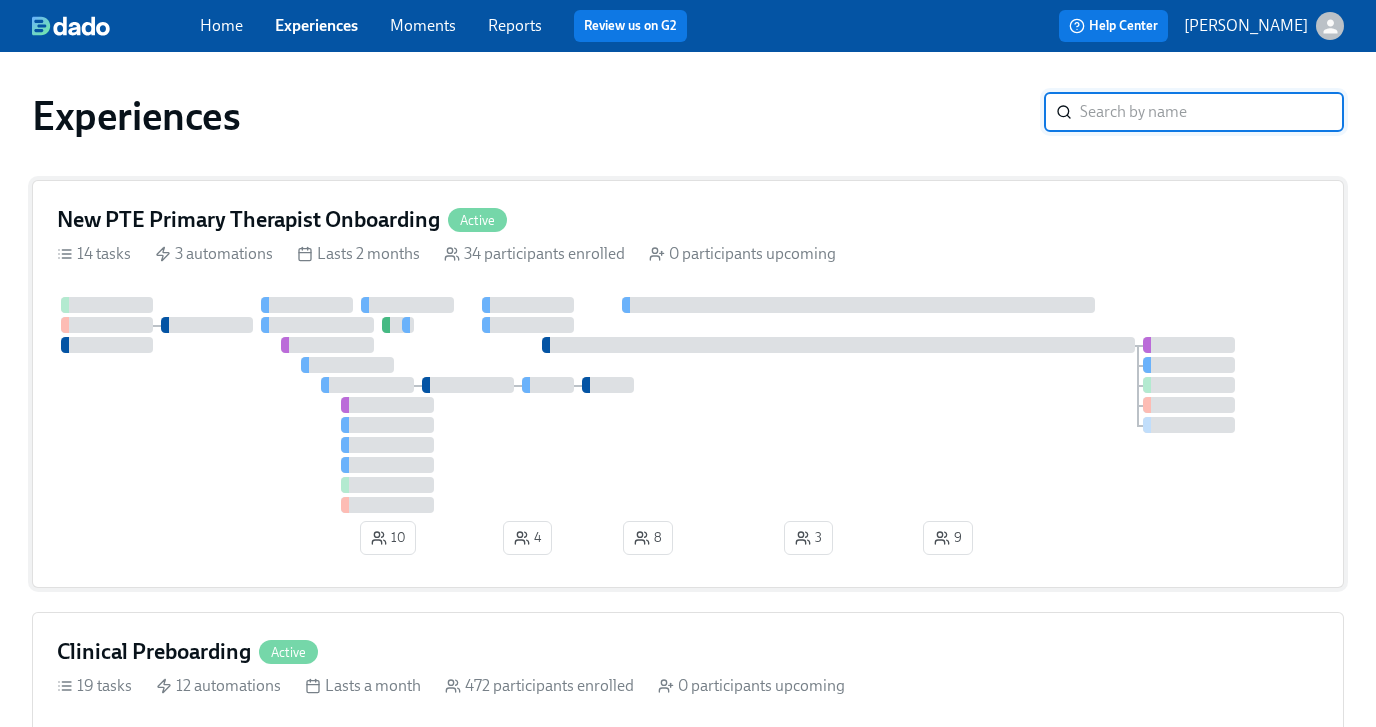
scroll to position [598, 0]
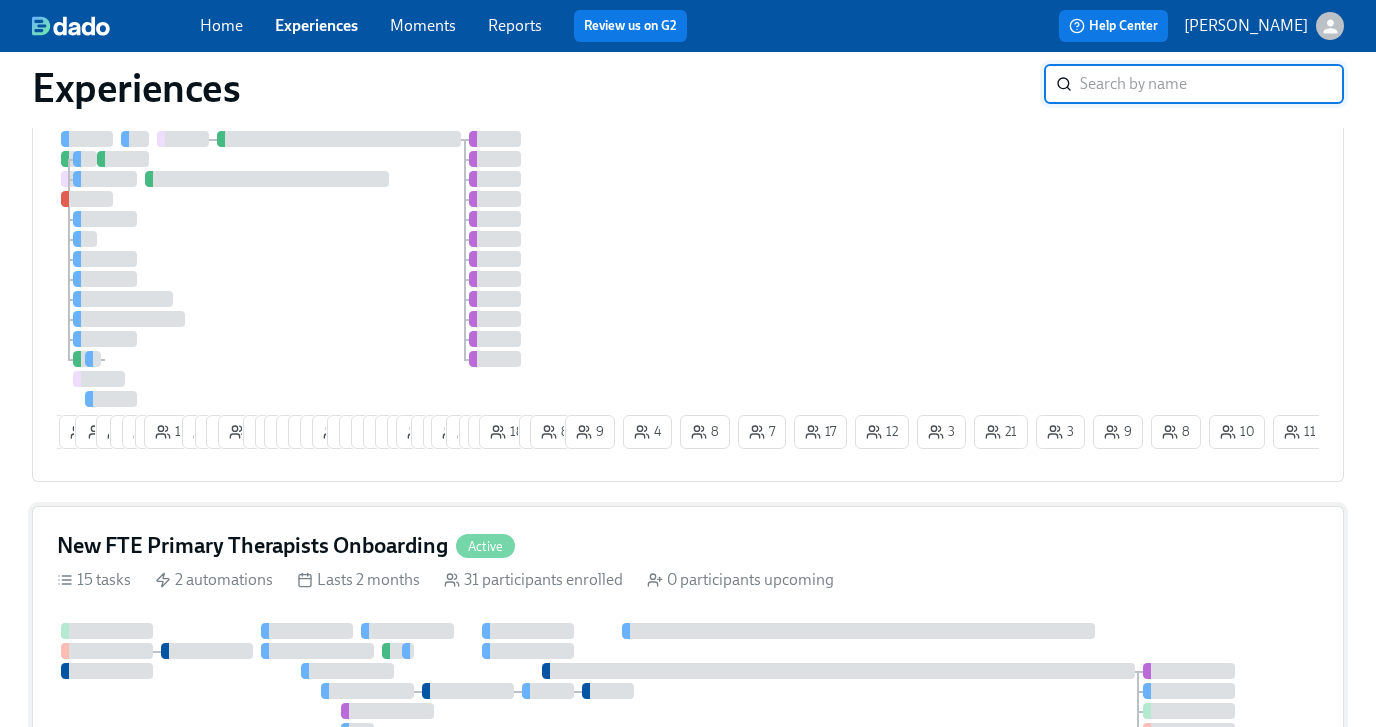
click at [669, 536] on div "New FTE Primary Therapists Onboarding Active 15 tasks 2 automations Lasts 2 mon…" at bounding box center [688, 700] width 1312 height 388
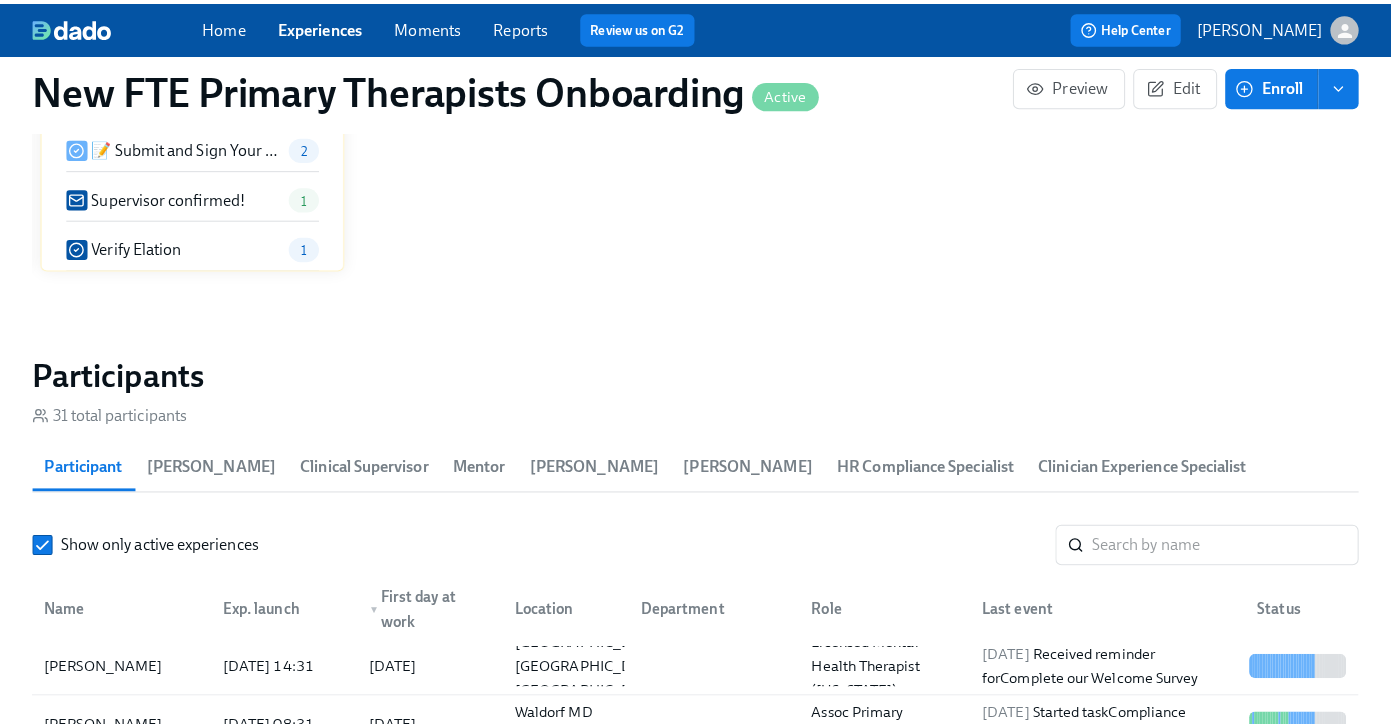
scroll to position [1673, 0]
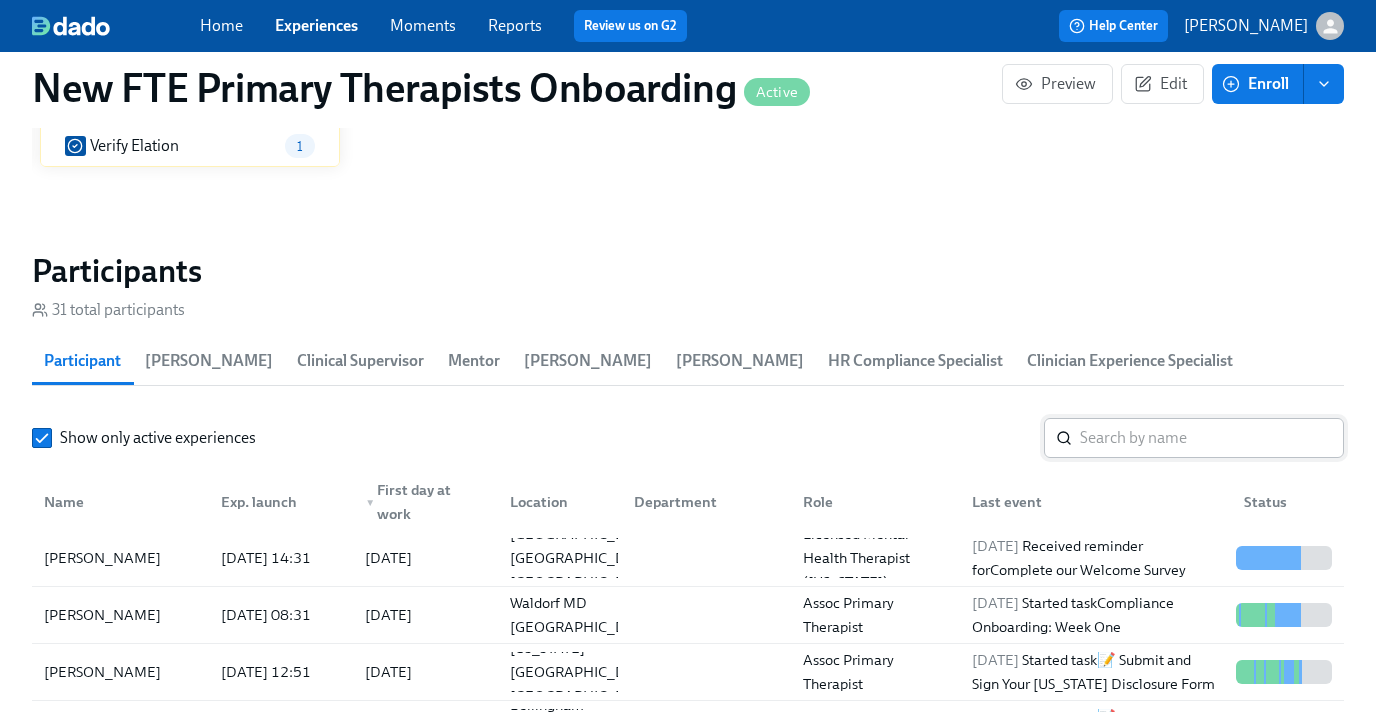
click at [1136, 448] on input "search" at bounding box center [1212, 438] width 264 height 40
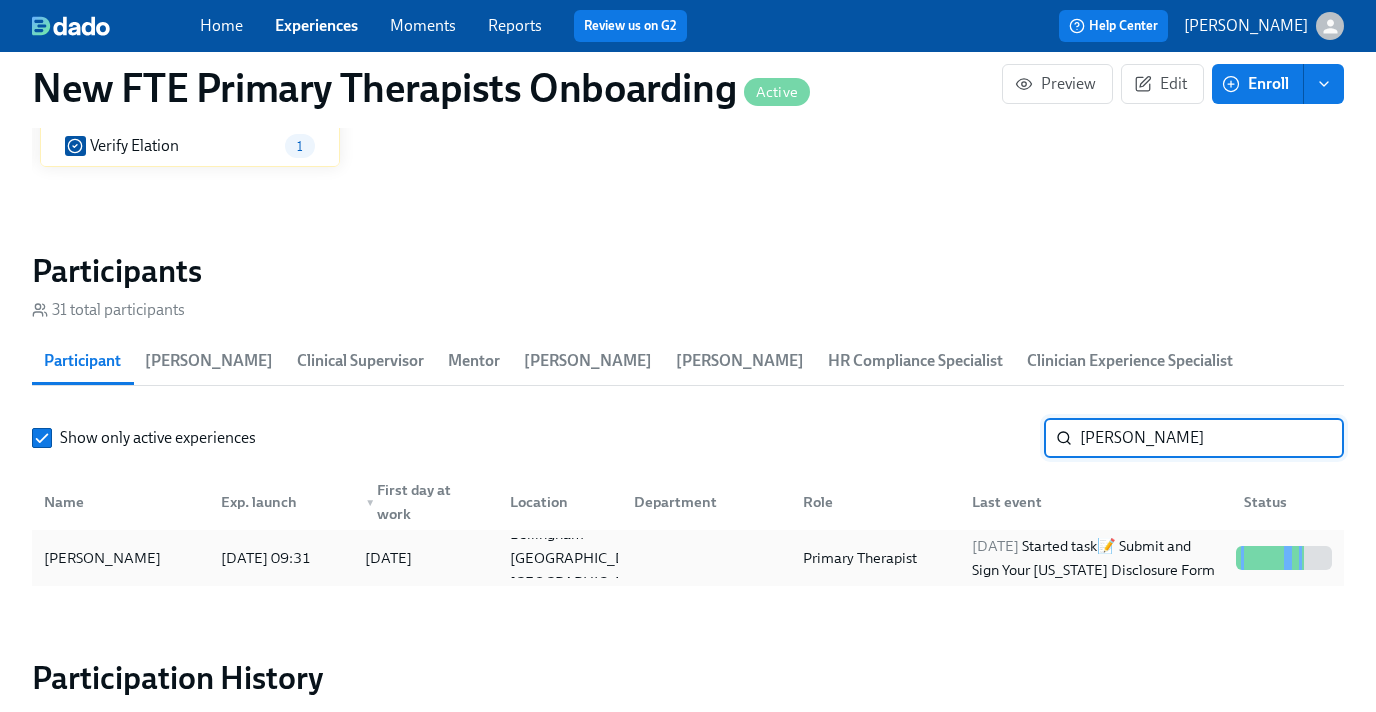
click at [163, 575] on div "[PERSON_NAME]" at bounding box center [120, 558] width 169 height 40
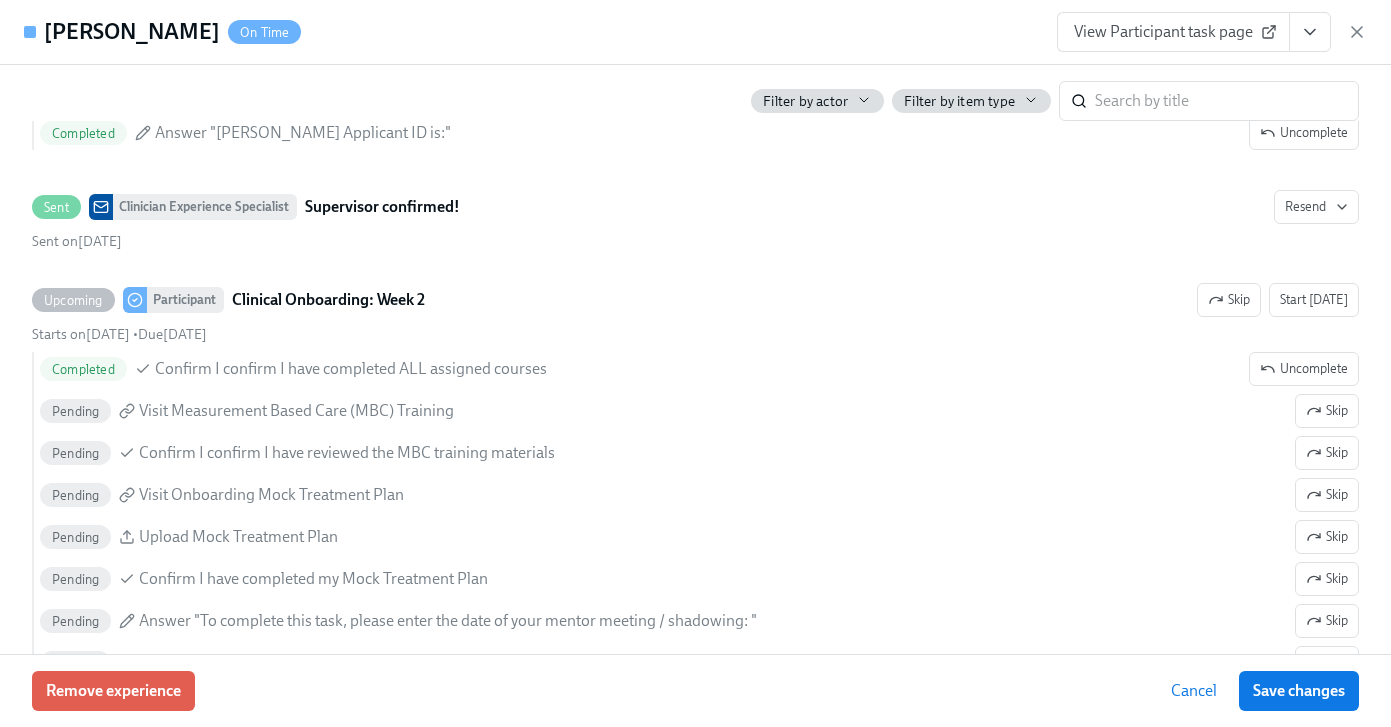
scroll to position [3913, 0]
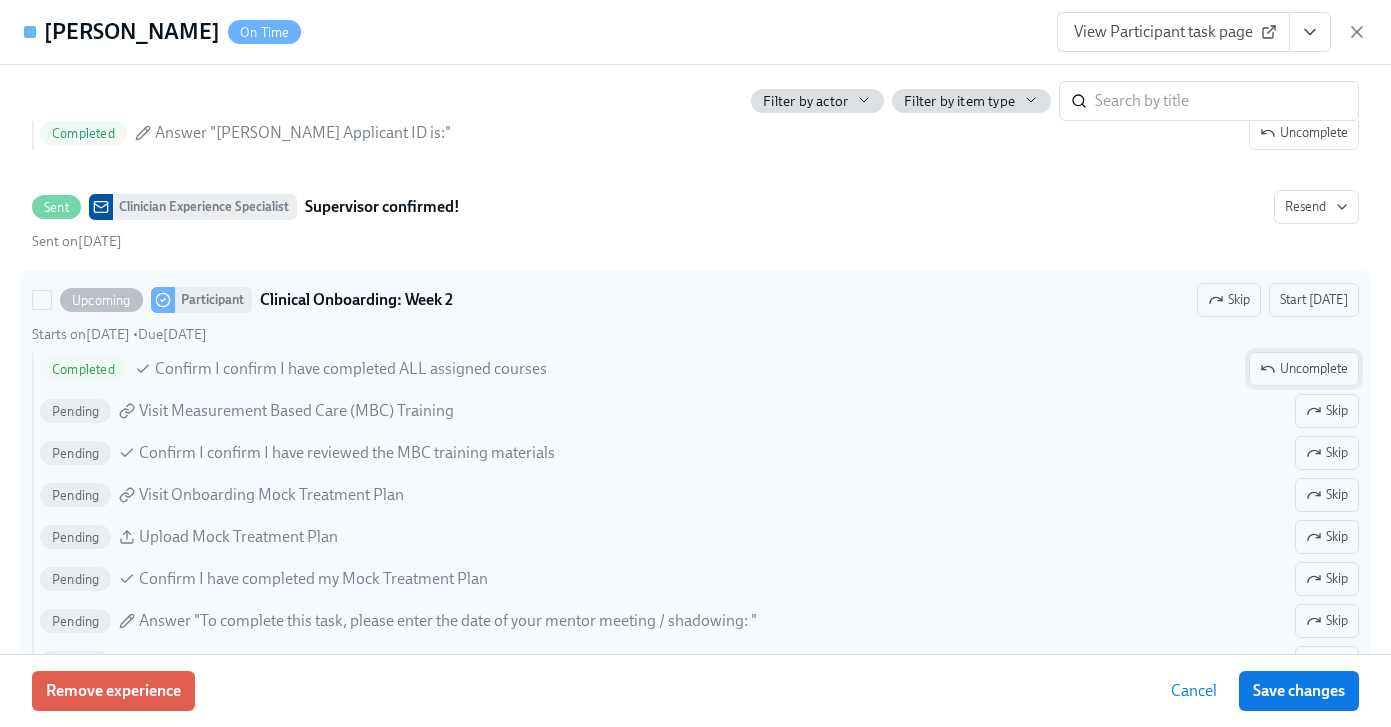
click at [1292, 386] on button "Uncomplete" at bounding box center [1304, 369] width 110 height 34
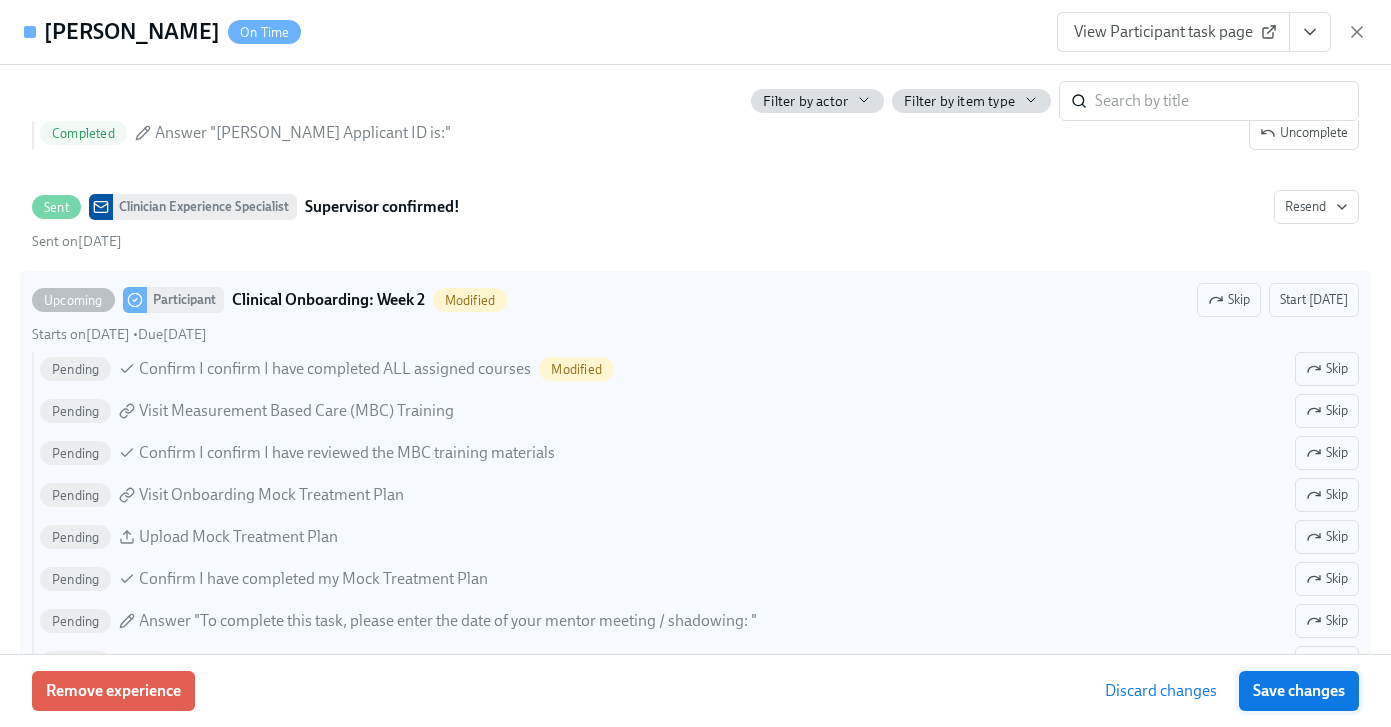
click at [1304, 695] on span "Save changes" at bounding box center [1299, 691] width 92 height 20
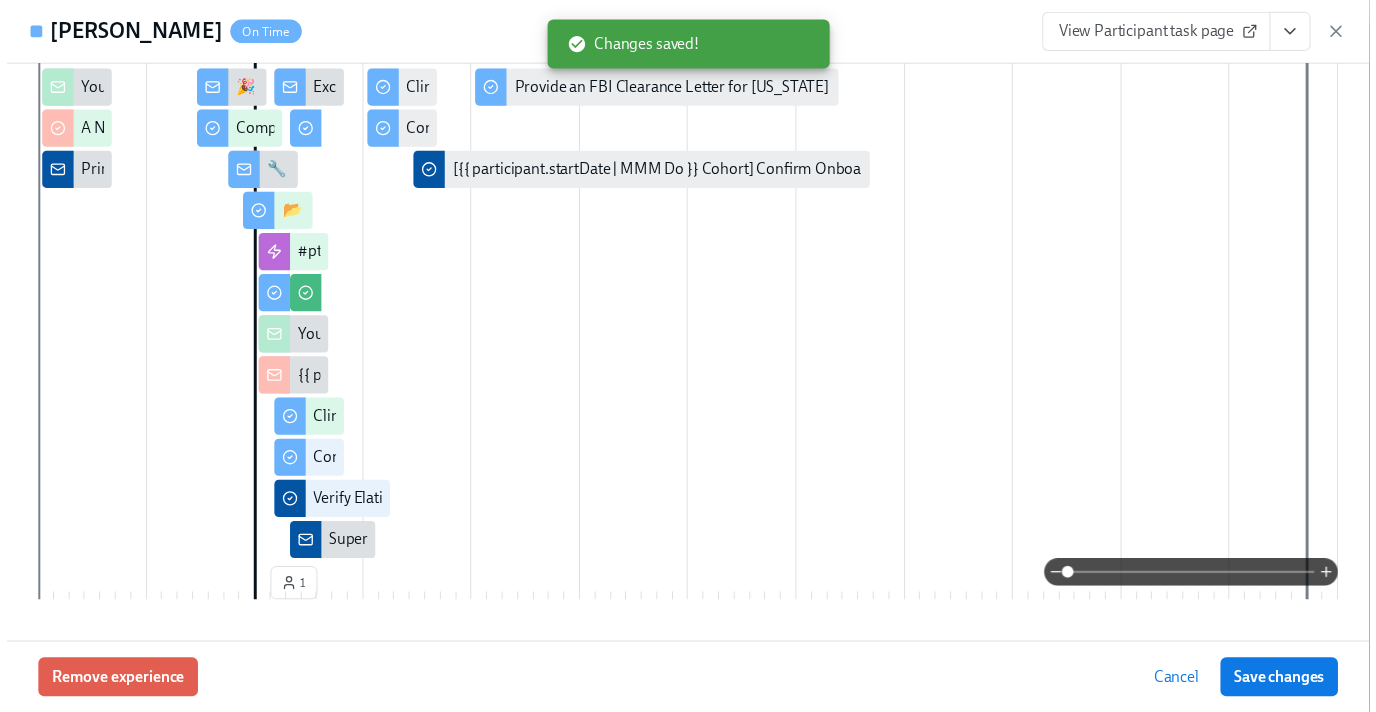
scroll to position [0, 0]
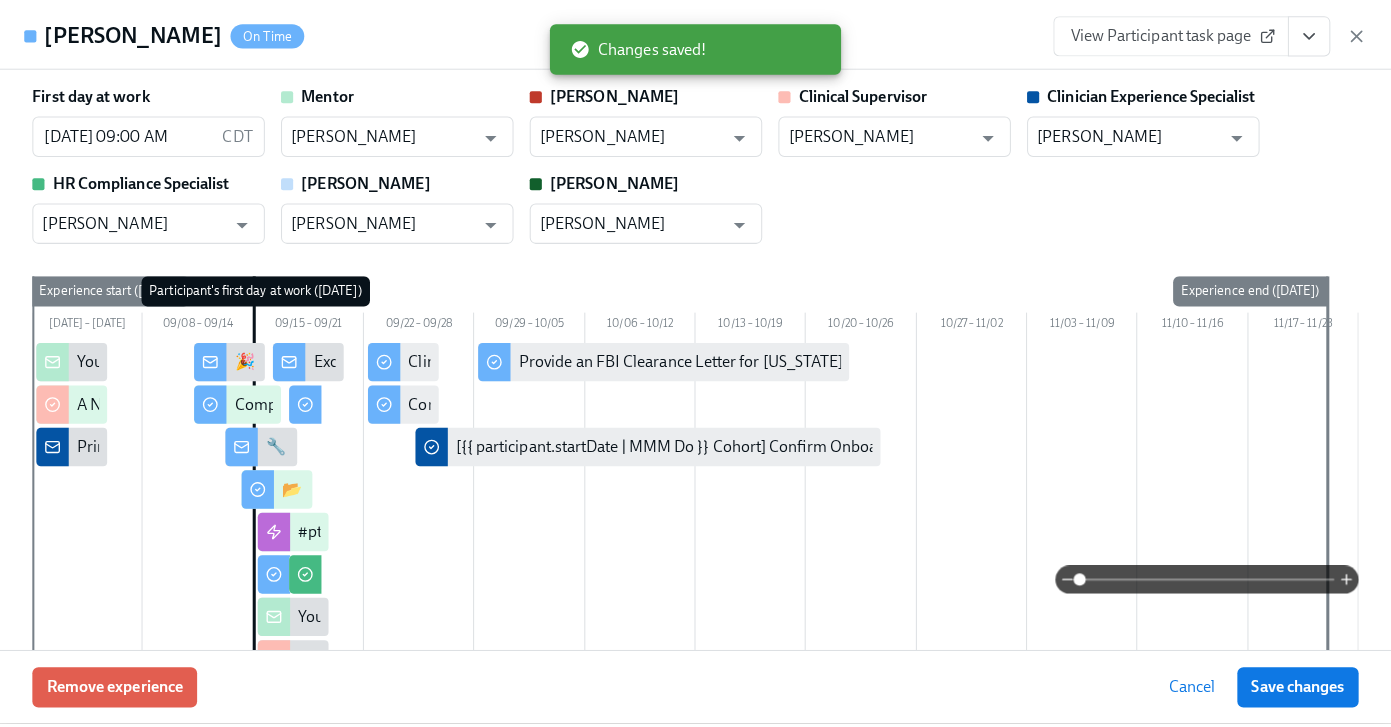
scroll to position [0, 11611]
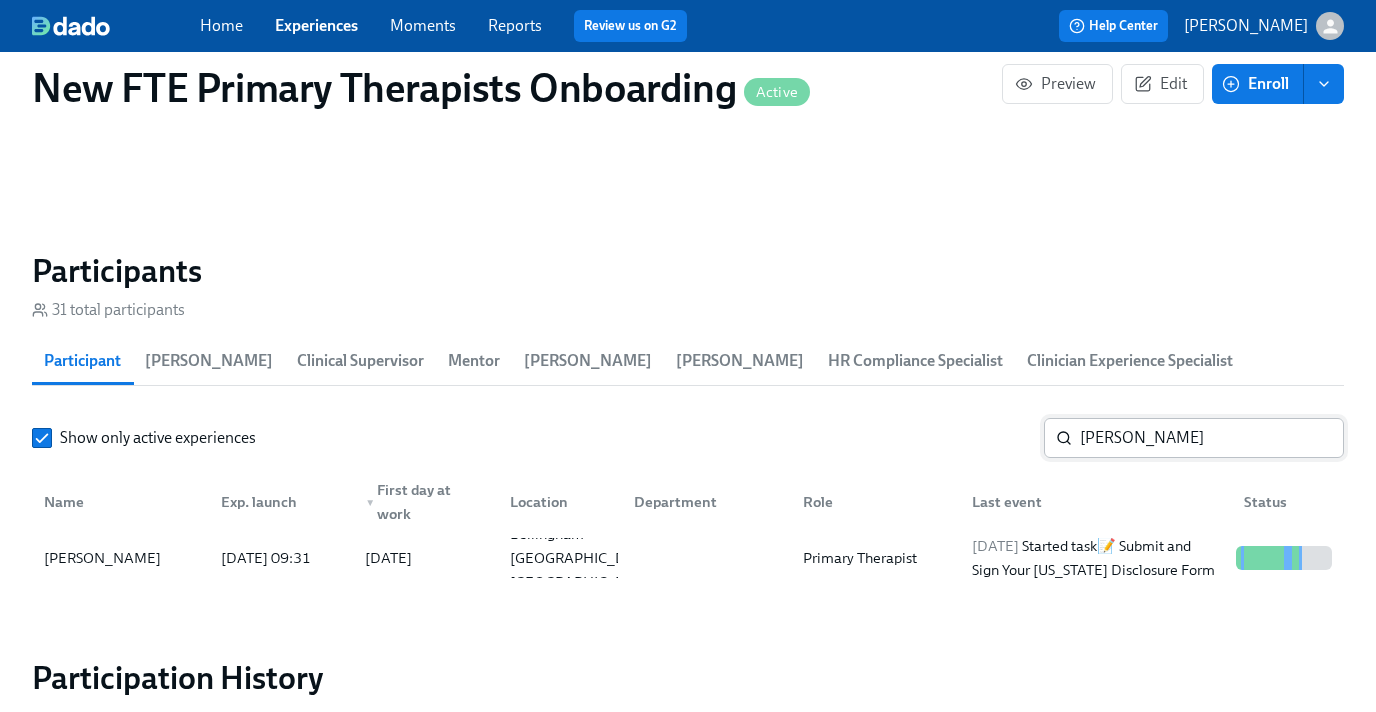
click at [1172, 438] on input "[PERSON_NAME]" at bounding box center [1212, 438] width 264 height 40
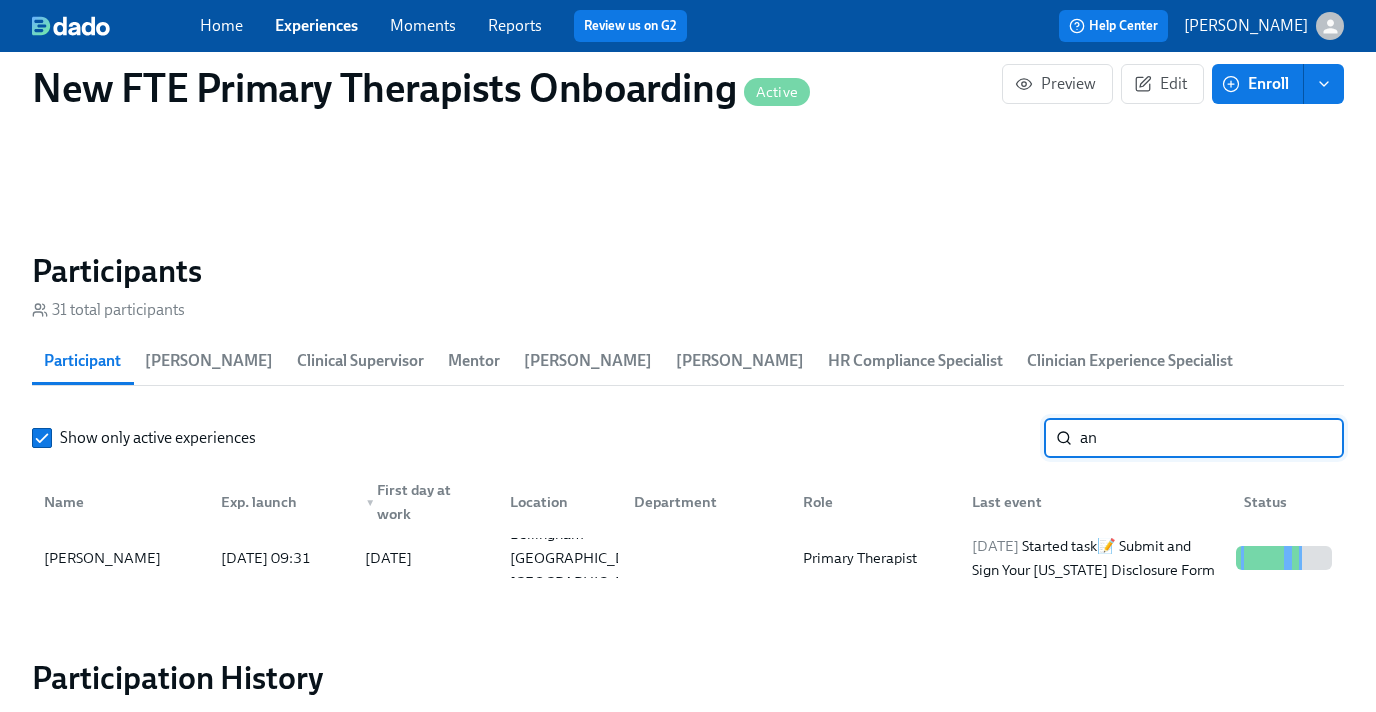
type input "a"
type input "becca"
click at [108, 568] on div "[PERSON_NAME]" at bounding box center [102, 558] width 133 height 24
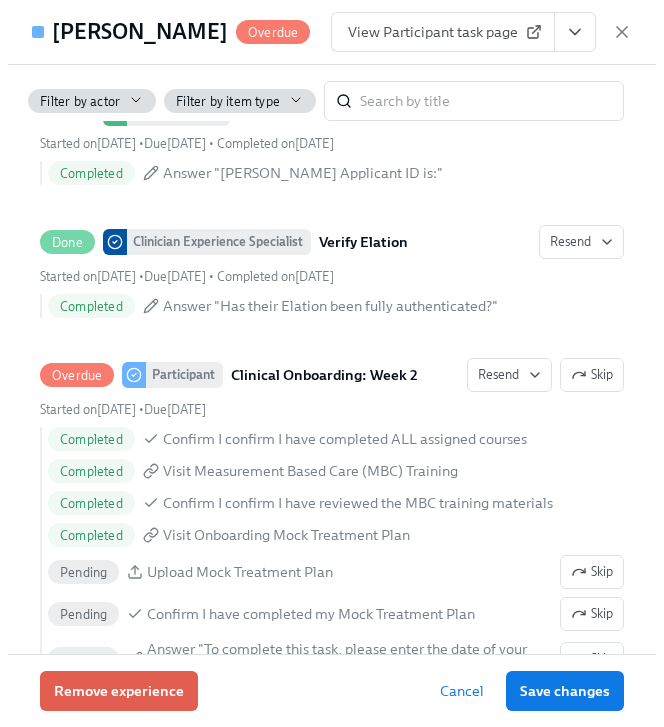
scroll to position [3476, 0]
